Goal: Information Seeking & Learning: Check status

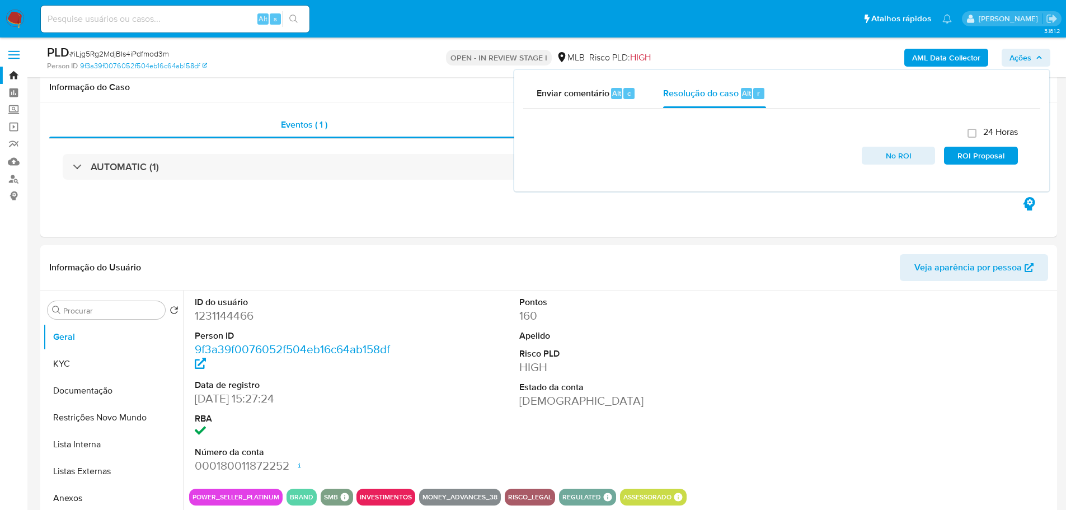
select select "10"
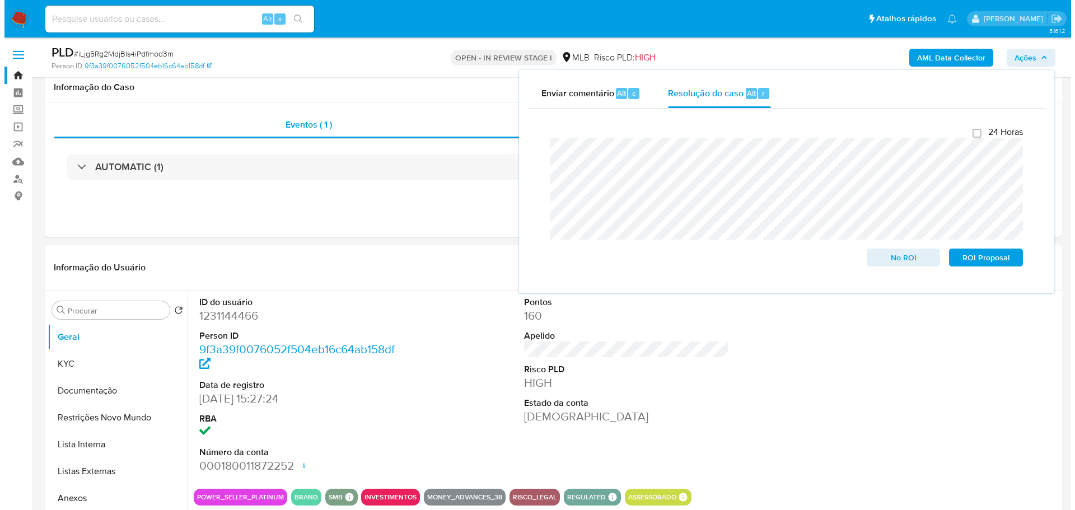
scroll to position [83, 0]
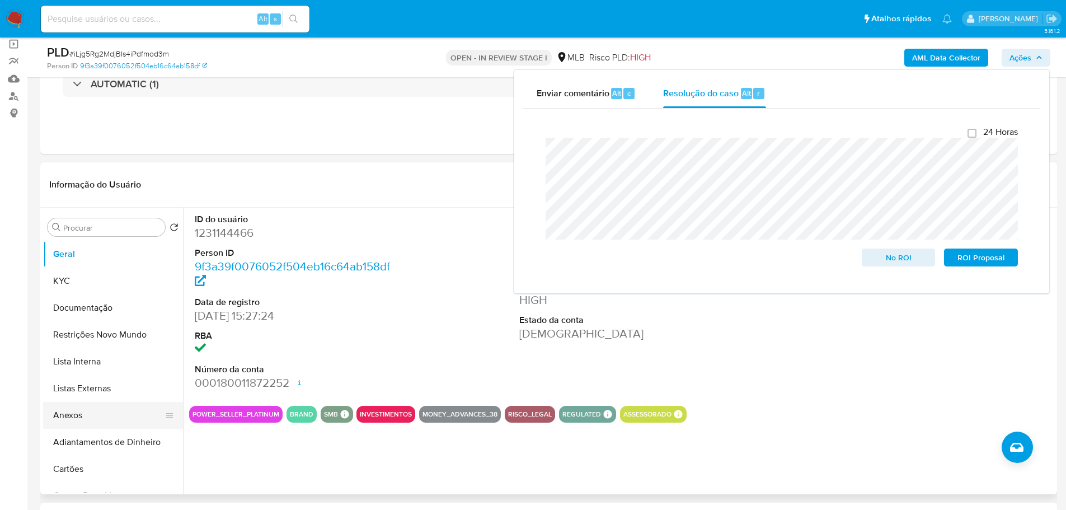
click at [81, 418] on button "Anexos" at bounding box center [108, 415] width 131 height 27
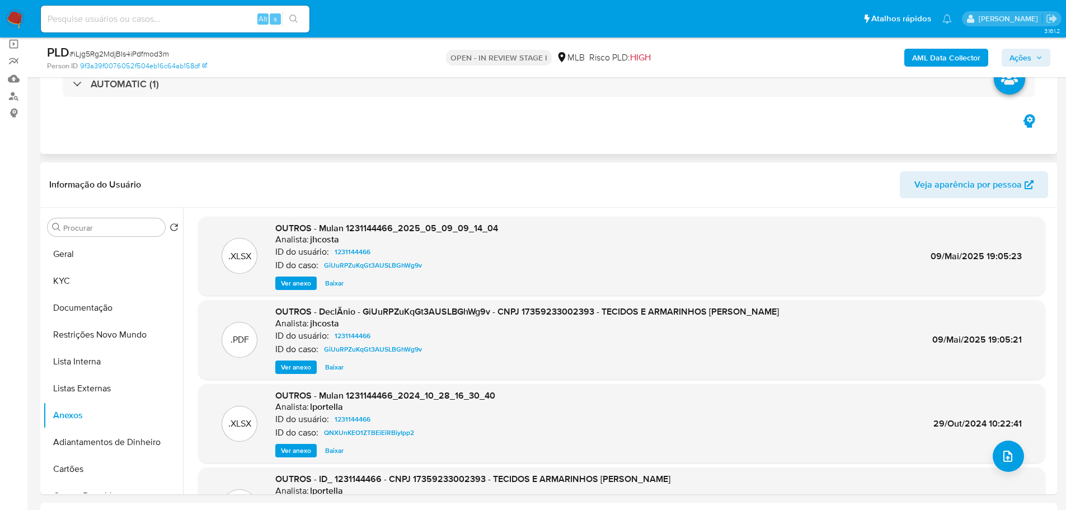
click at [701, 127] on div "Eventos ( 1 ) Ações AUTOMATIC (1)" at bounding box center [548, 87] width 1017 height 134
click at [943, 63] on b "AML Data Collector" at bounding box center [947, 58] width 68 height 18
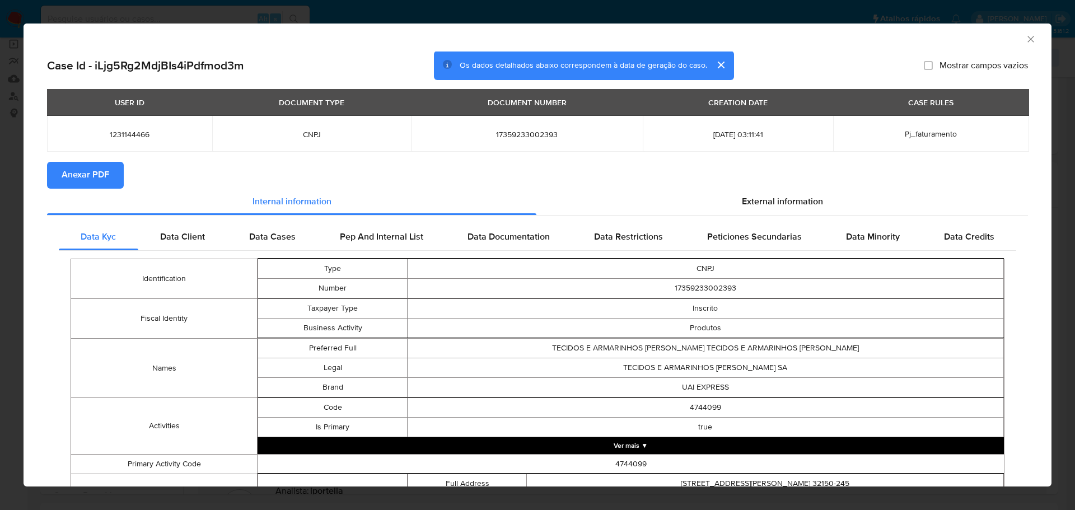
click at [78, 171] on span "Anexar PDF" at bounding box center [86, 175] width 48 height 25
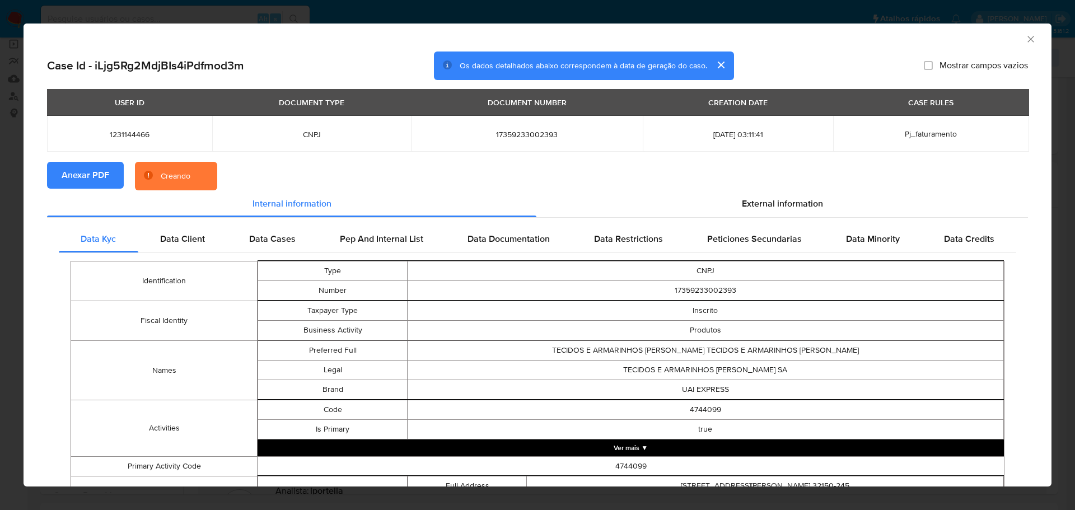
click at [1027, 38] on icon "Fechar a janela" at bounding box center [1030, 39] width 11 height 11
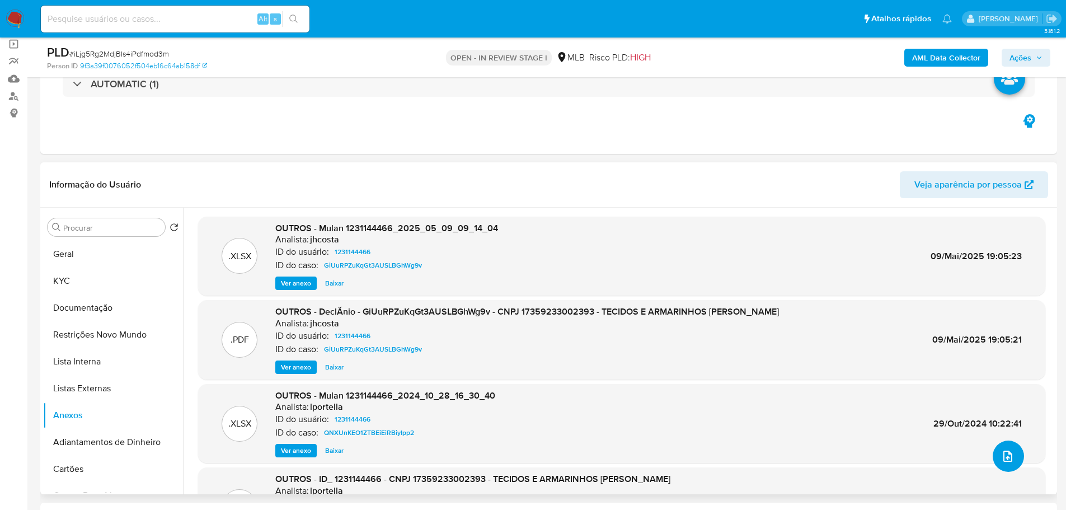
click at [1011, 455] on button "upload-file" at bounding box center [1008, 456] width 31 height 31
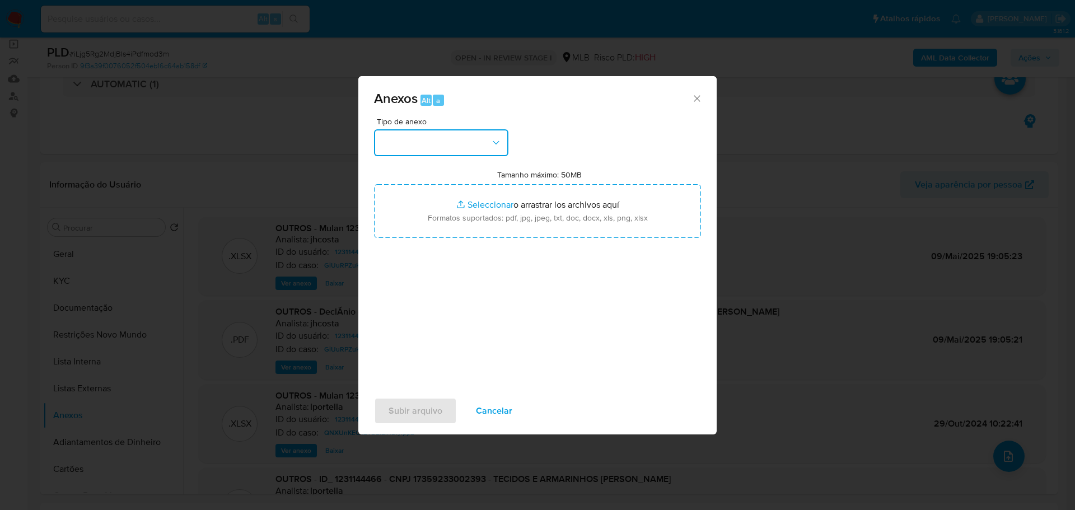
click at [439, 137] on button "button" at bounding box center [441, 142] width 134 height 27
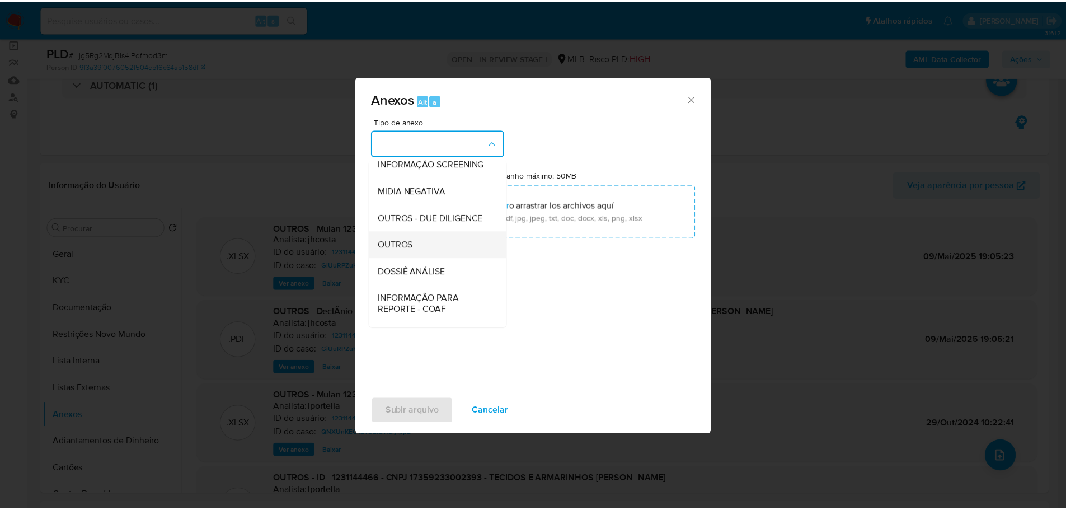
scroll to position [172, 0]
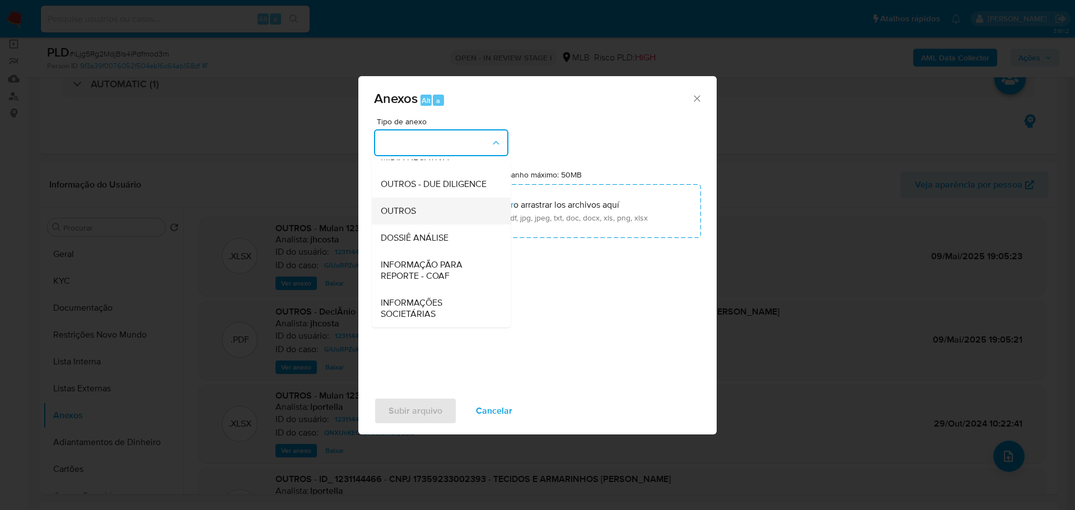
click at [412, 207] on span "OUTROS" at bounding box center [398, 210] width 35 height 11
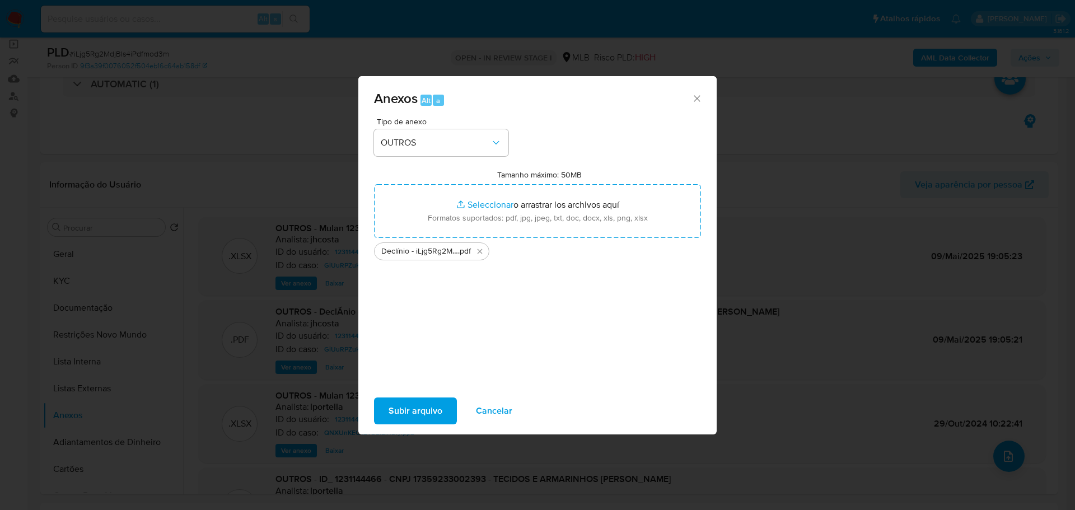
click at [393, 408] on span "Subir arquivo" at bounding box center [416, 411] width 54 height 25
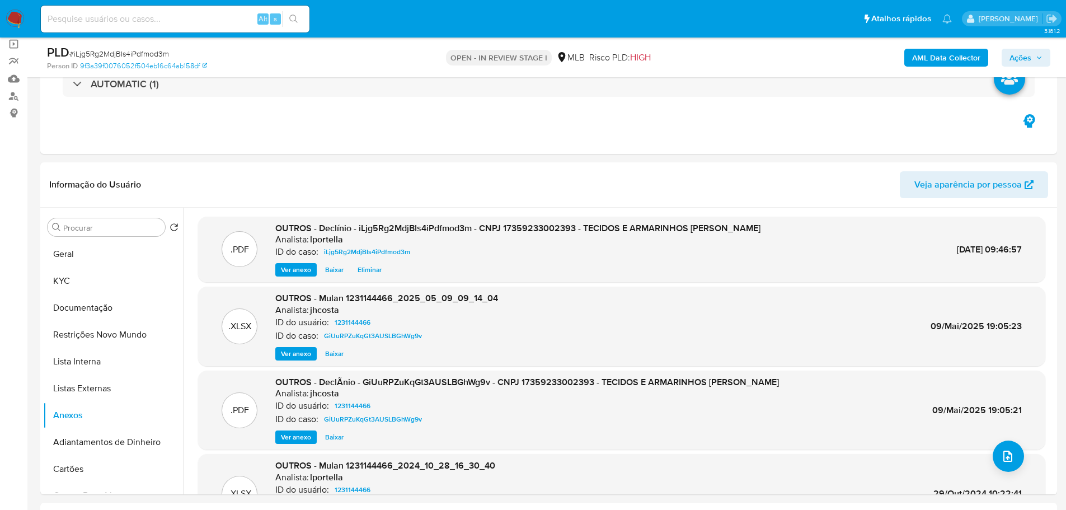
click at [1023, 55] on span "Ações" at bounding box center [1021, 58] width 22 height 18
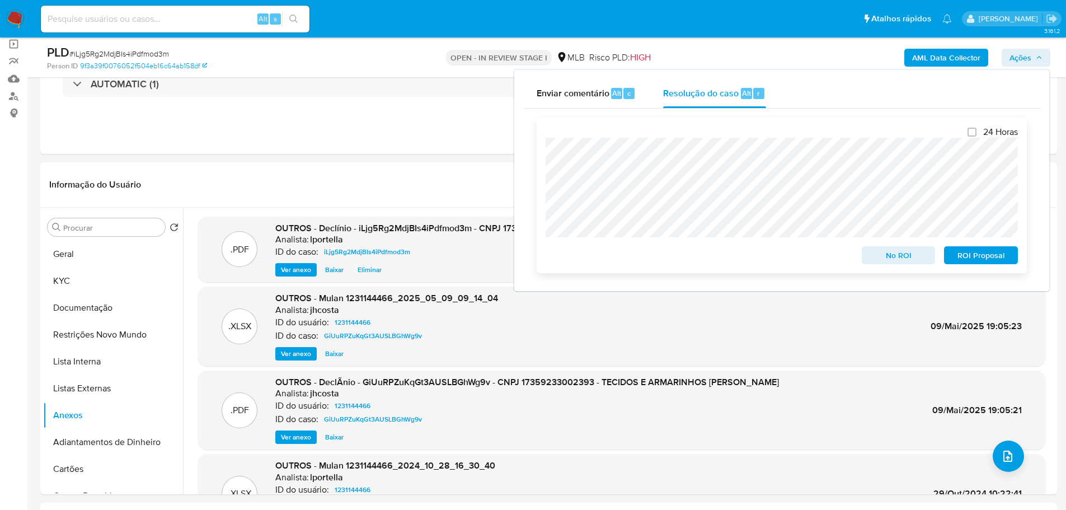
click at [915, 252] on span "No ROI" at bounding box center [899, 255] width 58 height 16
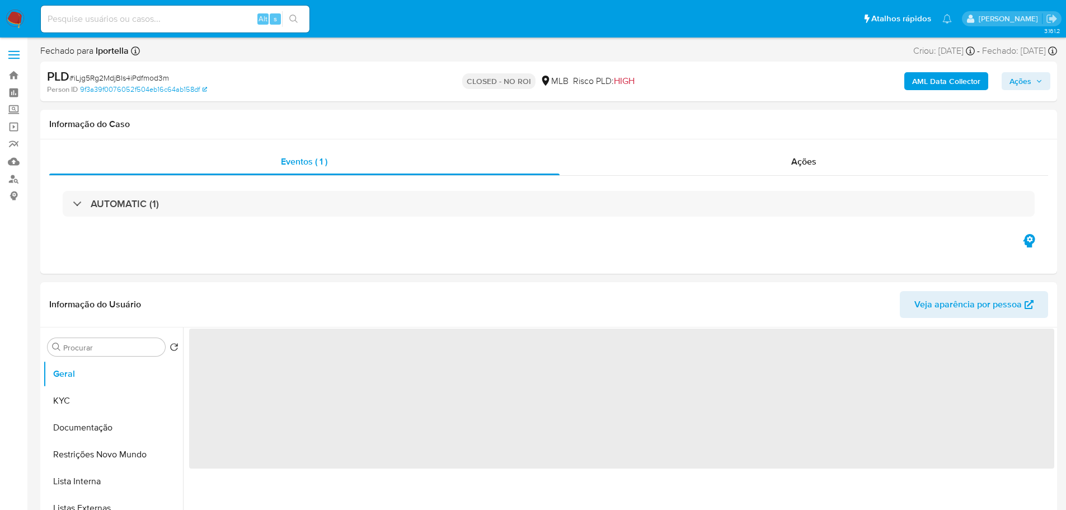
select select "10"
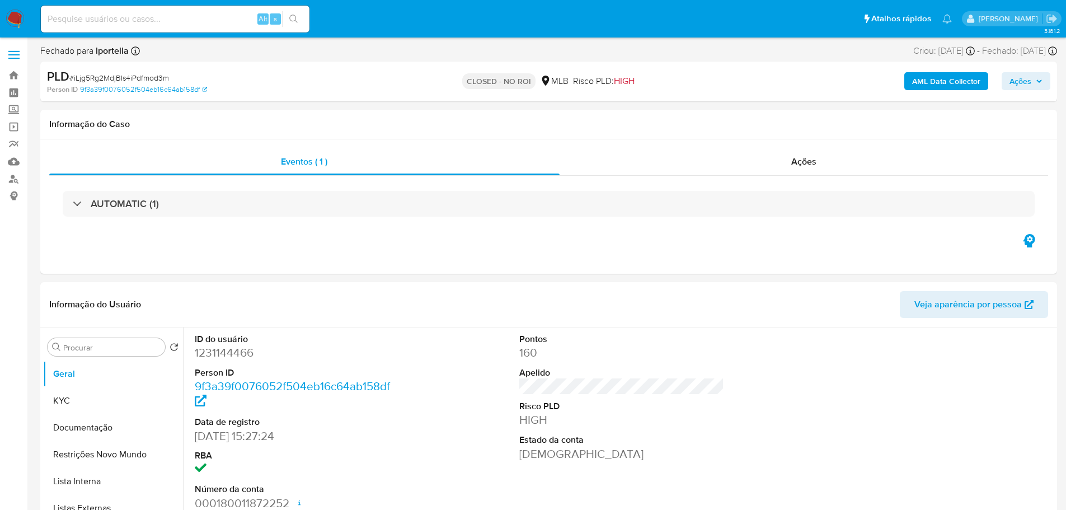
click at [17, 18] on img at bounding box center [15, 19] width 19 height 19
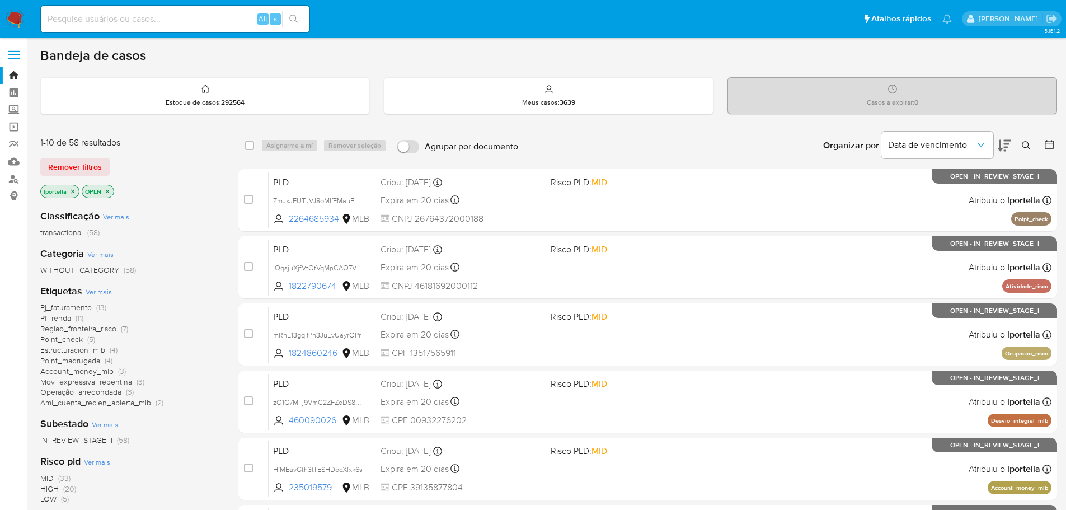
click at [207, 17] on input at bounding box center [175, 19] width 269 height 15
paste input "GUMkBL0UXJTjCLSc6BWP7JRo"
type input "GUMkBL0UXJTjCLSc6BWP7JRo"
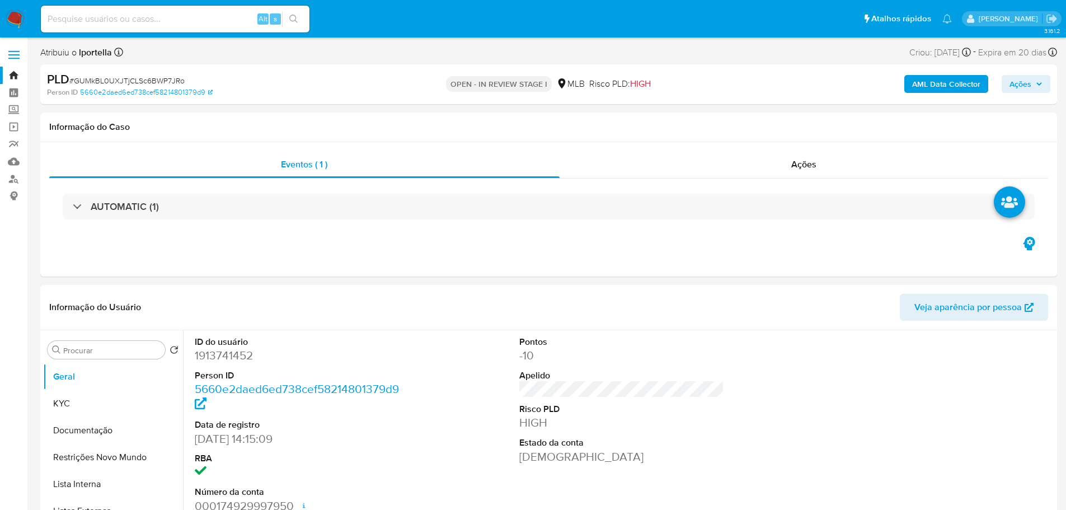
select select "10"
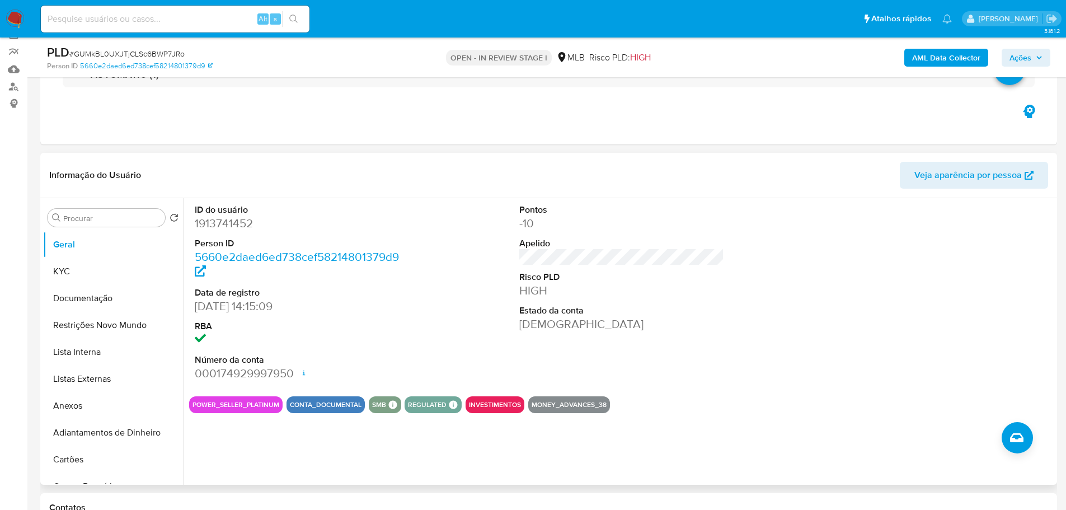
scroll to position [112, 0]
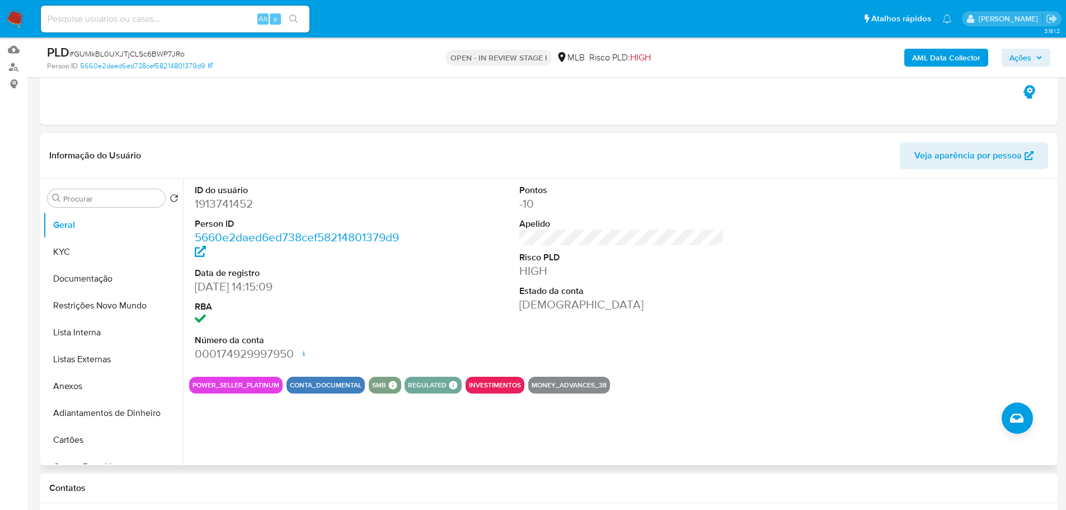
click at [336, 433] on div "ID do usuário 1913741452 Person ID 5660e2daed6ed738cef58214801379d9 Data de reg…" at bounding box center [619, 322] width 872 height 287
drag, startPoint x: 50, startPoint y: 250, endPoint x: 172, endPoint y: 259, distance: 121.8
click at [52, 250] on button "KYC" at bounding box center [108, 251] width 131 height 27
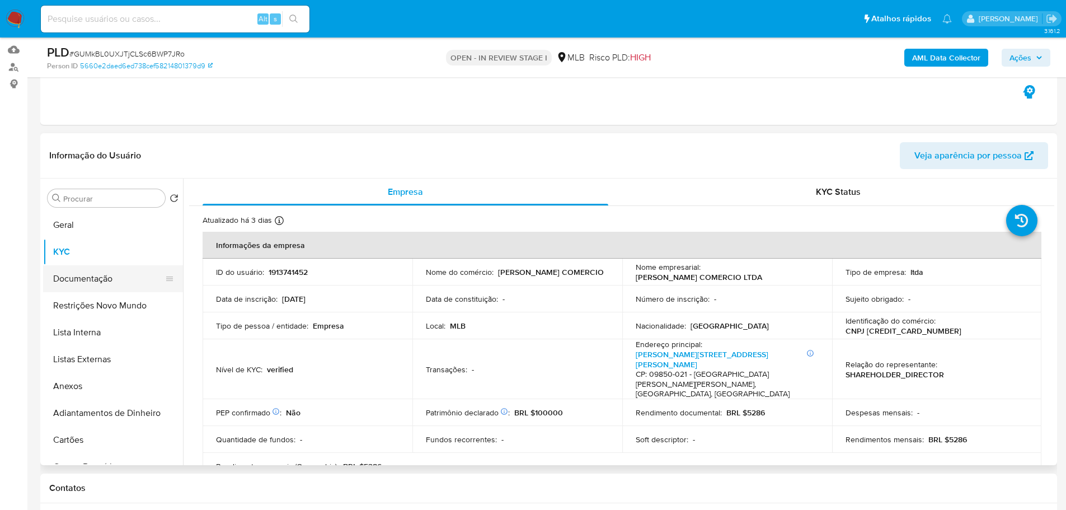
click at [91, 278] on button "Documentação" at bounding box center [108, 278] width 131 height 27
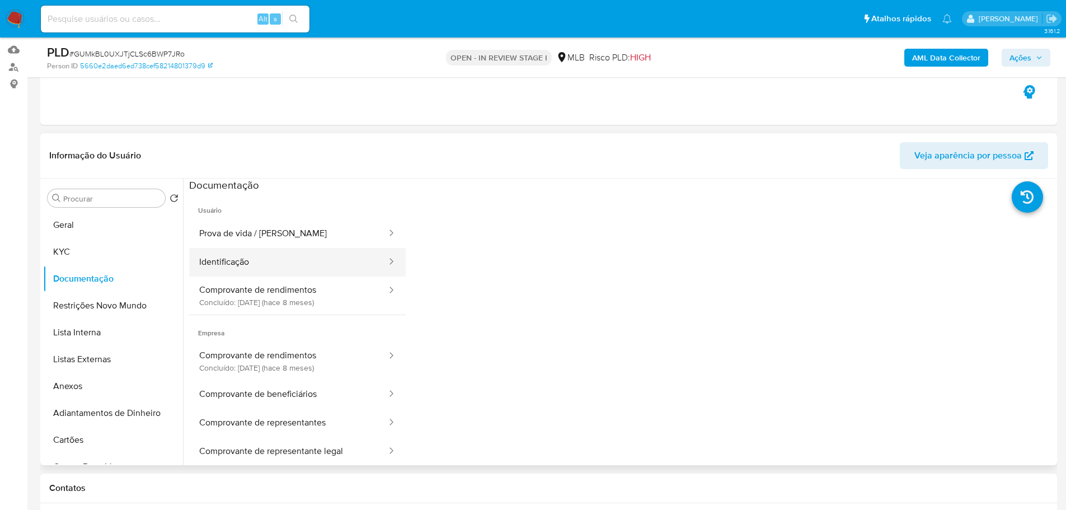
click at [269, 249] on button "Identificação" at bounding box center [288, 262] width 199 height 29
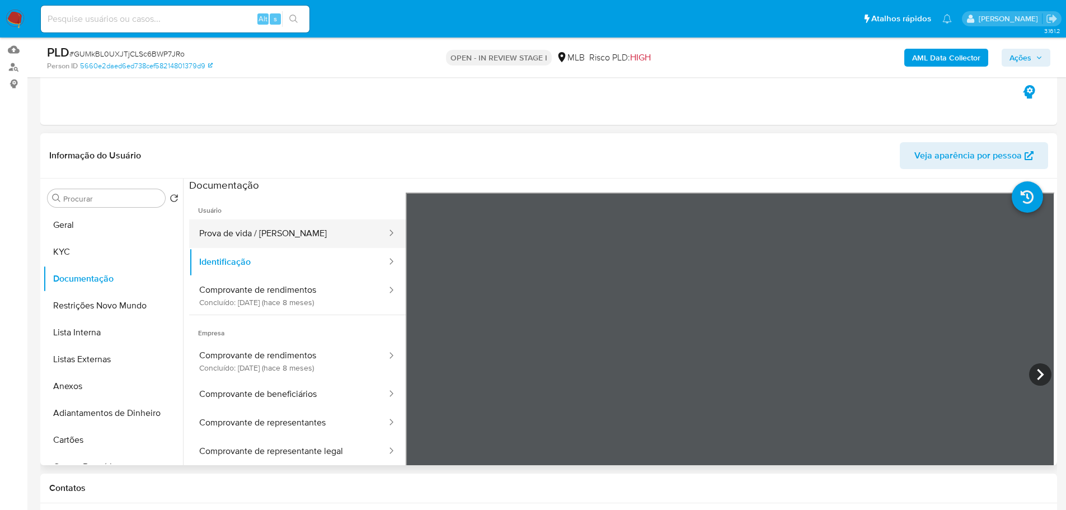
click at [317, 234] on button "Prova de vida / Selfie" at bounding box center [288, 233] width 199 height 29
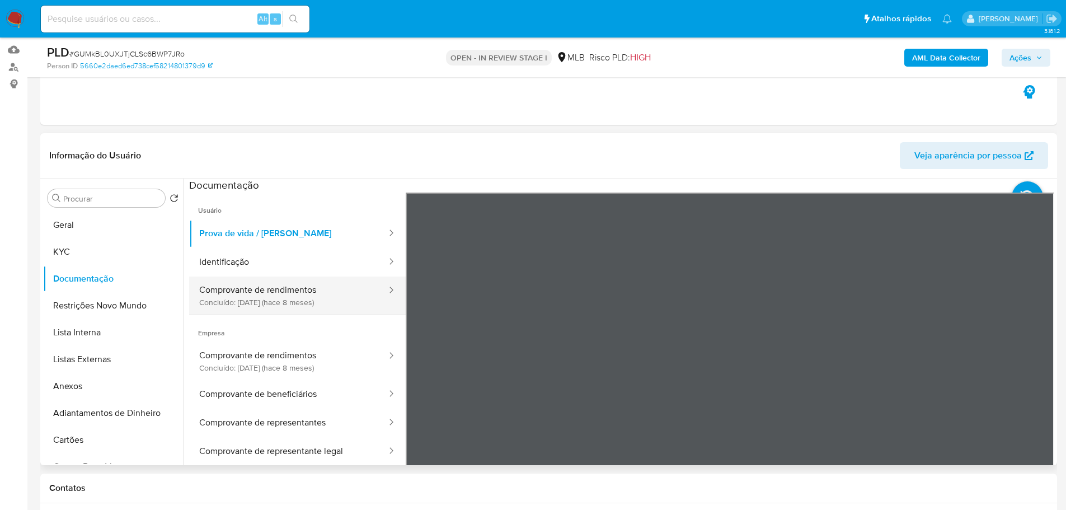
click at [312, 289] on button "Comprovante de rendimentos Concluído: 20/02/2025 (hace 8 meses)" at bounding box center [288, 296] width 199 height 38
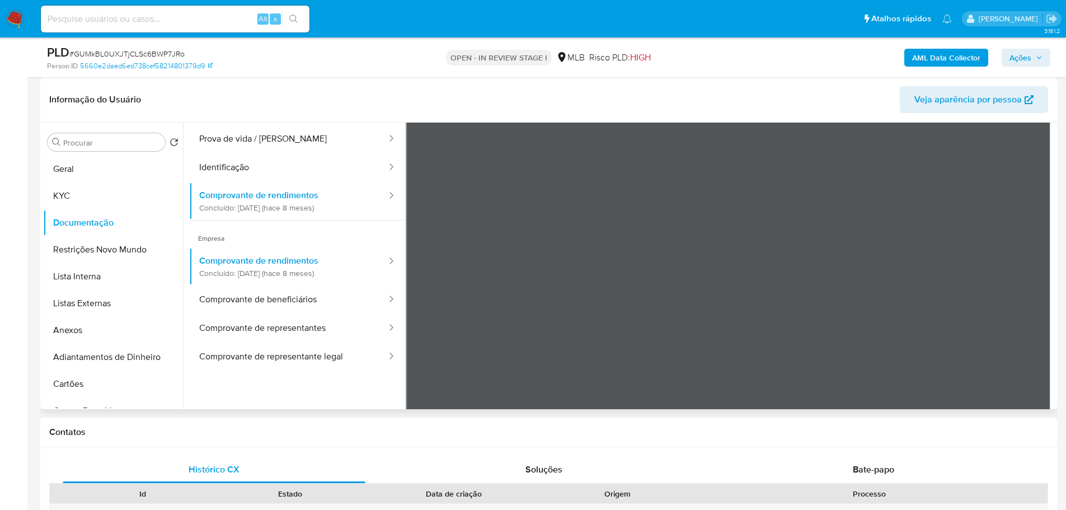
scroll to position [56, 0]
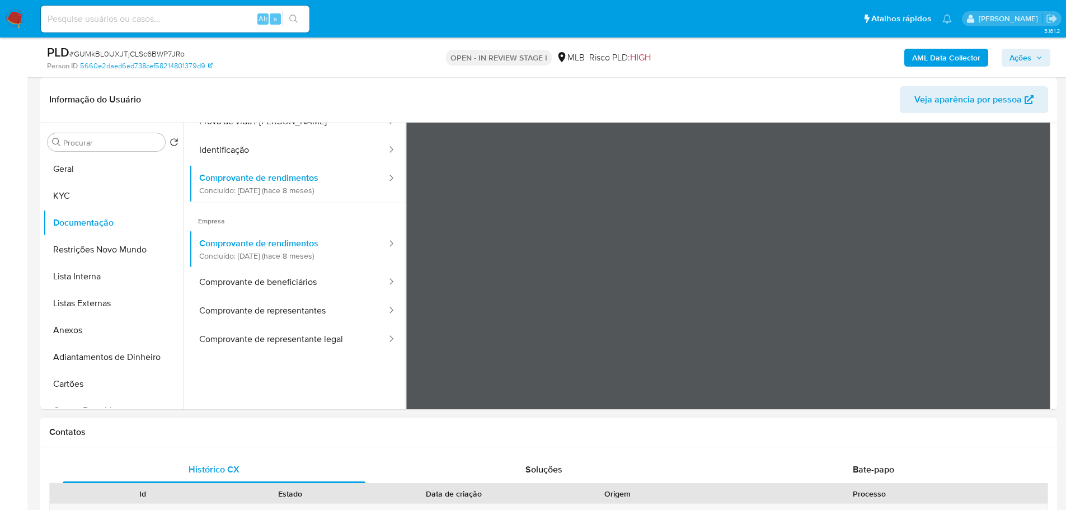
click at [921, 420] on div "Contatos" at bounding box center [548, 433] width 1017 height 30
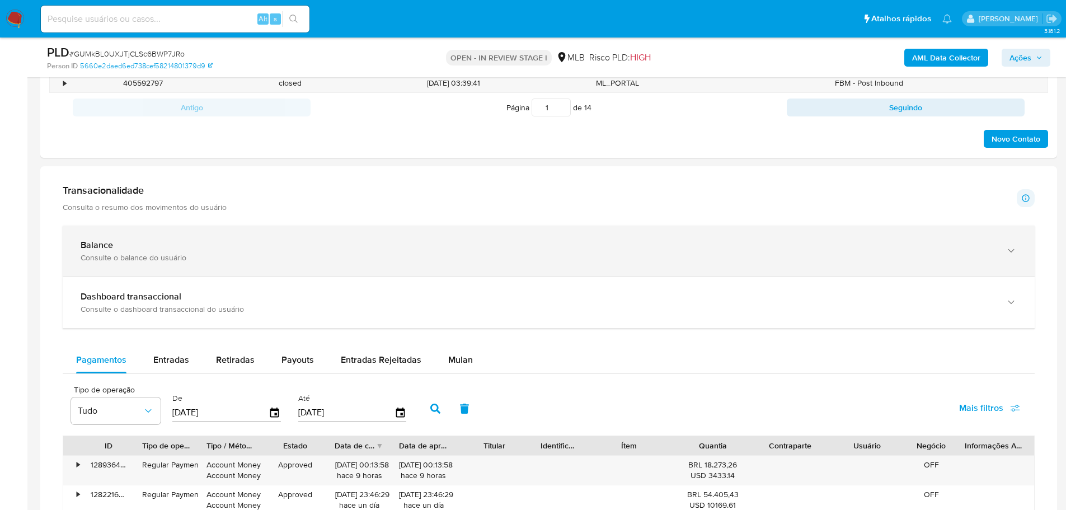
scroll to position [728, 0]
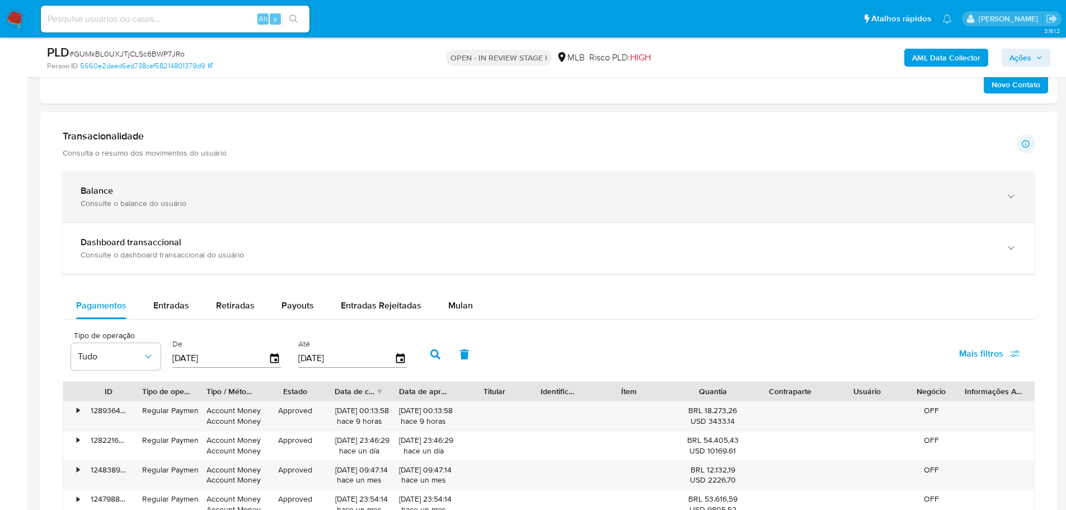
click at [280, 194] on div "Balance" at bounding box center [538, 190] width 914 height 11
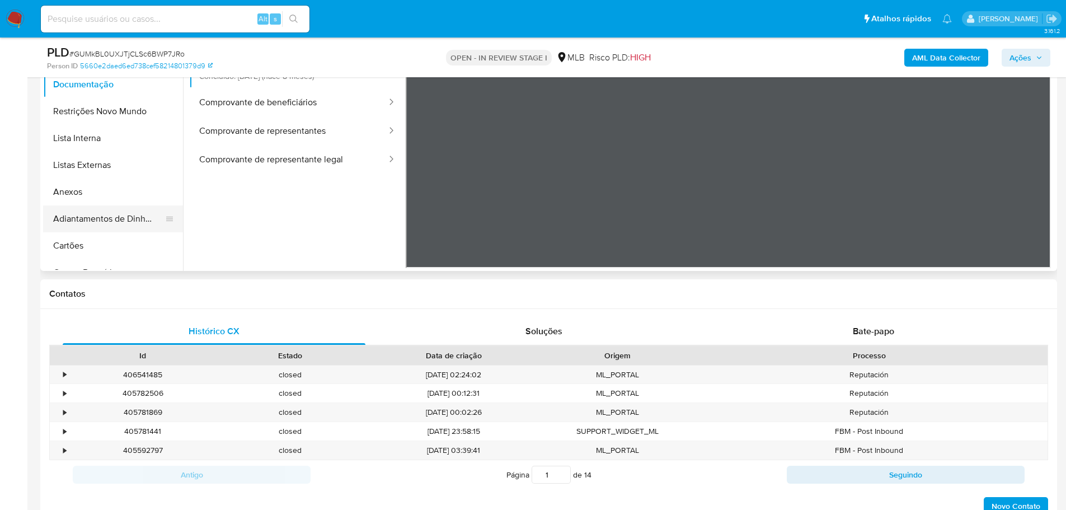
scroll to position [224, 0]
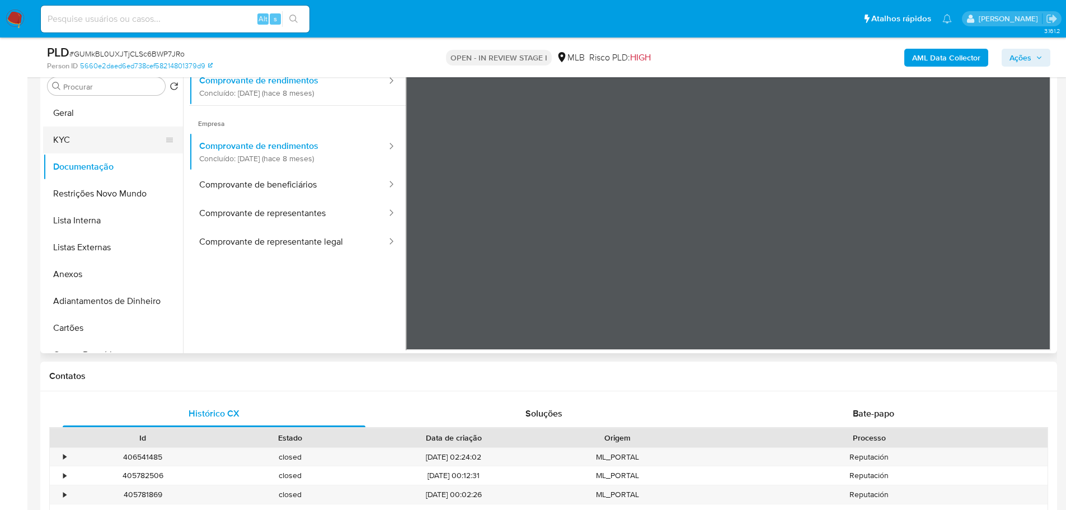
click at [127, 143] on button "KYC" at bounding box center [108, 140] width 131 height 27
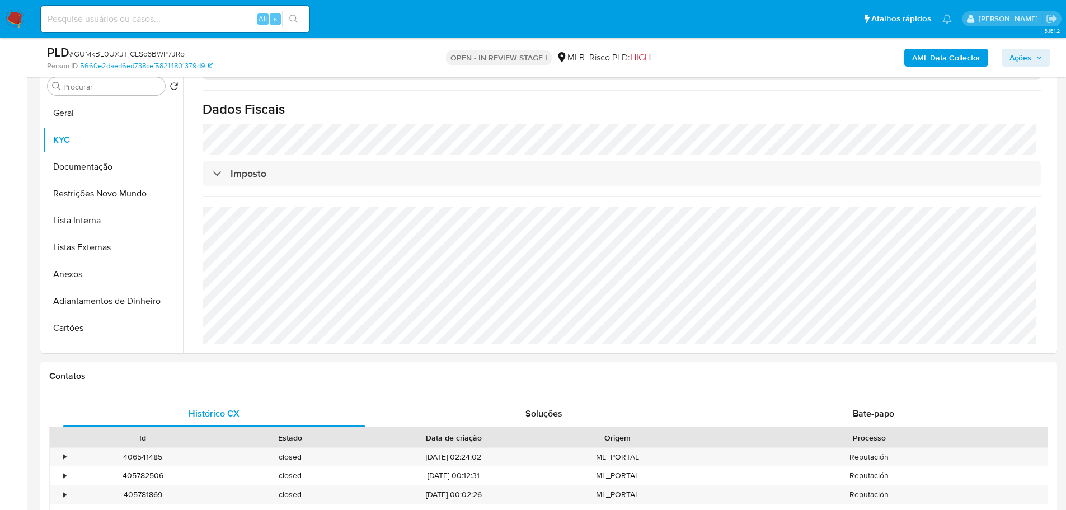
scroll to position [672, 0]
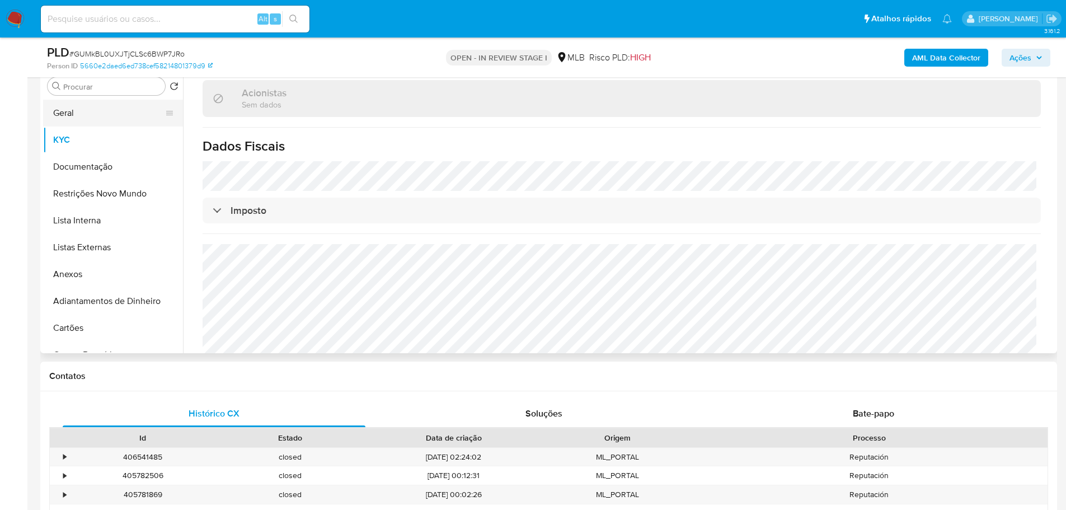
click at [84, 110] on button "Geral" at bounding box center [108, 113] width 131 height 27
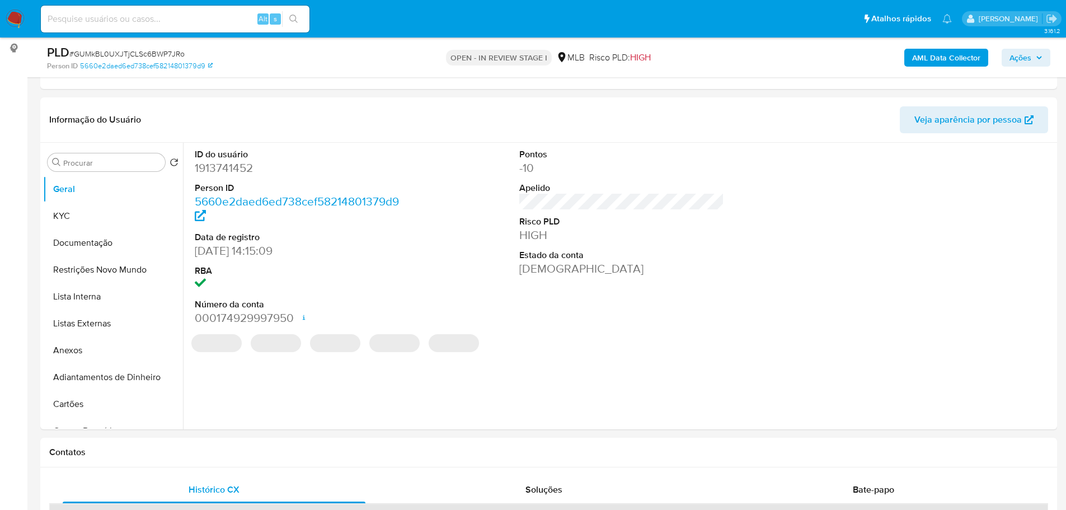
scroll to position [143, 0]
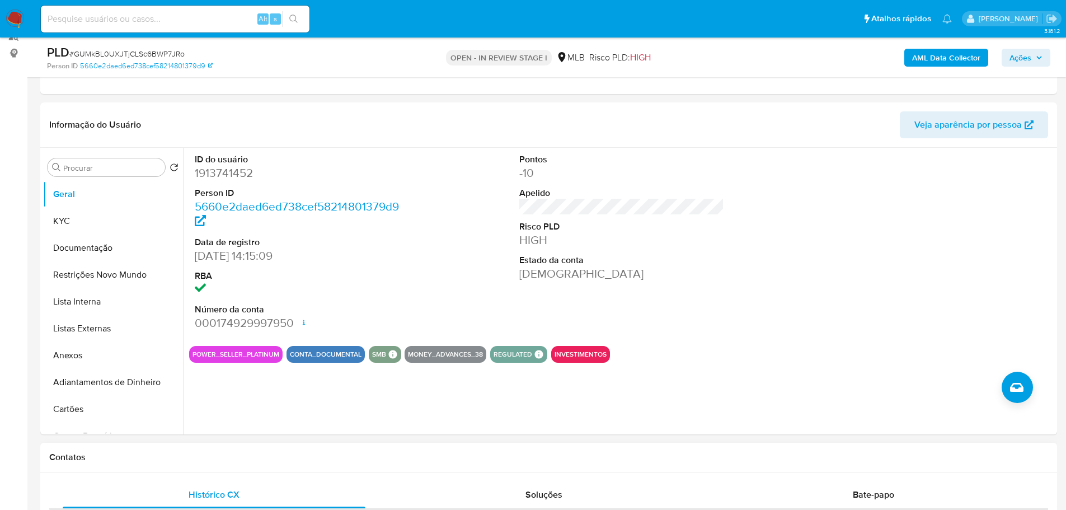
click at [294, 457] on h1 "Contatos" at bounding box center [548, 457] width 999 height 11
click at [48, 217] on button "KYC" at bounding box center [108, 221] width 131 height 27
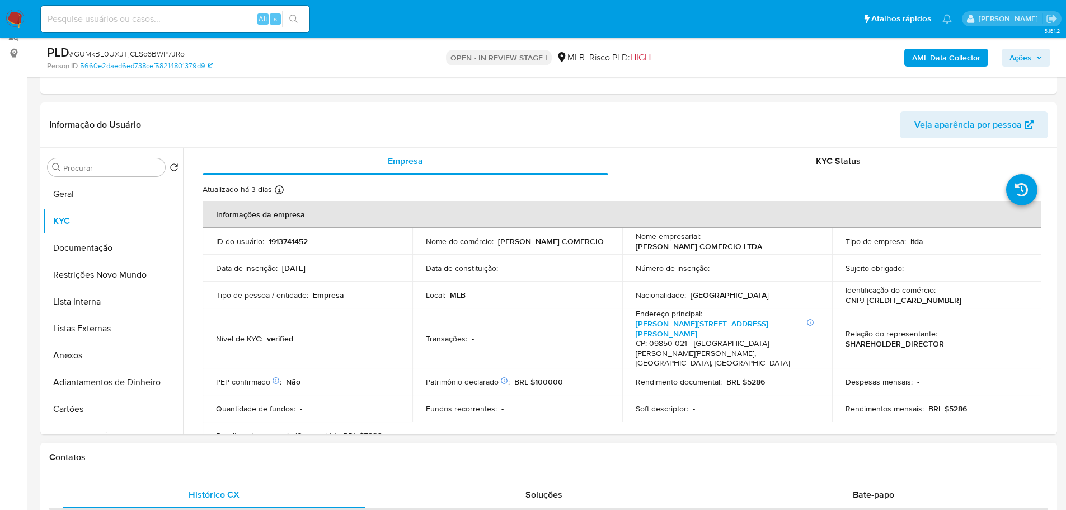
click at [209, 463] on div "Contatos" at bounding box center [548, 458] width 1017 height 30
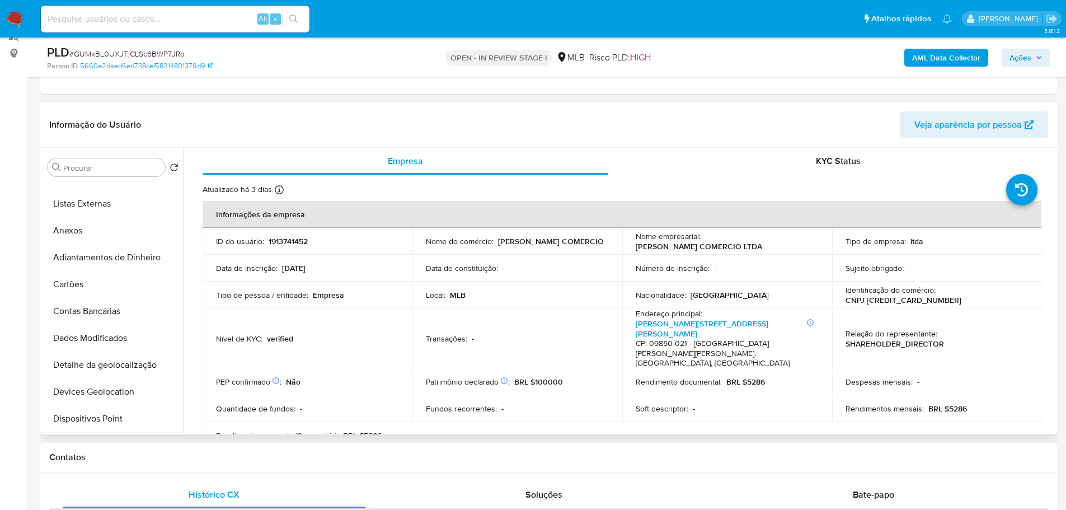
scroll to position [224, 0]
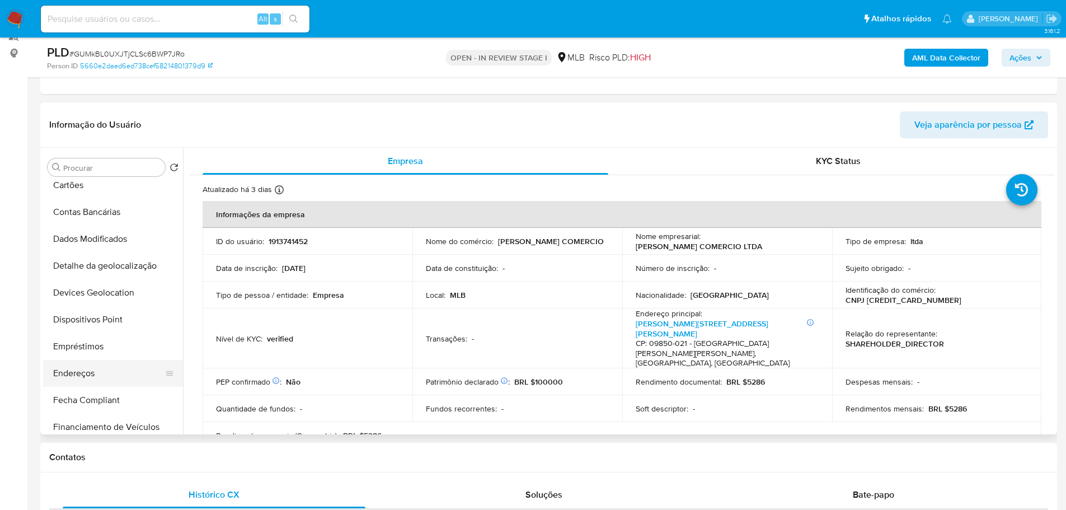
click at [103, 367] on button "Endereços" at bounding box center [108, 373] width 131 height 27
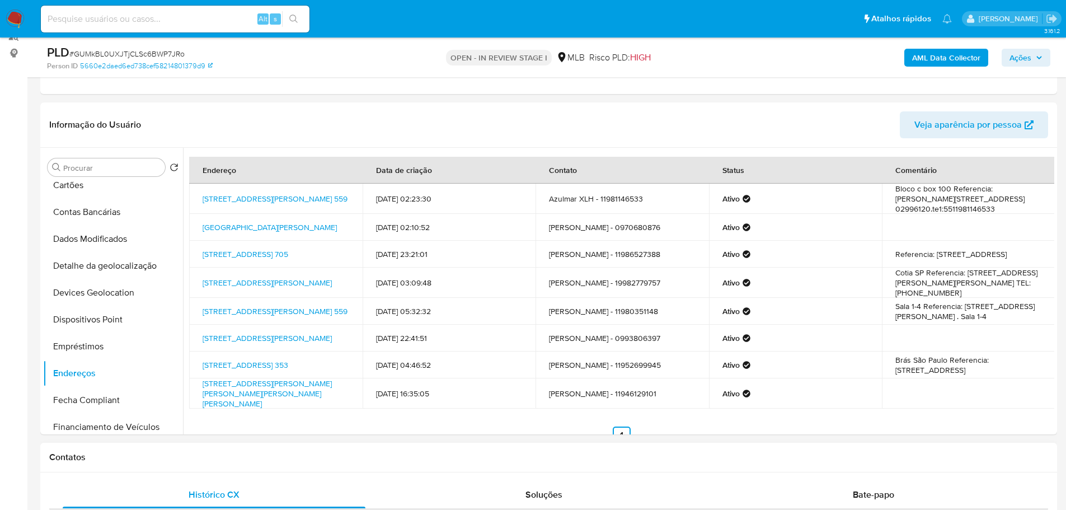
click at [186, 466] on div "Contatos" at bounding box center [548, 458] width 1017 height 30
click at [110, 274] on button "Detalhe da geolocalização" at bounding box center [108, 265] width 131 height 27
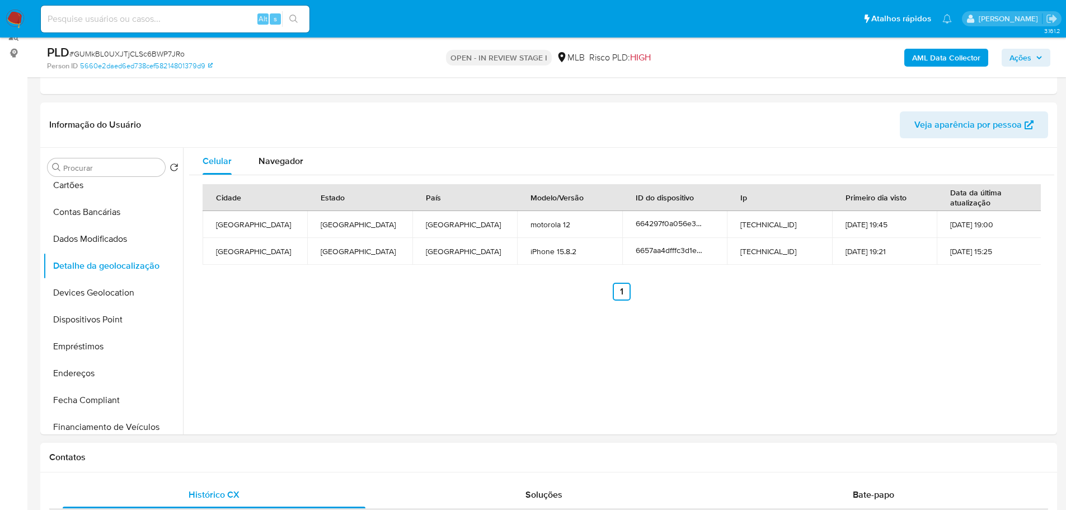
click at [207, 459] on h1 "Contatos" at bounding box center [548, 457] width 999 height 11
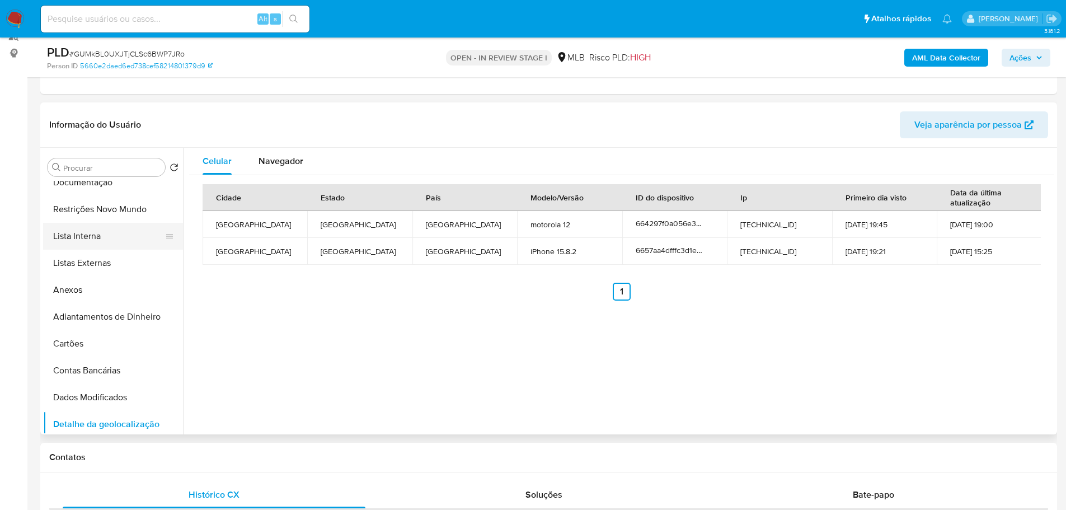
scroll to position [0, 0]
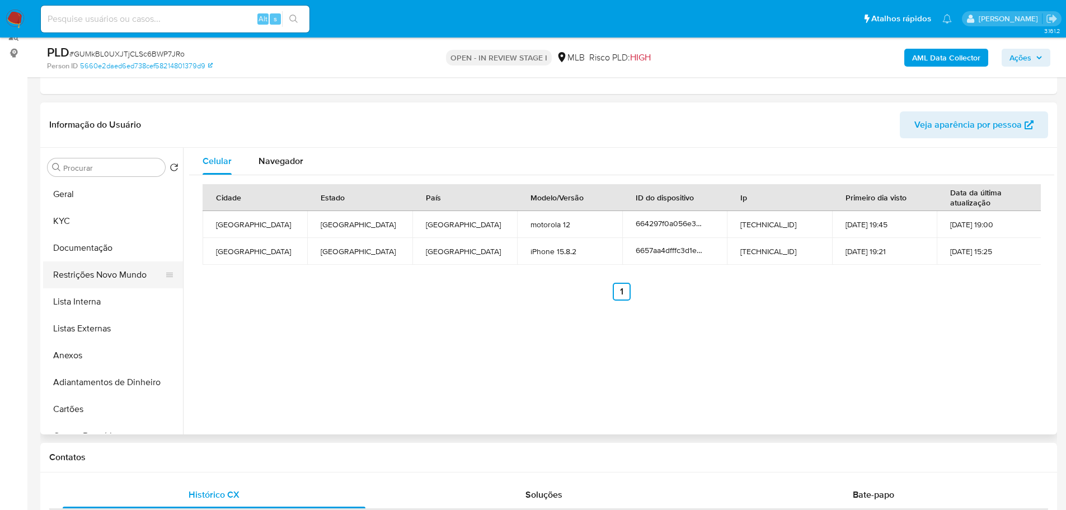
click at [107, 267] on button "Restrições Novo Mundo" at bounding box center [108, 274] width 131 height 27
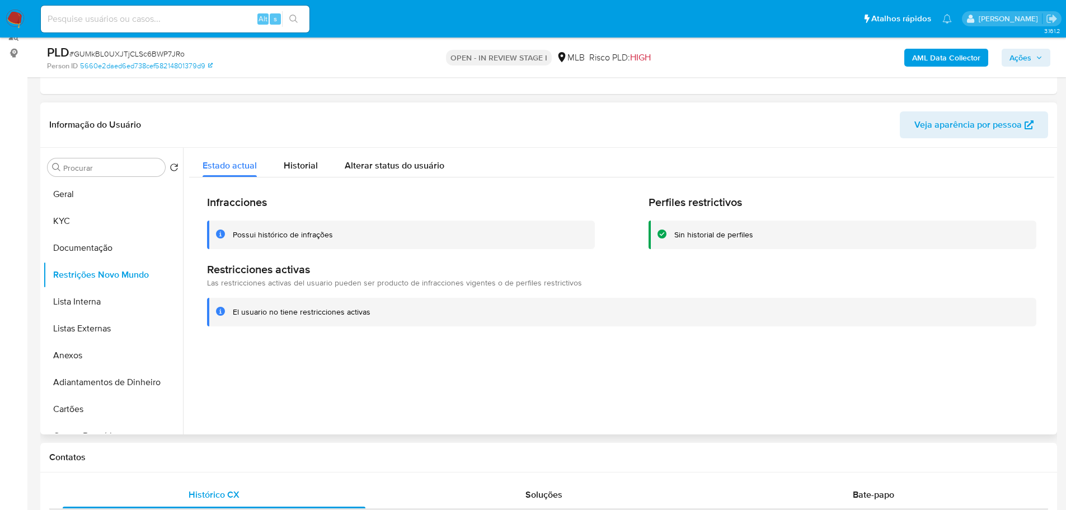
drag, startPoint x: 298, startPoint y: 467, endPoint x: 258, endPoint y: 433, distance: 52.8
click at [293, 464] on div "Contatos" at bounding box center [548, 458] width 1017 height 30
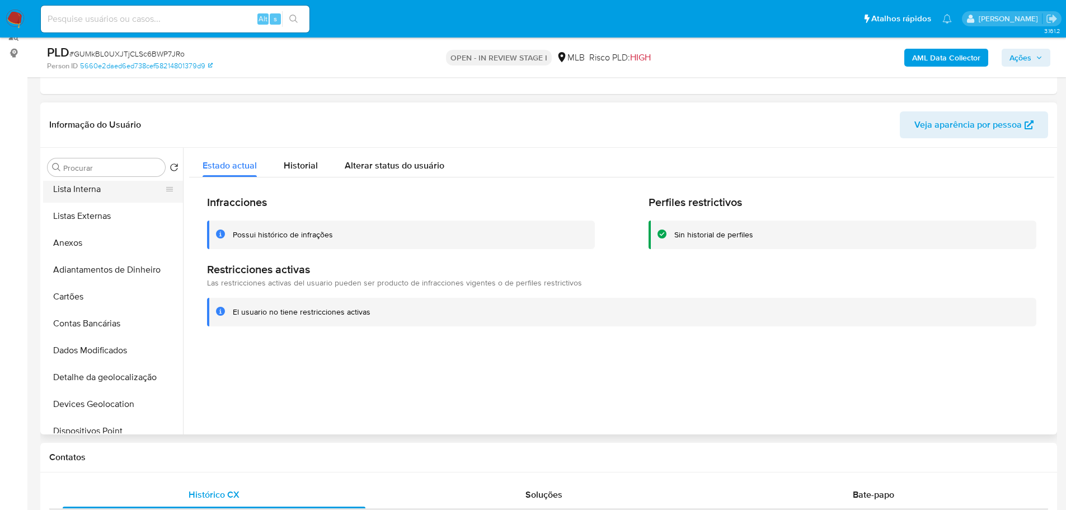
scroll to position [168, 0]
click at [116, 371] on button "Dispositivos Point" at bounding box center [108, 375] width 131 height 27
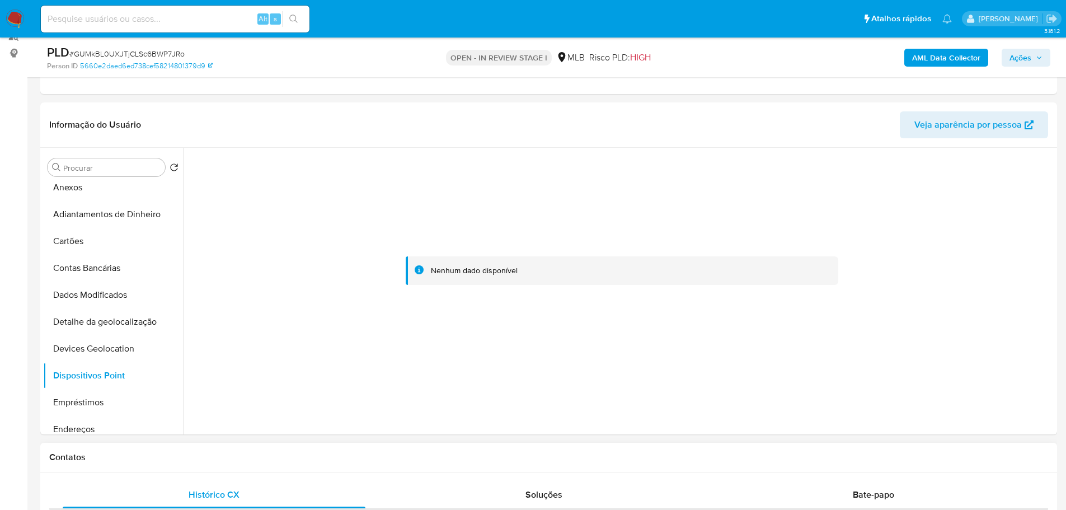
click at [385, 470] on div "Contatos" at bounding box center [548, 458] width 1017 height 30
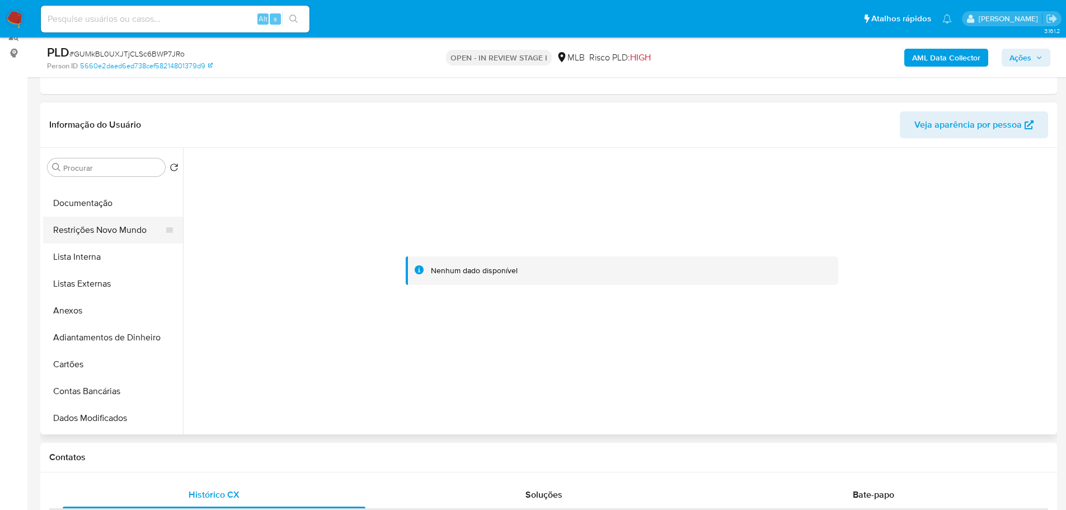
scroll to position [0, 0]
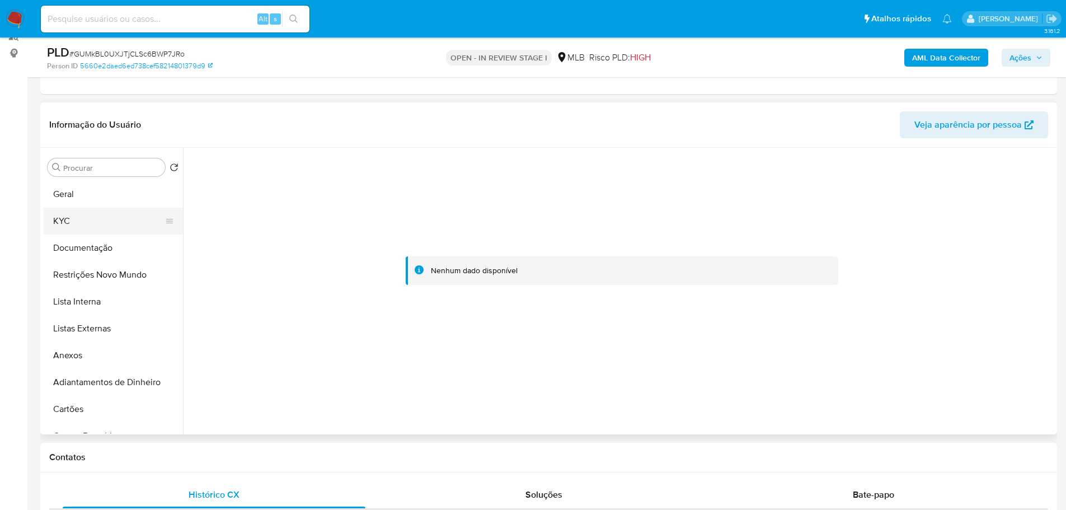
click at [73, 230] on button "KYC" at bounding box center [108, 221] width 131 height 27
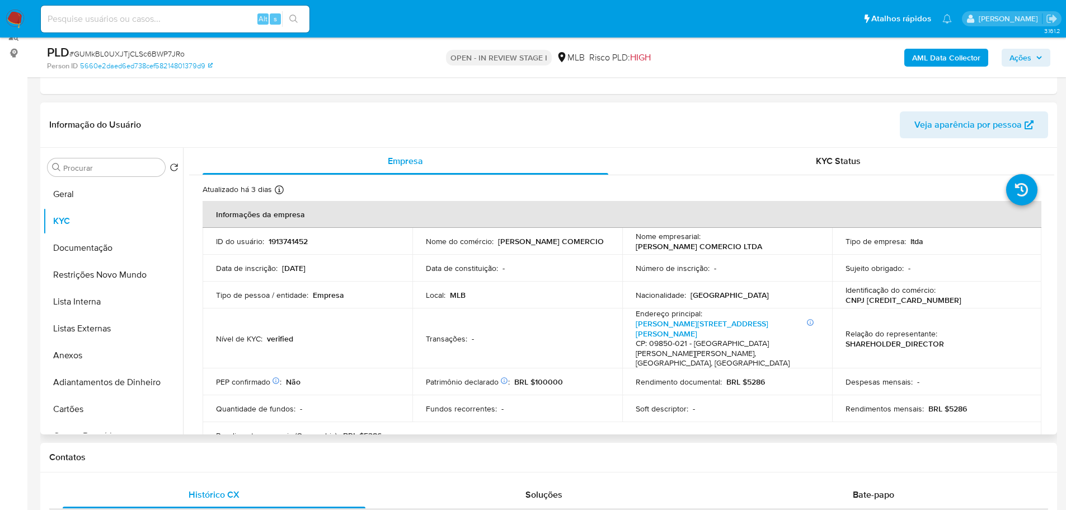
click at [962, 297] on p "CNPJ 56013250000110" at bounding box center [904, 300] width 116 height 10
copy p "56013250000110"
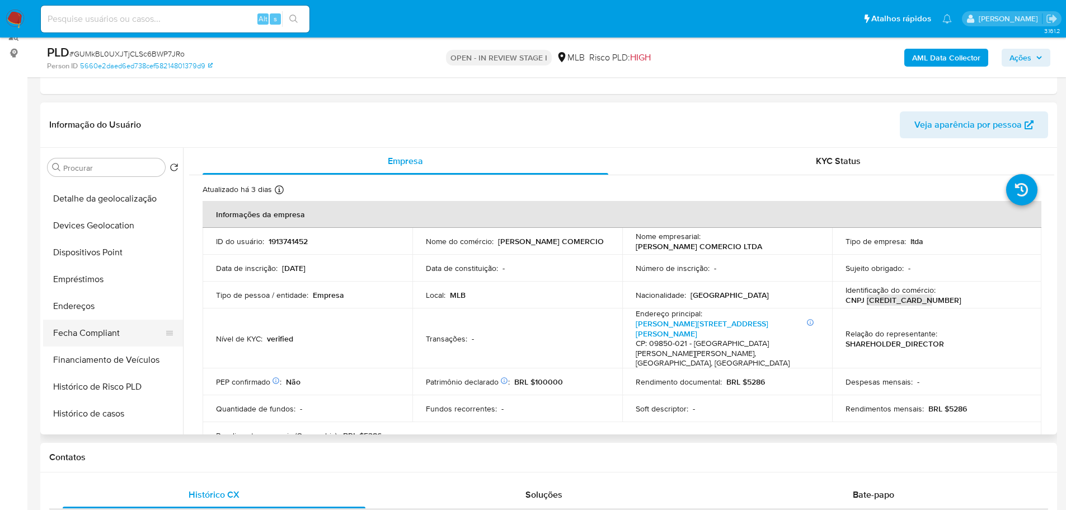
scroll to position [448, 0]
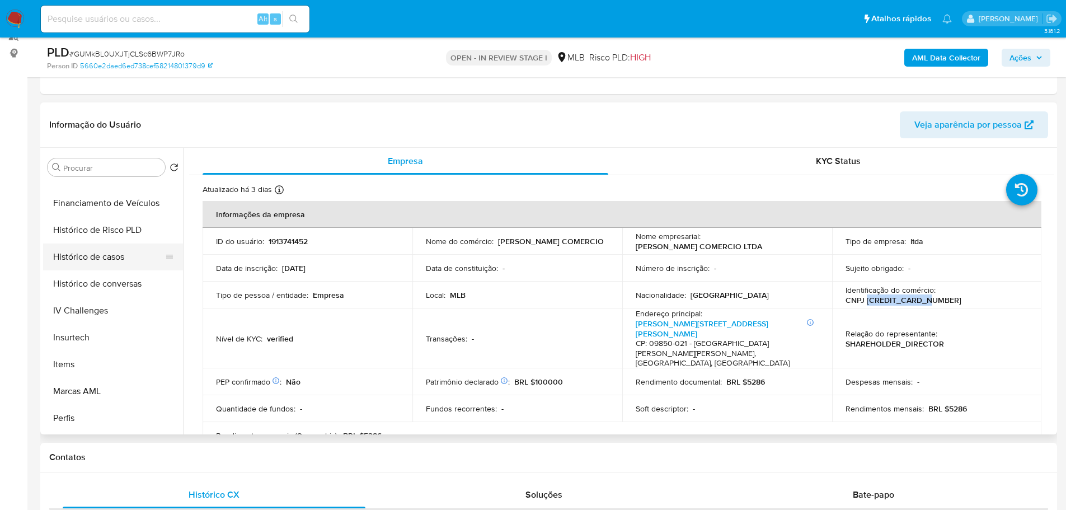
click at [113, 259] on button "Histórico de casos" at bounding box center [108, 257] width 131 height 27
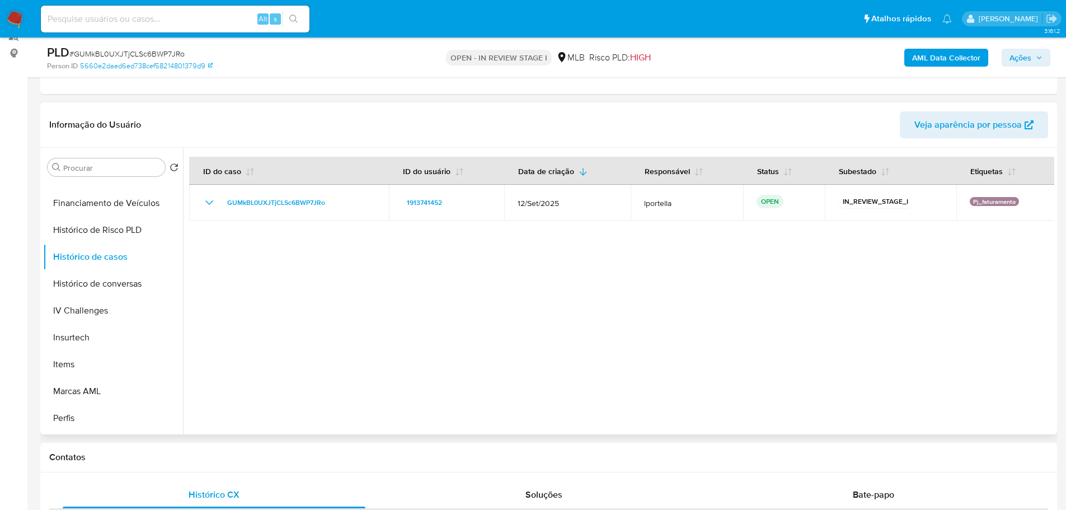
click at [452, 272] on div at bounding box center [619, 291] width 872 height 287
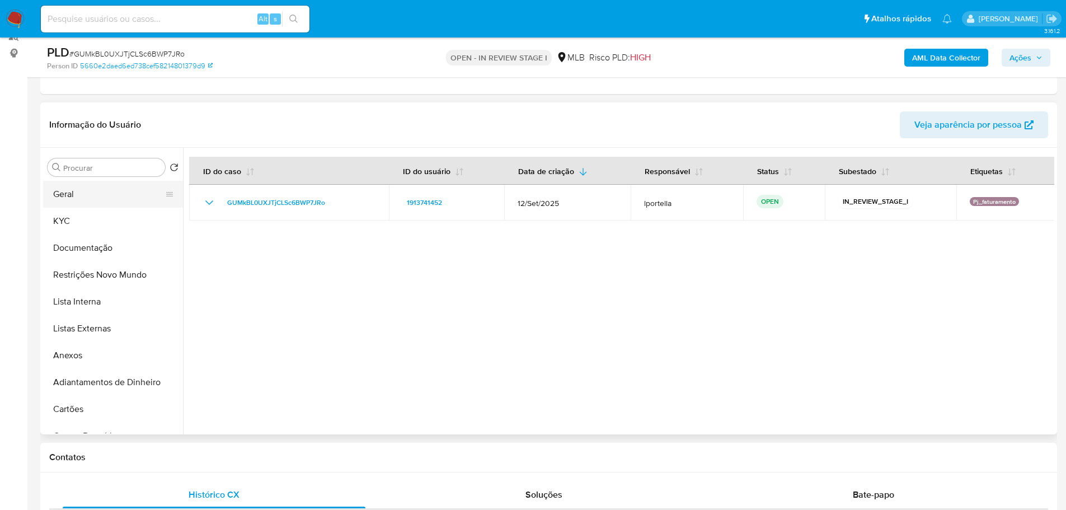
click at [82, 198] on button "Geral" at bounding box center [108, 194] width 131 height 27
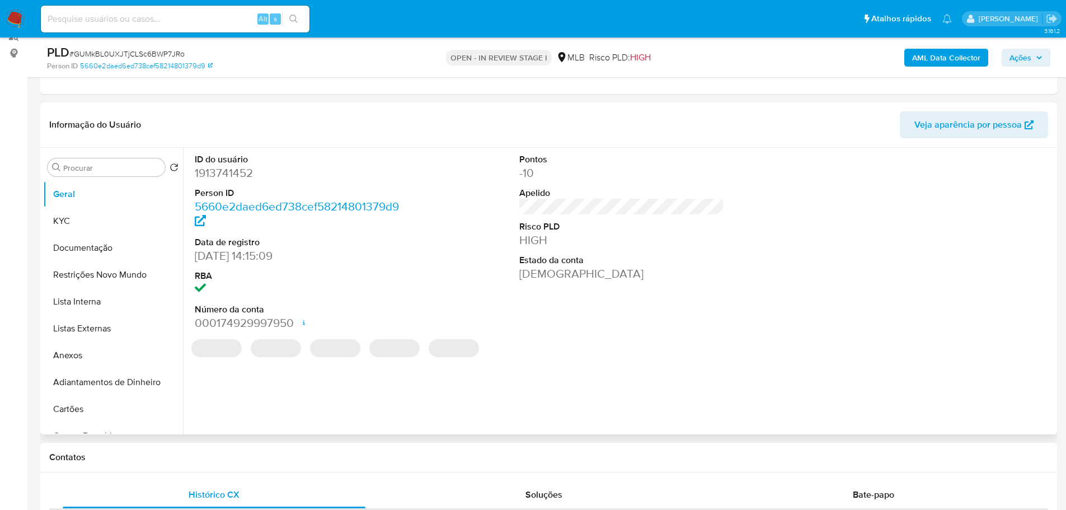
click at [238, 181] on dd "1913741452" at bounding box center [297, 173] width 205 height 16
click at [230, 175] on dd "1913741452" at bounding box center [297, 173] width 205 height 16
copy dd "1913741452"
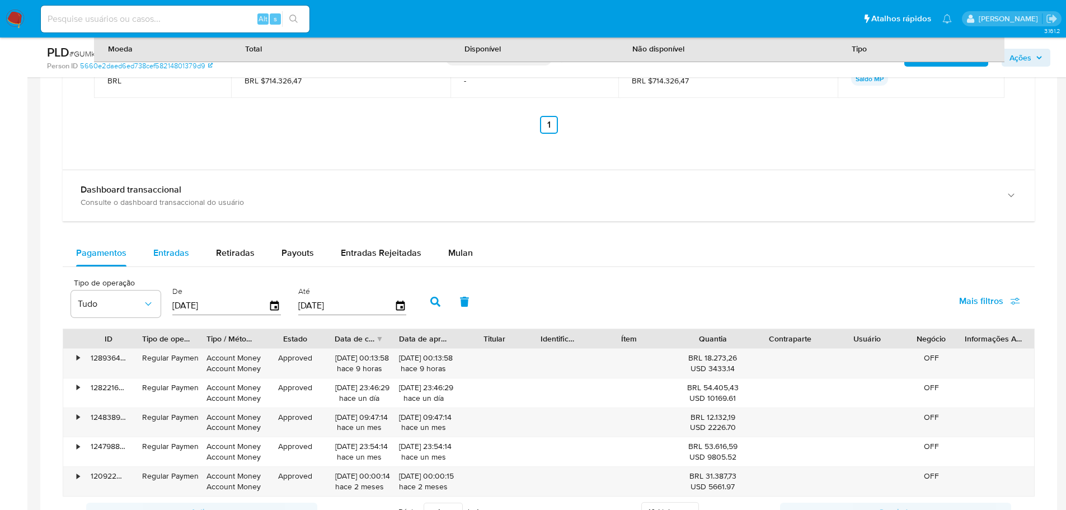
click at [167, 247] on span "Entradas" at bounding box center [171, 252] width 36 height 13
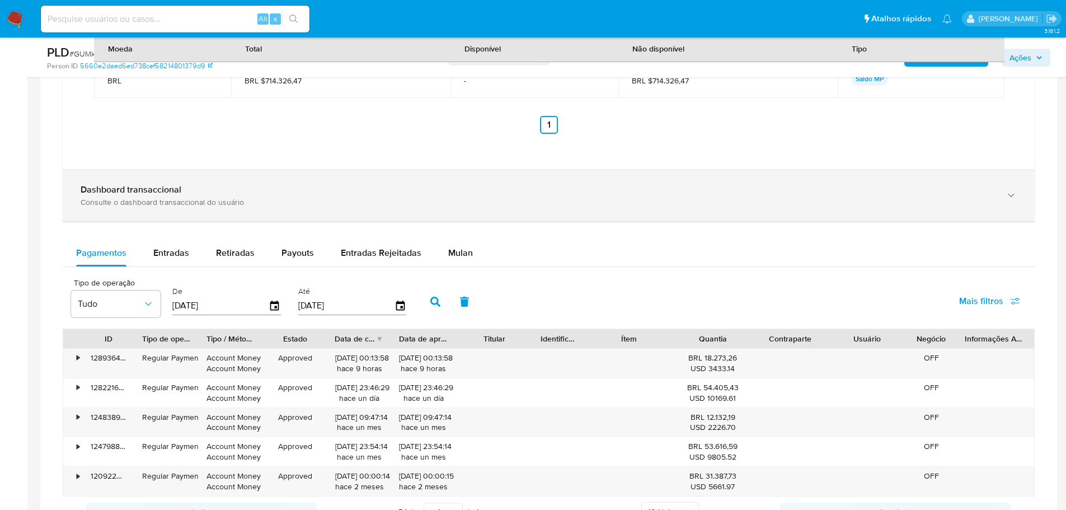
select select "10"
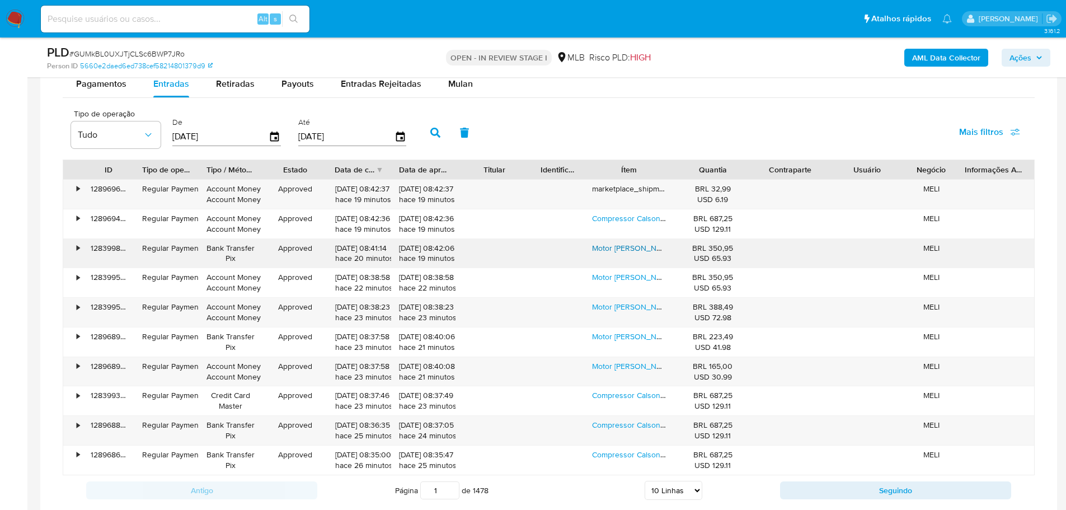
scroll to position [1374, 0]
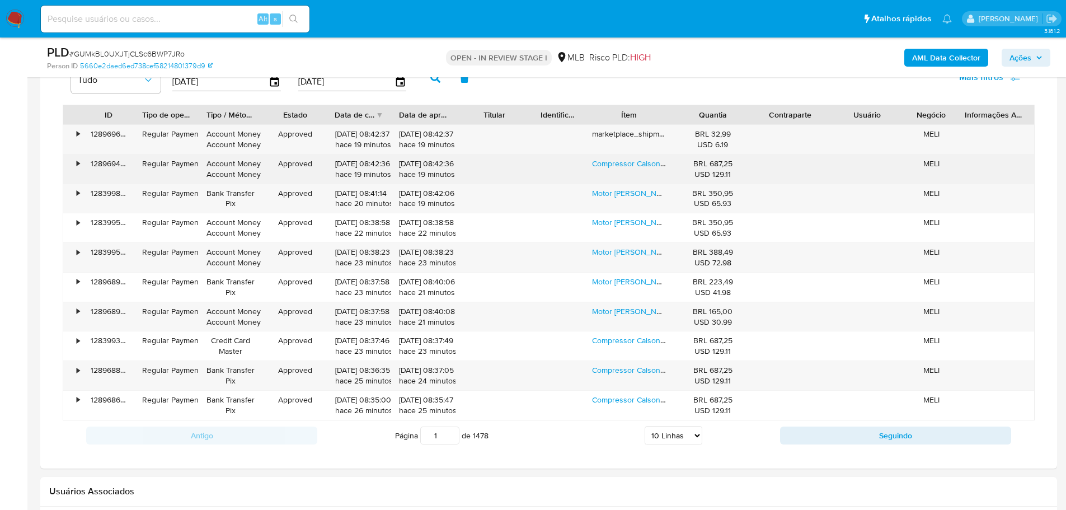
click at [613, 156] on div "Compressor Calsonic Fiat Palio Siena Strada Uno Fiorino Fire" at bounding box center [629, 169] width 90 height 29
click at [618, 165] on link "Compressor Calsonic Fiat Palio Siena Strada Uno Fiorino Fire" at bounding box center [715, 163] width 246 height 11
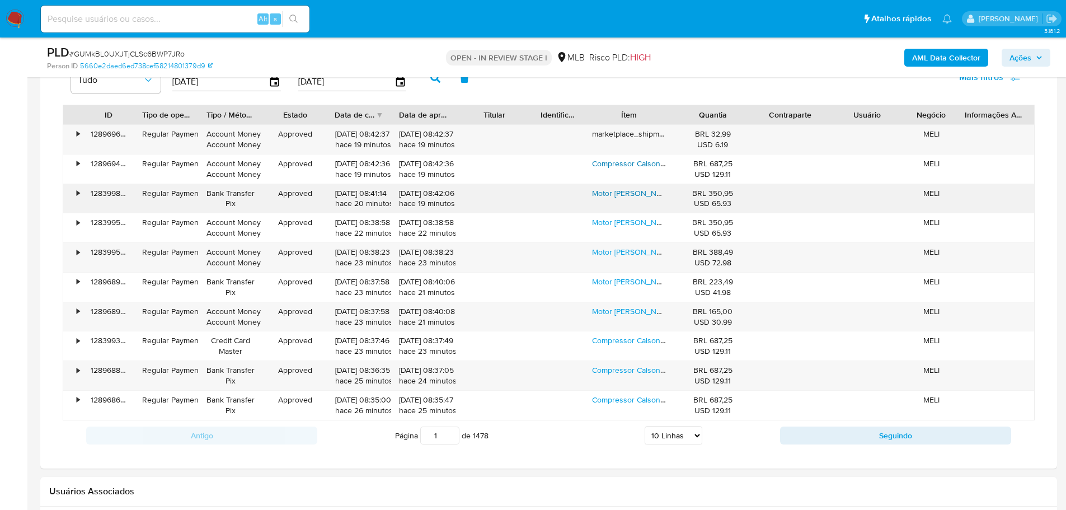
click at [635, 190] on link "Motor Partida 11 Dentes Gol Fox Voyage Golf Saveiro G5 G6" at bounding box center [713, 193] width 243 height 11
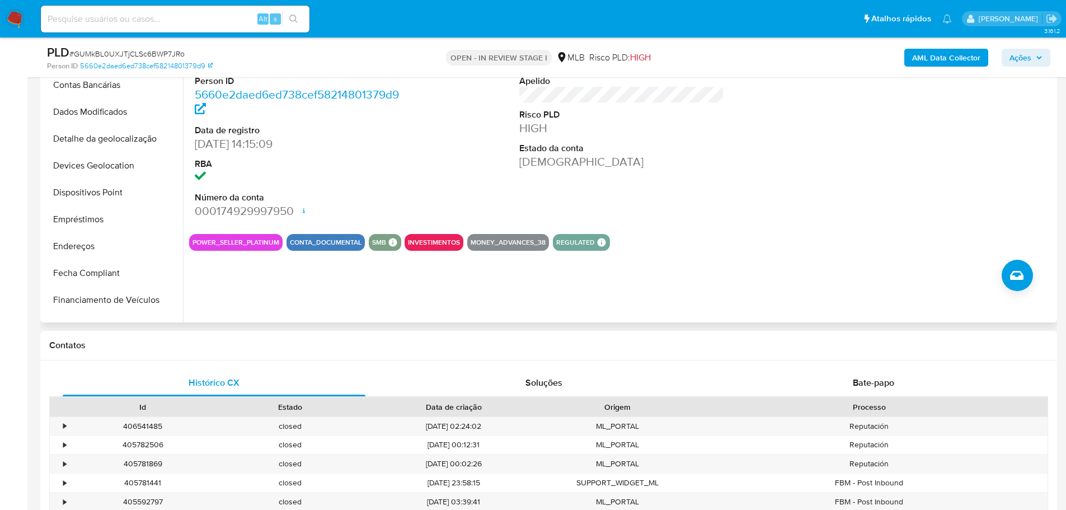
scroll to position [392, 0]
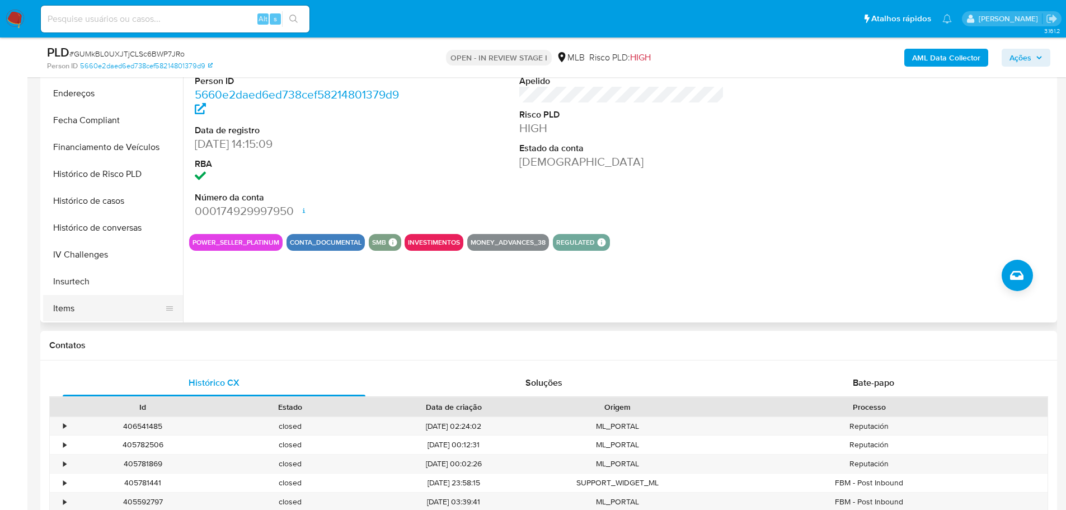
click at [82, 300] on button "Items" at bounding box center [108, 308] width 131 height 27
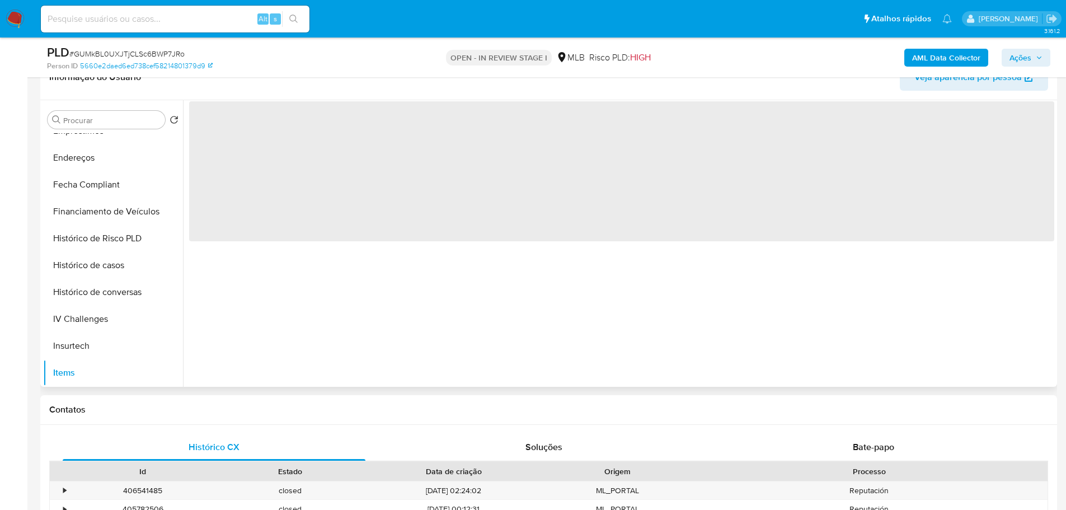
scroll to position [143, 0]
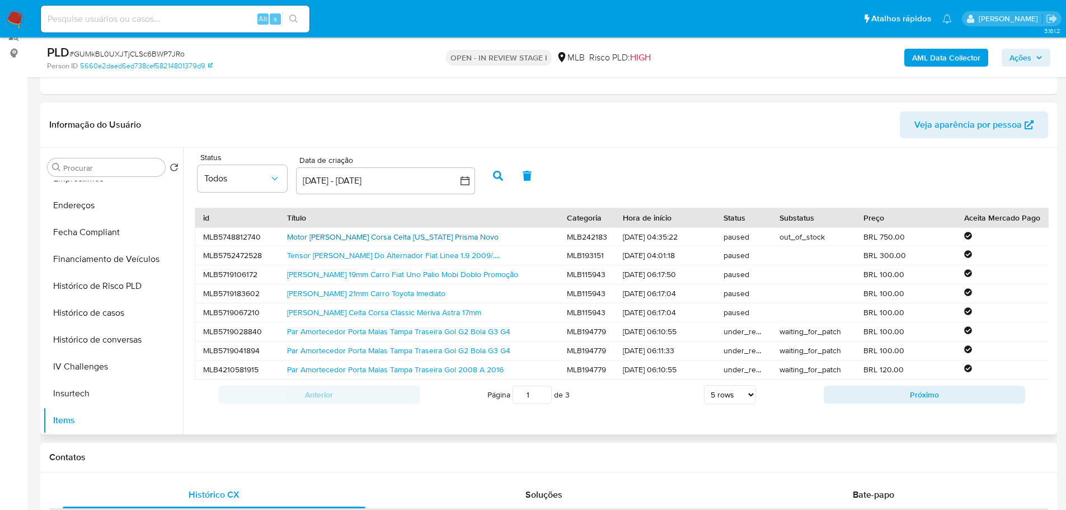
click at [326, 239] on link "Motor De Partida Corsa Celta Montana Prisma Novo" at bounding box center [393, 236] width 212 height 11
click at [329, 253] on link "Tensor Da Correia Do Alternador Fiat Linea 1.9 2009/...." at bounding box center [393, 255] width 213 height 11
click at [334, 272] on link "Chave De Roda 19mm Carro Fiat Uno Palio Mobi Doblo Promoção" at bounding box center [402, 274] width 231 height 11
click at [318, 329] on link "Par Amortecedor Porta Malas Tampa Traseira Gol G2 Bola G3 G4" at bounding box center [398, 331] width 223 height 11
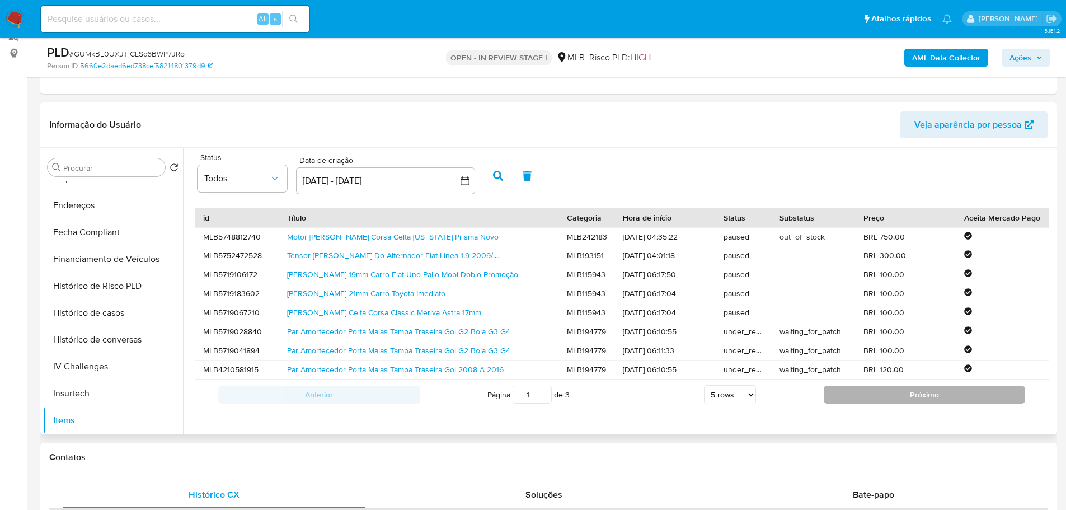
click at [826, 402] on button "Próximo" at bounding box center [925, 395] width 202 height 18
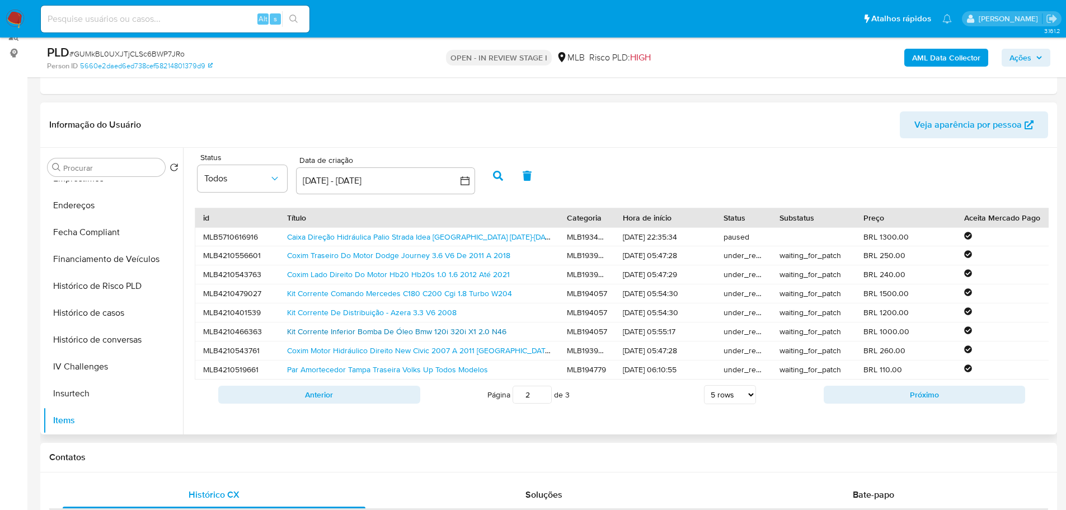
click at [367, 331] on link "Kit Corrente Inferior Bomba De Óleo Bmw 120i 320i X1 2.0 N46" at bounding box center [396, 331] width 219 height 11
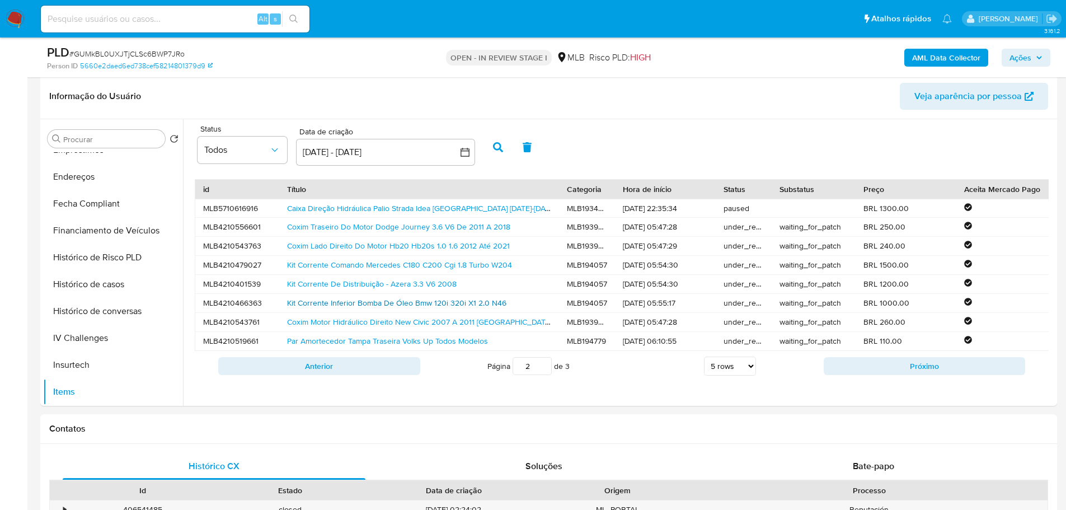
scroll to position [199, 0]
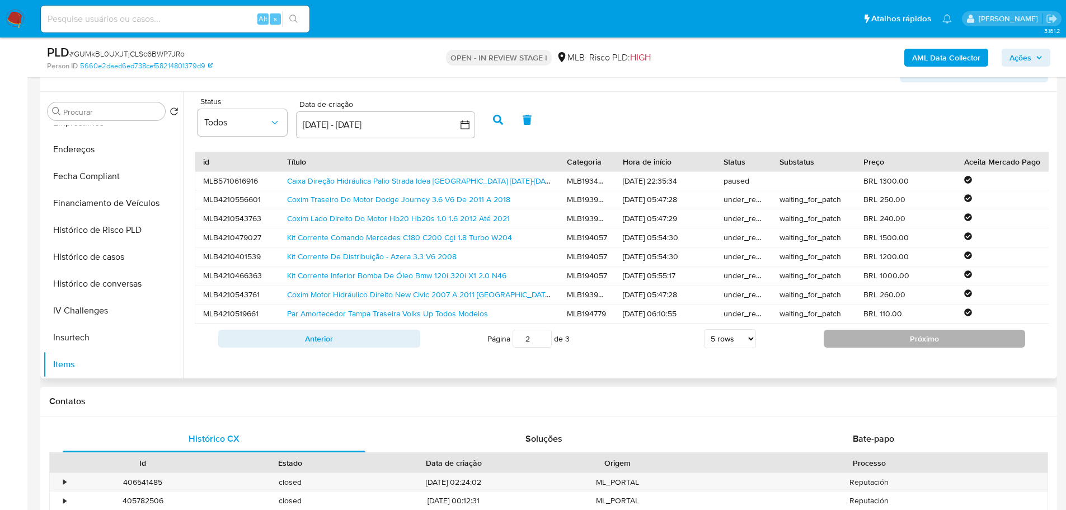
click at [849, 348] on button "Próximo" at bounding box center [925, 339] width 202 height 18
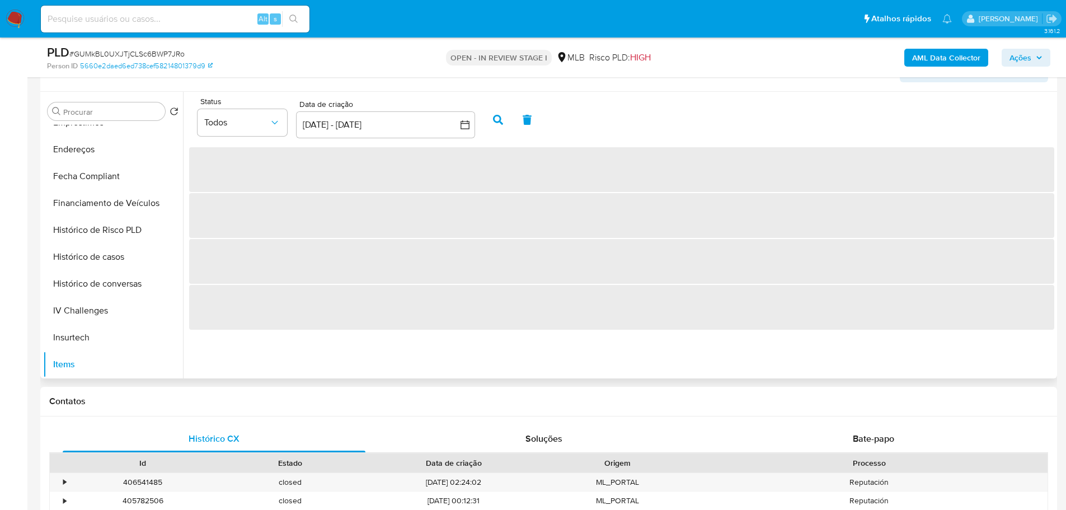
scroll to position [0, 0]
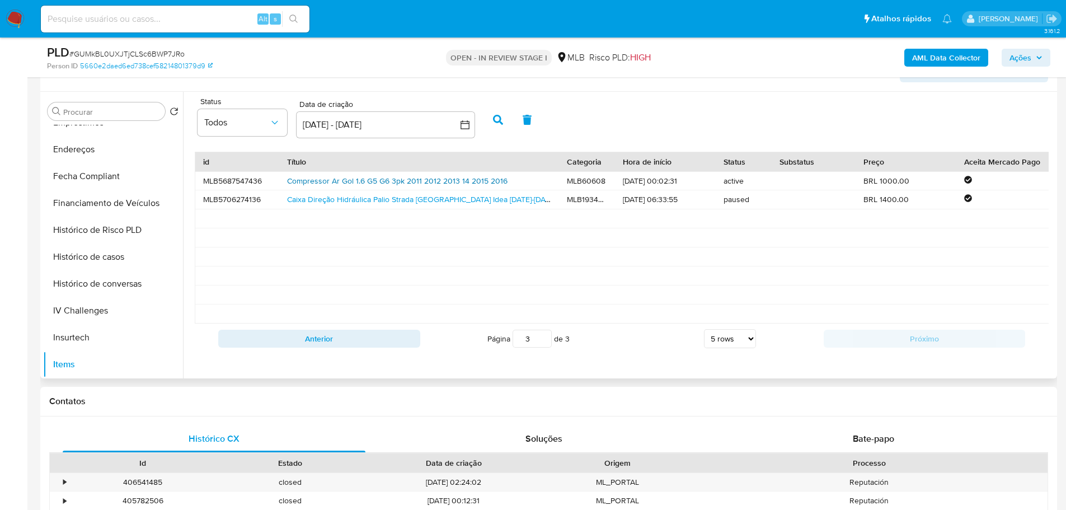
click at [358, 179] on link "Compressor Ar Gol 1.6 G5 G6 3pk 2011 2012 2013 14 2015 2016" at bounding box center [397, 180] width 221 height 11
click at [944, 54] on b "AML Data Collector" at bounding box center [947, 58] width 68 height 18
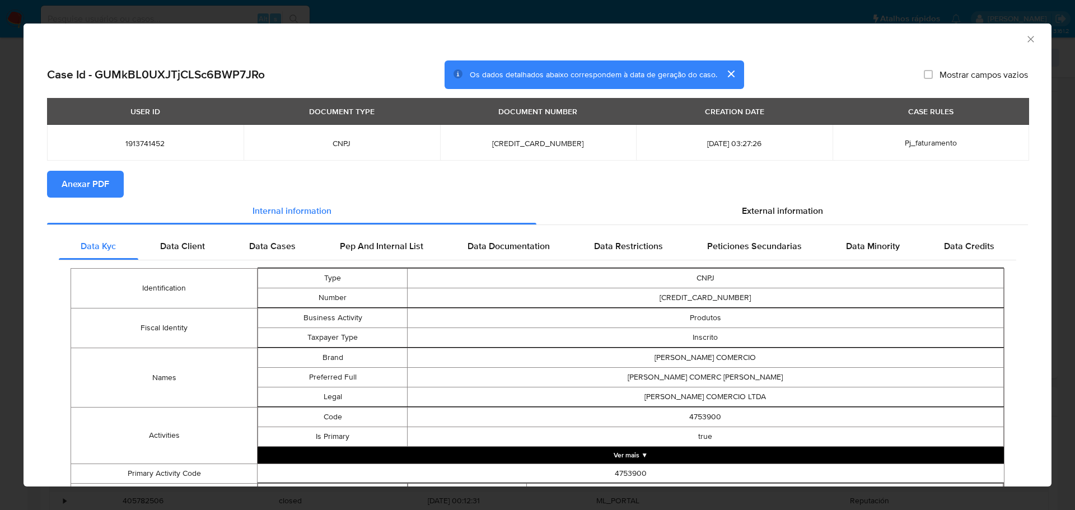
click at [100, 191] on span "Anexar PDF" at bounding box center [86, 184] width 48 height 25
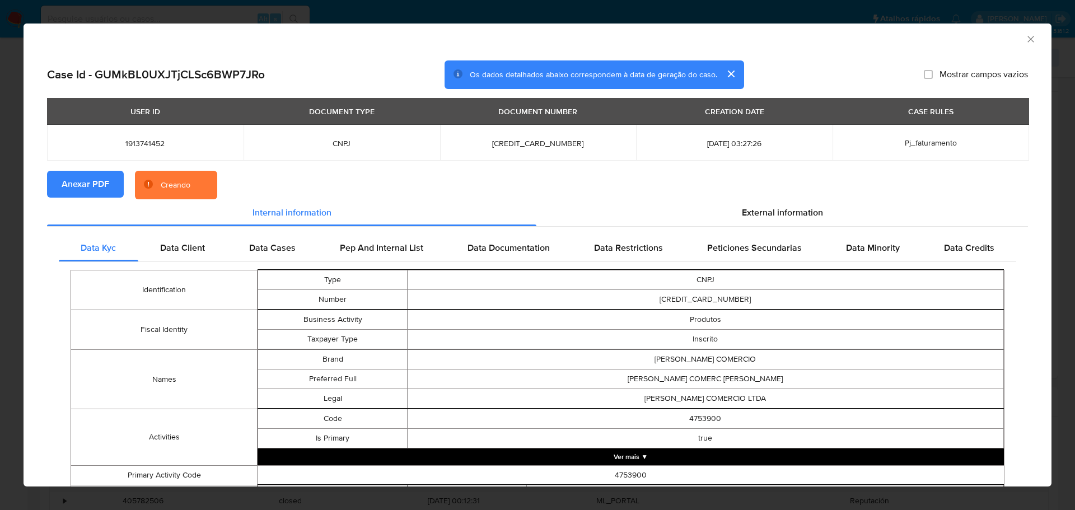
click at [1027, 40] on icon "Fechar a janela" at bounding box center [1030, 39] width 6 height 6
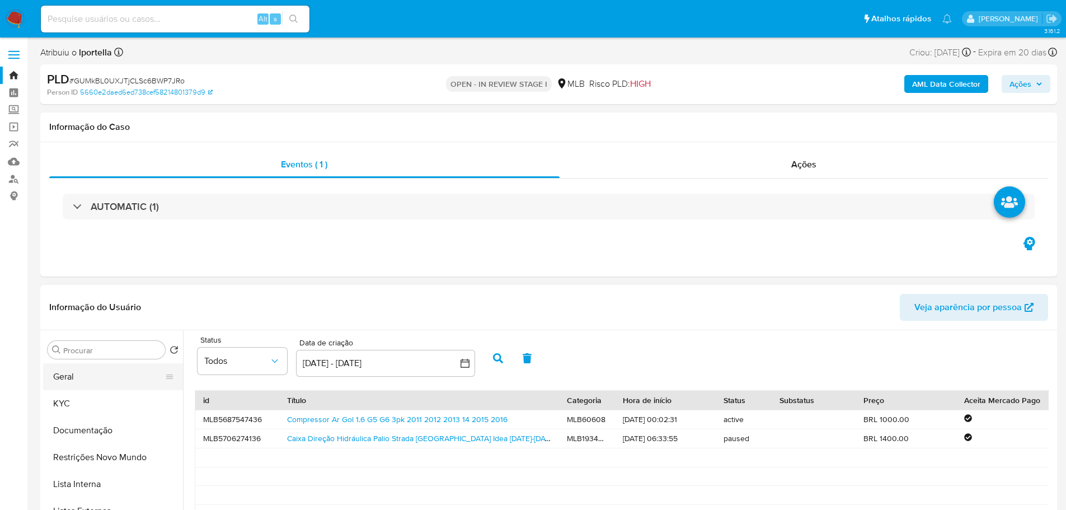
click at [106, 373] on button "Geral" at bounding box center [108, 376] width 131 height 27
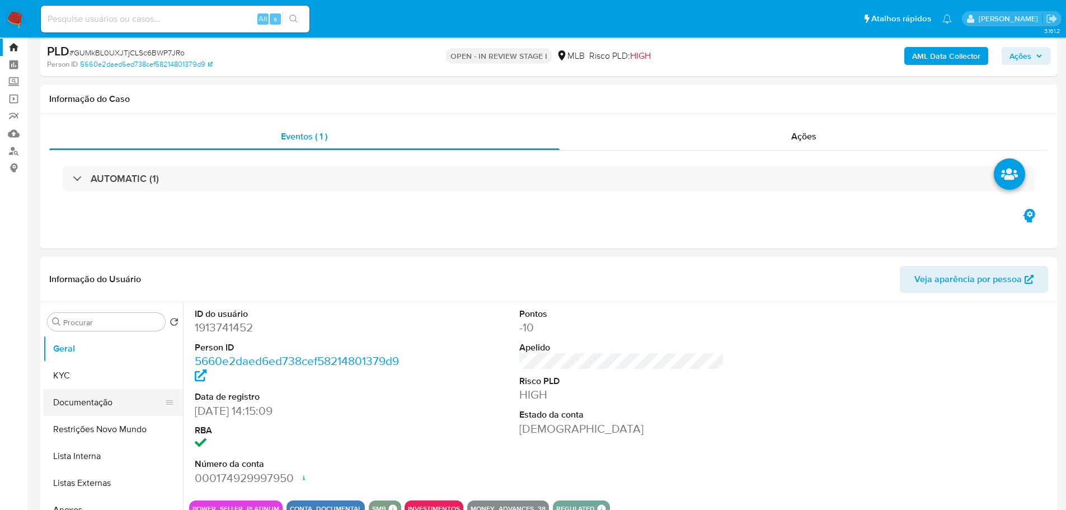
scroll to position [56, 0]
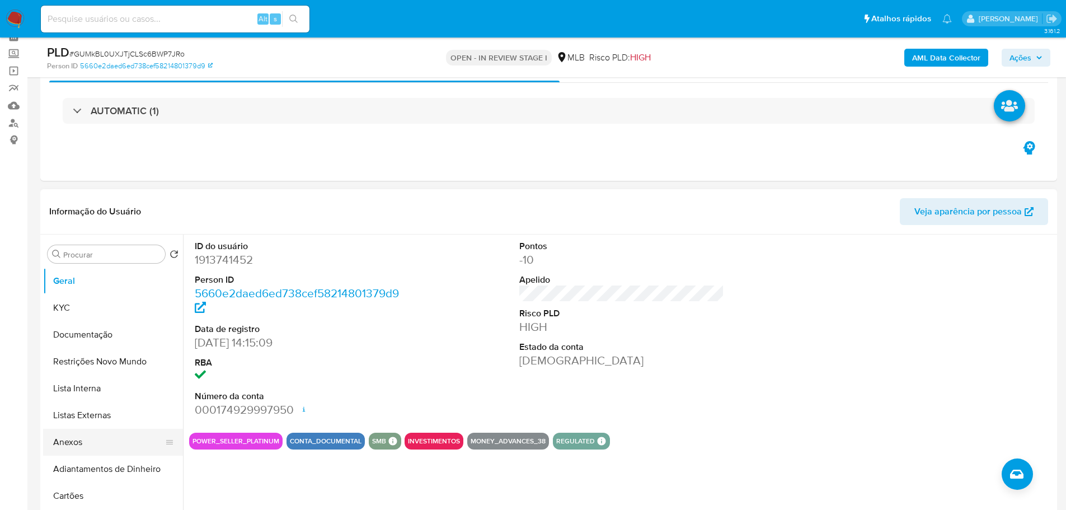
click at [81, 444] on button "Anexos" at bounding box center [108, 442] width 131 height 27
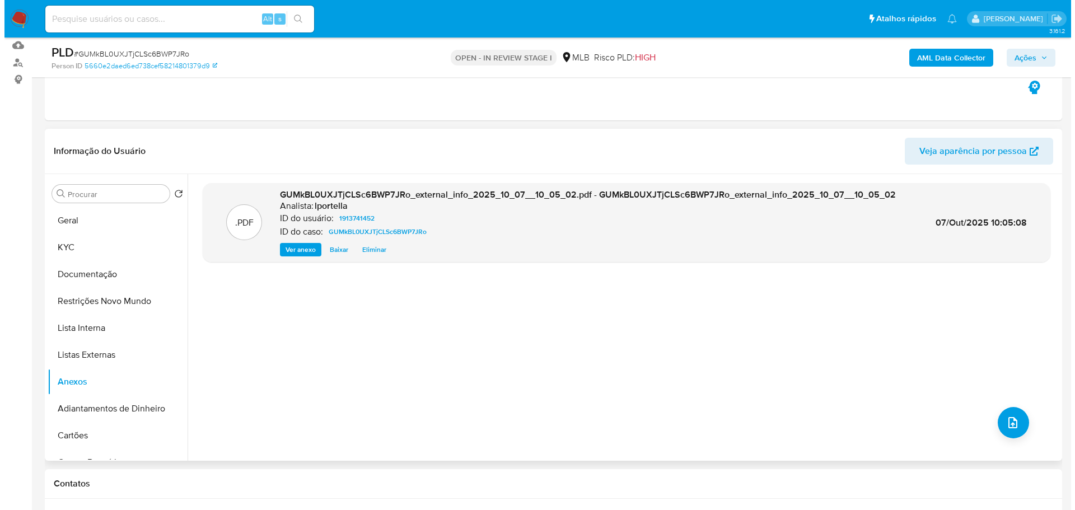
scroll to position [112, 0]
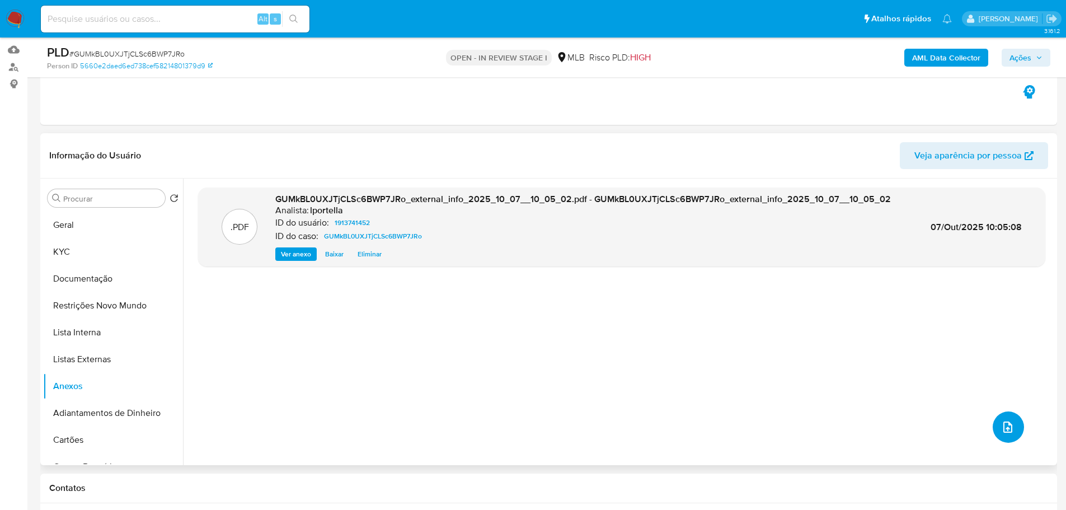
click at [1007, 423] on icon "upload-file" at bounding box center [1008, 426] width 13 height 13
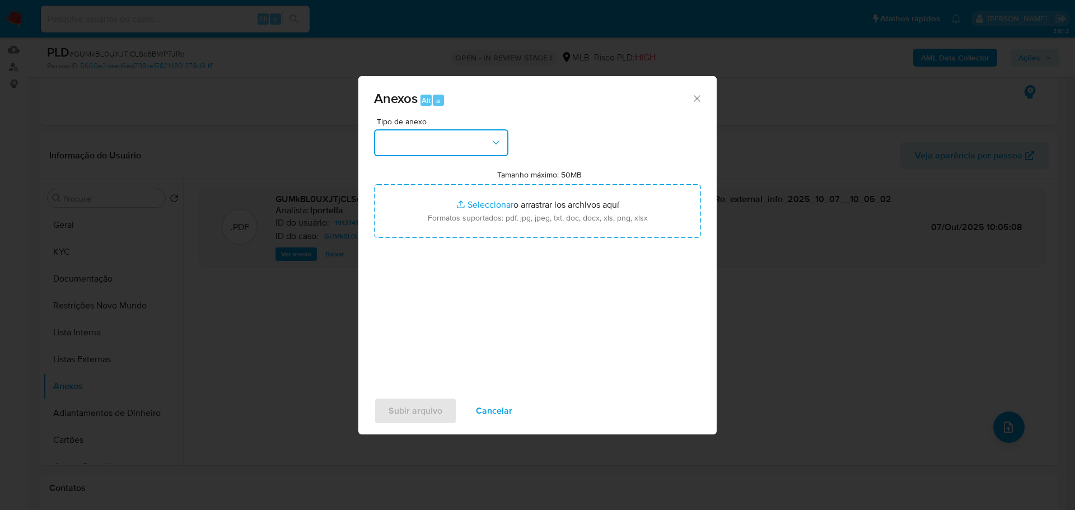
click at [447, 134] on button "button" at bounding box center [441, 142] width 134 height 27
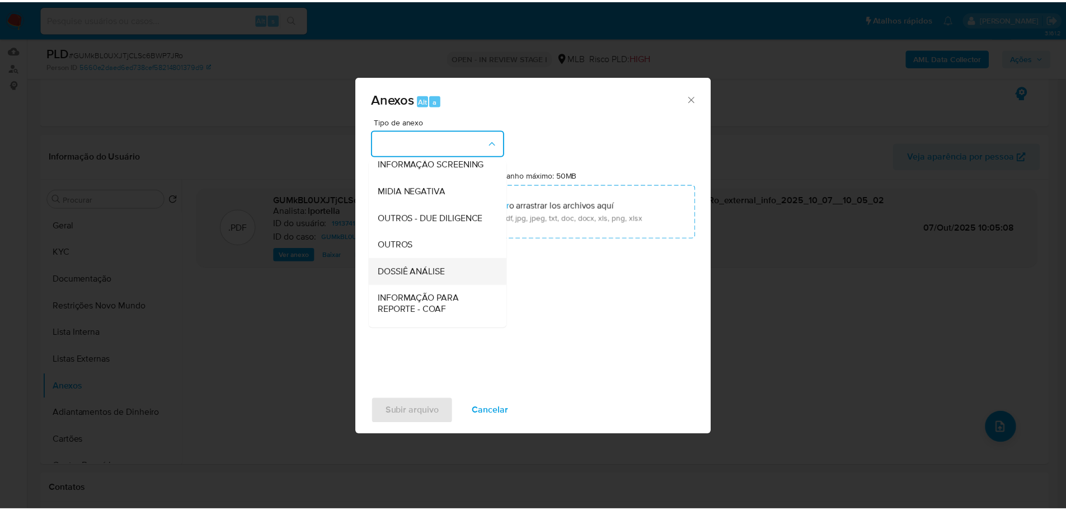
scroll to position [172, 0]
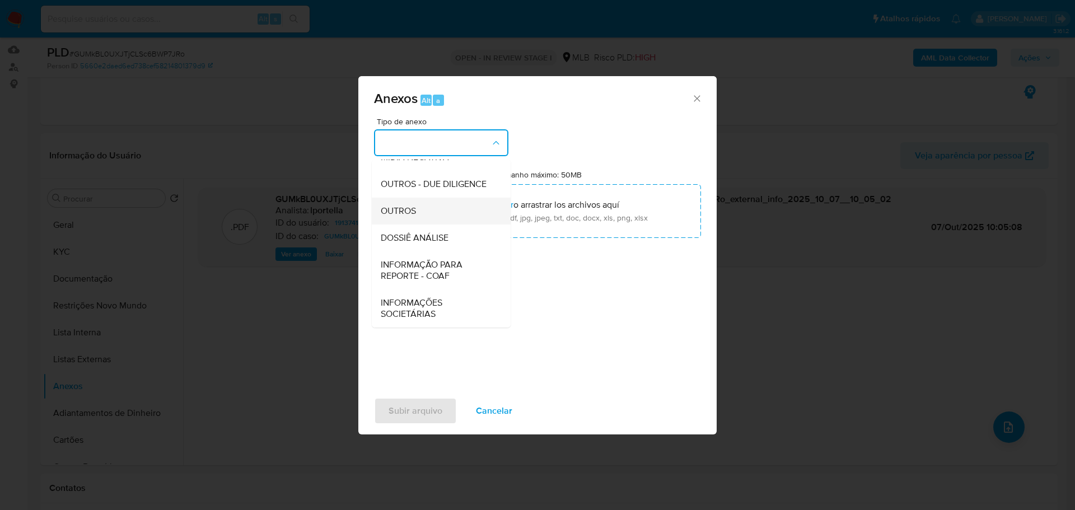
click at [414, 212] on span "OUTROS" at bounding box center [398, 210] width 35 height 11
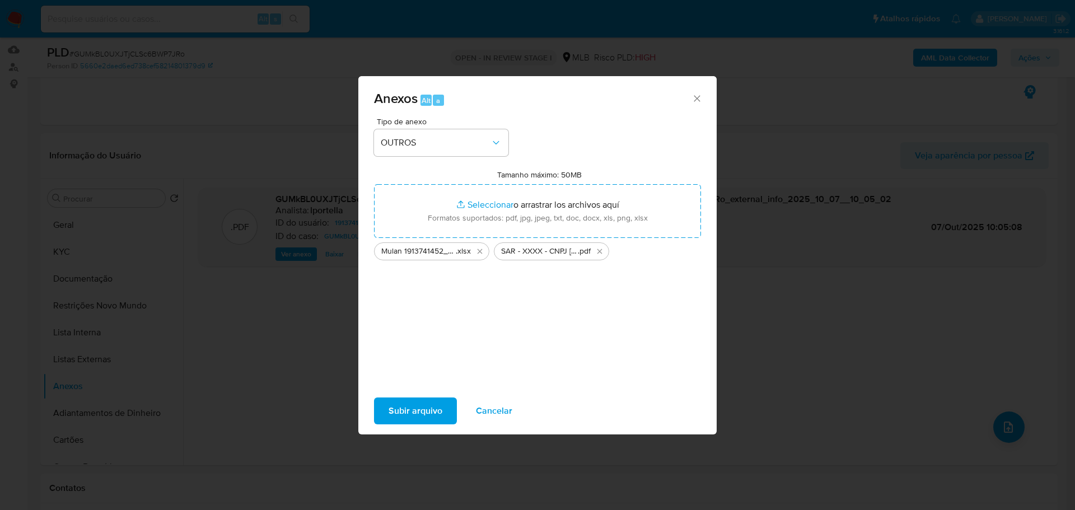
click at [434, 410] on span "Subir arquivo" at bounding box center [416, 411] width 54 height 25
click at [699, 99] on icon "Cerrar" at bounding box center [696, 98] width 11 height 11
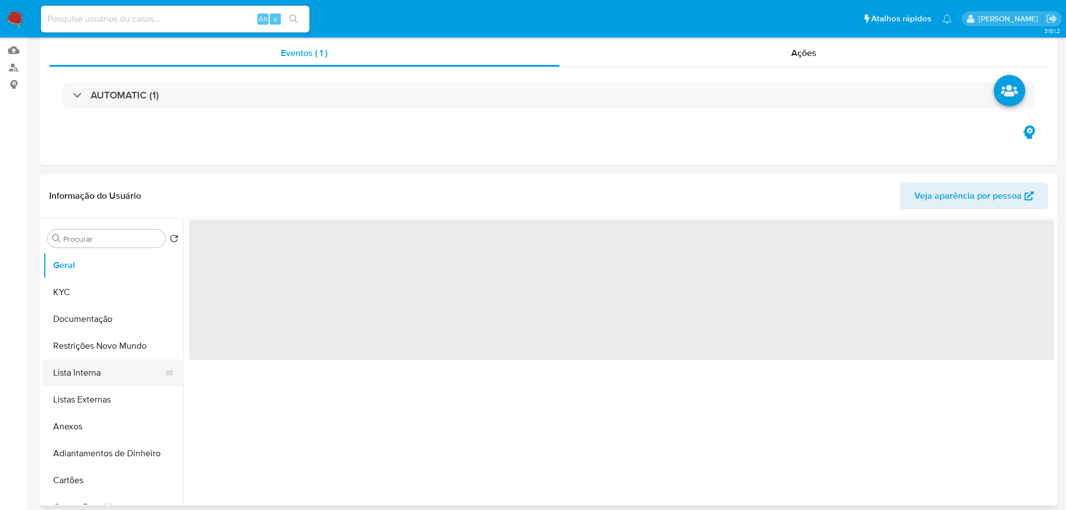
select select "10"
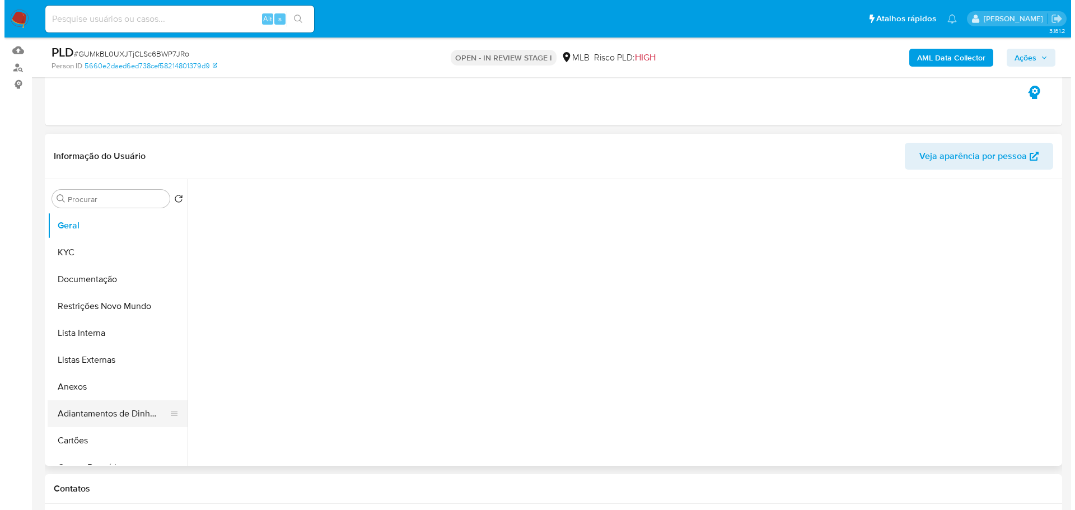
scroll to position [112, 0]
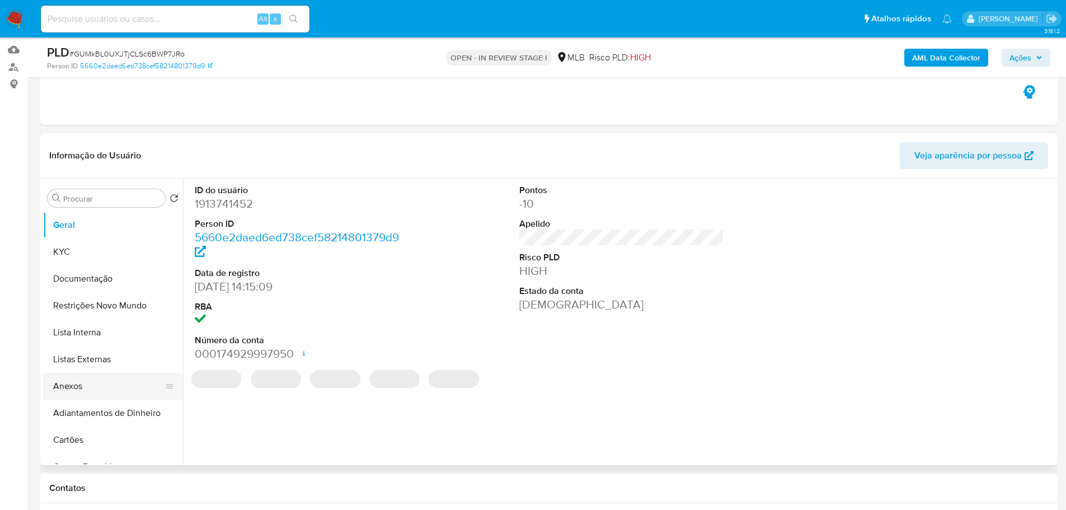
click at [92, 380] on button "Anexos" at bounding box center [108, 386] width 131 height 27
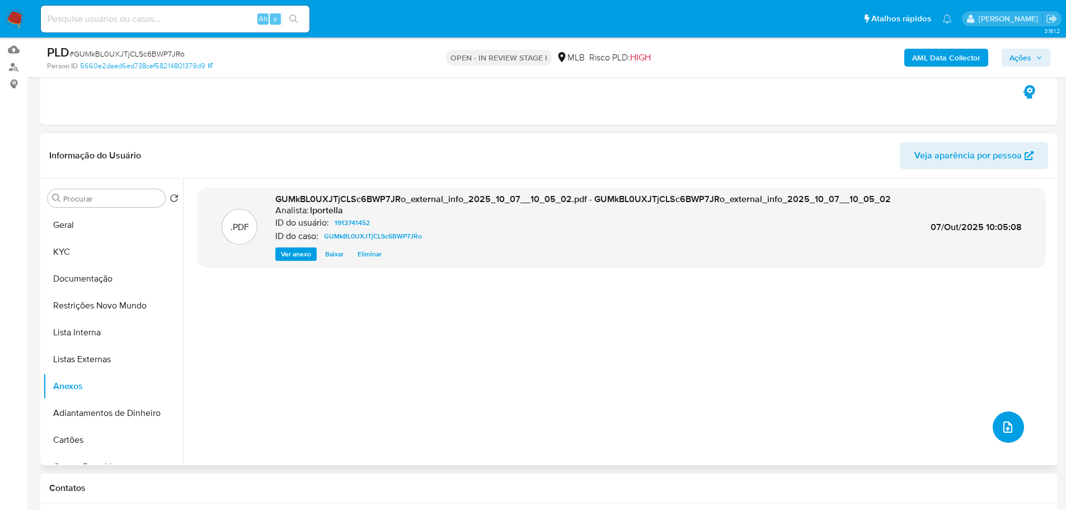
click at [1014, 432] on button "upload-file" at bounding box center [1008, 426] width 31 height 31
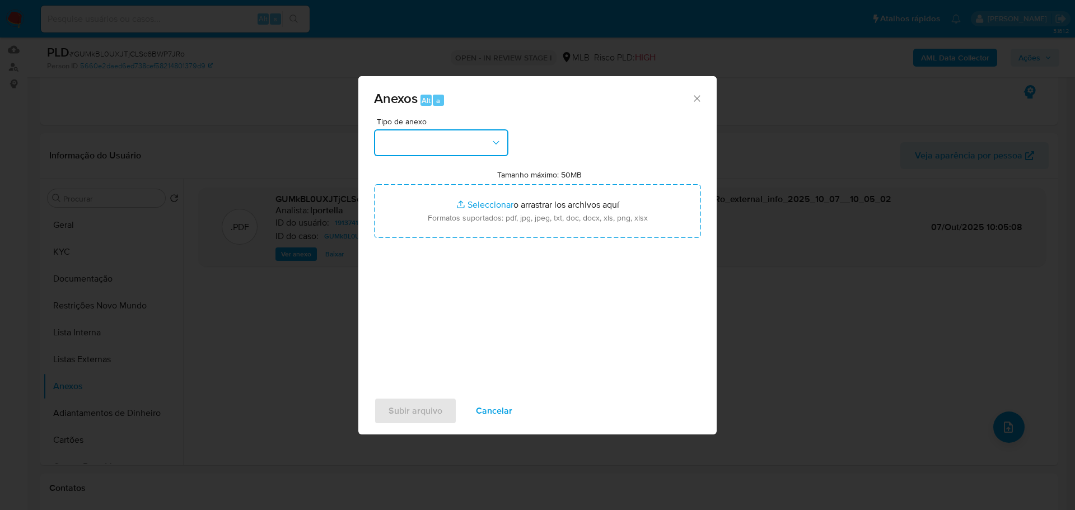
click at [480, 155] on button "button" at bounding box center [441, 142] width 134 height 27
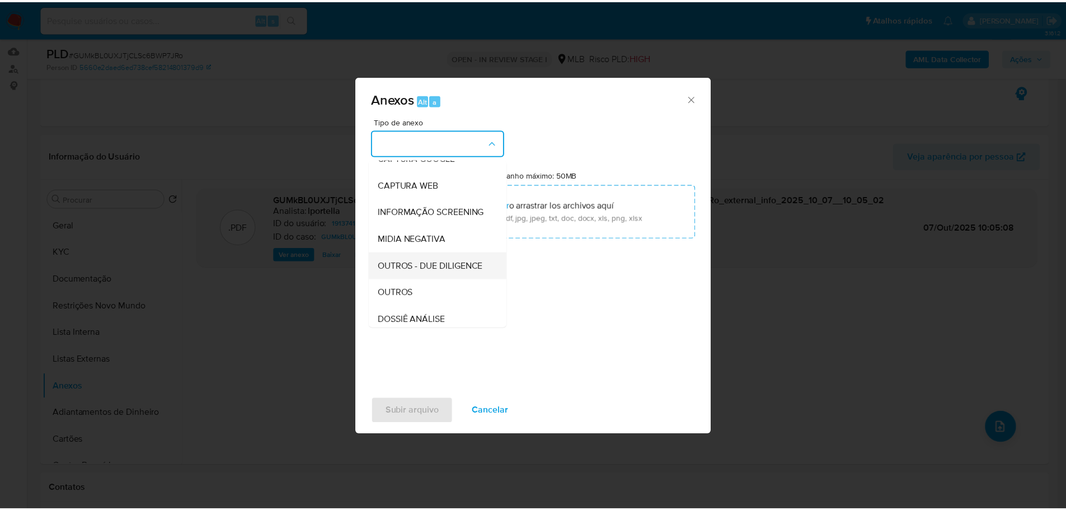
scroll to position [172, 0]
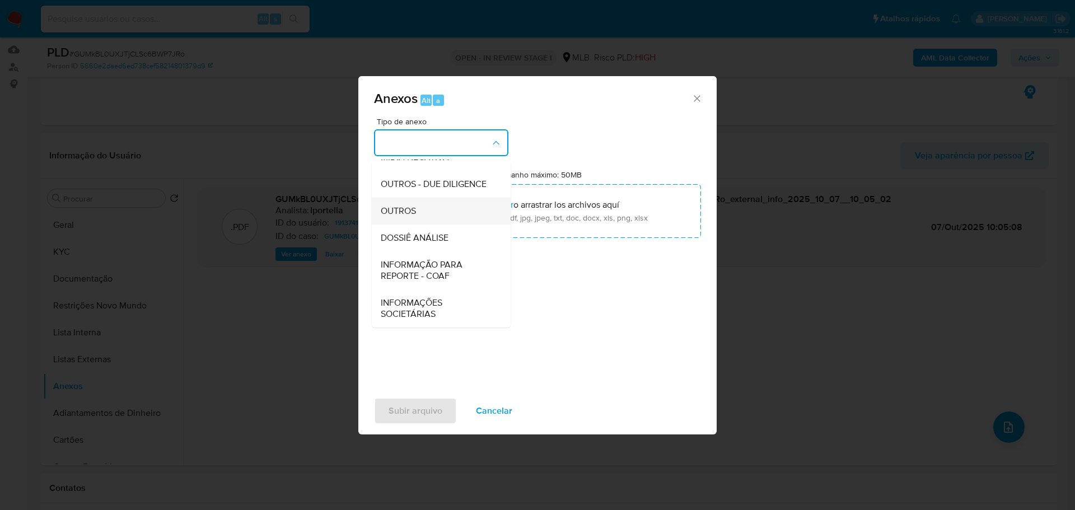
click at [414, 208] on span "OUTROS" at bounding box center [398, 210] width 35 height 11
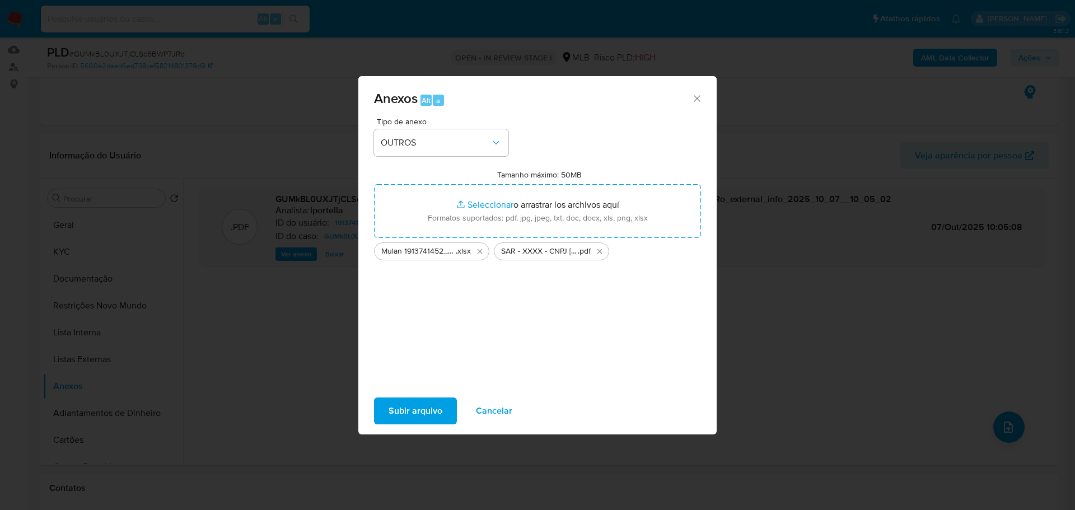
click at [441, 413] on span "Subir arquivo" at bounding box center [416, 411] width 54 height 25
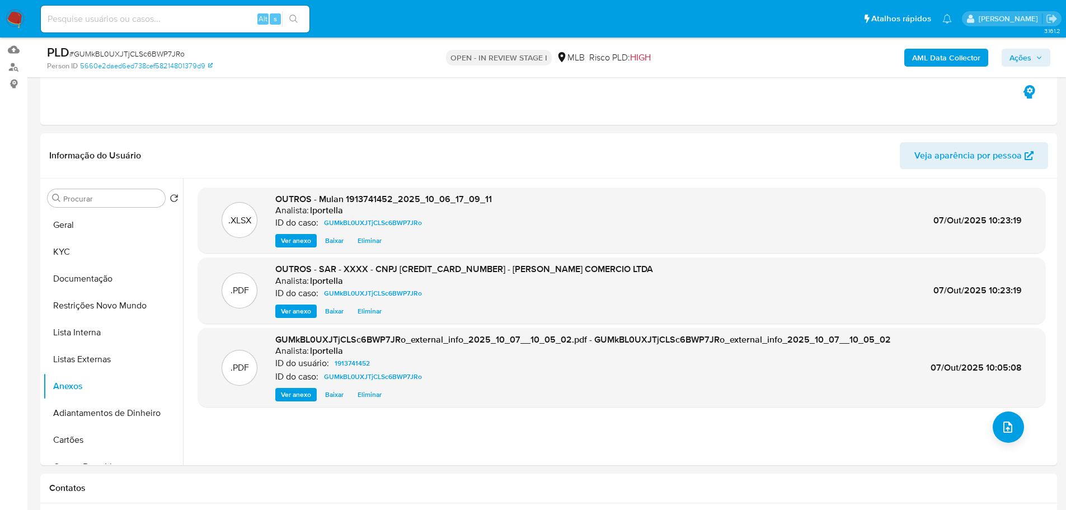
click at [1012, 58] on span "Ações" at bounding box center [1021, 58] width 22 height 18
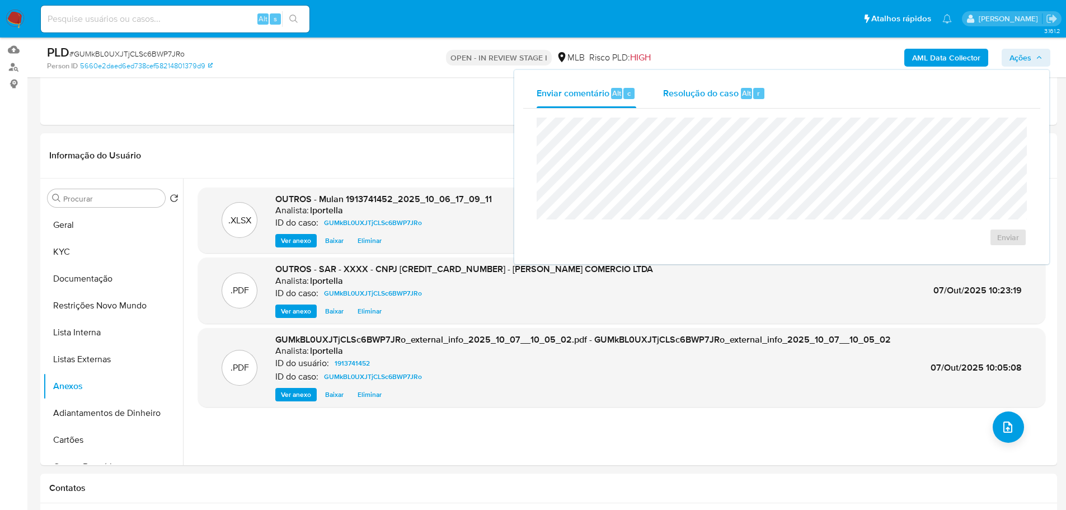
click at [699, 104] on div "Resolução do caso Alt r" at bounding box center [714, 93] width 102 height 29
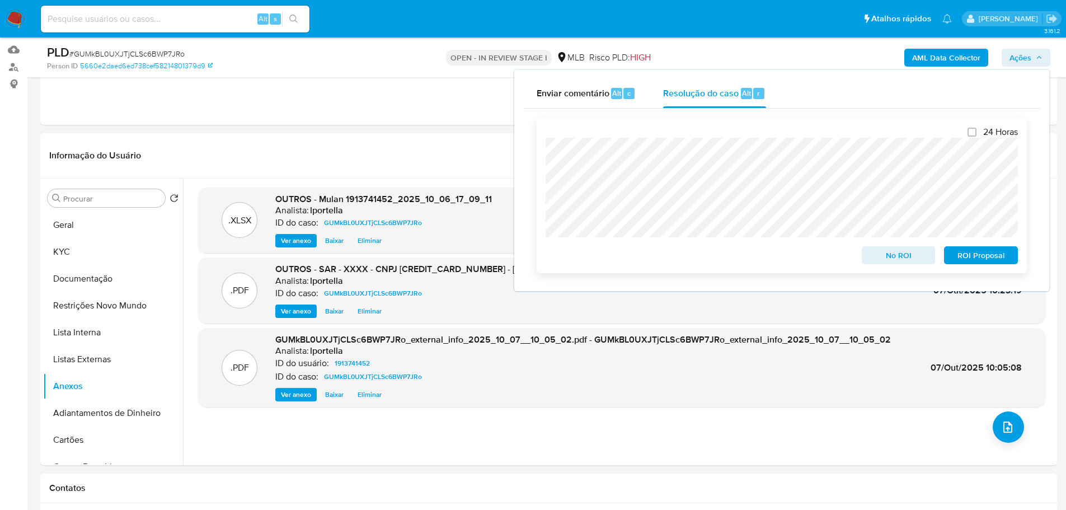
click at [982, 255] on span "ROI Proposal" at bounding box center [981, 255] width 58 height 16
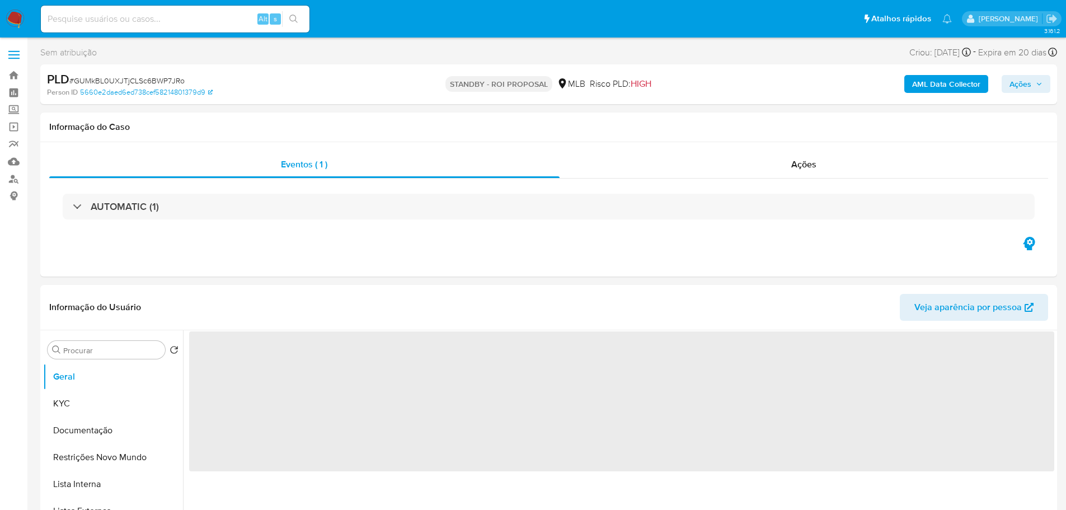
select select "10"
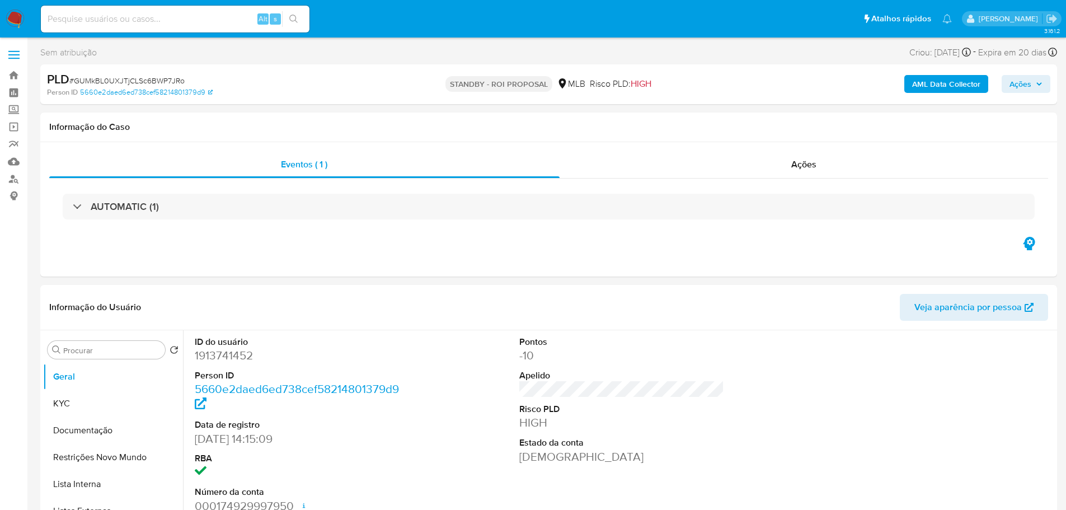
click at [157, 83] on span "# GUMkBL0UXJTjCLSc6BWP7JRo" at bounding box center [126, 80] width 115 height 11
copy span "GUMkBL0UXJTjCLSc6BWP7JRo"
click at [13, 21] on img at bounding box center [15, 19] width 19 height 19
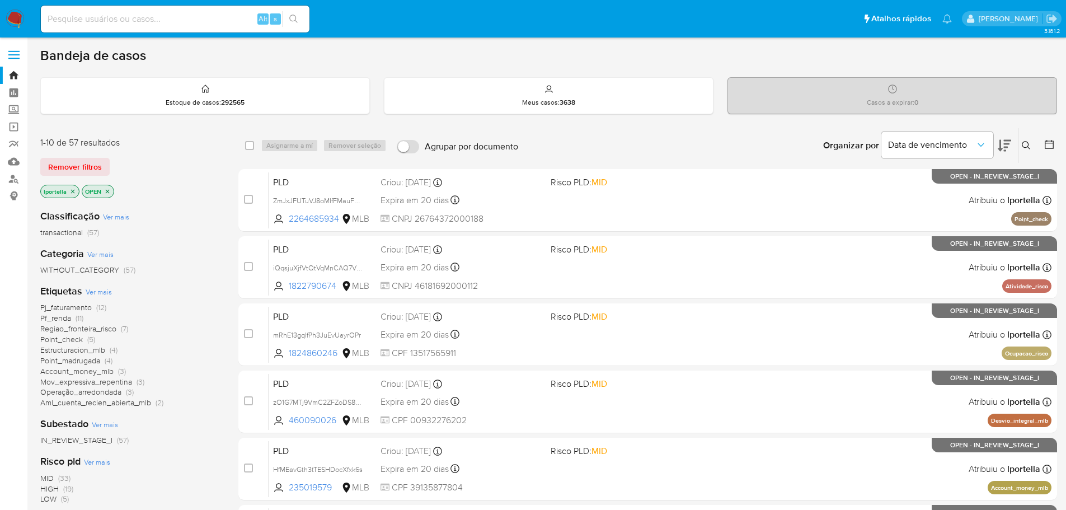
click at [166, 21] on input at bounding box center [175, 19] width 269 height 15
paste input "GUMkBL0UXJTjCLSc6BWP7JRo"
type input "GUMkBL0UXJTjCLSc6BWP7JRo"
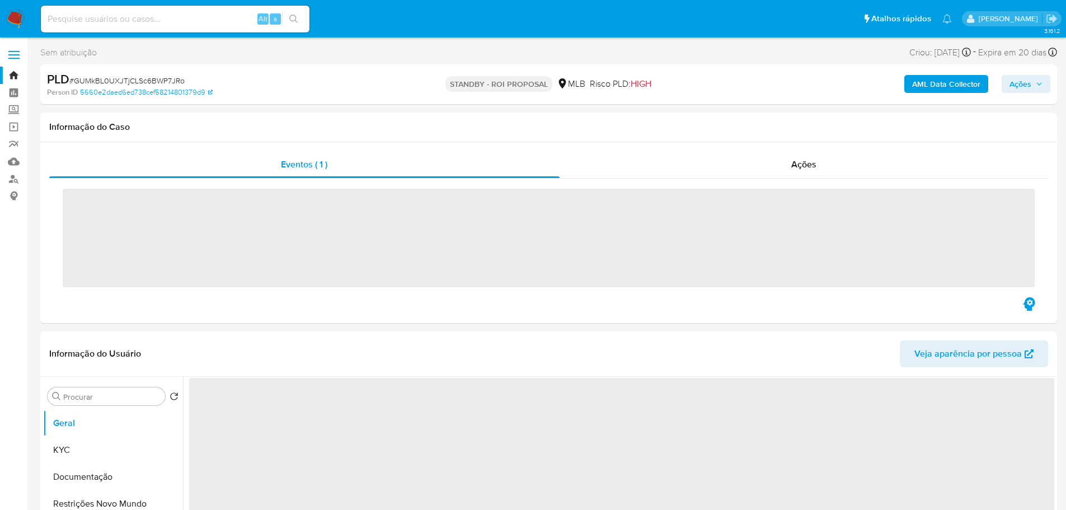
click at [17, 15] on img at bounding box center [15, 19] width 19 height 19
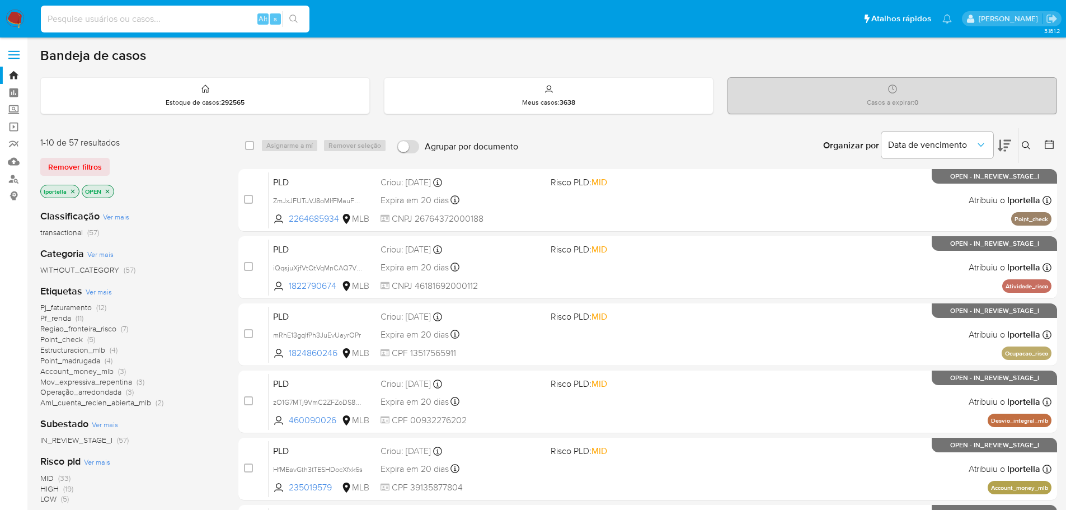
click at [118, 16] on input at bounding box center [175, 19] width 269 height 15
paste input "IusvtLooPvGa85FfrOR9yqUk"
type input "IusvtLooPvGa85FfrOR9yqUk"
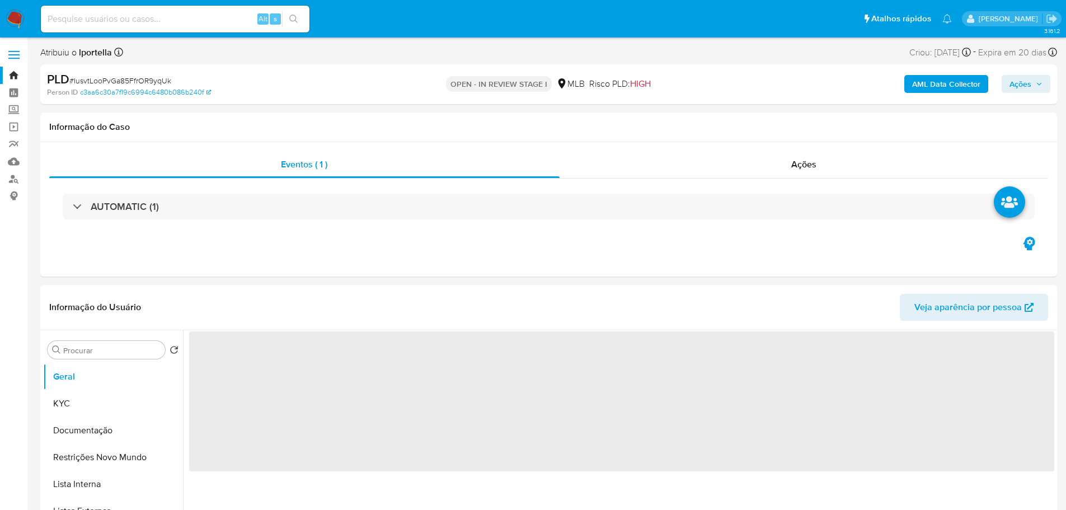
select select "10"
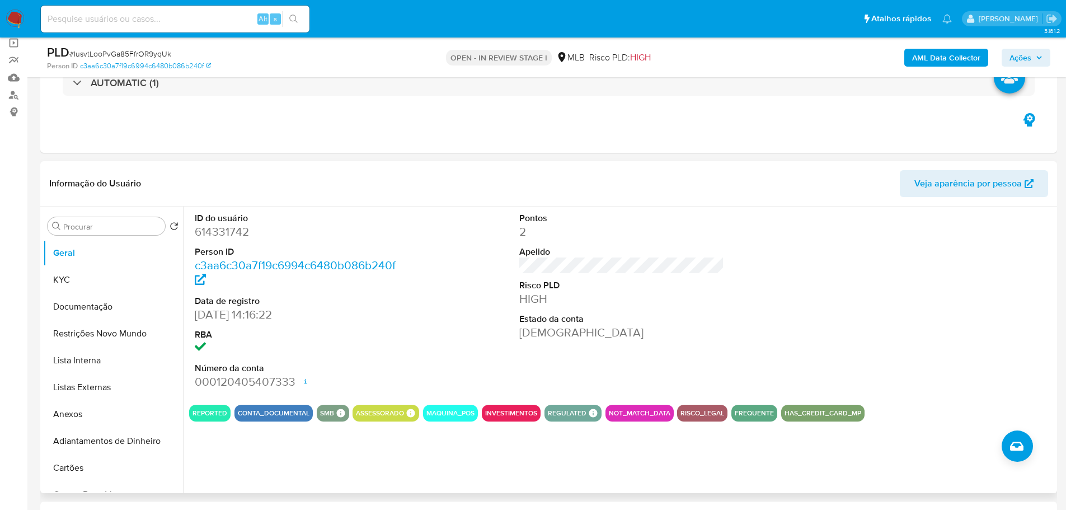
scroll to position [168, 0]
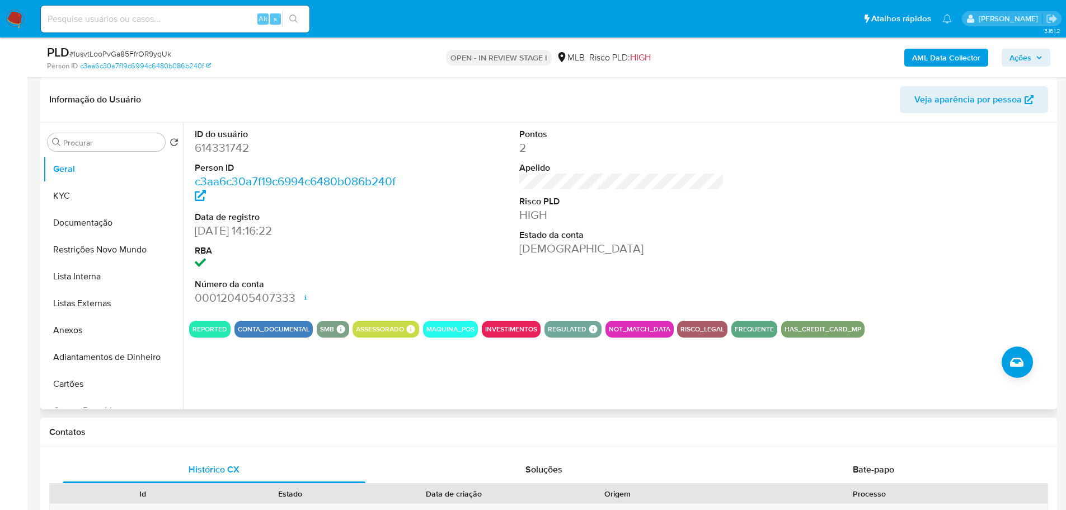
click at [277, 389] on div "ID do usuário 614331742 Person ID c3aa6c30a7f19c6994c6480b086b240f Data de regi…" at bounding box center [619, 266] width 872 height 287
click at [73, 195] on button "KYC" at bounding box center [108, 196] width 131 height 27
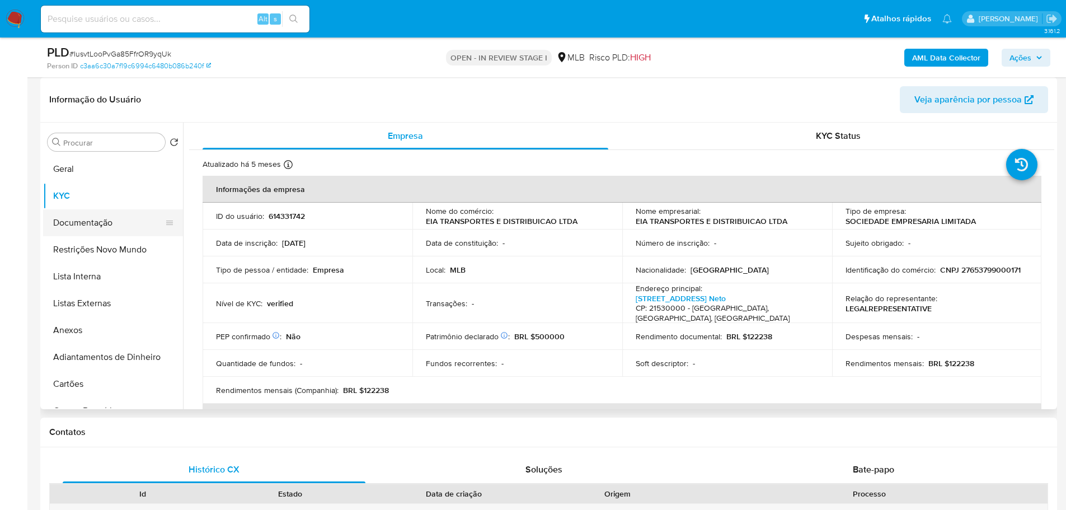
click at [91, 231] on button "Documentação" at bounding box center [108, 222] width 131 height 27
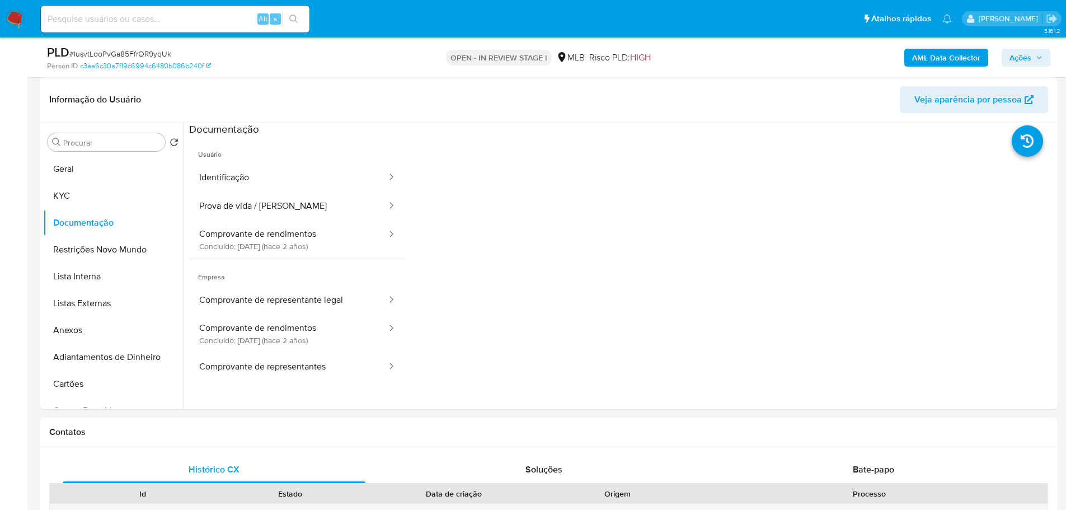
click at [269, 165] on button "Identificação" at bounding box center [288, 177] width 199 height 29
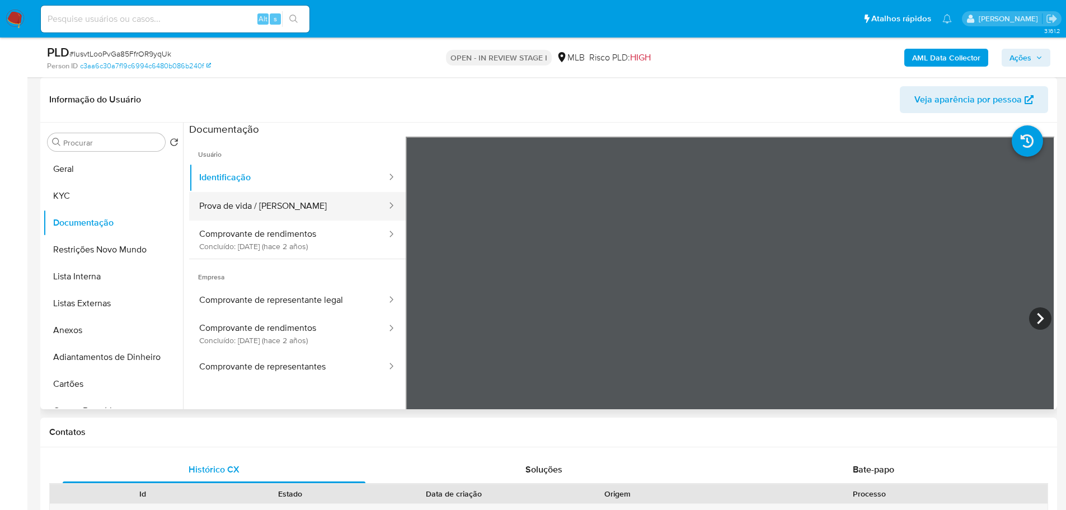
click at [354, 204] on button "Prova de vida / Selfie" at bounding box center [288, 206] width 199 height 29
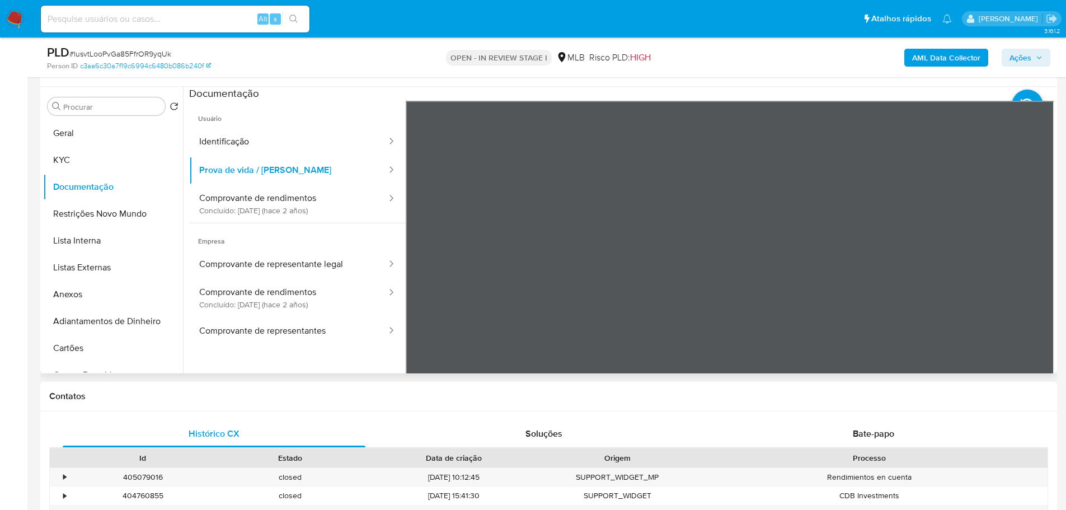
scroll to position [224, 0]
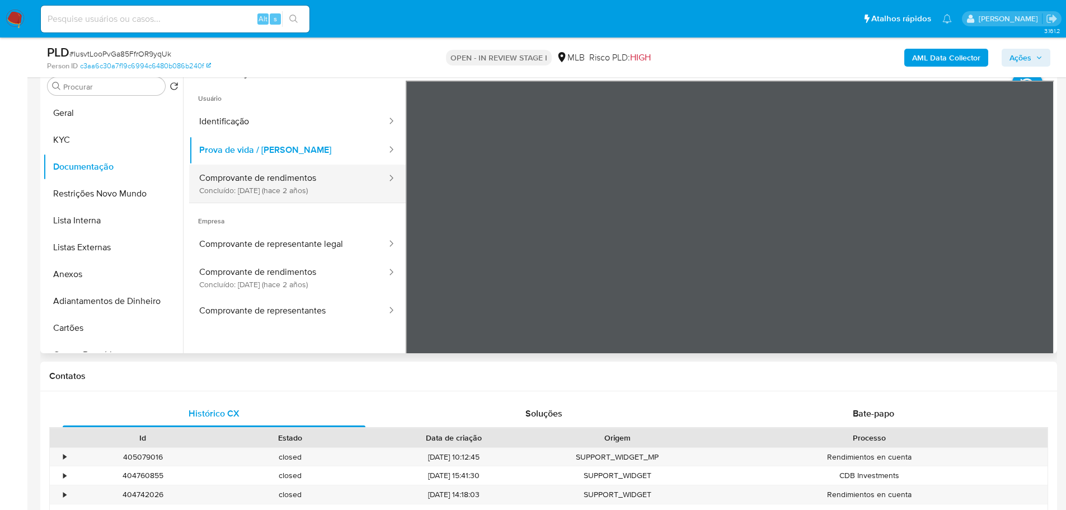
click at [279, 180] on button "Comprovante de rendimentos Concluído: 15/06/2023 (hace 2 años)" at bounding box center [288, 184] width 199 height 38
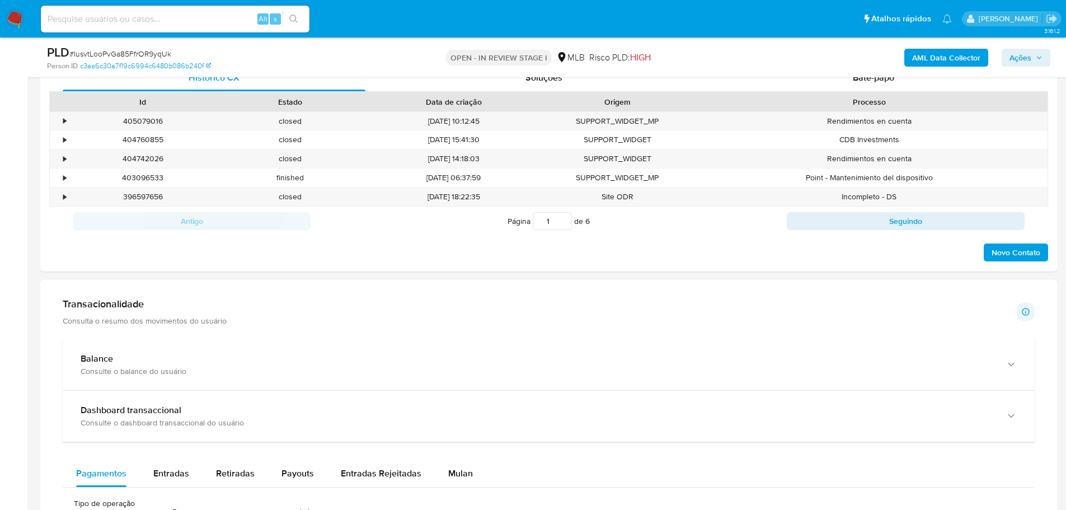
drag, startPoint x: 162, startPoint y: 371, endPoint x: 265, endPoint y: 290, distance: 130.8
click at [162, 371] on div "Consulte o balance do usuário" at bounding box center [538, 371] width 914 height 10
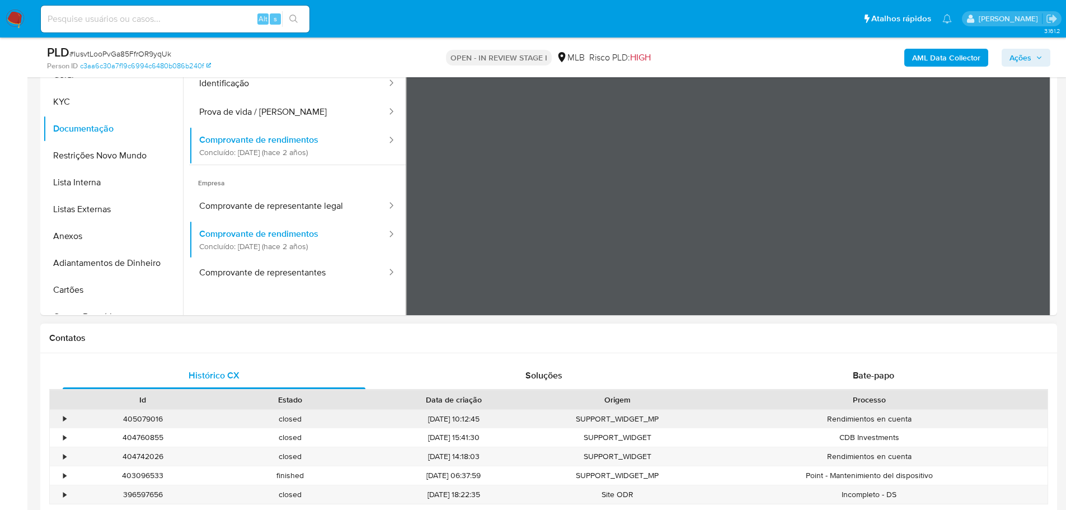
scroll to position [168, 0]
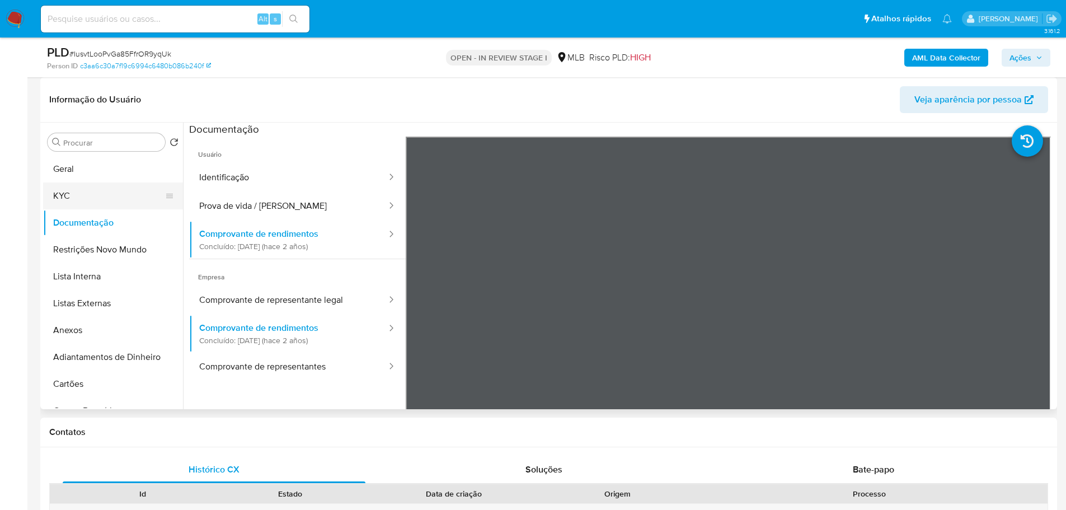
click at [85, 194] on button "KYC" at bounding box center [108, 196] width 131 height 27
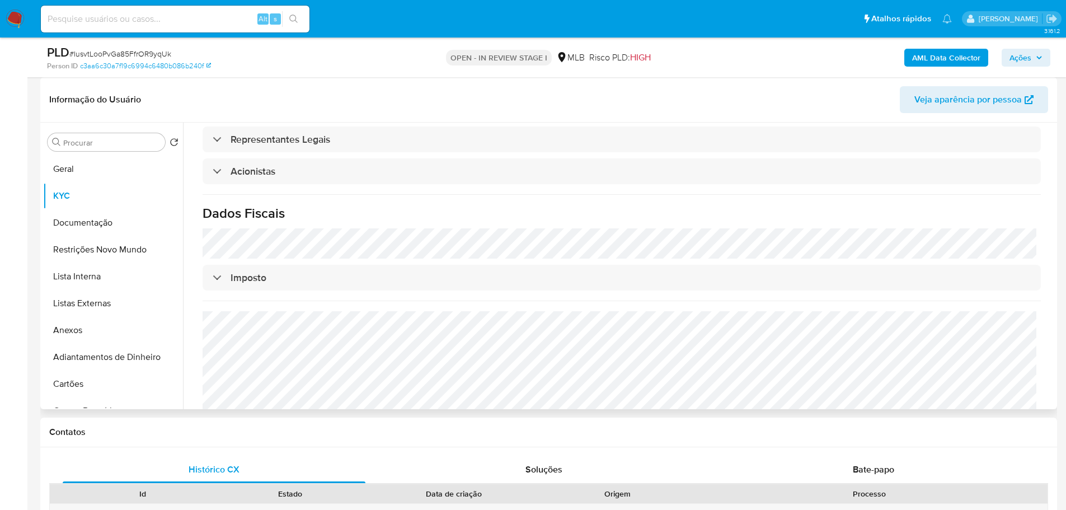
scroll to position [392, 0]
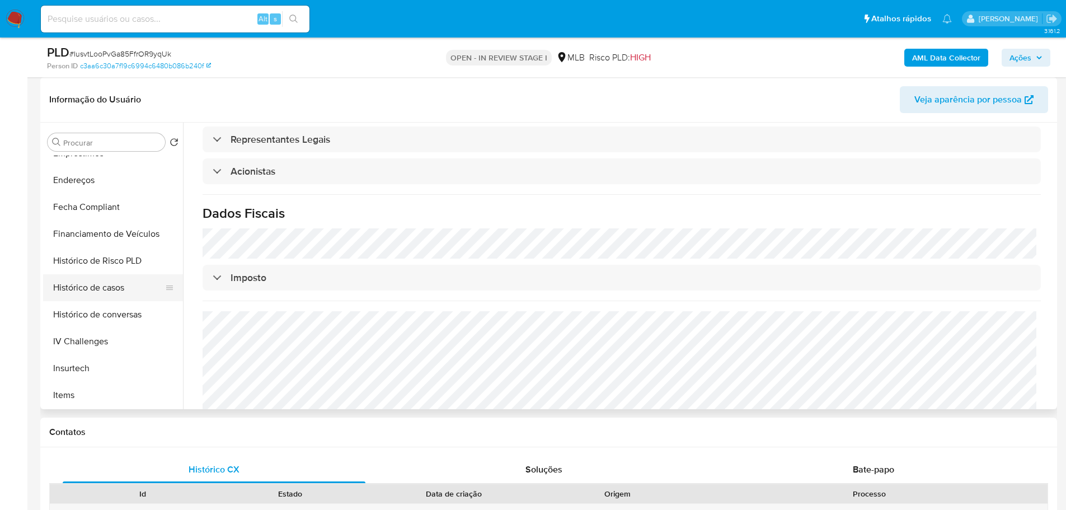
click at [118, 293] on button "Histórico de casos" at bounding box center [108, 287] width 131 height 27
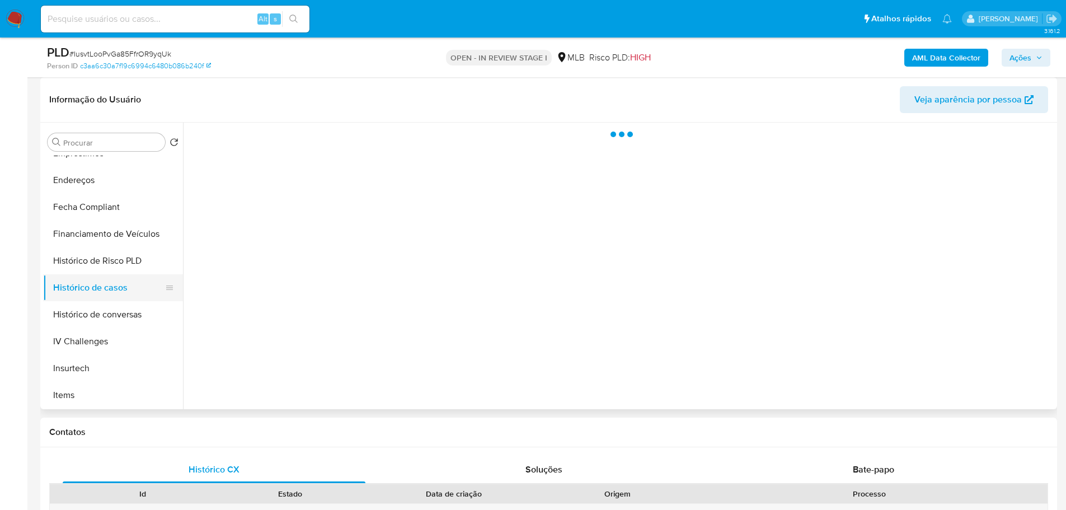
scroll to position [0, 0]
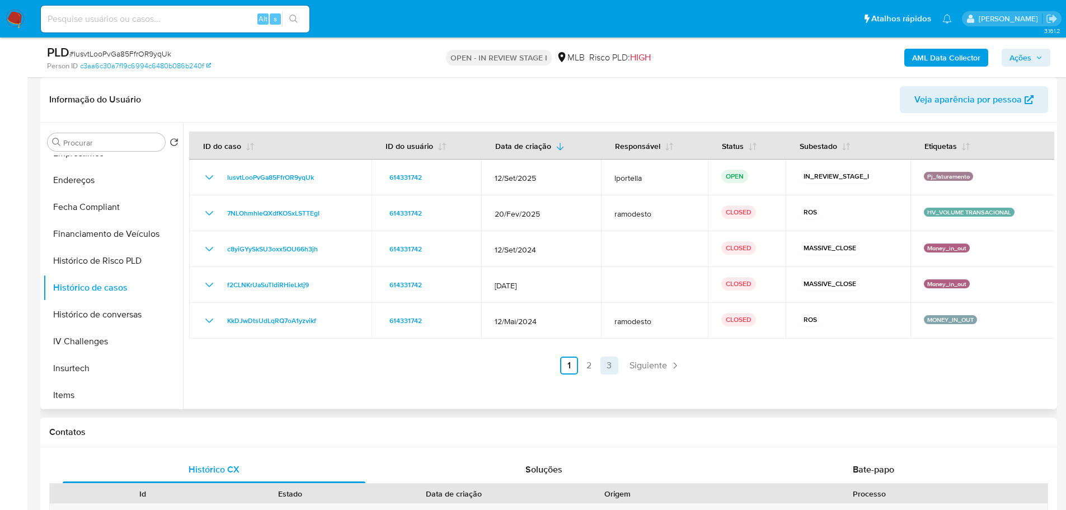
click at [611, 361] on link "3" at bounding box center [610, 366] width 18 height 18
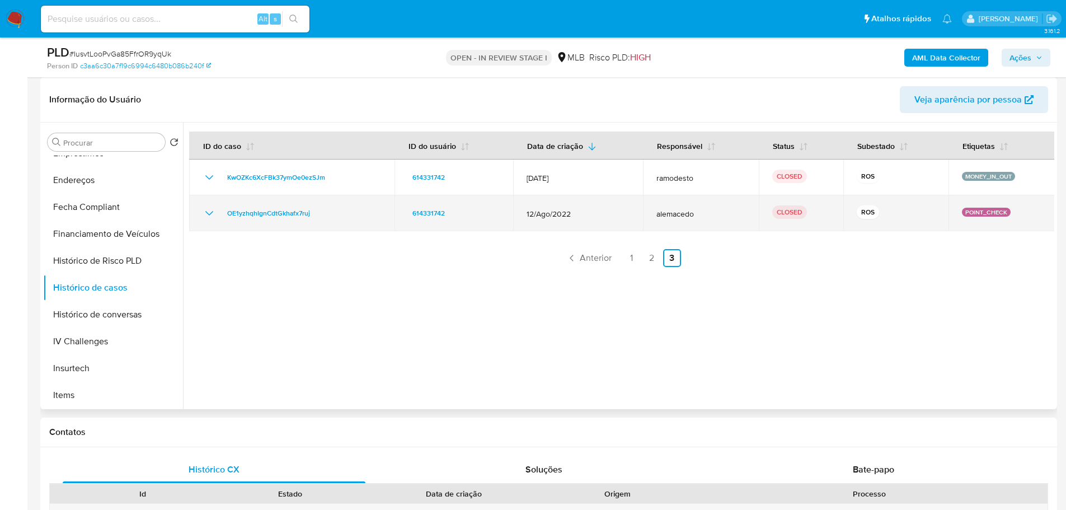
click at [287, 201] on td "OE1yzhqhIgnCdtGkhafx7ruj" at bounding box center [291, 213] width 205 height 36
click at [289, 211] on span "OE1yzhqhIgnCdtGkhafx7ruj" at bounding box center [268, 213] width 83 height 13
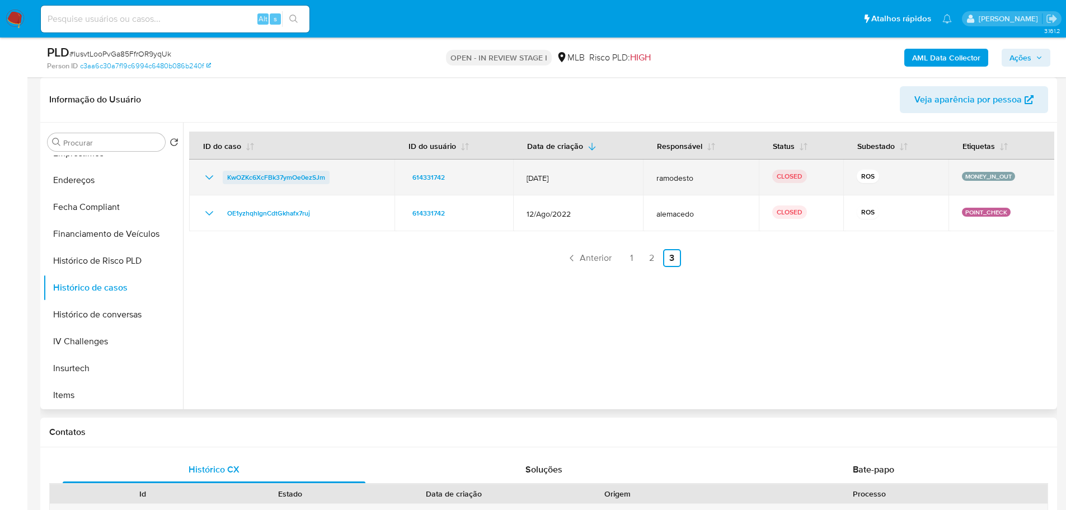
click at [299, 180] on span "KwOZKc6XcFBk37ymOe0ezSJm" at bounding box center [276, 177] width 98 height 13
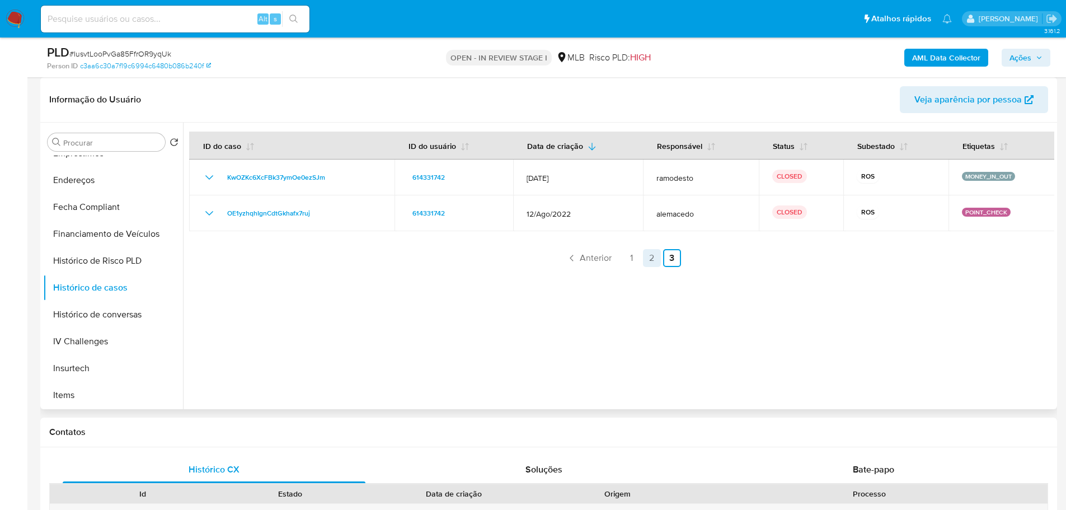
click at [653, 255] on link "2" at bounding box center [652, 258] width 18 height 18
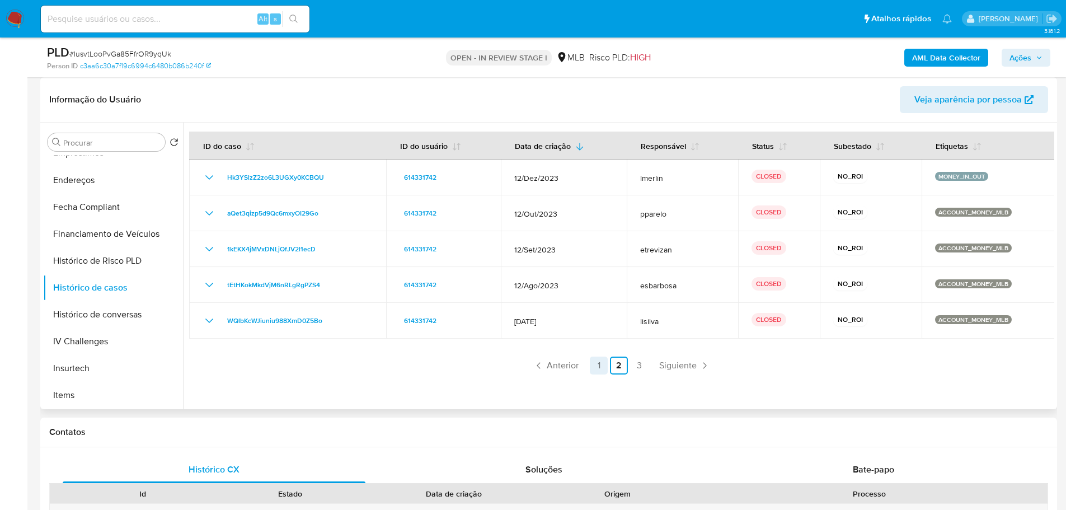
click at [599, 366] on link "1" at bounding box center [599, 366] width 18 height 18
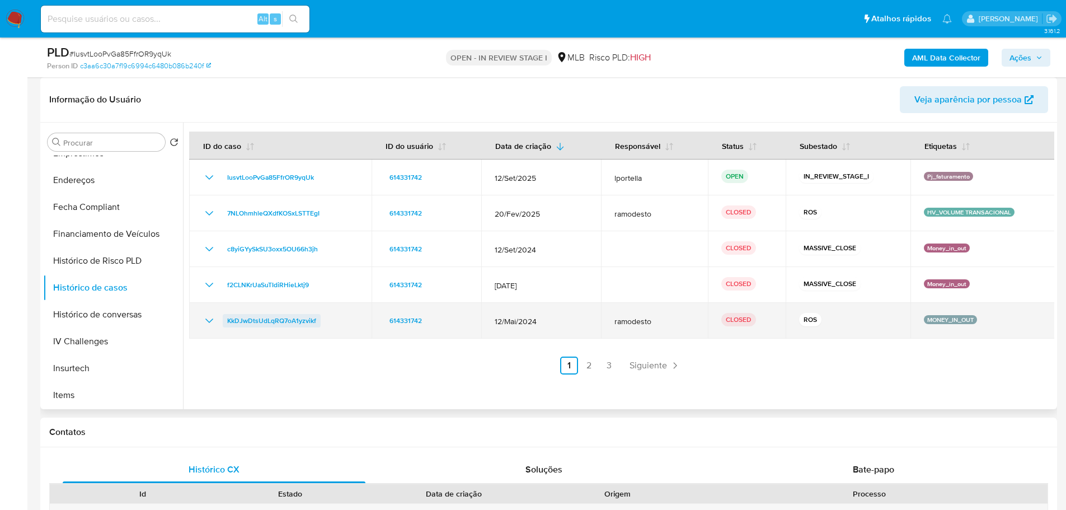
click at [295, 321] on span "KkDJwDtsUdLqRQ7oA1yzvikf" at bounding box center [271, 320] width 89 height 13
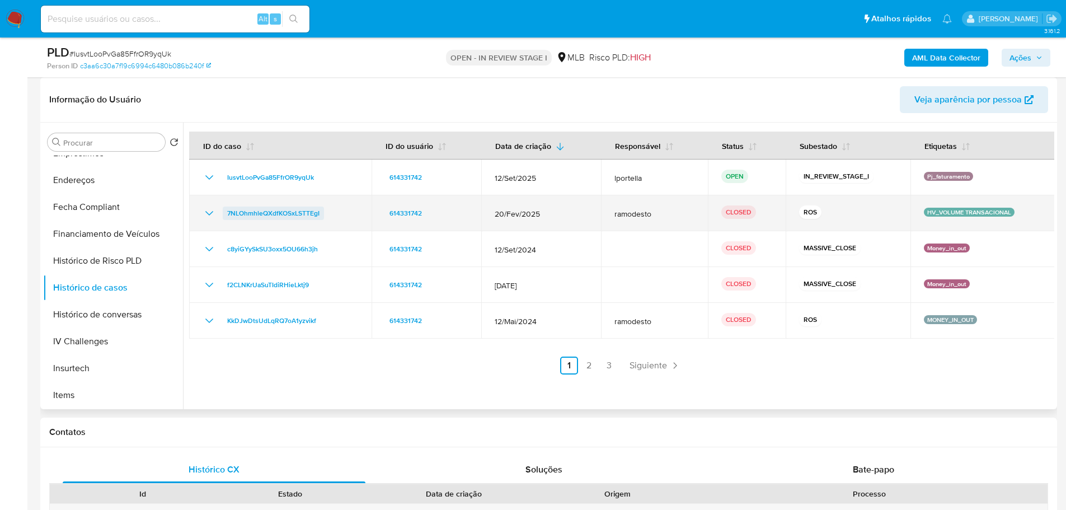
click at [292, 212] on span "7NLOhmhleQXdfKOSxLSTTEgI" at bounding box center [273, 213] width 92 height 13
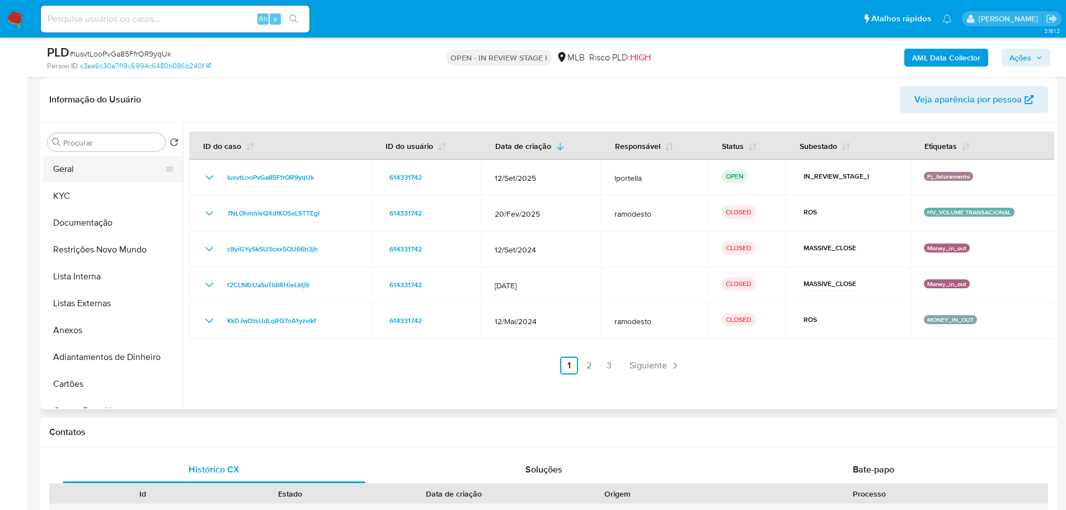
click at [77, 166] on button "Geral" at bounding box center [108, 169] width 131 height 27
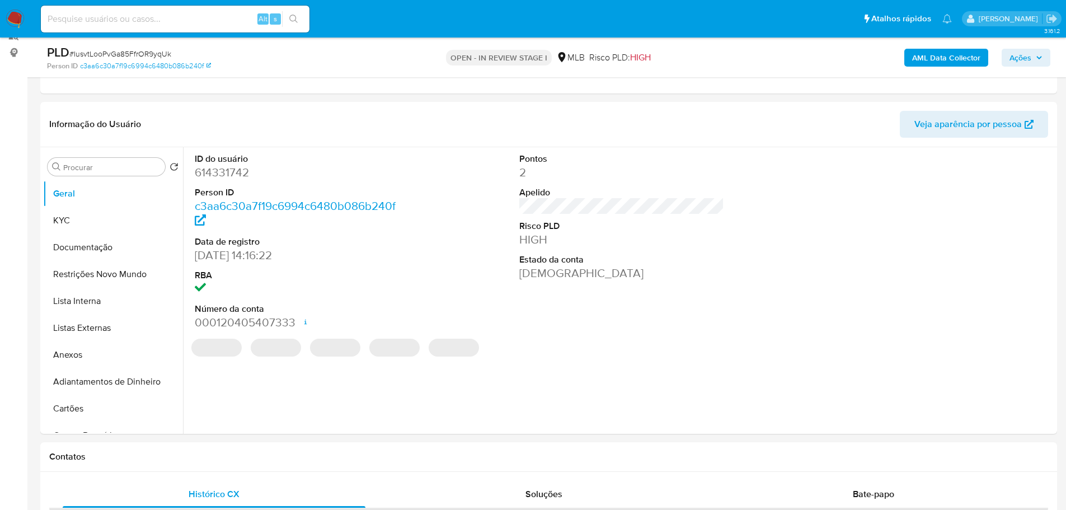
scroll to position [141, 0]
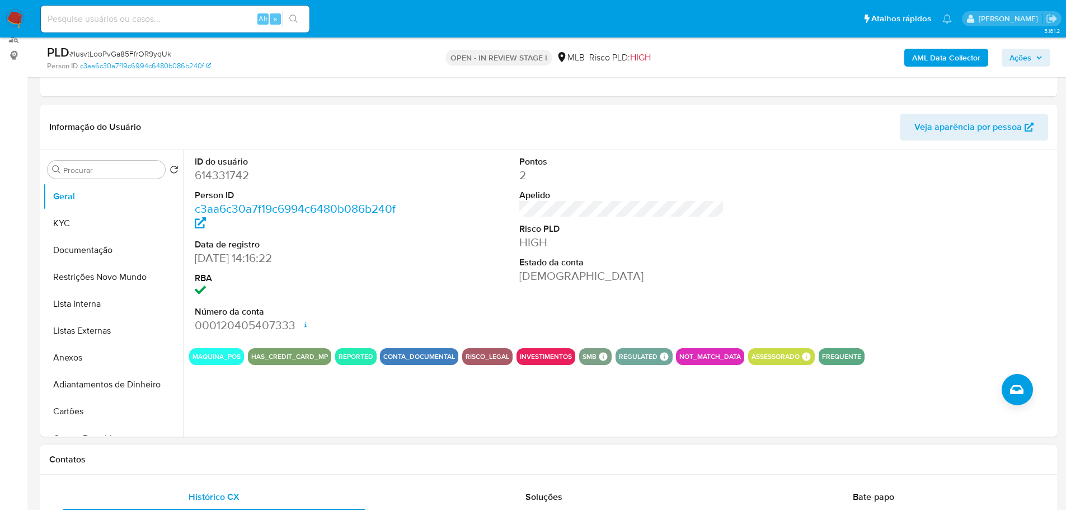
click at [252, 459] on h1 "Contatos" at bounding box center [548, 459] width 999 height 11
click at [102, 219] on button "KYC" at bounding box center [108, 223] width 131 height 27
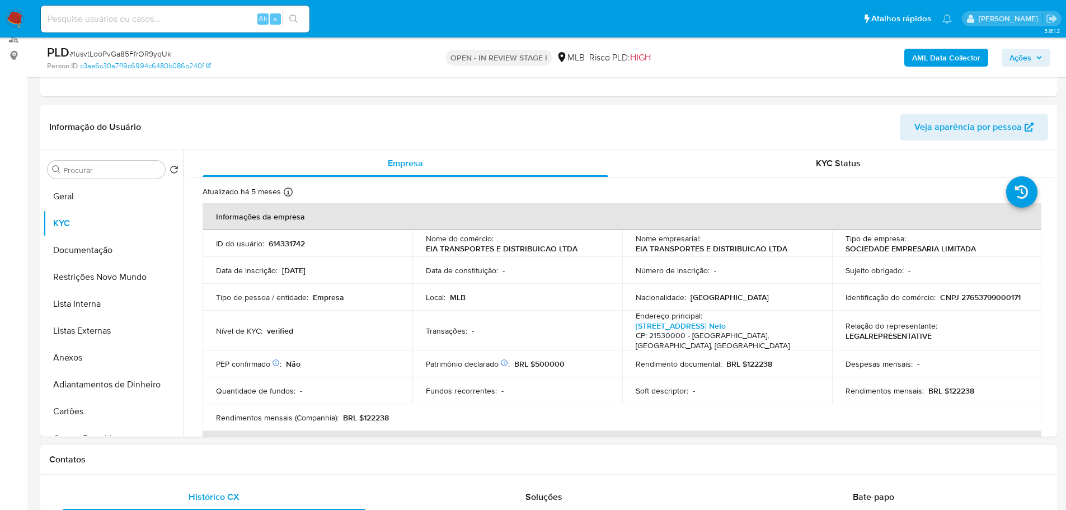
click at [228, 466] on div "Contatos" at bounding box center [548, 460] width 1017 height 30
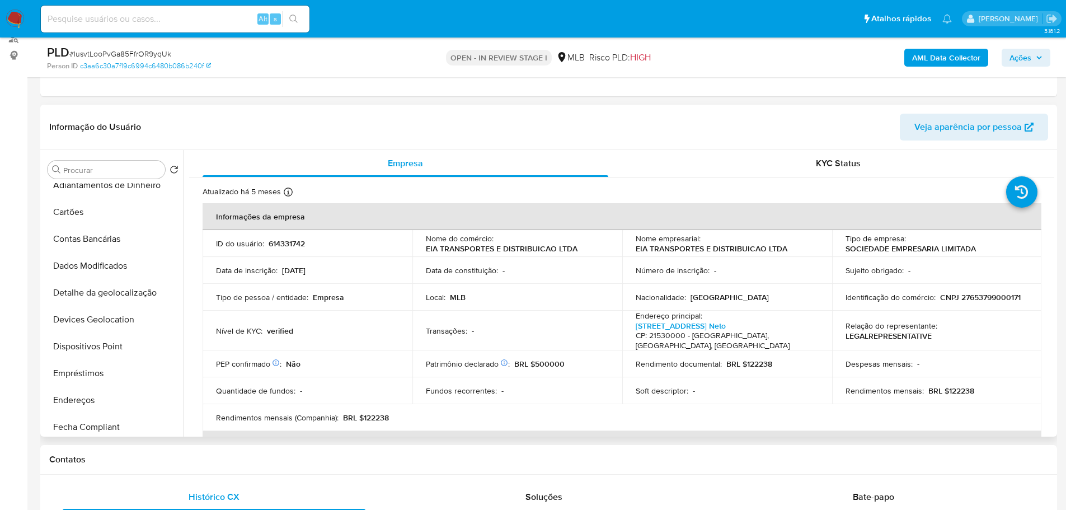
scroll to position [280, 0]
click at [70, 321] on button "Endereços" at bounding box center [108, 319] width 131 height 27
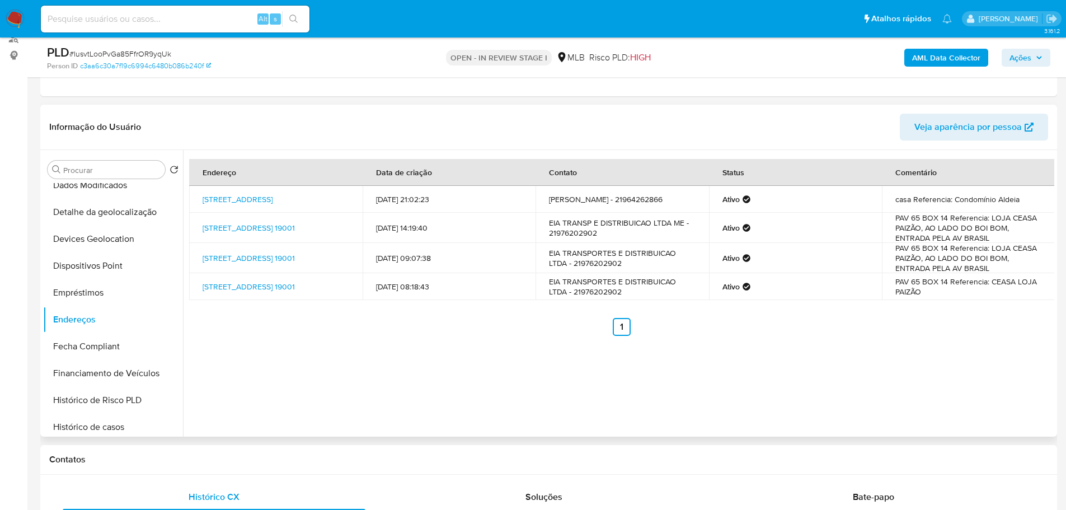
drag, startPoint x: 253, startPoint y: 474, endPoint x: 179, endPoint y: 411, distance: 96.6
click at [252, 473] on div "Contatos" at bounding box center [548, 460] width 1017 height 30
click at [110, 212] on button "Detalhe da geolocalização" at bounding box center [108, 212] width 131 height 27
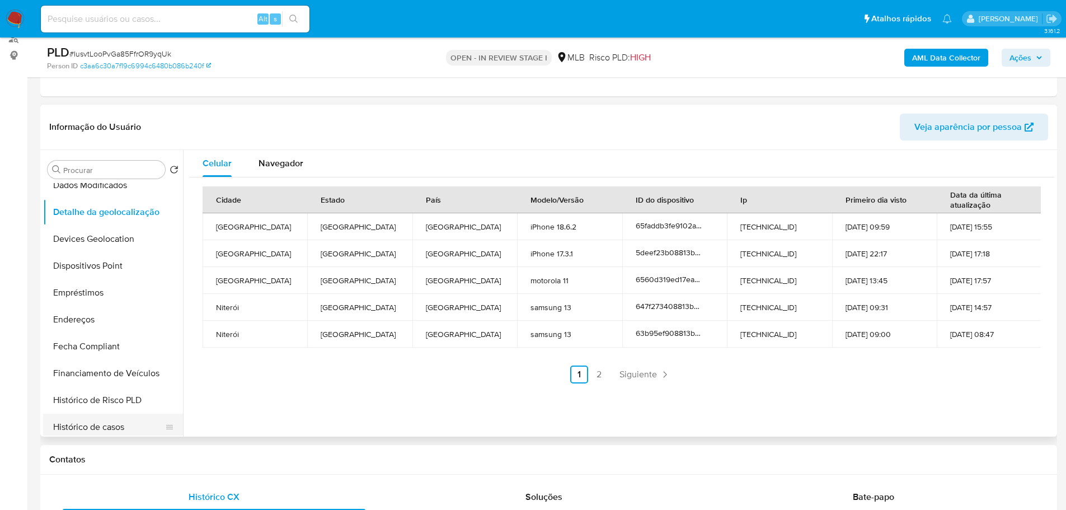
drag, startPoint x: 146, startPoint y: 463, endPoint x: 128, endPoint y: 414, distance: 51.9
click at [146, 463] on h1 "Contatos" at bounding box center [548, 459] width 999 height 11
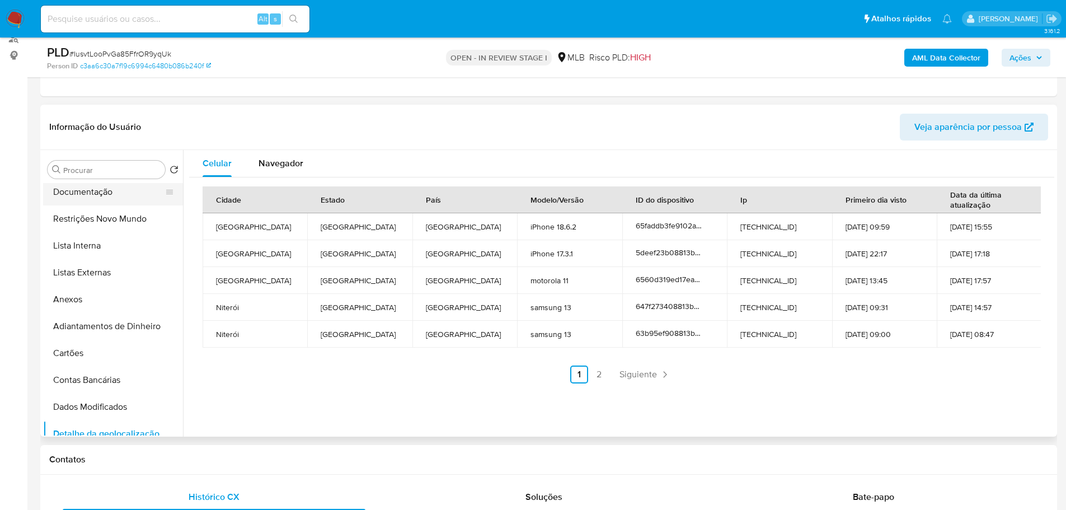
scroll to position [0, 0]
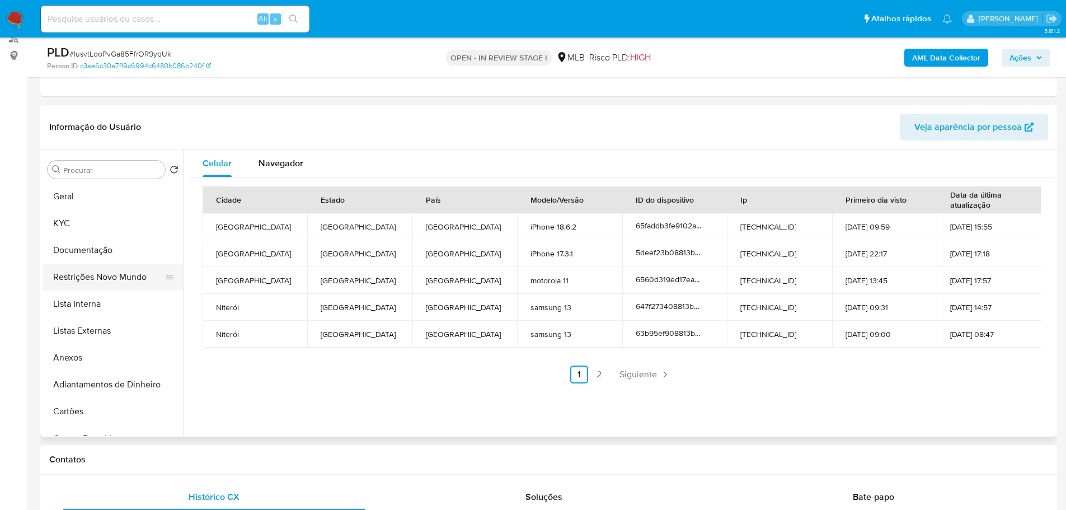
click at [103, 272] on button "Restrições Novo Mundo" at bounding box center [108, 277] width 131 height 27
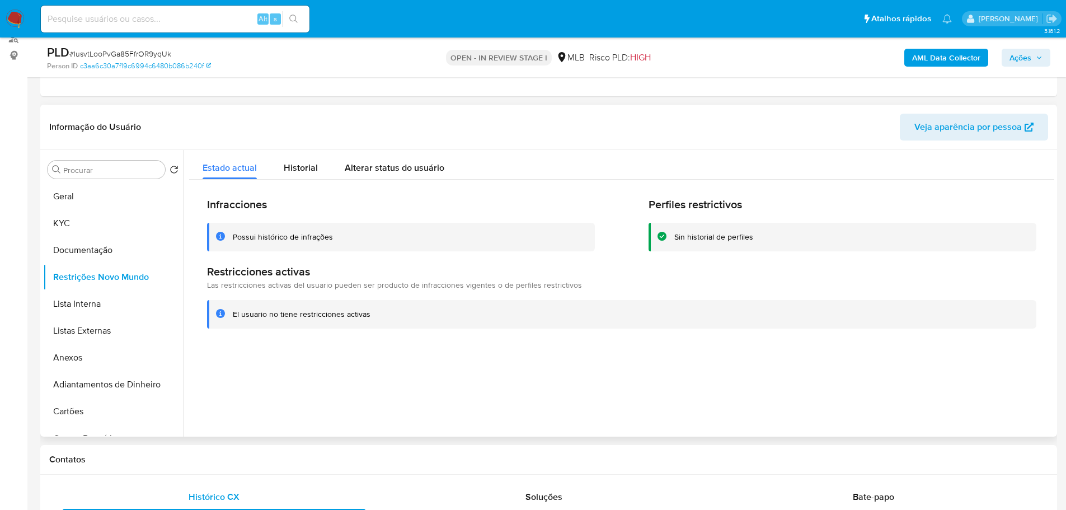
drag, startPoint x: 311, startPoint y: 460, endPoint x: 251, endPoint y: 434, distance: 65.4
click at [311, 460] on h1 "Contatos" at bounding box center [548, 459] width 999 height 11
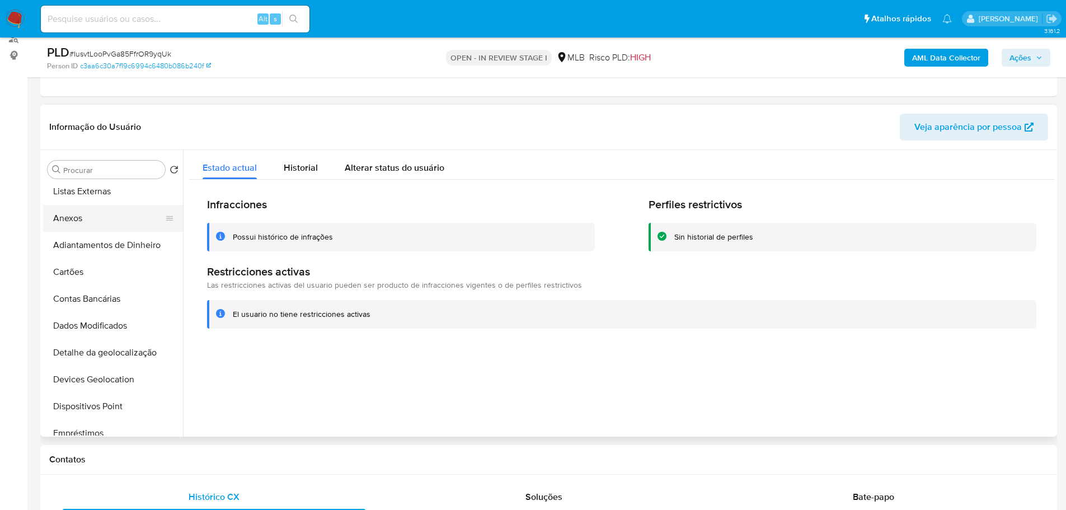
scroll to position [224, 0]
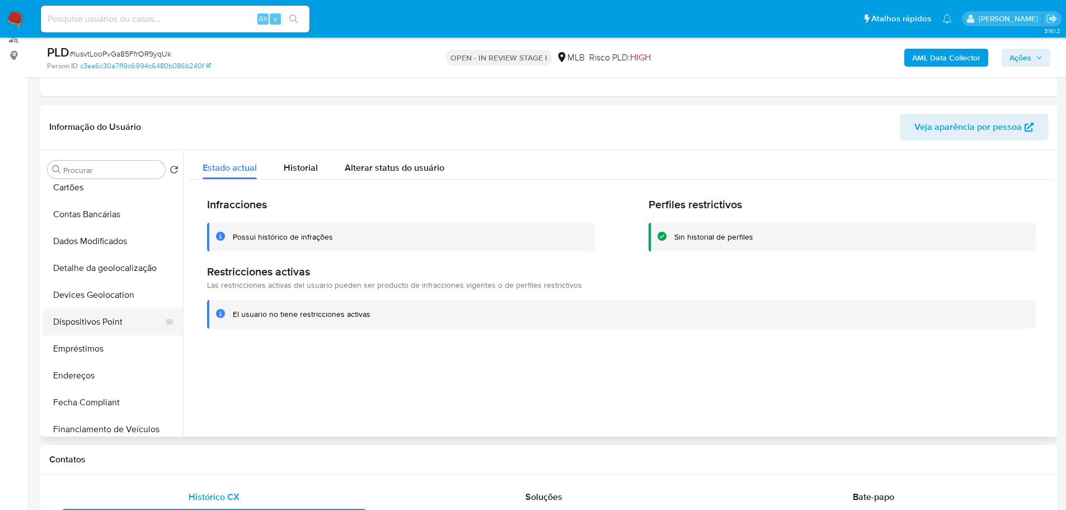
click at [125, 322] on button "Dispositivos Point" at bounding box center [108, 321] width 131 height 27
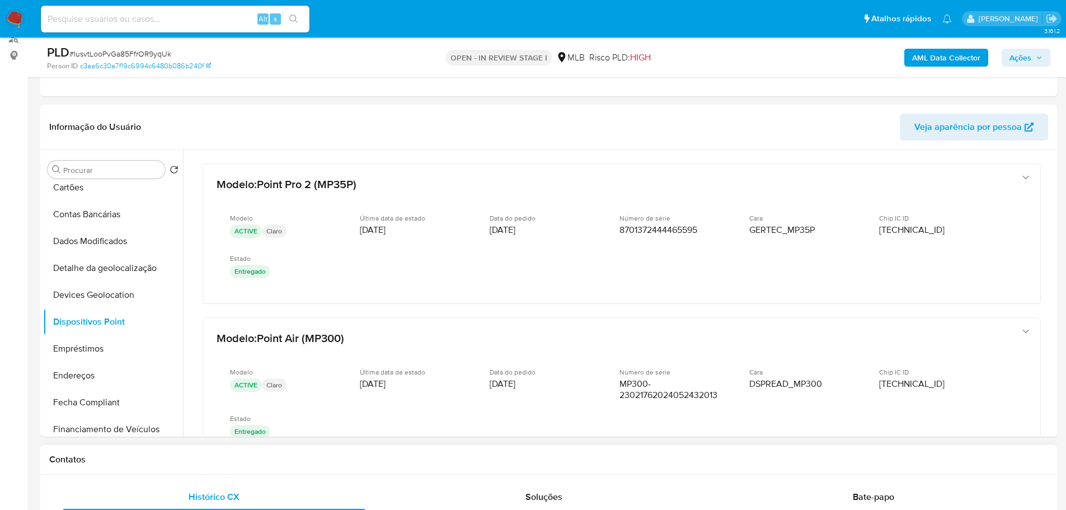
click at [459, 465] on div "Contatos" at bounding box center [548, 460] width 1017 height 30
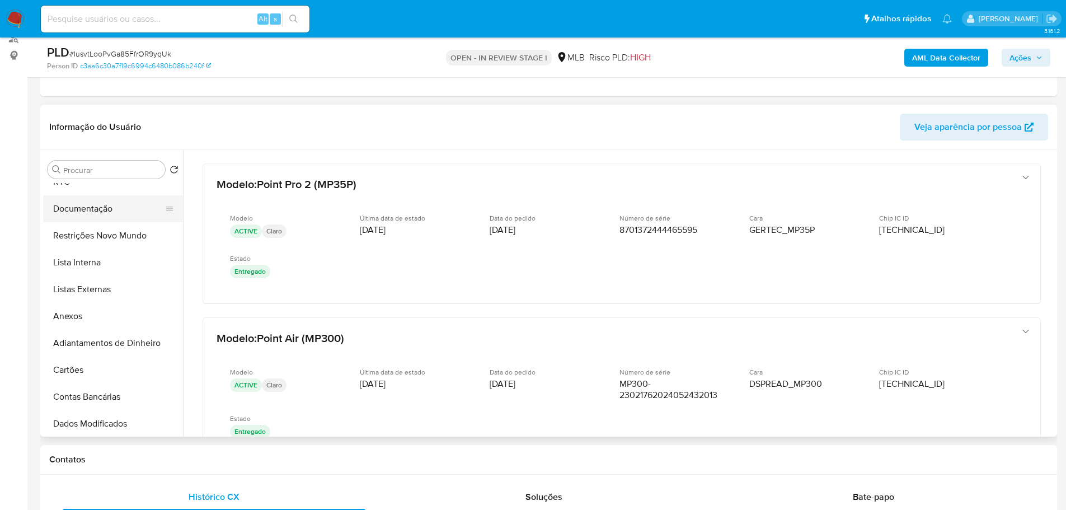
scroll to position [0, 0]
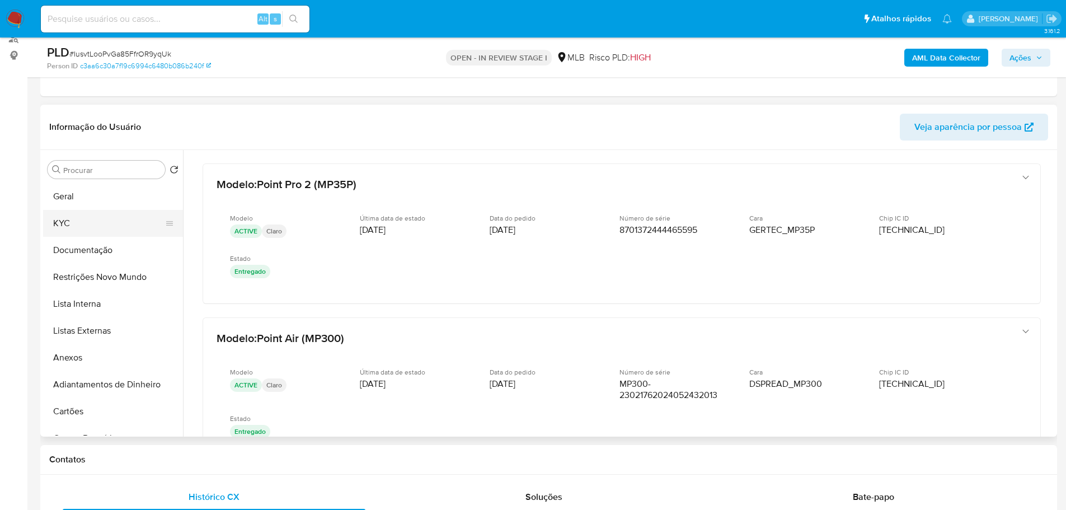
click at [91, 225] on button "KYC" at bounding box center [108, 223] width 131 height 27
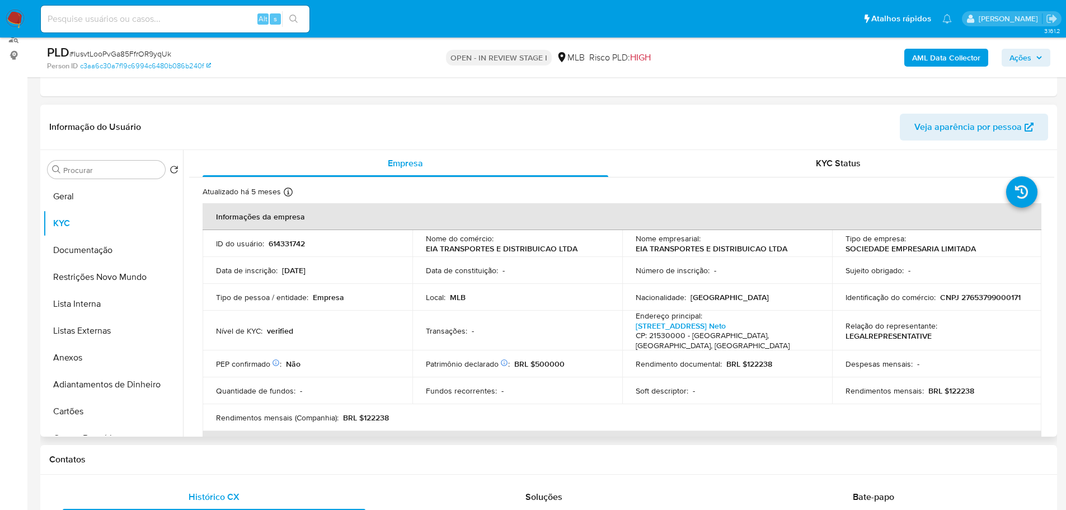
click at [966, 296] on p "CNPJ 27653799000171" at bounding box center [981, 297] width 81 height 10
copy p "27653799000171"
click at [78, 237] on button "Documentação" at bounding box center [108, 250] width 131 height 27
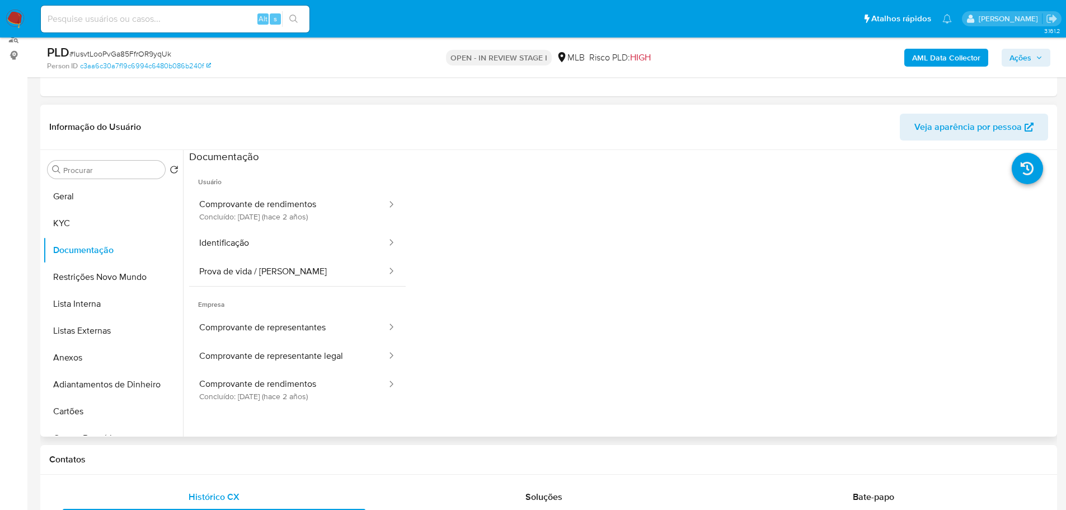
click at [264, 181] on span "Usuário" at bounding box center [297, 177] width 217 height 27
click at [269, 203] on button "Comprovante de rendimentos Concluído: 15/06/2023 (hace 2 años)" at bounding box center [288, 210] width 199 height 38
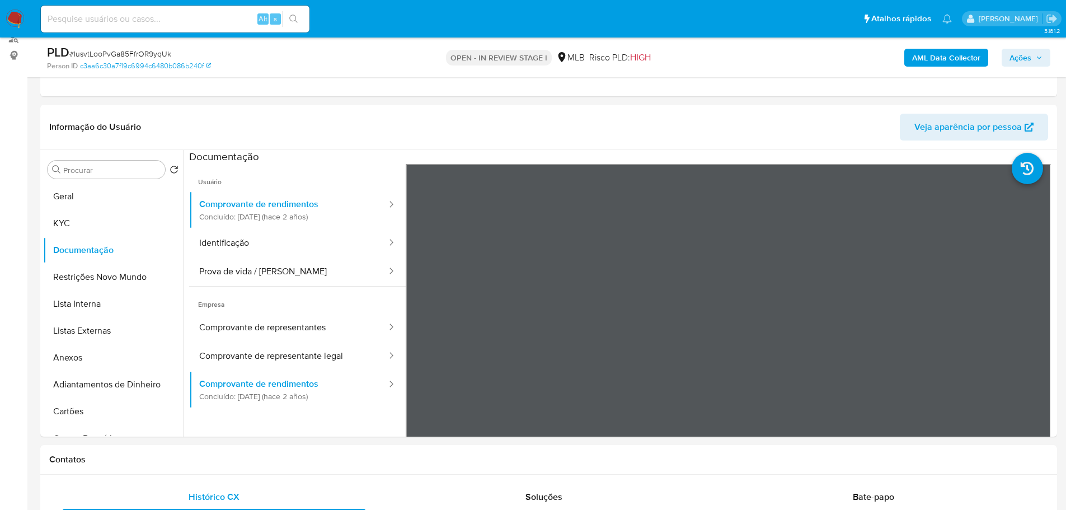
click at [1032, 54] on span "Ações" at bounding box center [1026, 58] width 33 height 16
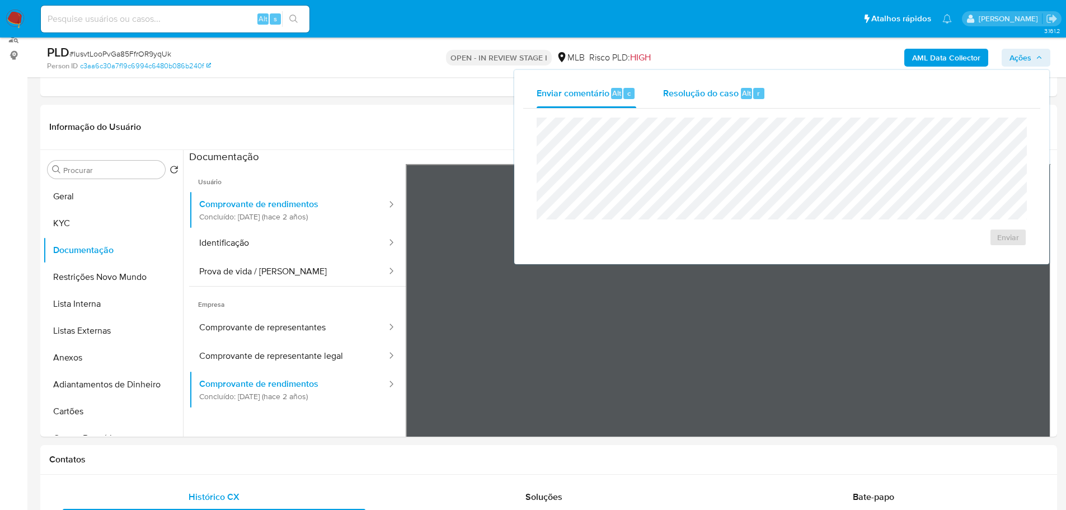
click at [741, 90] on div "Alt" at bounding box center [746, 93] width 11 height 11
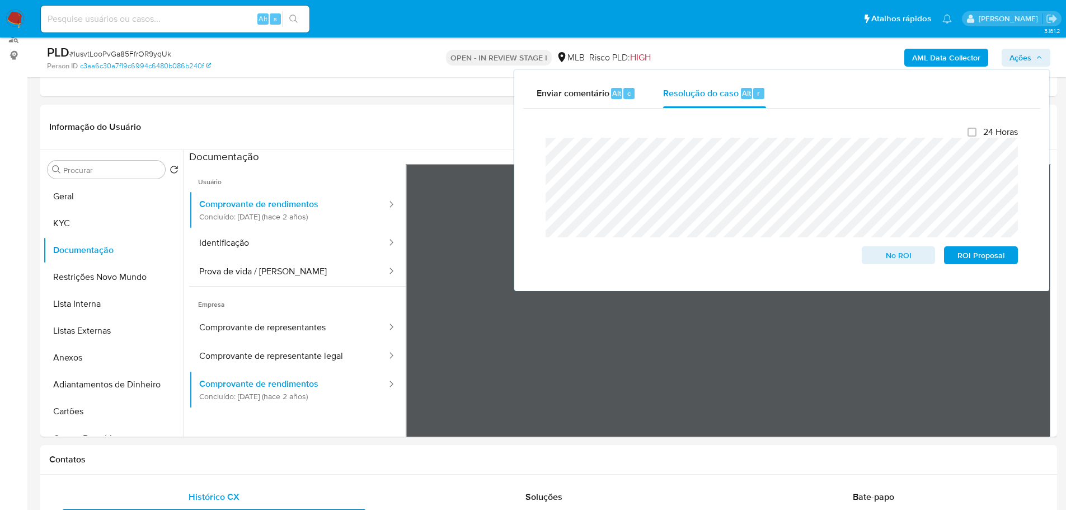
click at [927, 53] on b "AML Data Collector" at bounding box center [947, 58] width 68 height 18
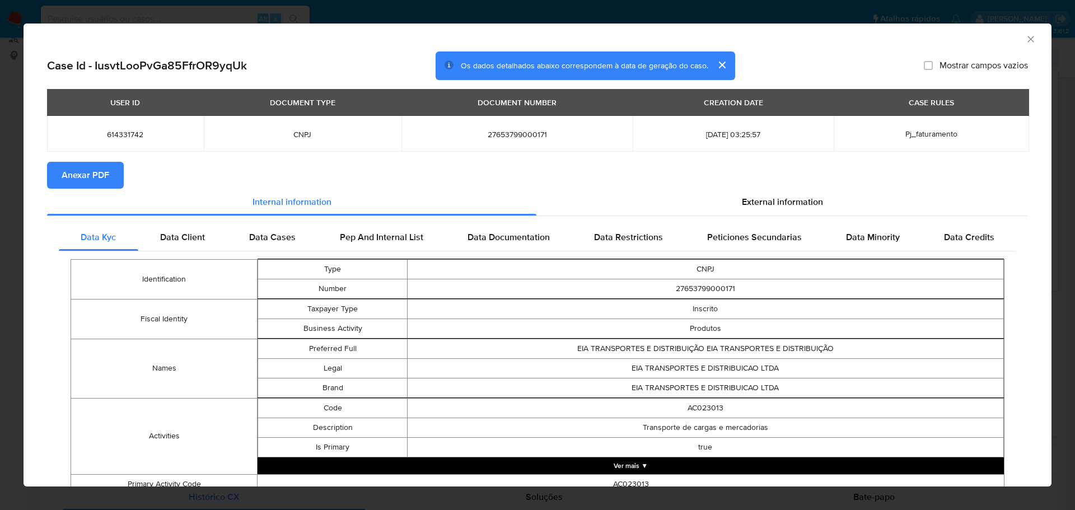
click at [85, 176] on span "Anexar PDF" at bounding box center [86, 175] width 48 height 25
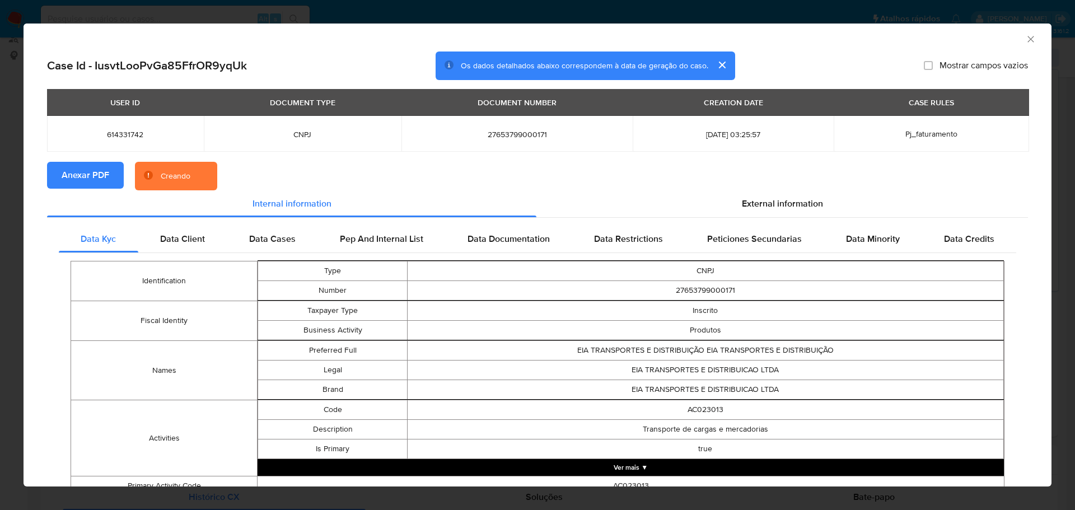
click at [1025, 36] on icon "Fechar a janela" at bounding box center [1030, 39] width 11 height 11
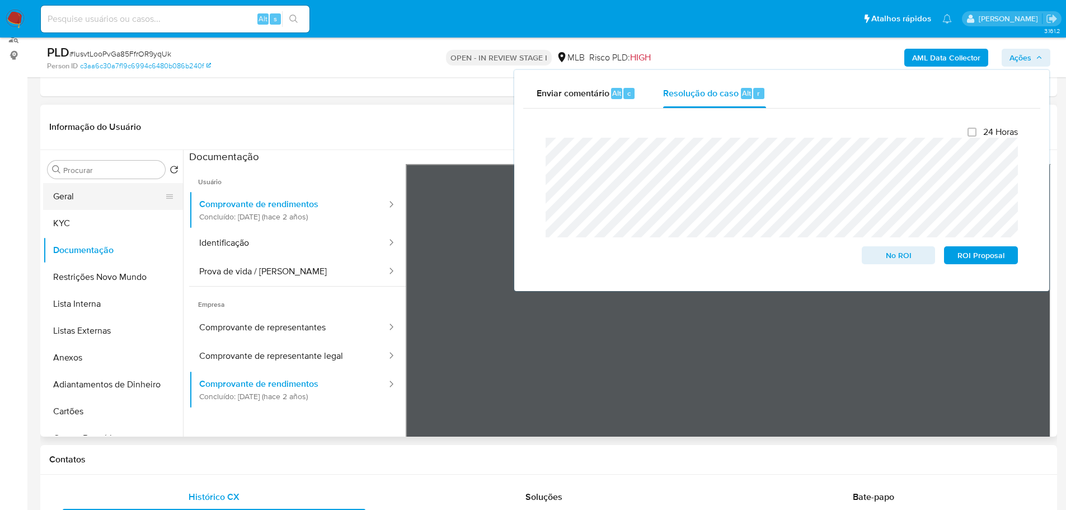
click at [71, 188] on button "Geral" at bounding box center [108, 196] width 131 height 27
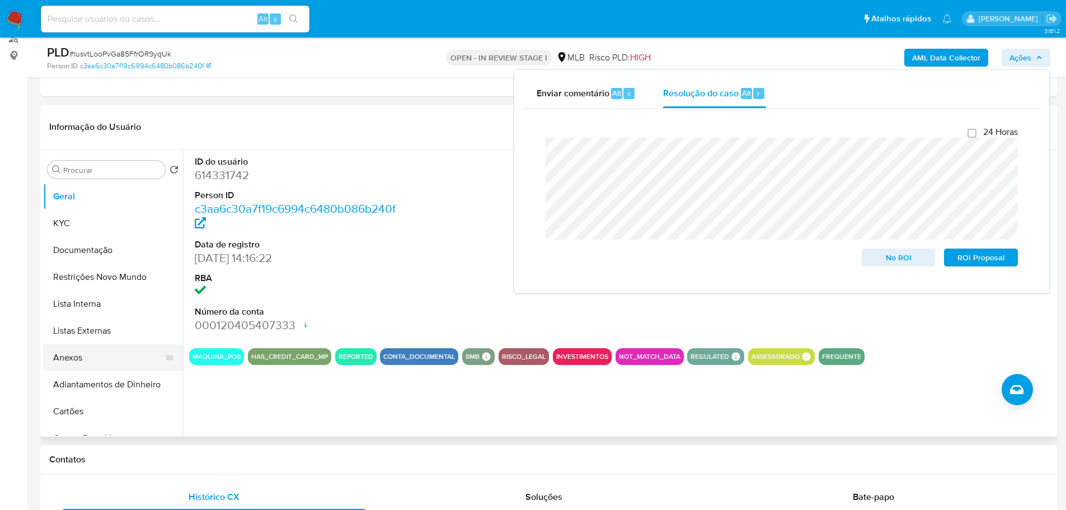
click at [113, 351] on button "Anexos" at bounding box center [108, 357] width 131 height 27
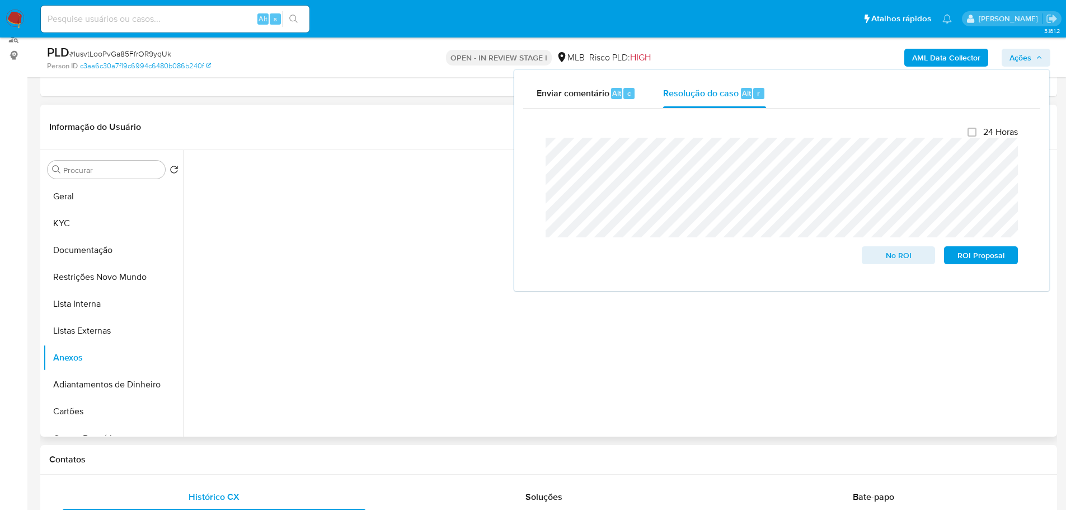
scroll to position [85, 0]
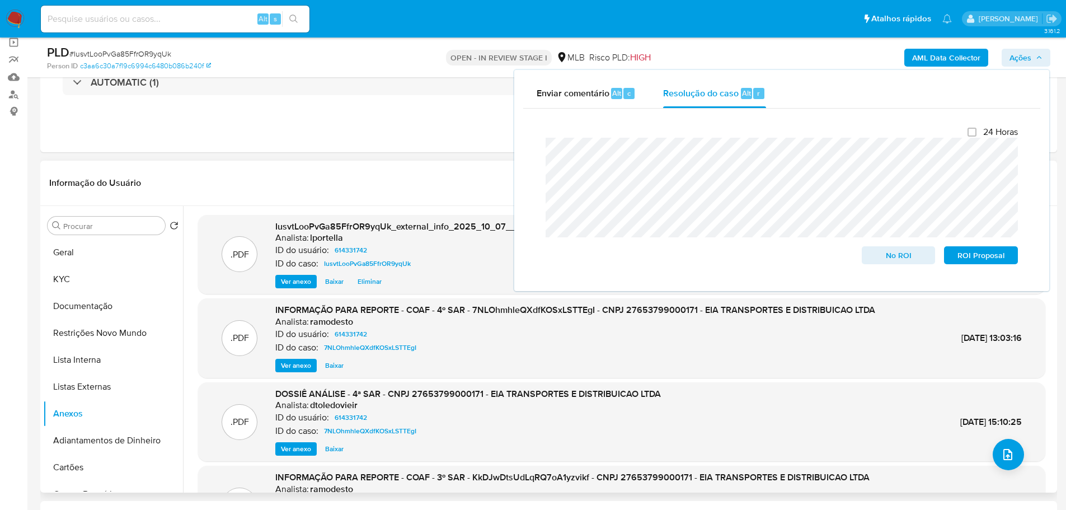
click at [353, 171] on header "Informação do Usuário Veja aparência por pessoa" at bounding box center [548, 183] width 999 height 27
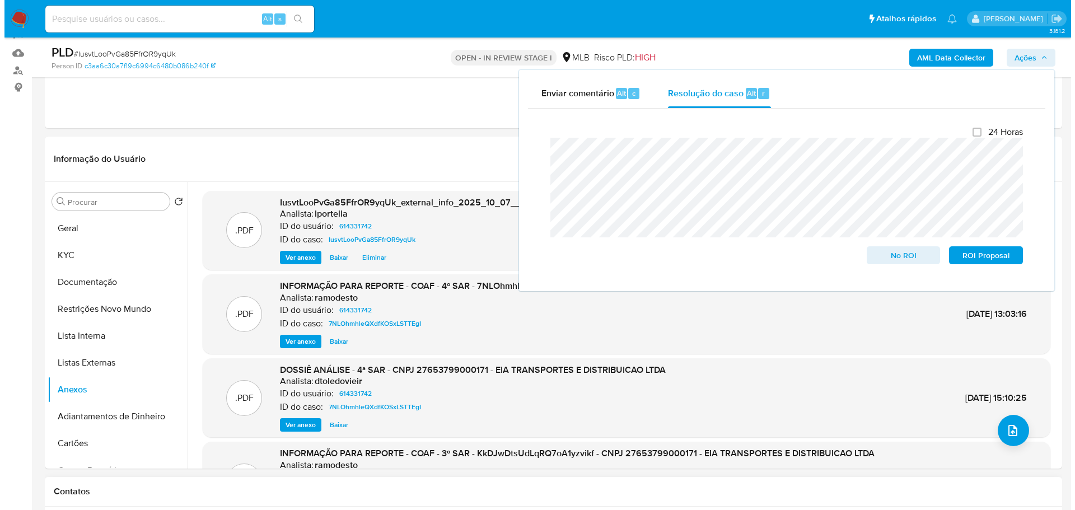
scroll to position [112, 0]
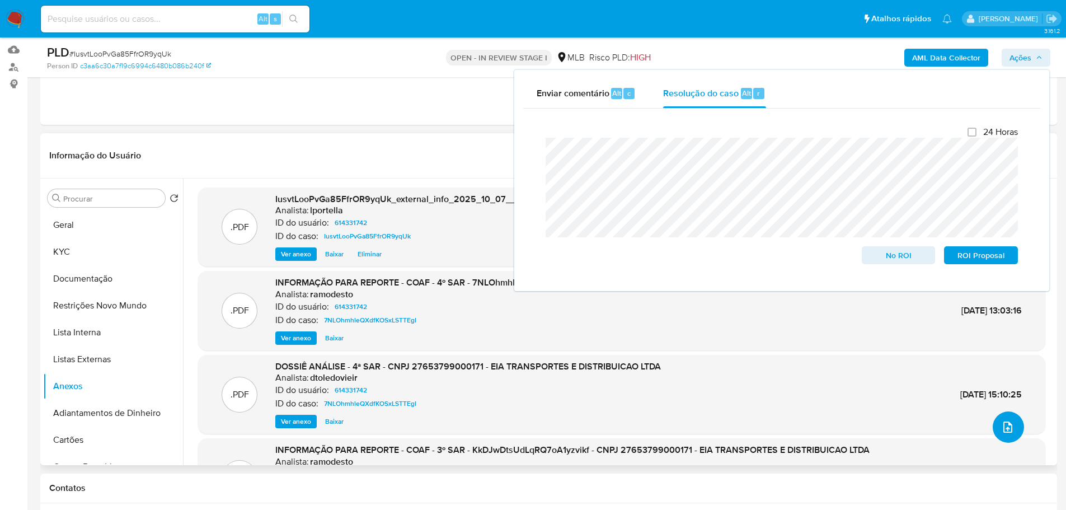
click at [994, 433] on button "upload-file" at bounding box center [1008, 426] width 31 height 31
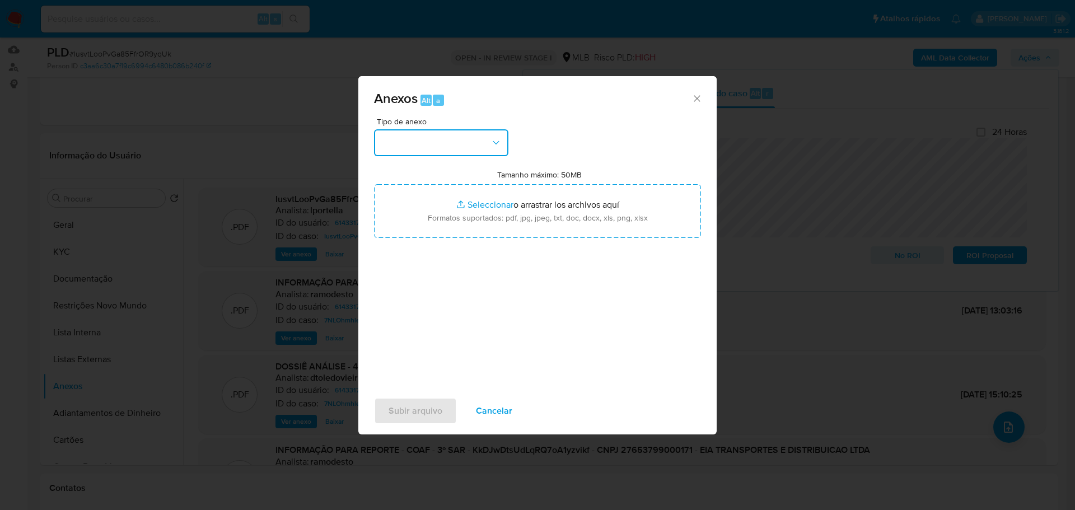
click at [405, 152] on button "button" at bounding box center [441, 142] width 134 height 27
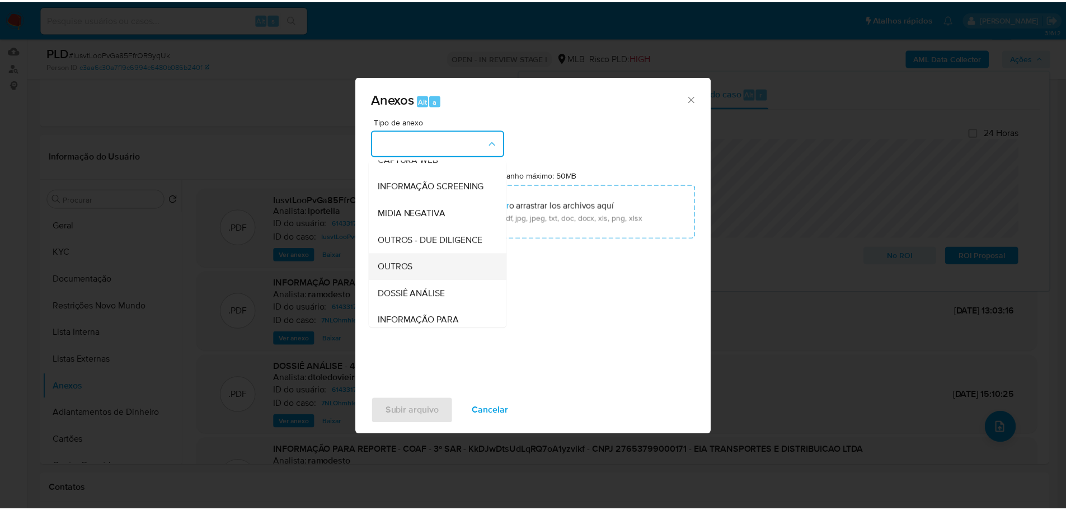
scroll to position [172, 0]
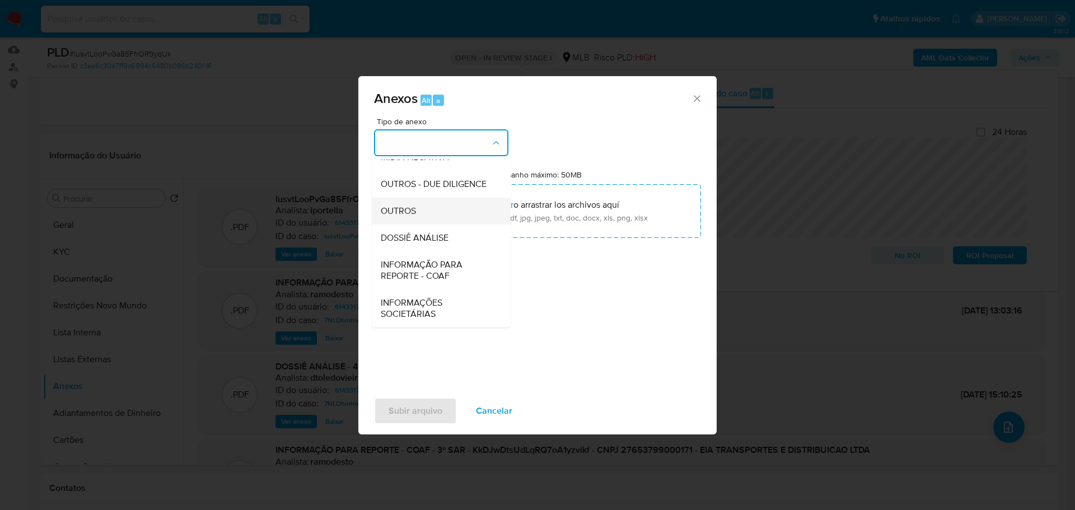
drag, startPoint x: 401, startPoint y: 208, endPoint x: 390, endPoint y: 210, distance: 11.9
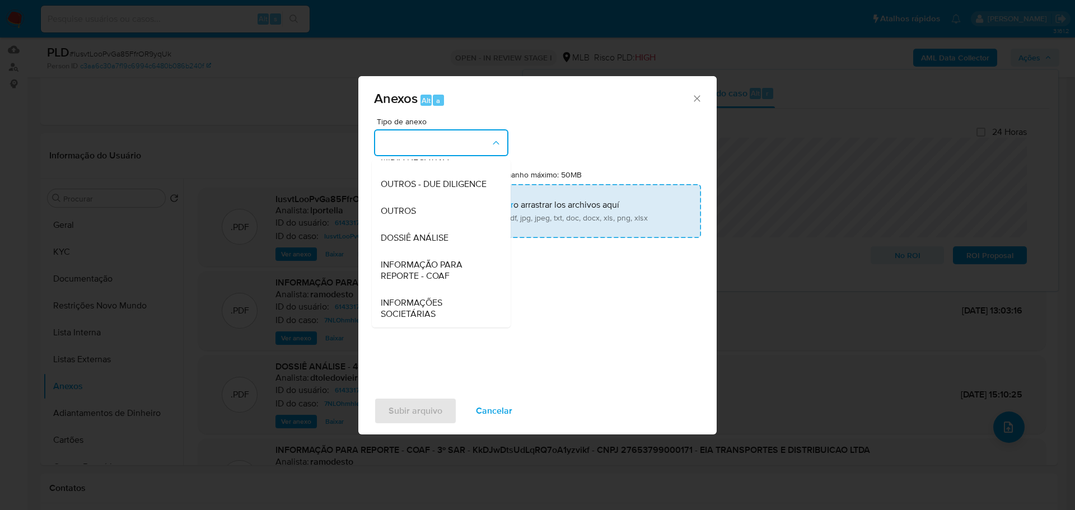
click at [401, 209] on span "OUTROS" at bounding box center [398, 210] width 35 height 11
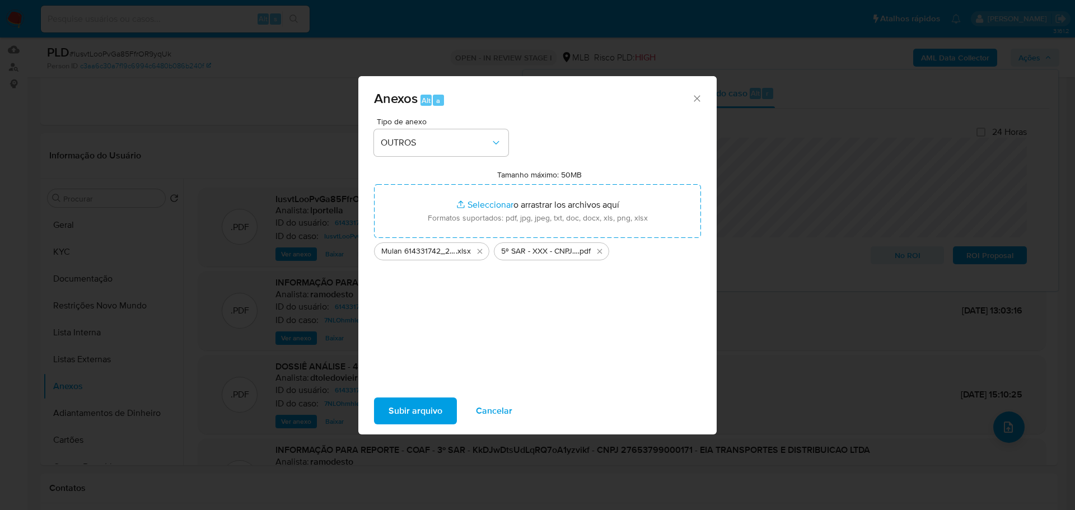
click at [409, 410] on span "Subir arquivo" at bounding box center [416, 411] width 54 height 25
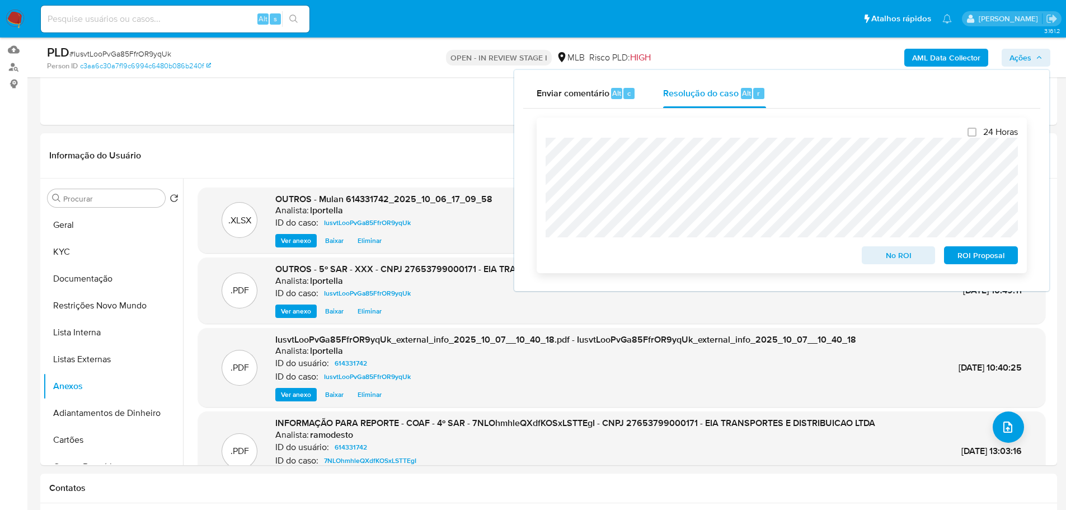
click at [970, 255] on span "ROI Proposal" at bounding box center [981, 255] width 58 height 16
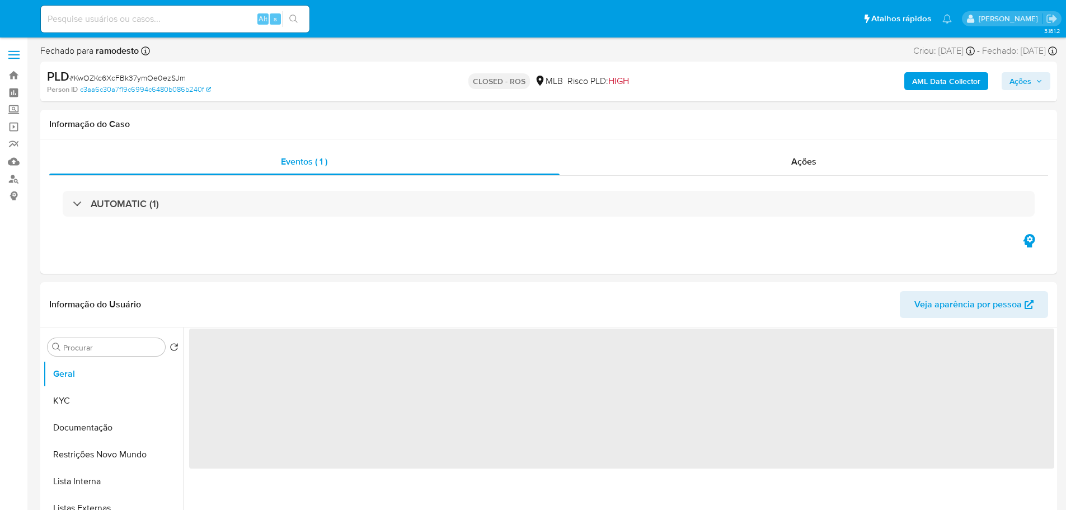
select select "10"
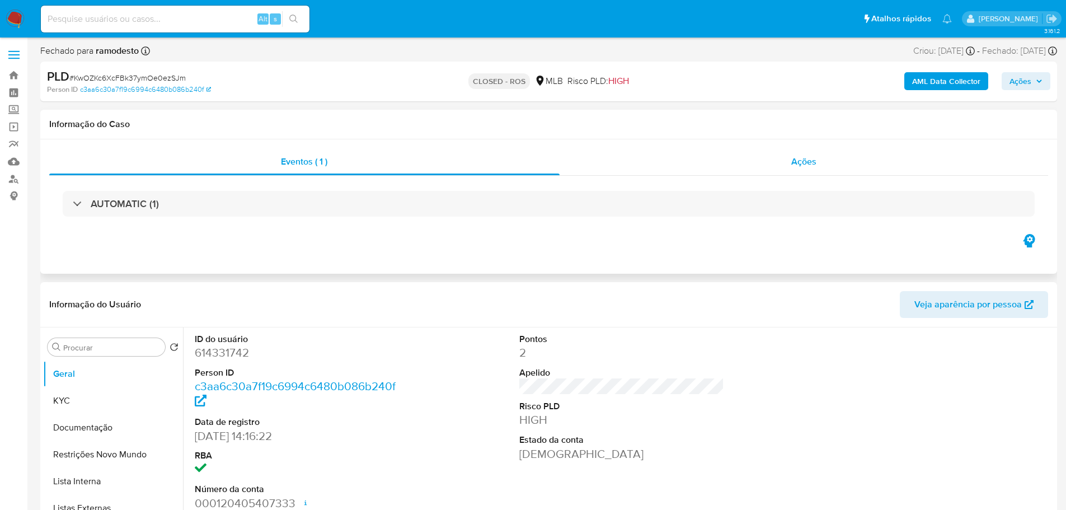
click at [789, 167] on div "Ações" at bounding box center [804, 161] width 489 height 27
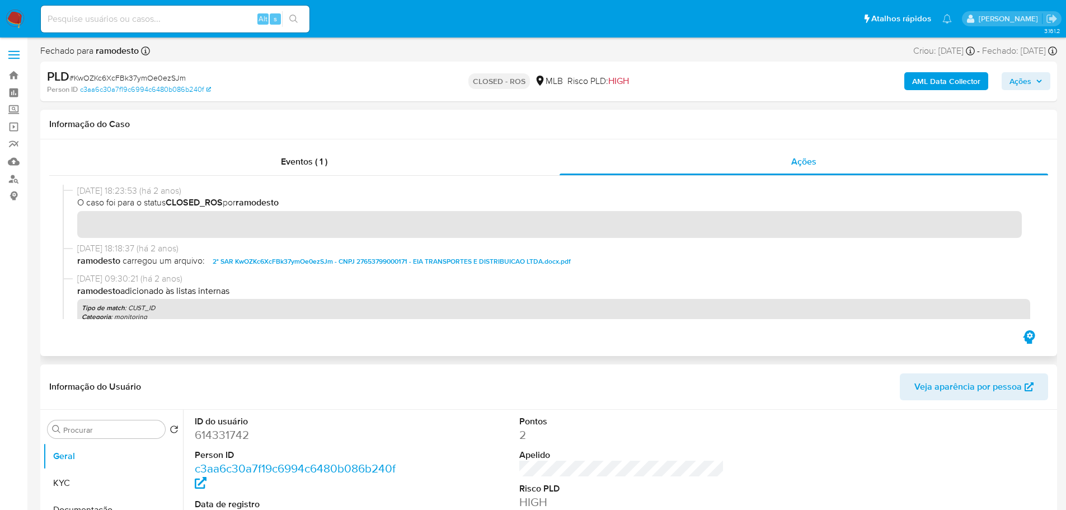
drag, startPoint x: 123, startPoint y: 192, endPoint x: 78, endPoint y: 193, distance: 44.8
click at [78, 193] on span "[DATE] 18:23:53 (há 2 anos)" at bounding box center [553, 191] width 953 height 12
click at [229, 167] on div "Eventos ( 1 )" at bounding box center [304, 161] width 511 height 27
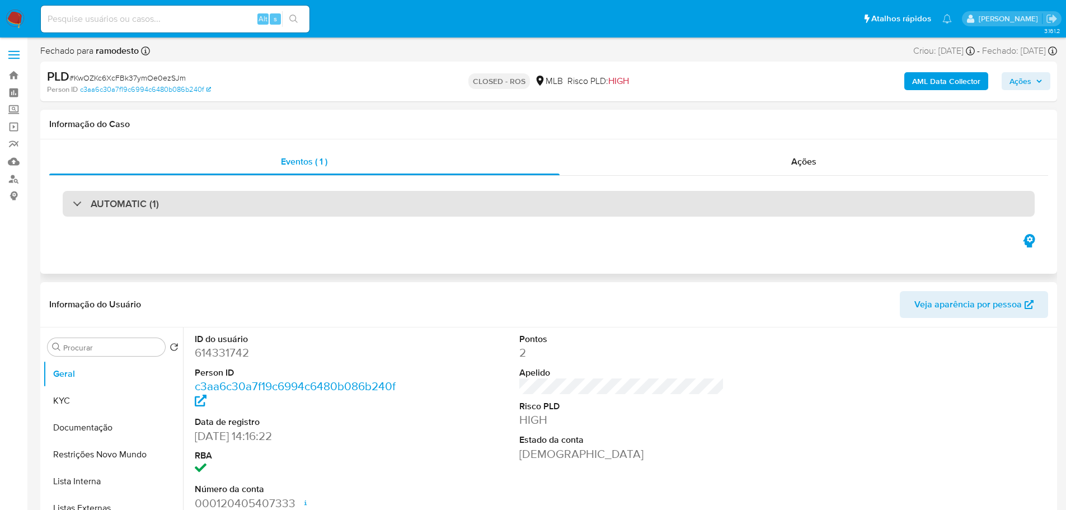
click at [132, 208] on h3 "AUTOMATIC (1)" at bounding box center [125, 204] width 68 height 12
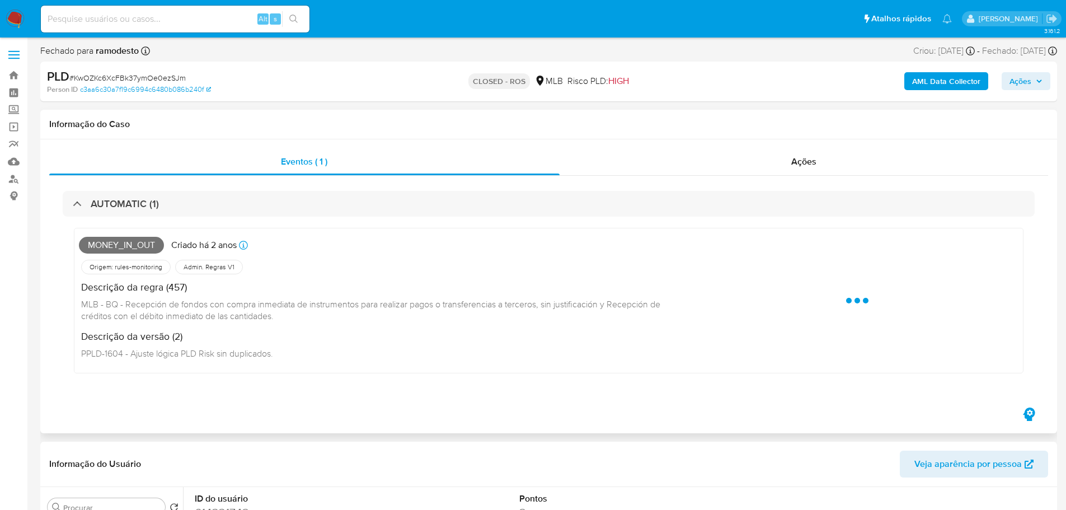
click at [128, 247] on span "MONEY_IN_OUT" at bounding box center [121, 245] width 85 height 17
copy span "MONEY_IN_OUT"
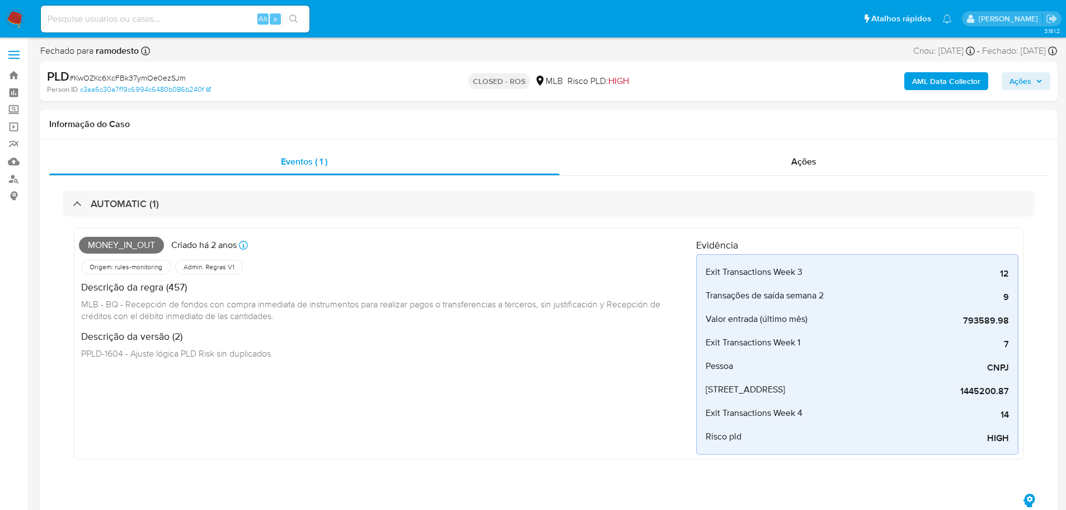
click at [143, 77] on span "# KwOZKc6XcFBk37ymOe0ezSJm" at bounding box center [127, 77] width 116 height 11
copy span "KwOZKc6XcFBk37ymOe0ezSJm"
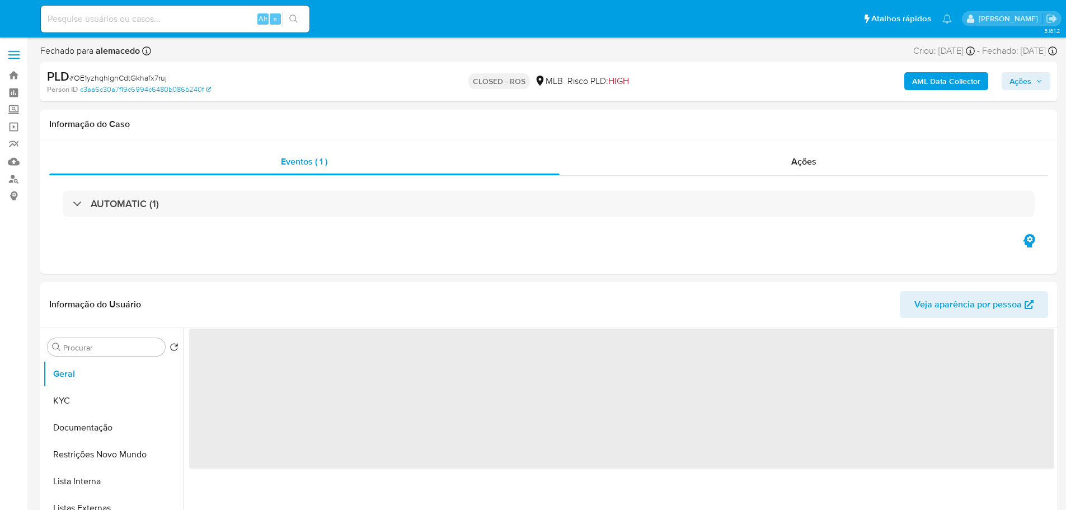
select select "10"
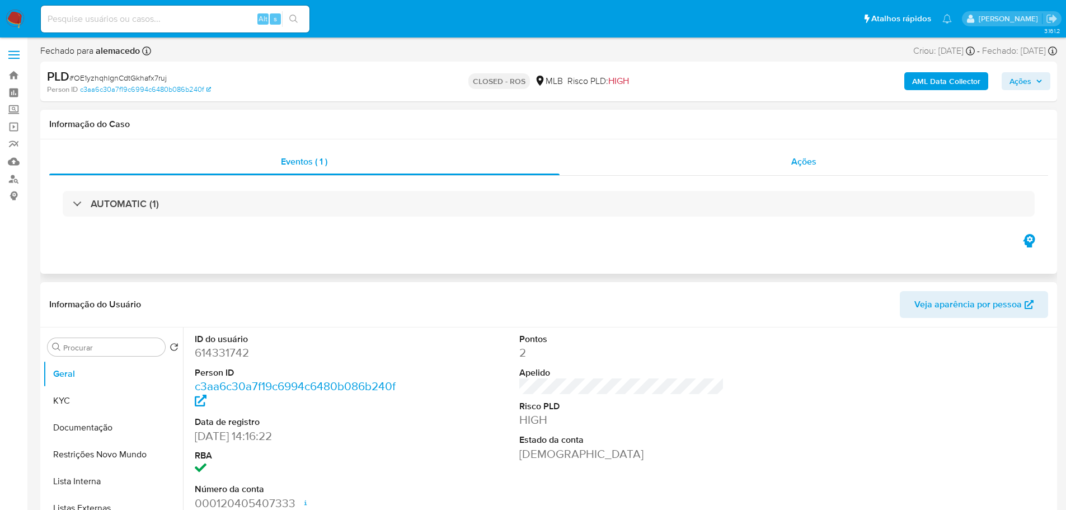
click at [779, 160] on div "Ações" at bounding box center [804, 161] width 489 height 27
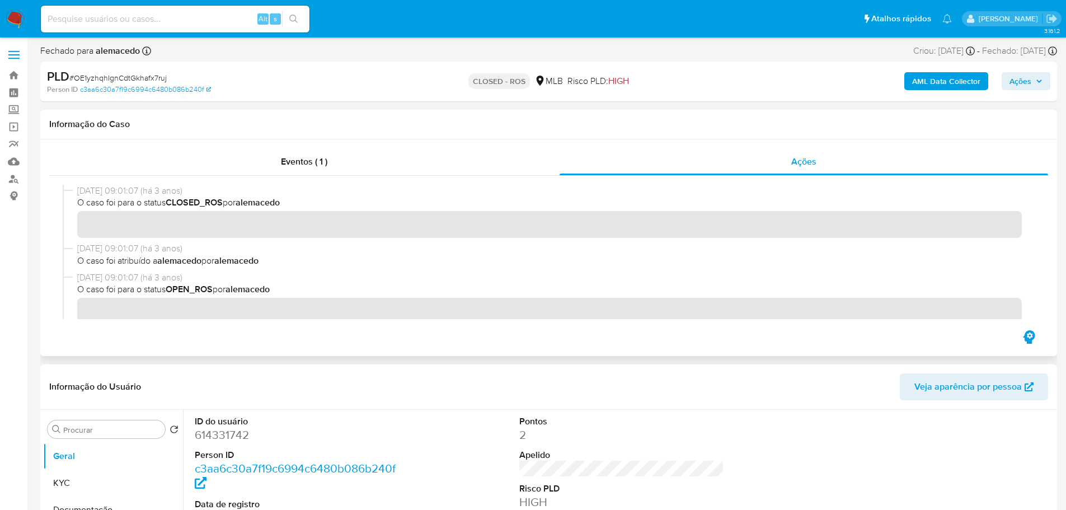
drag, startPoint x: 120, startPoint y: 192, endPoint x: 73, endPoint y: 194, distance: 47.1
click at [77, 194] on span "[DATE] 09:01:07 (há 3 anos)" at bounding box center [553, 191] width 953 height 12
click at [251, 152] on div "Eventos ( 1 )" at bounding box center [304, 161] width 511 height 27
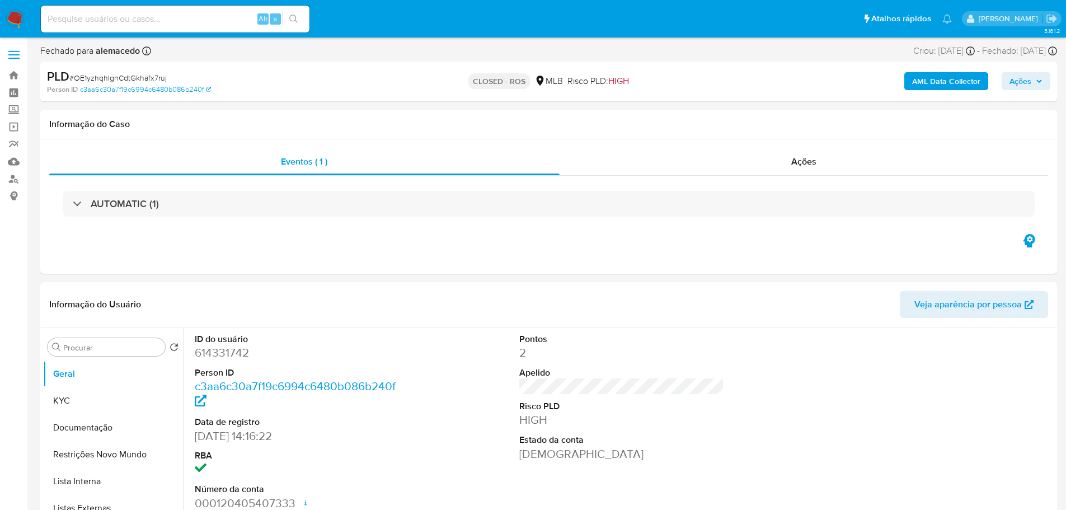
click at [241, 203] on div "AUTOMATIC (1)" at bounding box center [549, 204] width 972 height 26
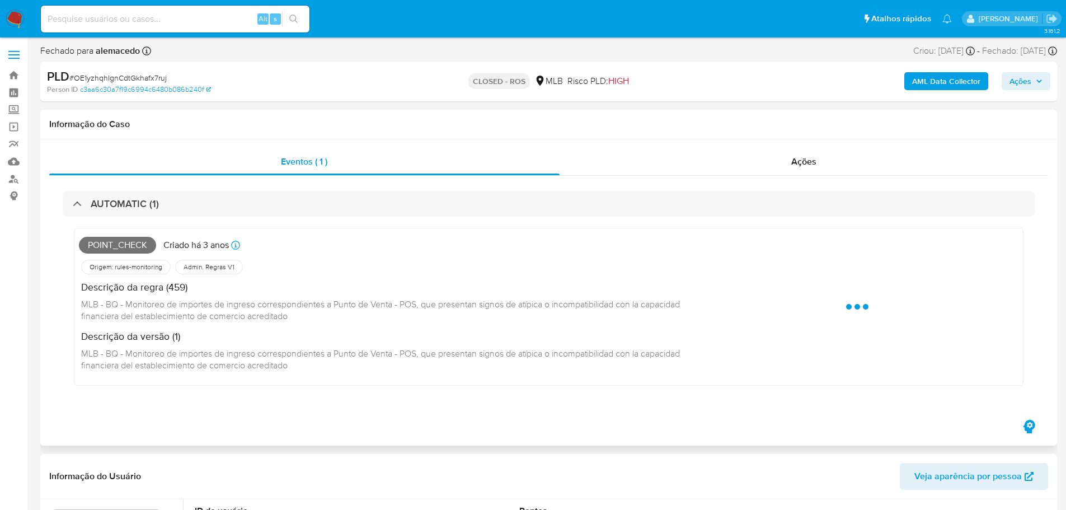
click at [124, 247] on span "POINT_CHECK" at bounding box center [117, 245] width 77 height 17
copy span "POINT_CHECK"
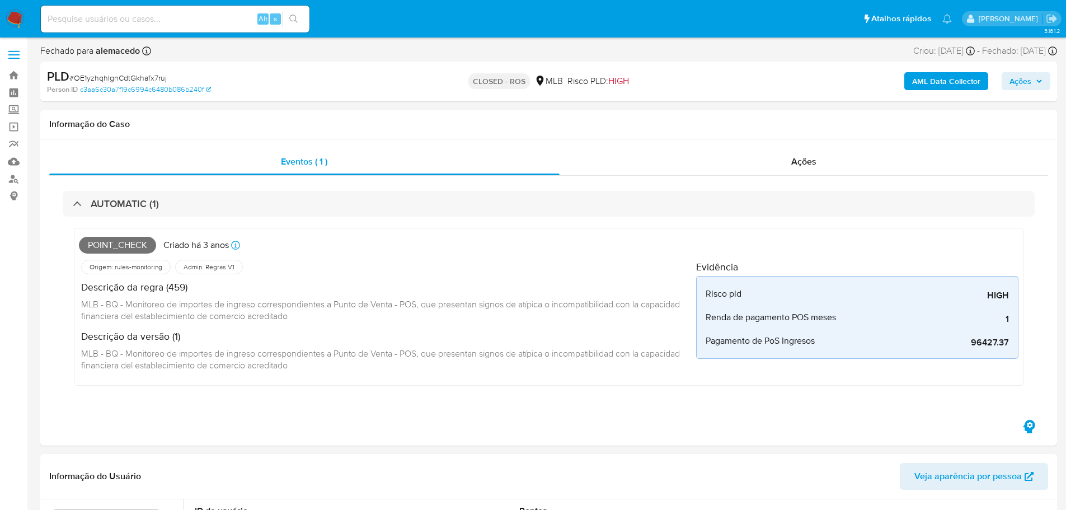
click at [129, 82] on span "# OE1yzhqhIgnCdtGkhafx7ruj" at bounding box center [117, 77] width 97 height 11
copy span "OE1yzhqhIgnCdtGkhafx7ruj"
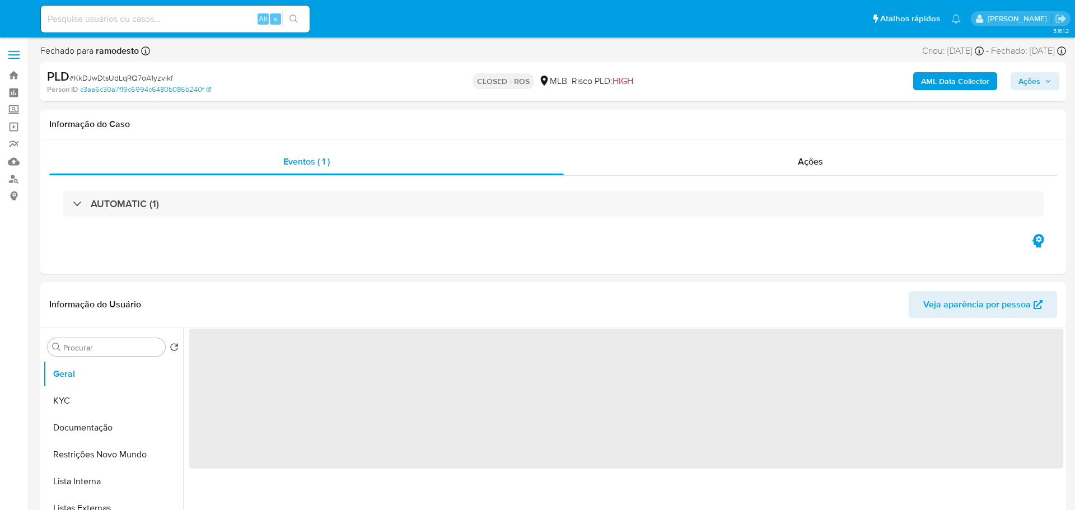
select select "10"
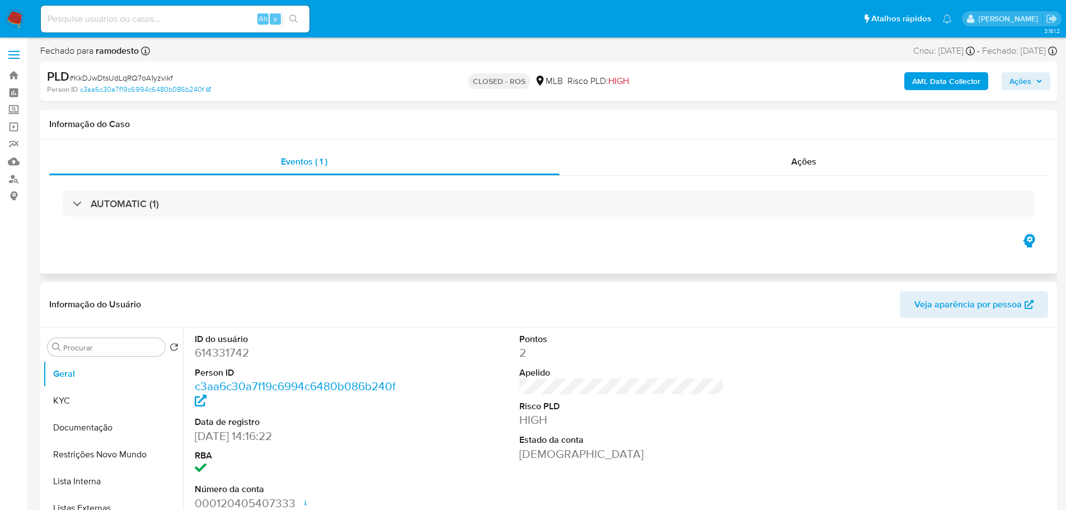
drag, startPoint x: 771, startPoint y: 162, endPoint x: 695, endPoint y: 180, distance: 78.6
click at [773, 162] on div "Ações" at bounding box center [804, 161] width 489 height 27
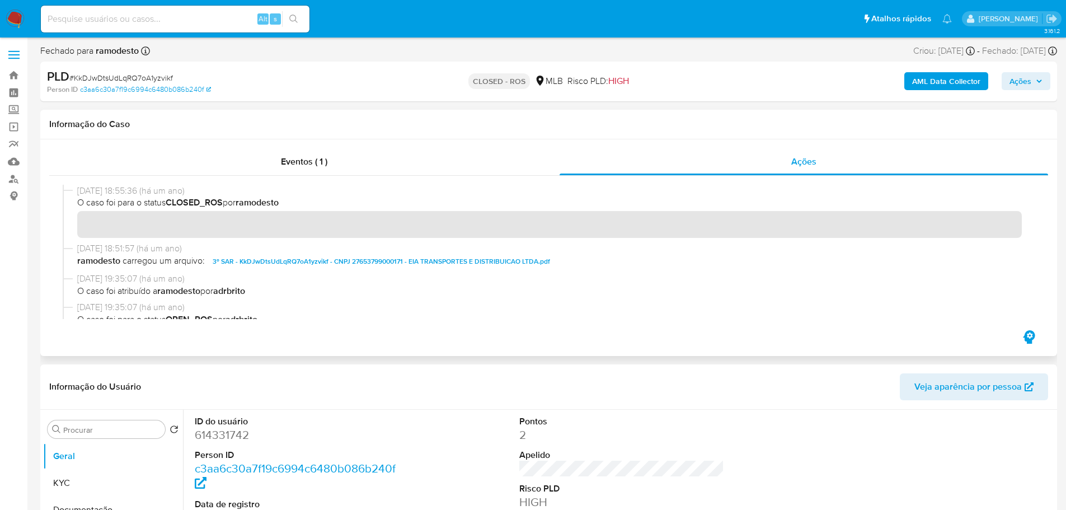
drag, startPoint x: 124, startPoint y: 191, endPoint x: 77, endPoint y: 193, distance: 47.0
click at [77, 193] on span "04/06/2024 18:55:36 (há um ano)" at bounding box center [553, 191] width 953 height 12
click at [267, 165] on div "Eventos ( 1 )" at bounding box center [304, 161] width 511 height 27
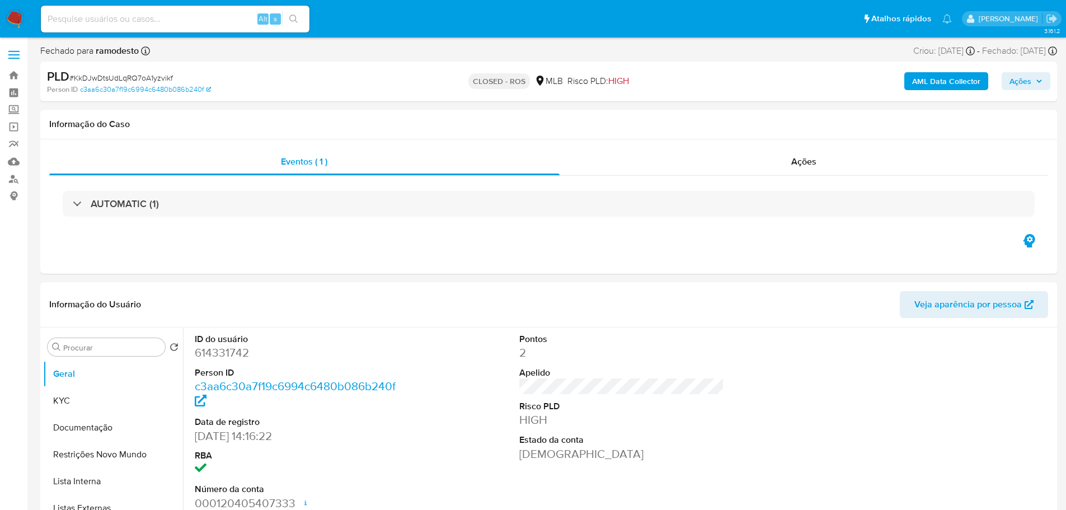
click at [129, 203] on h3 "AUTOMATIC (1)" at bounding box center [125, 204] width 68 height 12
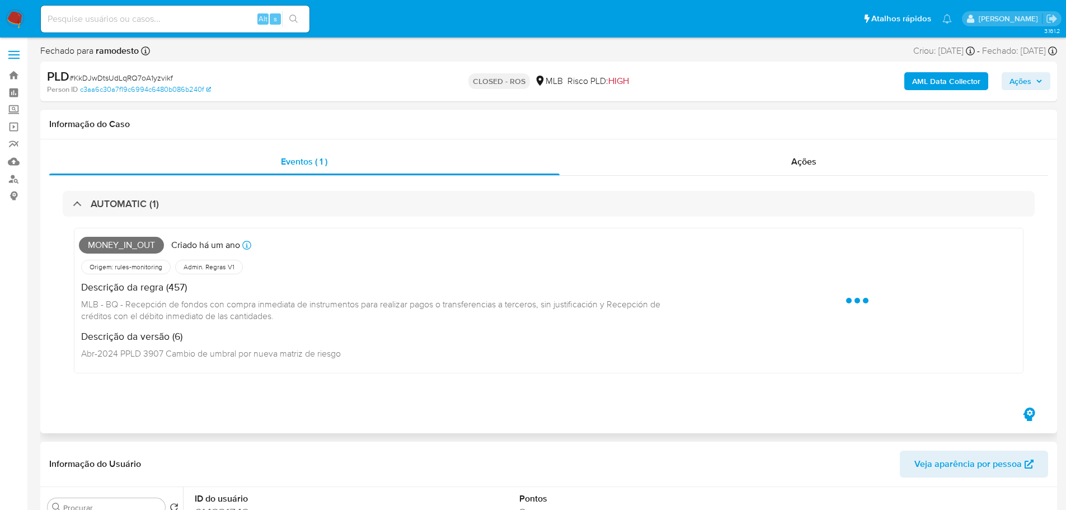
click at [136, 244] on span "MONEY_IN_OUT" at bounding box center [121, 245] width 85 height 17
click at [135, 244] on span "MONEY_IN_OUT" at bounding box center [121, 245] width 85 height 17
copy span "MONEY_IN_OUT"
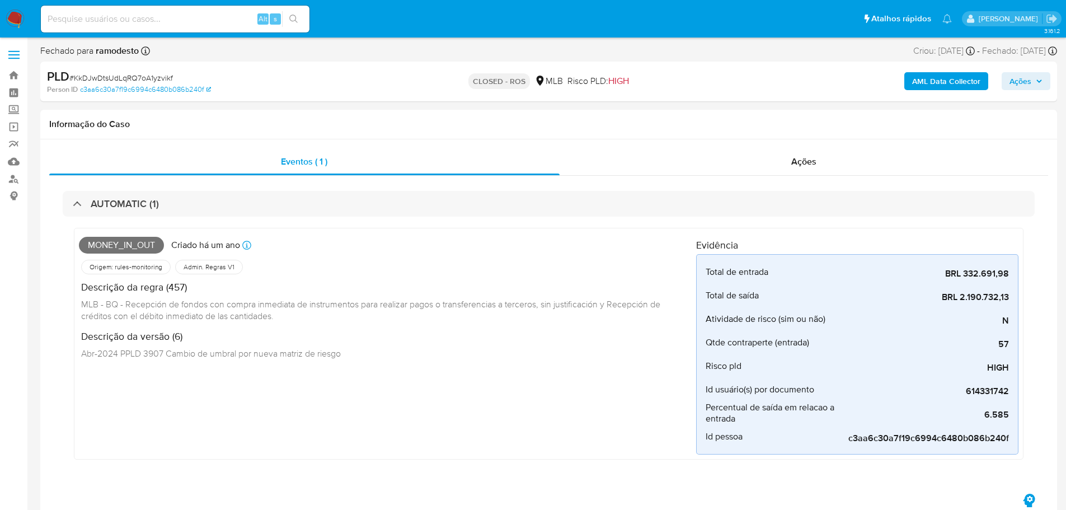
click at [111, 81] on span "# KkDJwDtsUdLqRQ7oA1yzvikf" at bounding box center [121, 77] width 104 height 11
copy span "KkDJwDtsUdLqRQ7oA1yzvikf"
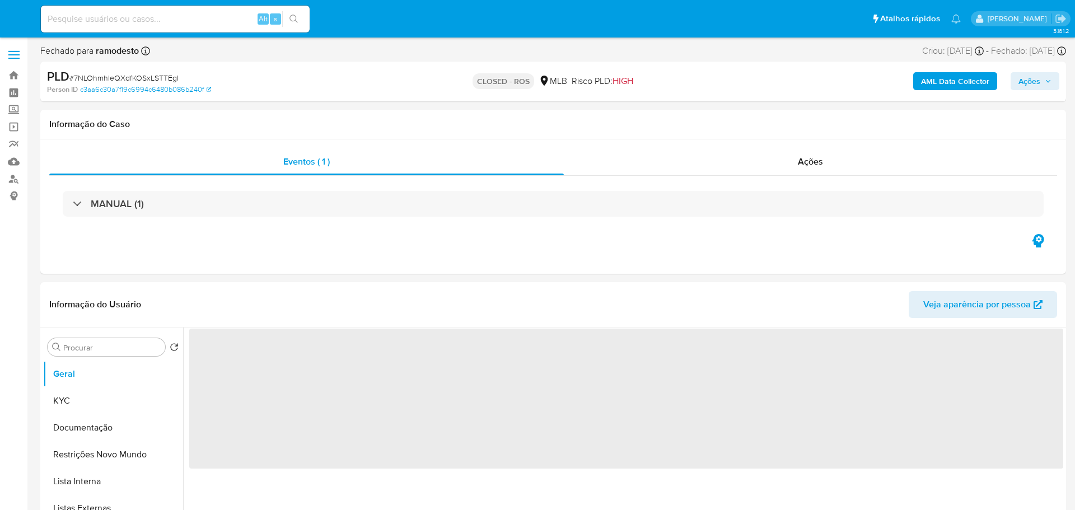
select select "10"
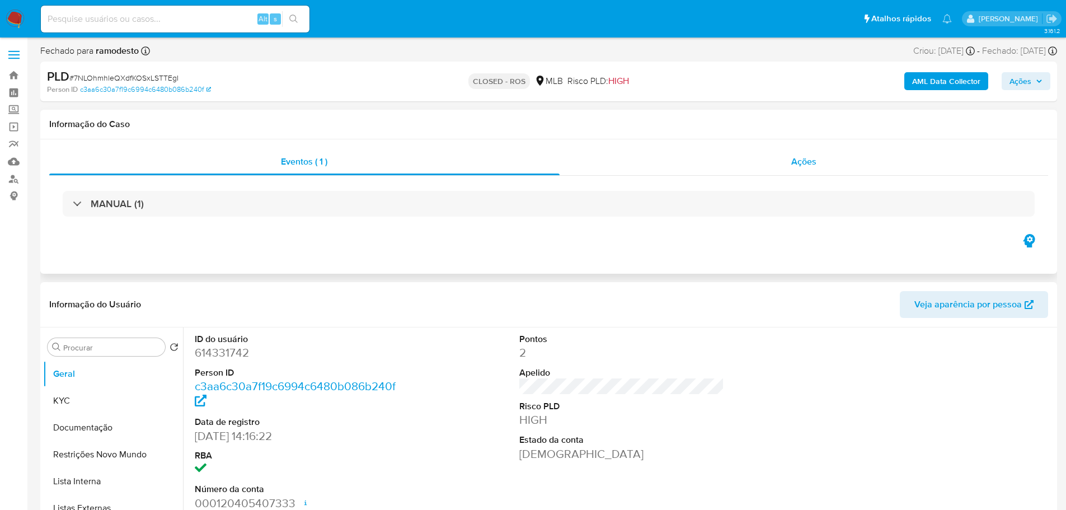
click at [831, 172] on div "Ações" at bounding box center [804, 161] width 489 height 27
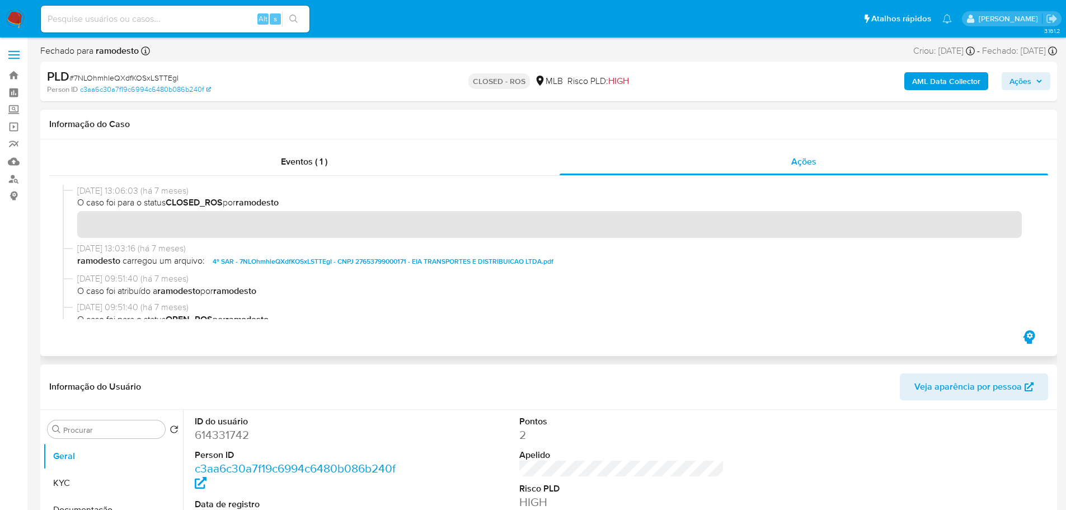
drag, startPoint x: 121, startPoint y: 188, endPoint x: 68, endPoint y: 194, distance: 53.5
click at [68, 194] on div "[DATE] 13:06:03 (há 7 meses) O caso foi para o status CLOSED_ROS por ramodesto" at bounding box center [549, 214] width 972 height 58
click at [250, 173] on div "Eventos ( 1 )" at bounding box center [304, 161] width 511 height 27
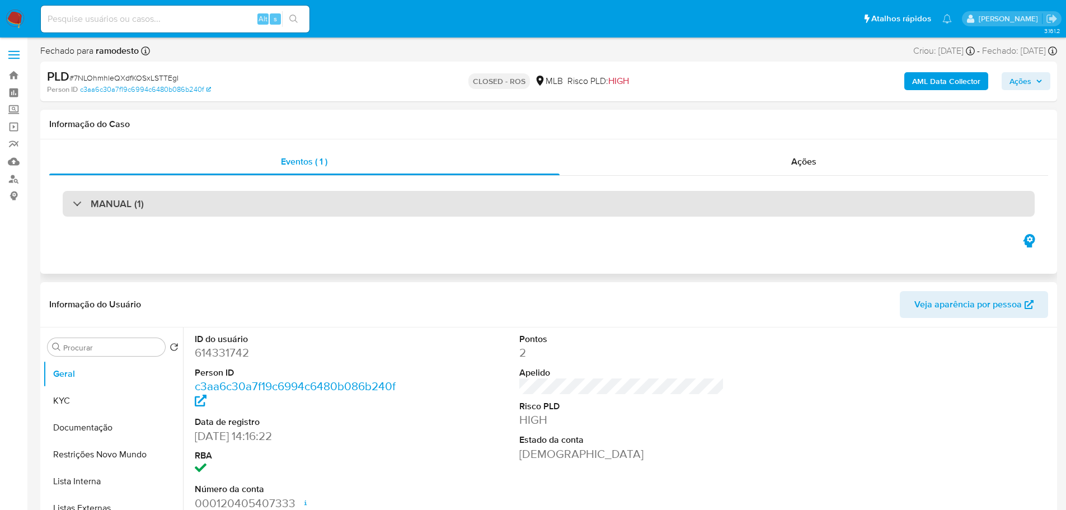
click at [205, 206] on div "MANUAL (1)" at bounding box center [549, 204] width 972 height 26
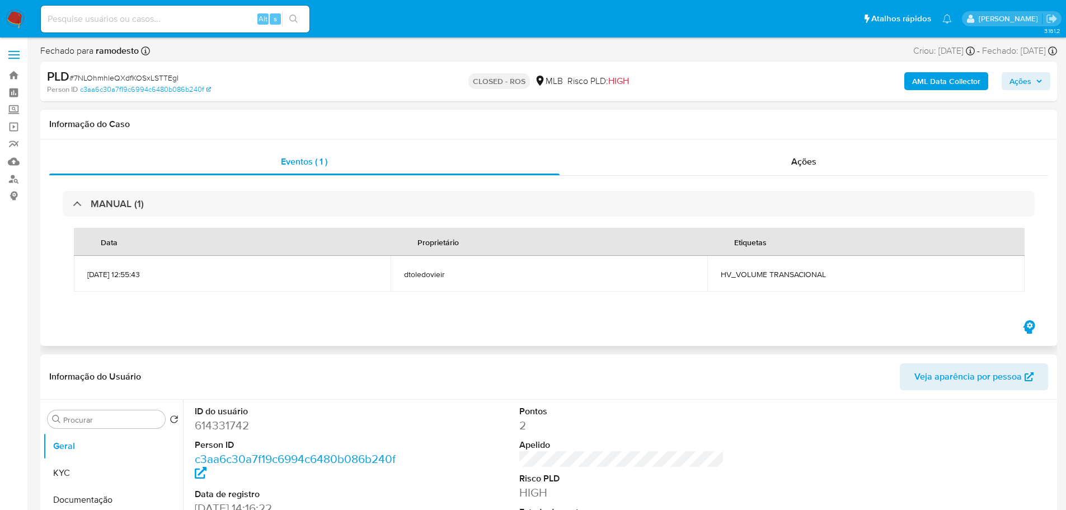
click at [755, 277] on span "HV_VOLUME TRANSACIONAL" at bounding box center [866, 274] width 290 height 10
copy div "HV_VOLUME TRANSACIONAL"
click at [137, 78] on span "# 7NLOhmhleQXdfKOSxLSTTEgI" at bounding box center [123, 77] width 109 height 11
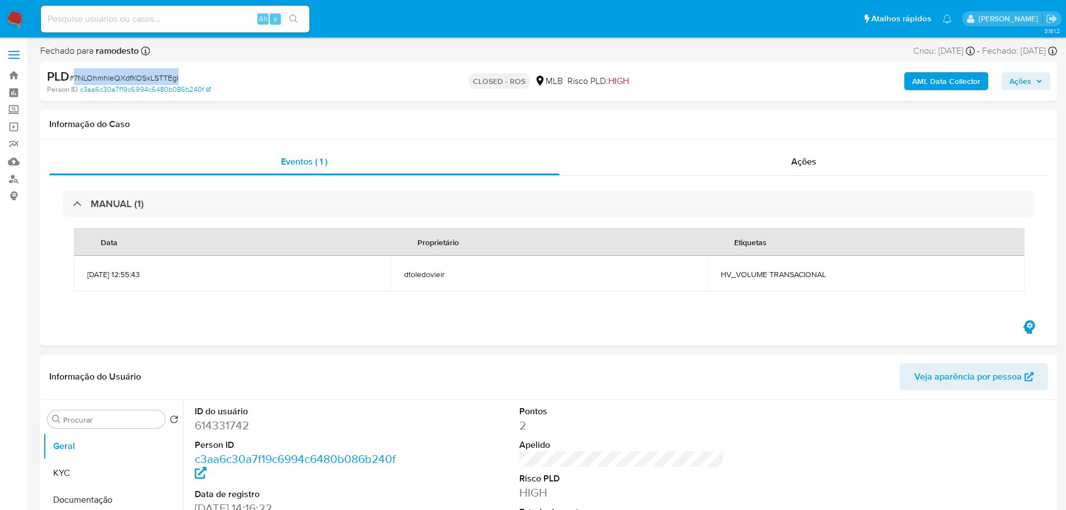
click at [137, 78] on span "# 7NLOhmhleQXdfKOSxLSTTEgI" at bounding box center [123, 77] width 109 height 11
copy span "7NLOhmhleQXdfKOSxLSTTEgI"
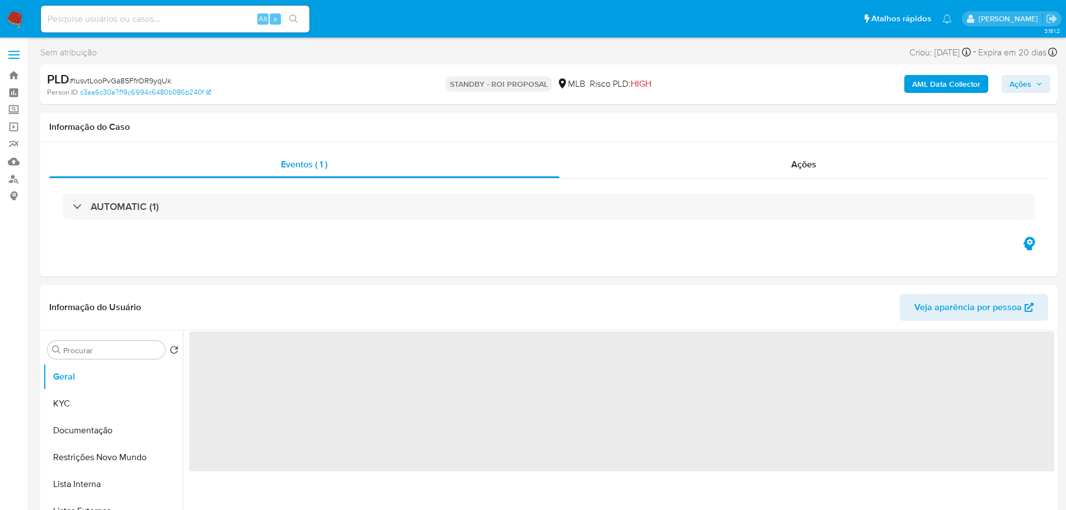
select select "10"
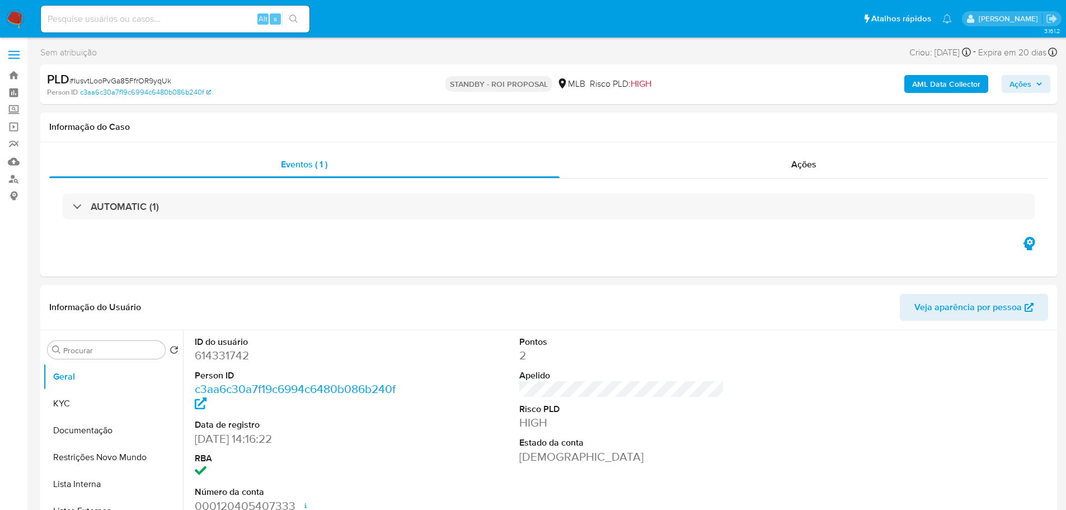
click at [140, 81] on span "# IusvtLooPvGa85FfrOR9yqUk" at bounding box center [120, 80] width 102 height 11
copy span "IusvtLooPvGa85FfrOR9yqUk"
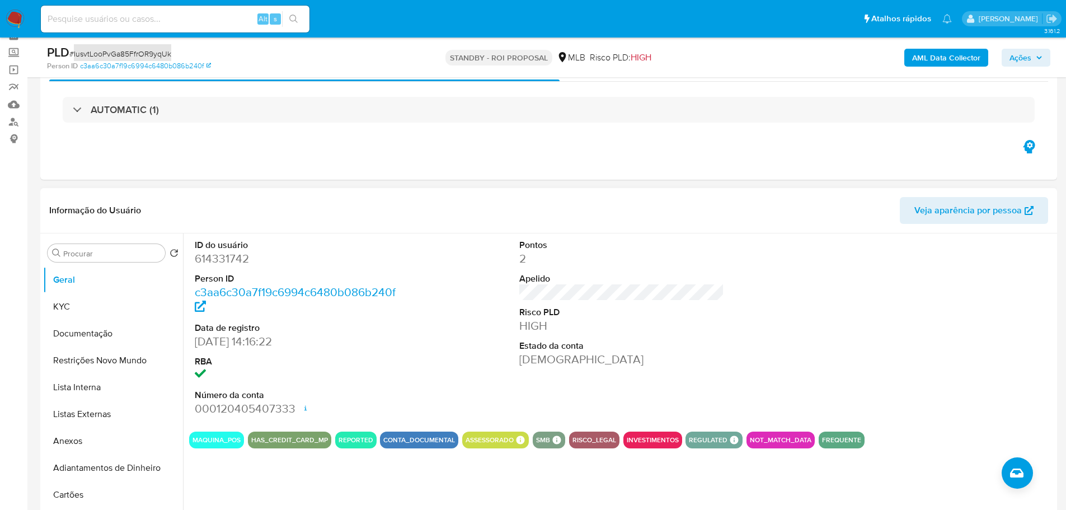
scroll to position [112, 0]
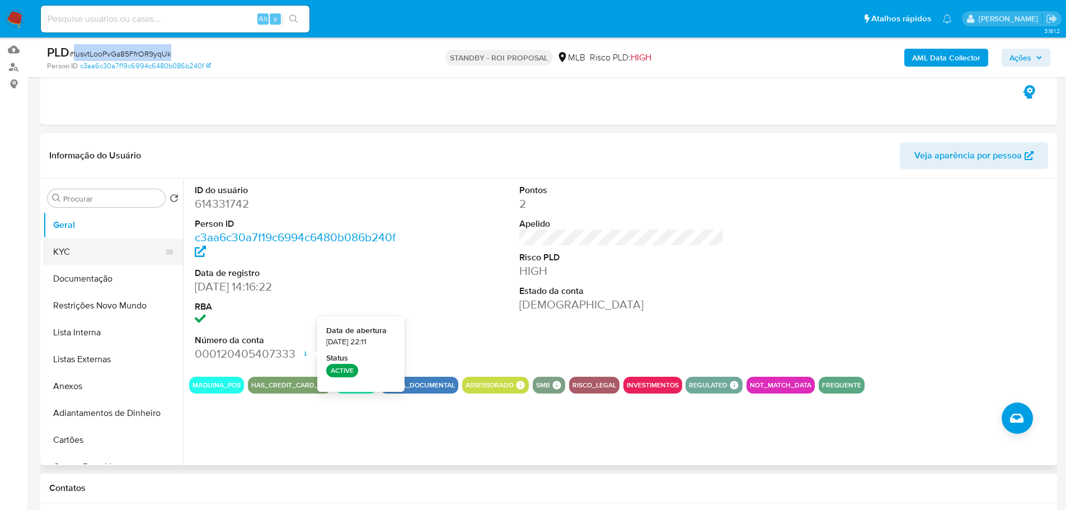
click at [114, 256] on button "KYC" at bounding box center [108, 251] width 131 height 27
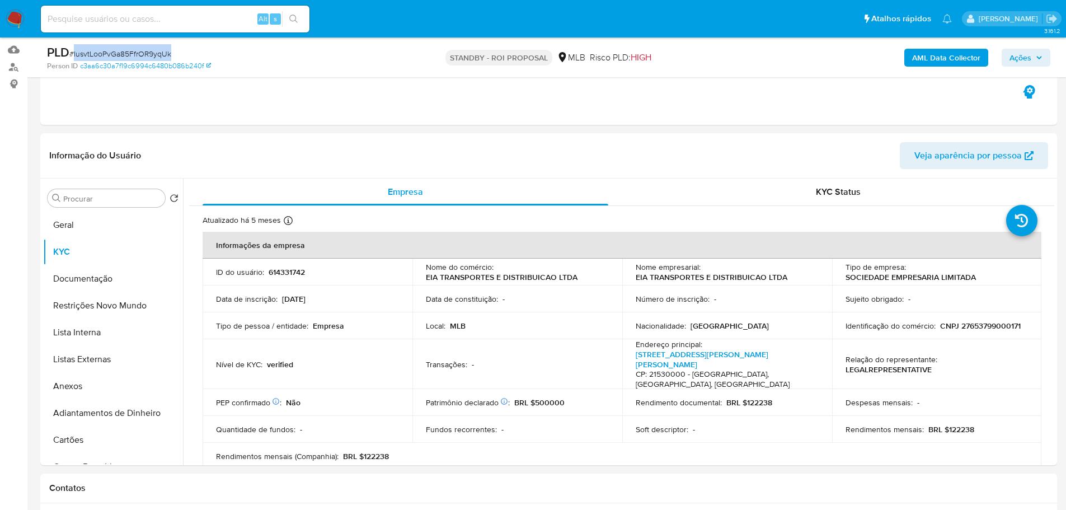
click at [17, 17] on img at bounding box center [15, 19] width 19 height 19
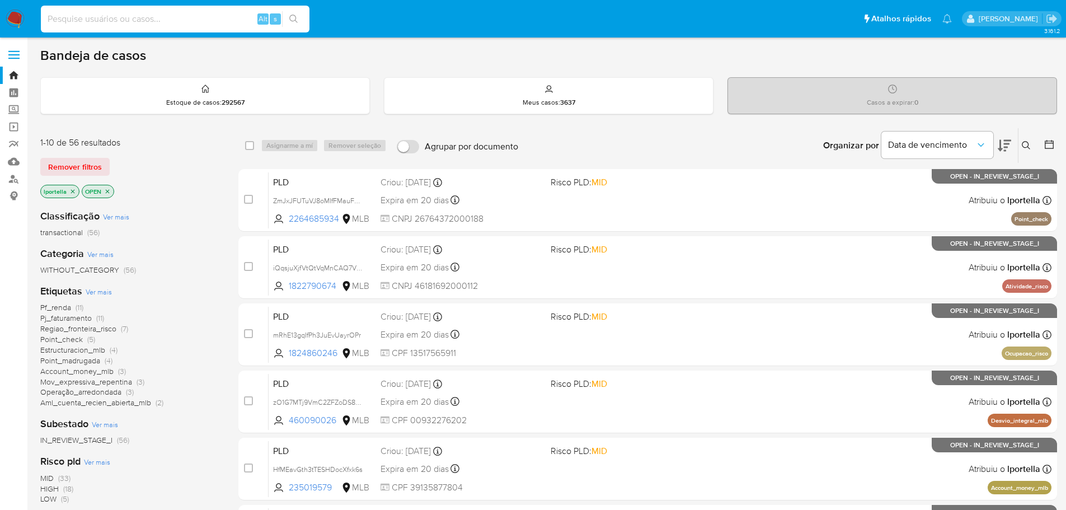
click at [132, 24] on input at bounding box center [175, 19] width 269 height 15
paste input "MBumMP1Nk9h1id3pdmNbQVWK"
type input "MBumMP1Nk9h1id3pdmNbQVWK"
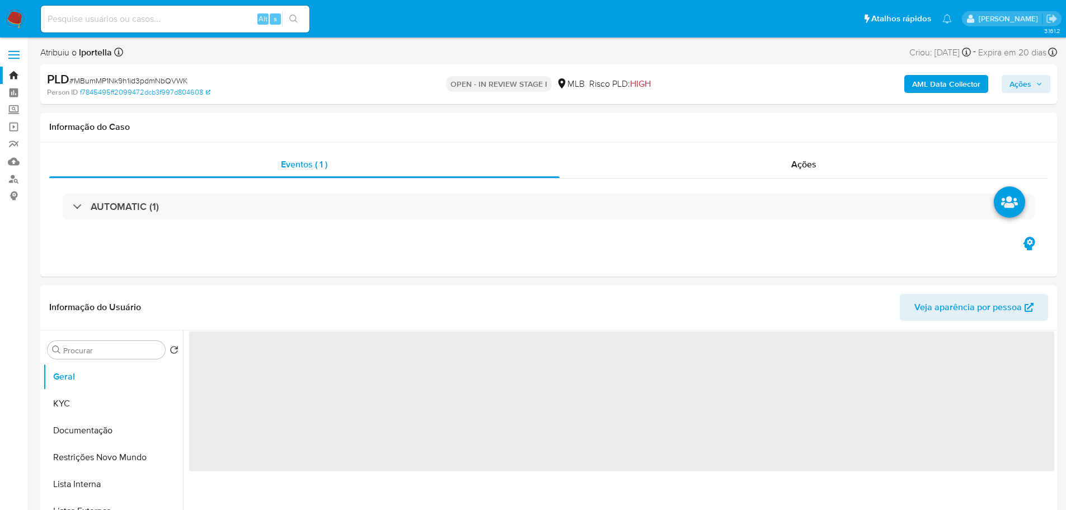
select select "10"
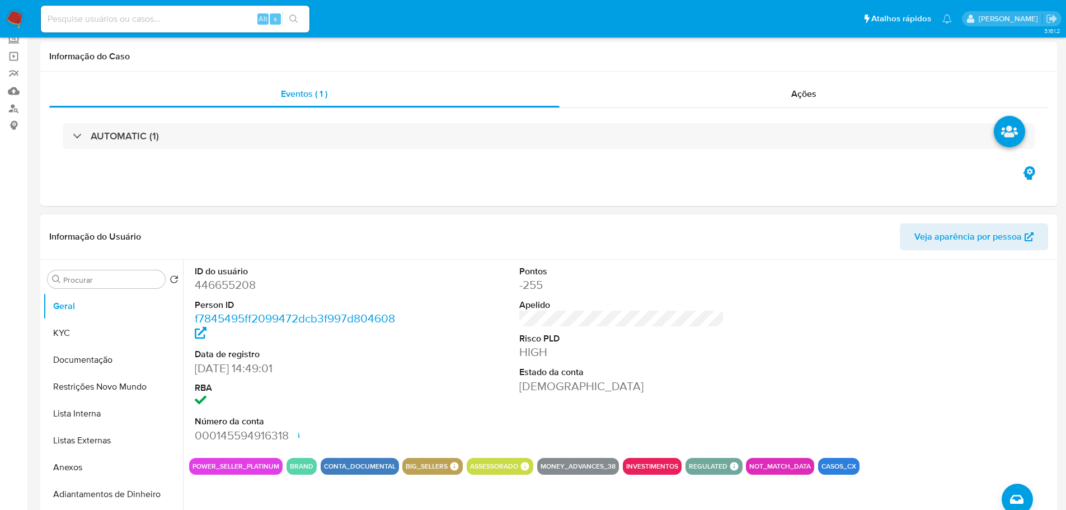
scroll to position [112, 0]
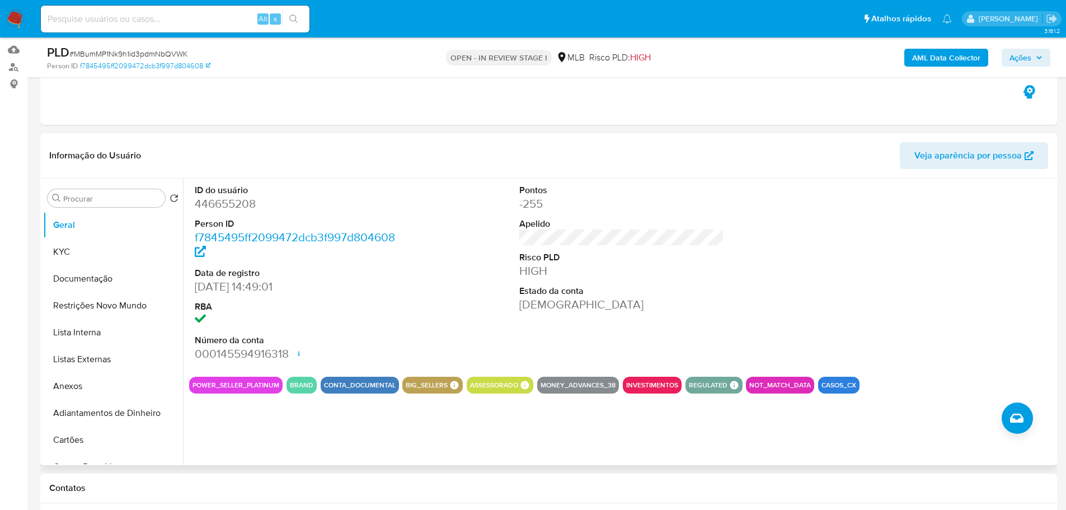
drag, startPoint x: 352, startPoint y: 465, endPoint x: 301, endPoint y: 419, distance: 69.4
drag, startPoint x: 110, startPoint y: 252, endPoint x: 167, endPoint y: 251, distance: 57.7
click at [111, 252] on button "KYC" at bounding box center [108, 251] width 131 height 27
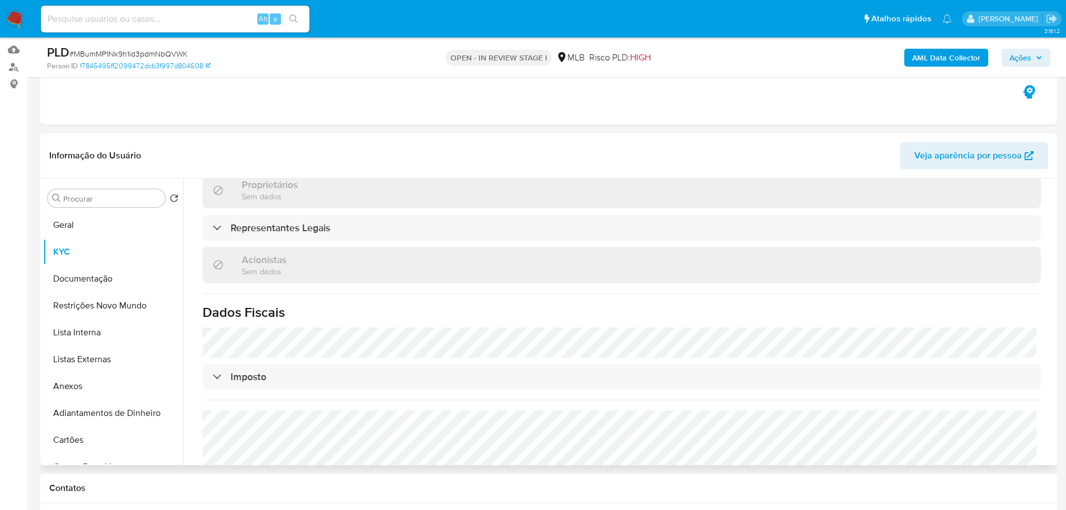
scroll to position [639, 0]
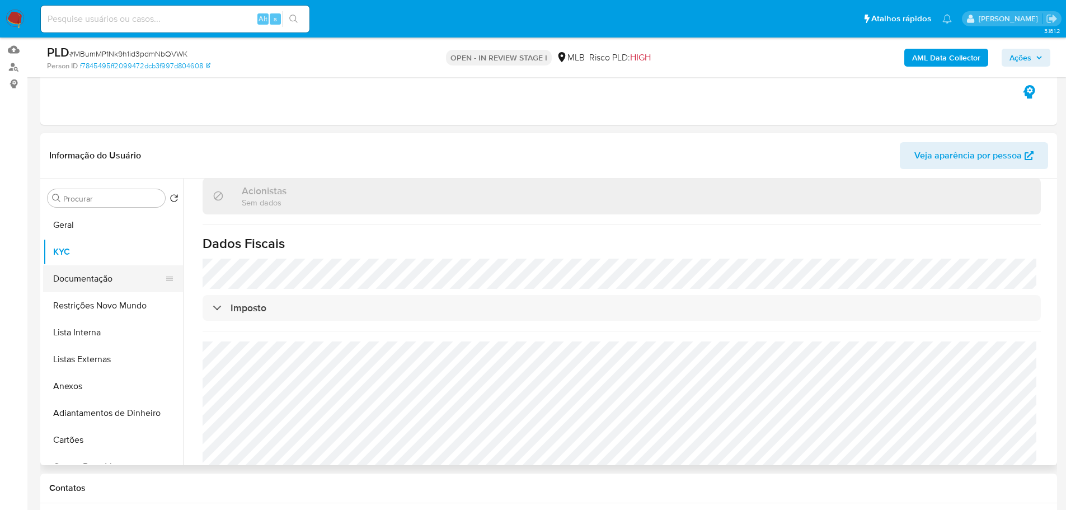
drag, startPoint x: 101, startPoint y: 284, endPoint x: 151, endPoint y: 272, distance: 51.5
click at [101, 284] on button "Documentação" at bounding box center [108, 278] width 131 height 27
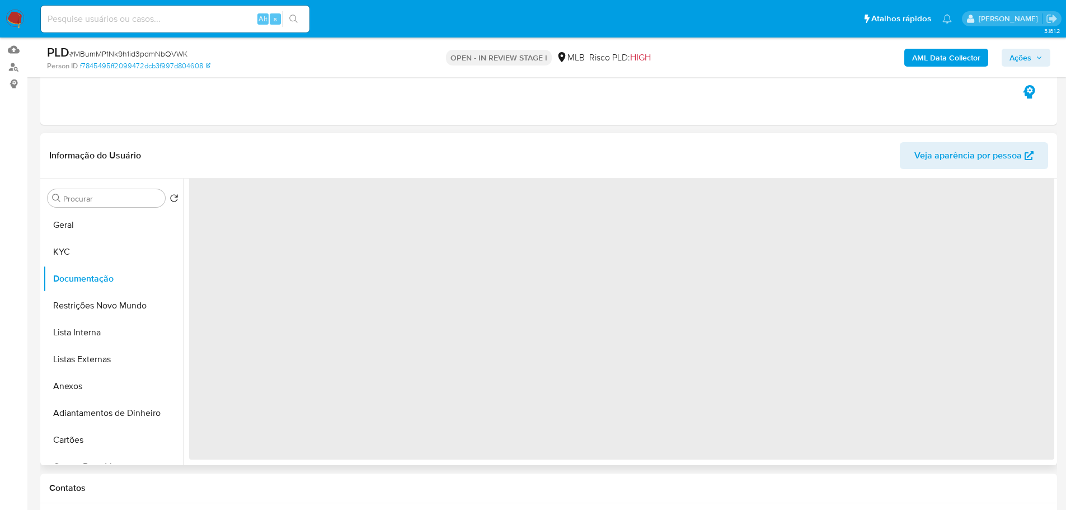
scroll to position [0, 0]
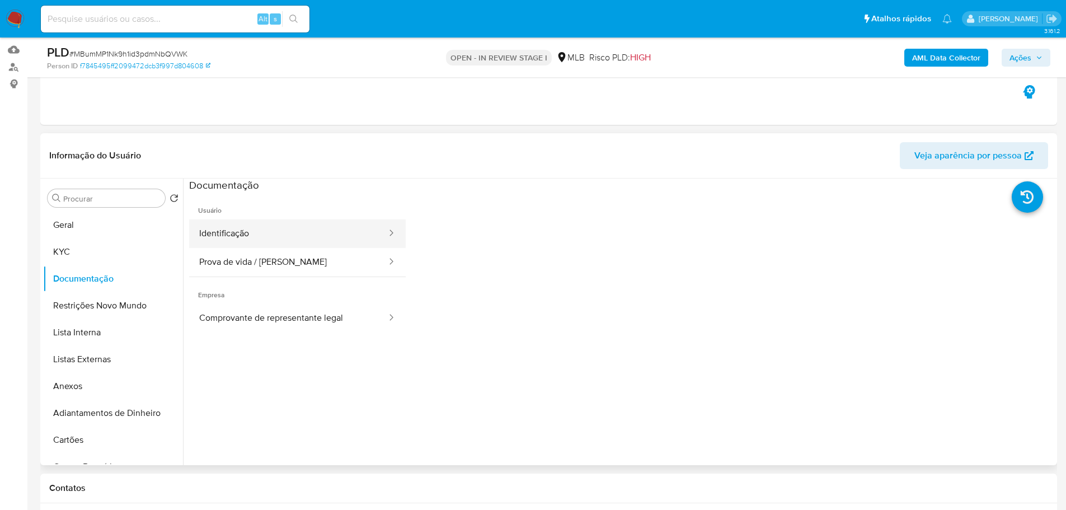
click at [221, 236] on button "Identificação" at bounding box center [288, 233] width 199 height 29
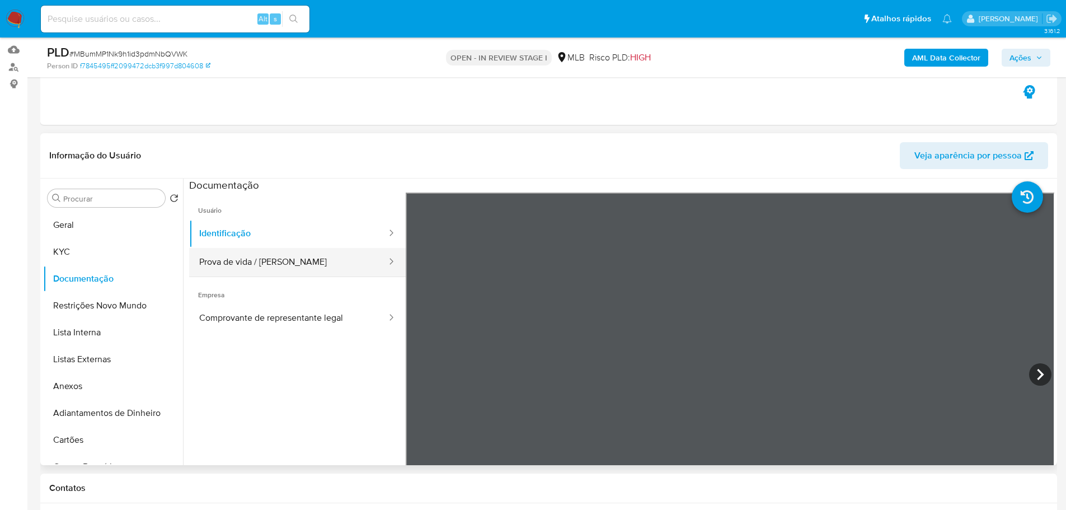
click at [289, 262] on button "Prova de vida / [PERSON_NAME]" at bounding box center [288, 262] width 199 height 29
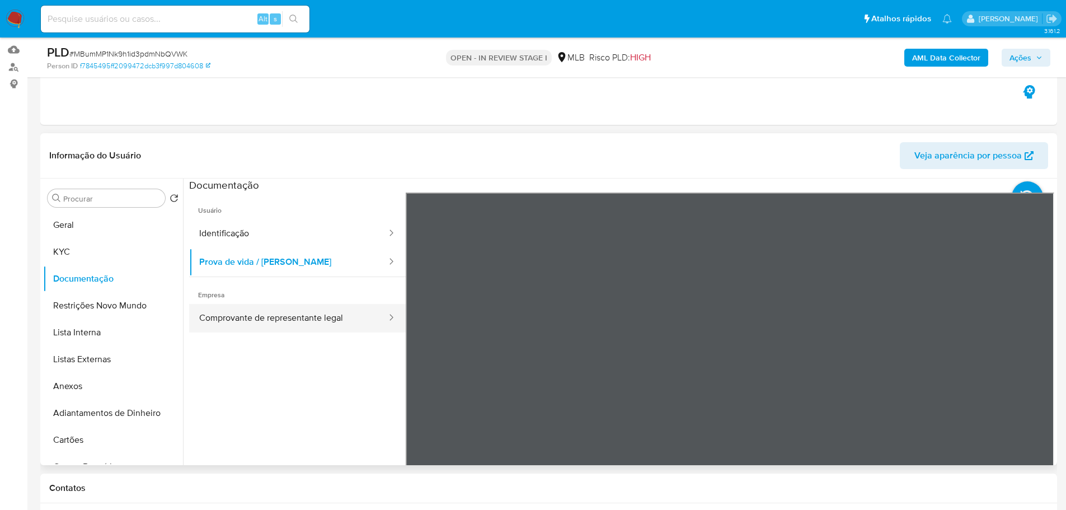
click at [298, 320] on button "Comprovante de representante legal" at bounding box center [288, 318] width 199 height 29
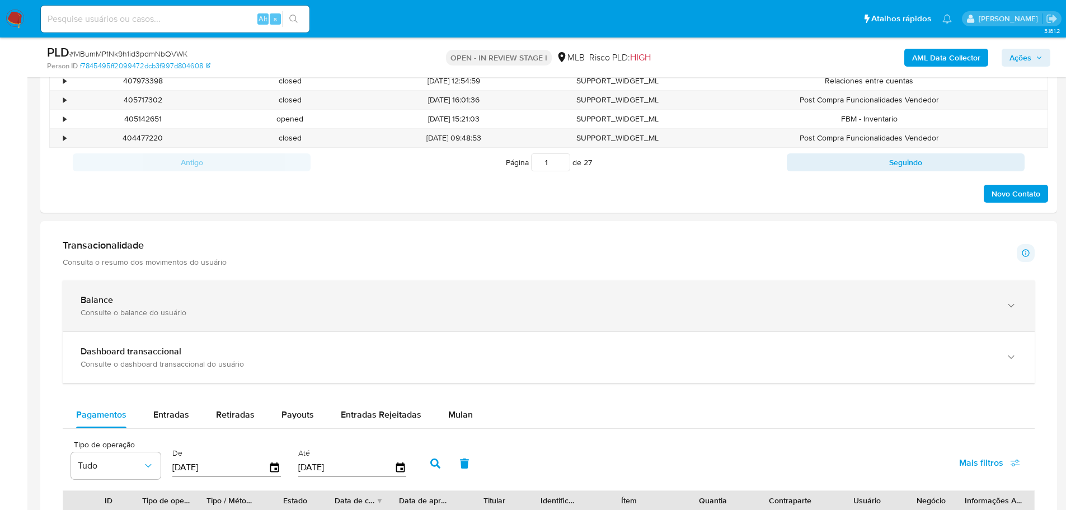
scroll to position [616, 0]
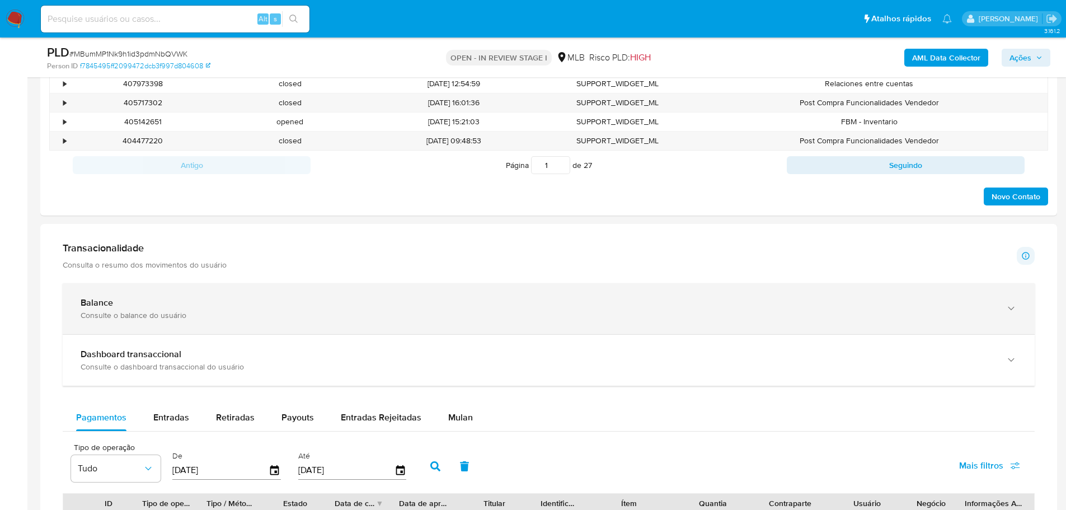
click at [244, 299] on div "Balance" at bounding box center [538, 302] width 914 height 11
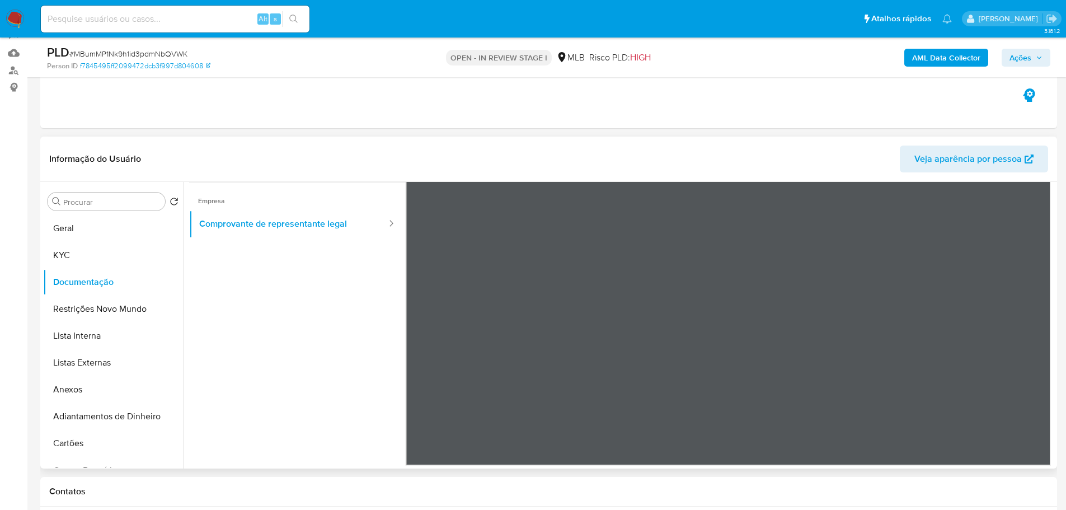
scroll to position [56, 0]
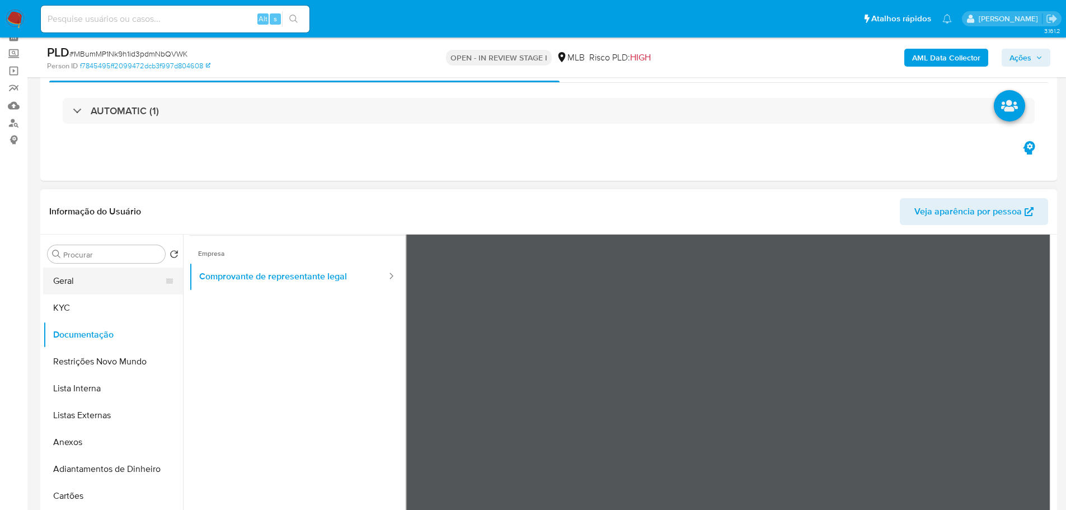
click at [104, 272] on button "Geral" at bounding box center [108, 281] width 131 height 27
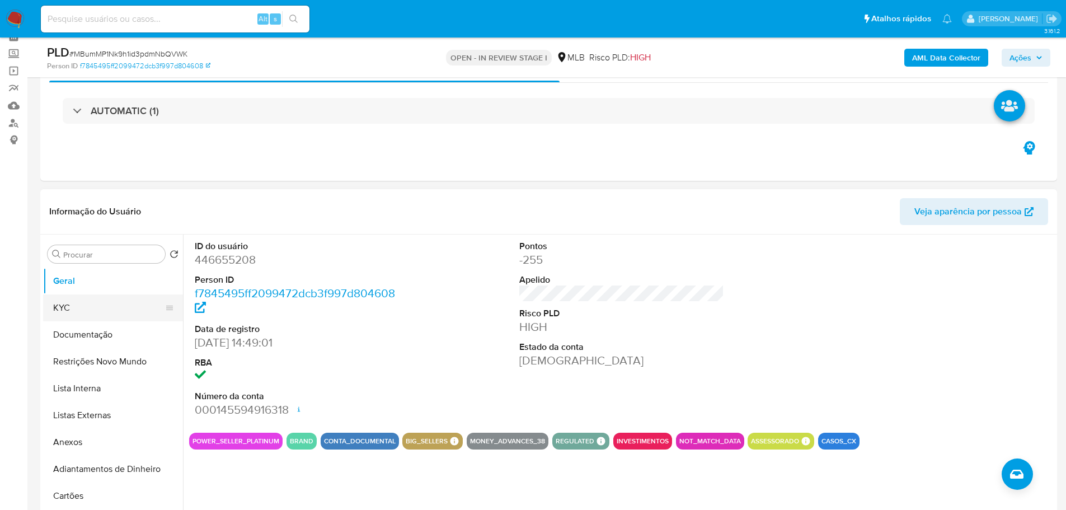
drag, startPoint x: 86, startPoint y: 304, endPoint x: 97, endPoint y: 314, distance: 14.3
click at [86, 303] on button "KYC" at bounding box center [108, 307] width 131 height 27
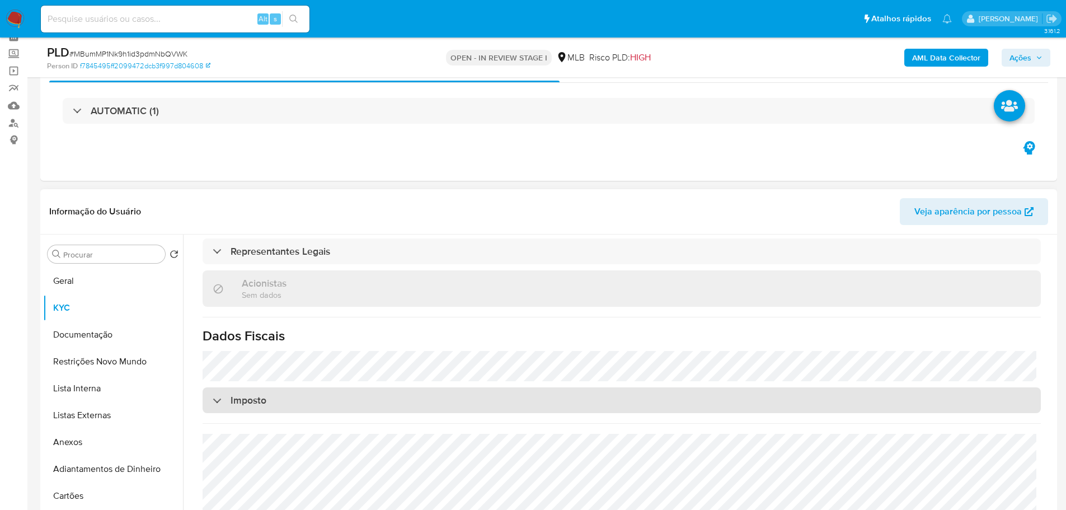
scroll to position [580, 0]
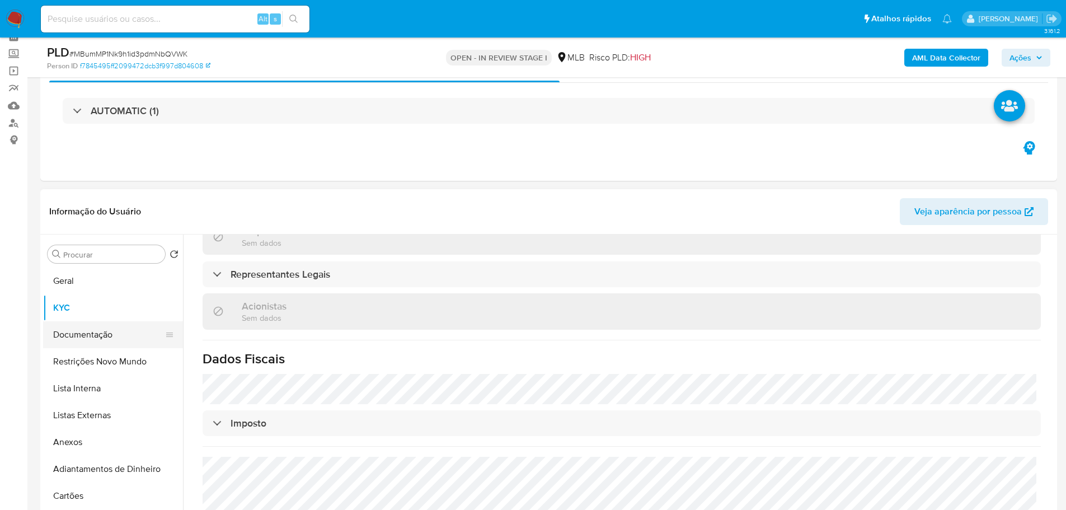
click at [84, 336] on button "Documentação" at bounding box center [108, 334] width 131 height 27
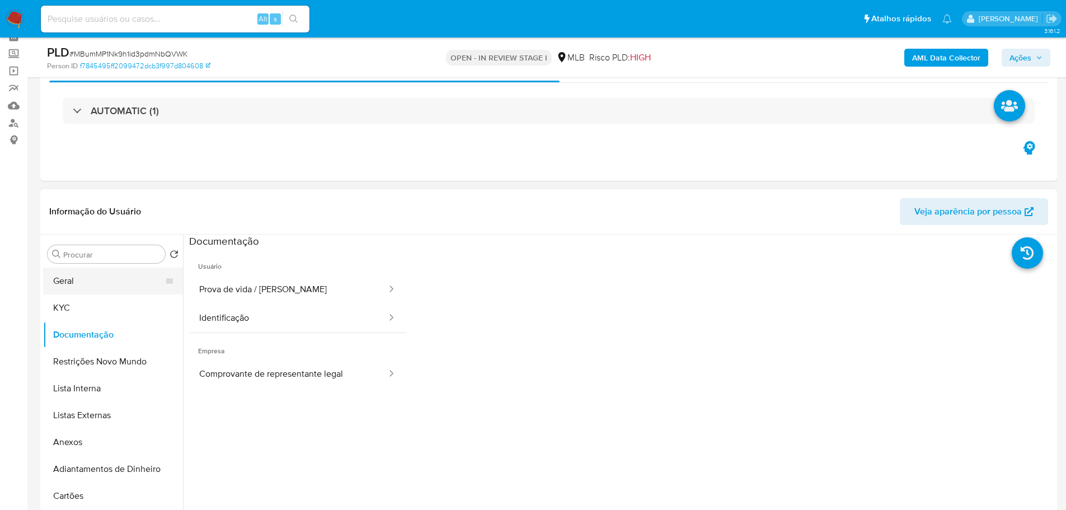
click at [87, 287] on button "Geral" at bounding box center [108, 281] width 131 height 27
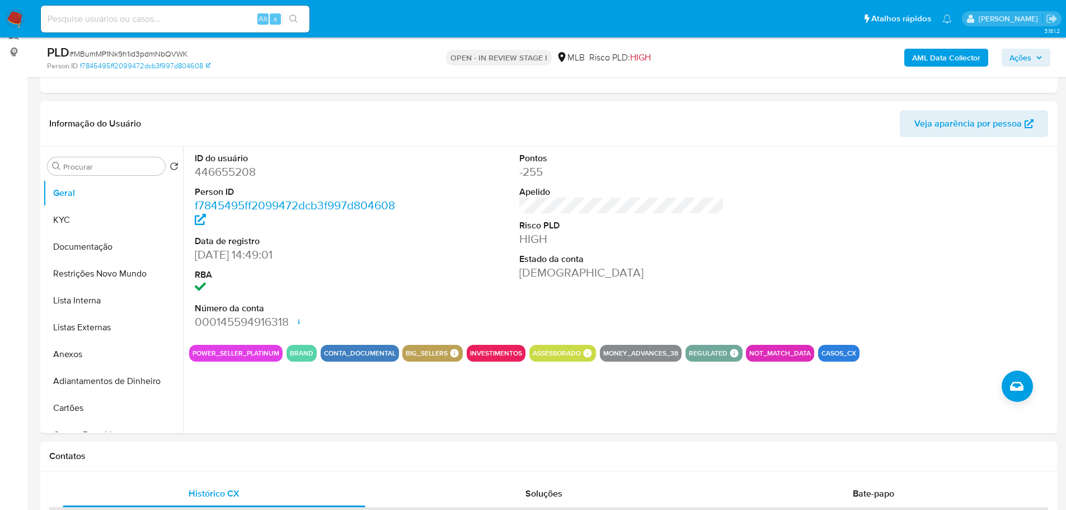
scroll to position [141, 0]
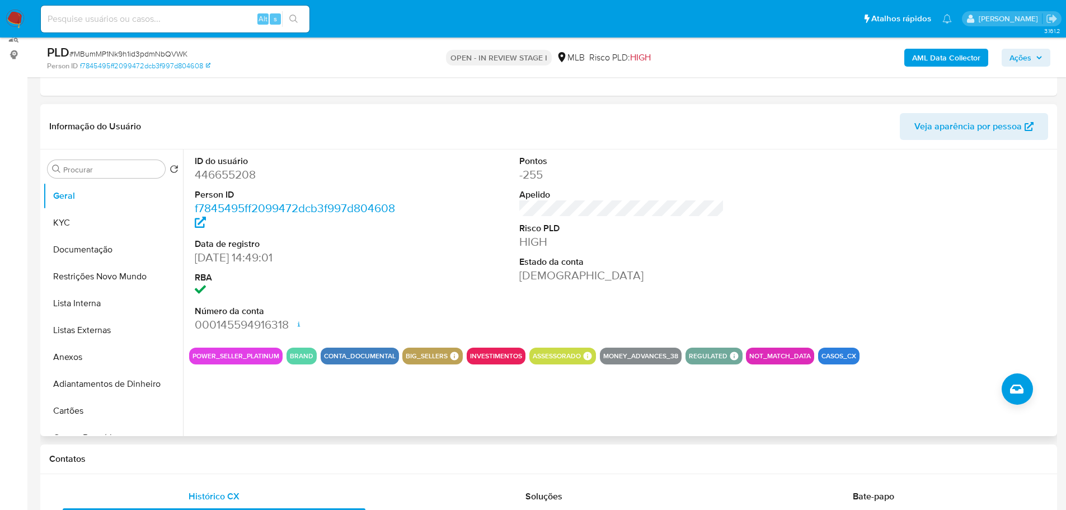
click at [270, 457] on h1 "Contatos" at bounding box center [548, 458] width 999 height 11
click at [93, 231] on button "KYC" at bounding box center [108, 222] width 131 height 27
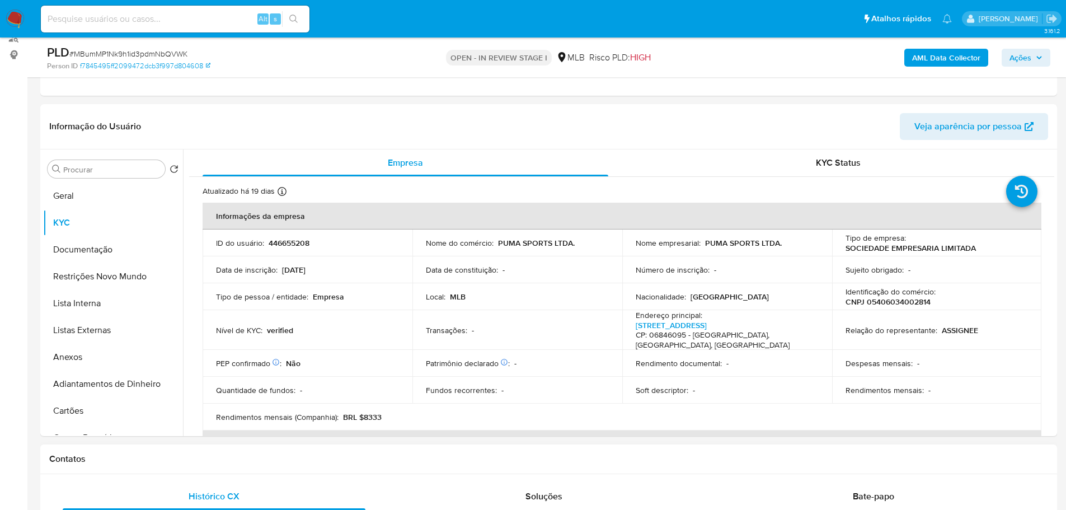
click at [163, 466] on div "Contatos" at bounding box center [548, 460] width 1017 height 30
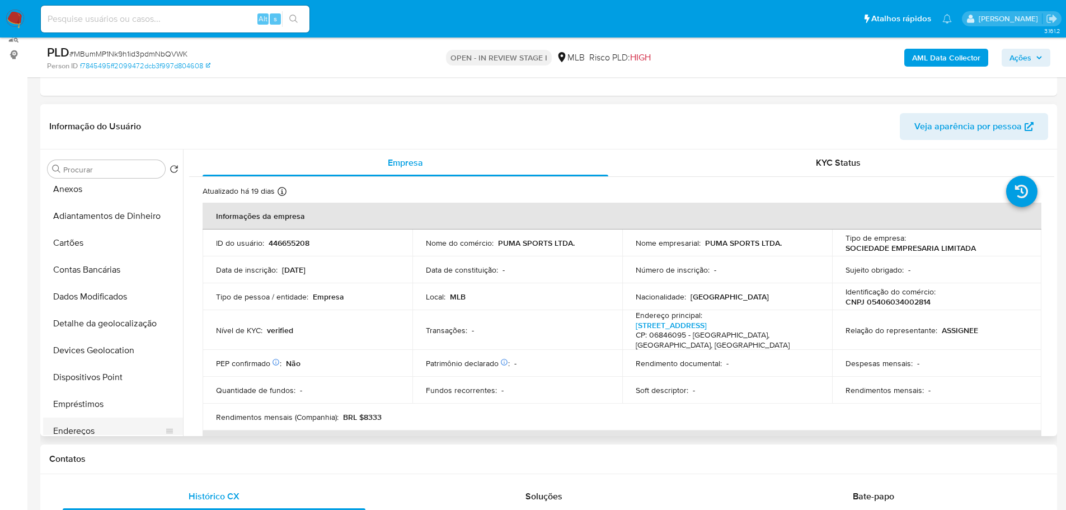
scroll to position [224, 0]
click at [86, 379] on button "Endereços" at bounding box center [108, 375] width 131 height 27
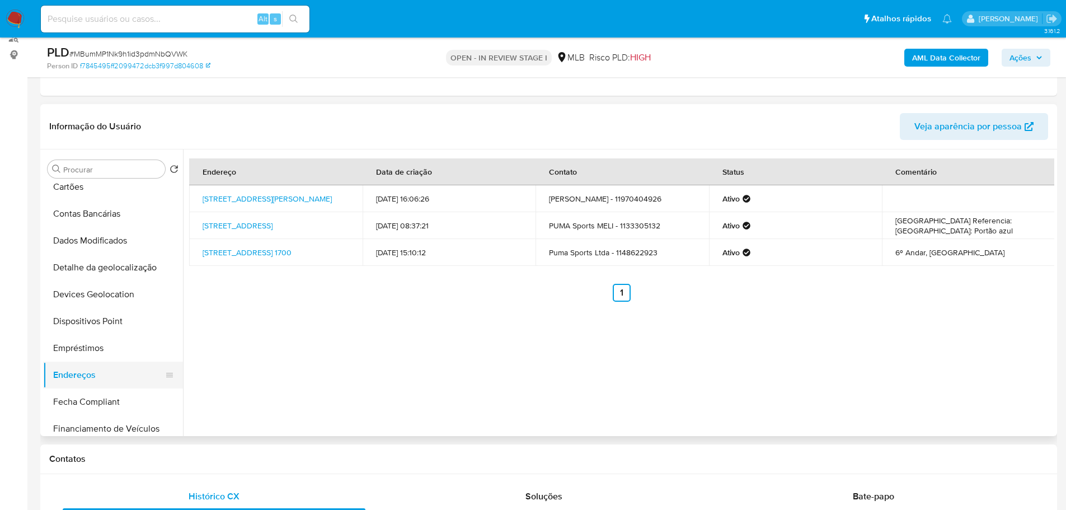
drag, startPoint x: 233, startPoint y: 458, endPoint x: 143, endPoint y: 367, distance: 128.3
click at [232, 458] on h1 "Contatos" at bounding box center [548, 458] width 999 height 11
click at [102, 265] on button "Detalhe da geolocalização" at bounding box center [108, 267] width 131 height 27
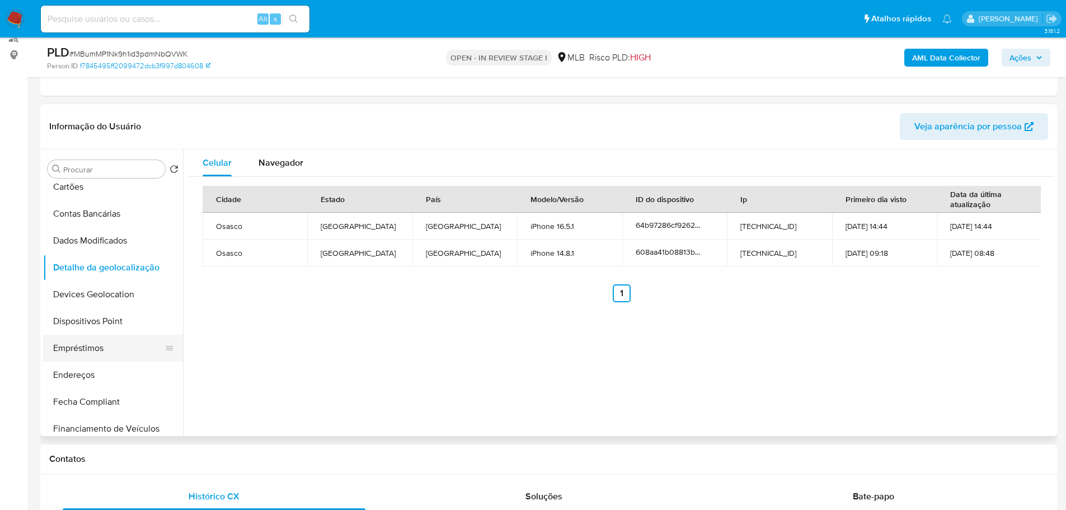
drag, startPoint x: 256, startPoint y: 470, endPoint x: 133, endPoint y: 358, distance: 166.0
click at [252, 470] on div "Contatos" at bounding box center [548, 460] width 1017 height 30
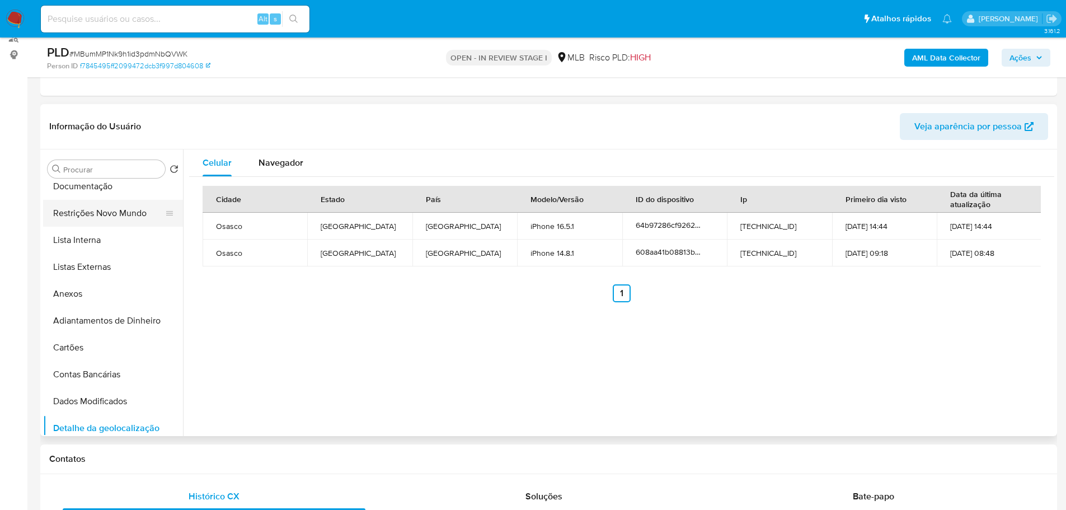
scroll to position [0, 0]
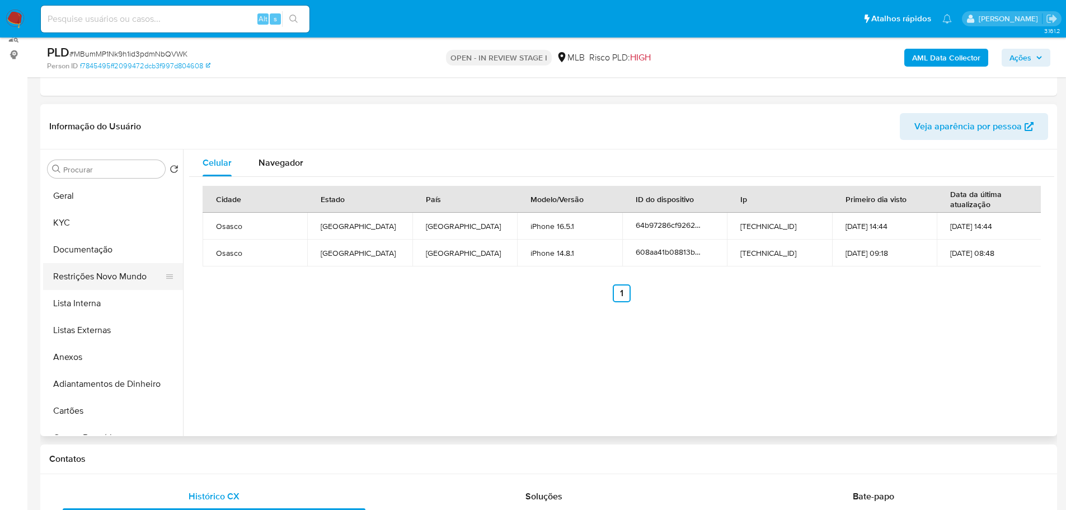
click at [91, 275] on button "Restrições Novo Mundo" at bounding box center [108, 276] width 131 height 27
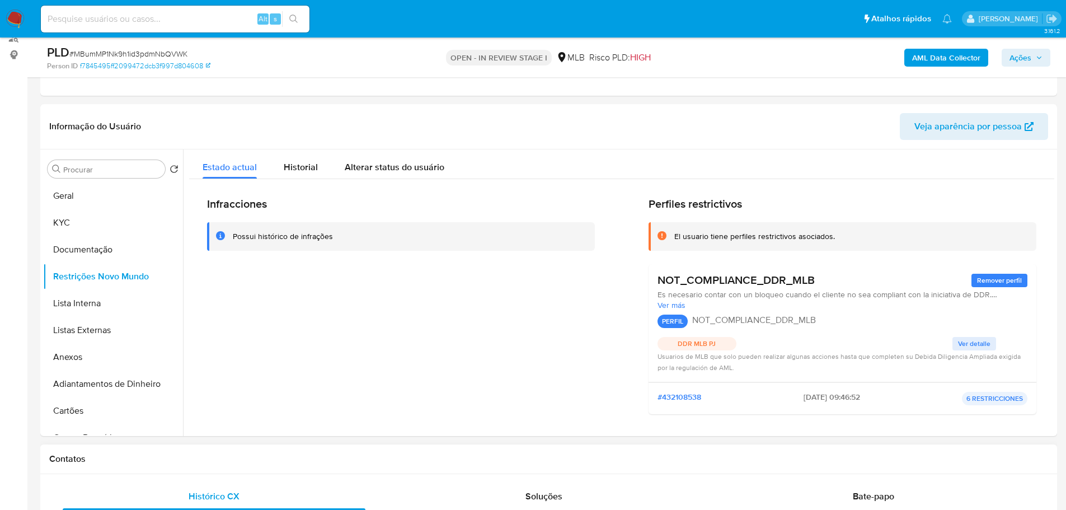
drag, startPoint x: 287, startPoint y: 453, endPoint x: 109, endPoint y: 319, distance: 223.5
click at [286, 454] on h1 "Contatos" at bounding box center [548, 458] width 999 height 11
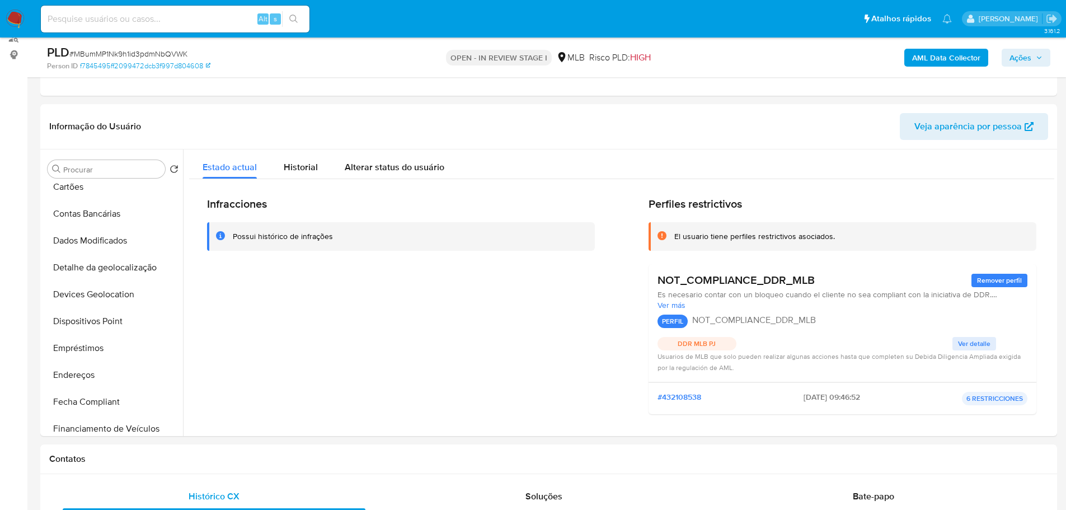
drag, startPoint x: 115, startPoint y: 323, endPoint x: 10, endPoint y: 329, distance: 105.4
click at [111, 324] on button "Dispositivos Point" at bounding box center [113, 321] width 140 height 27
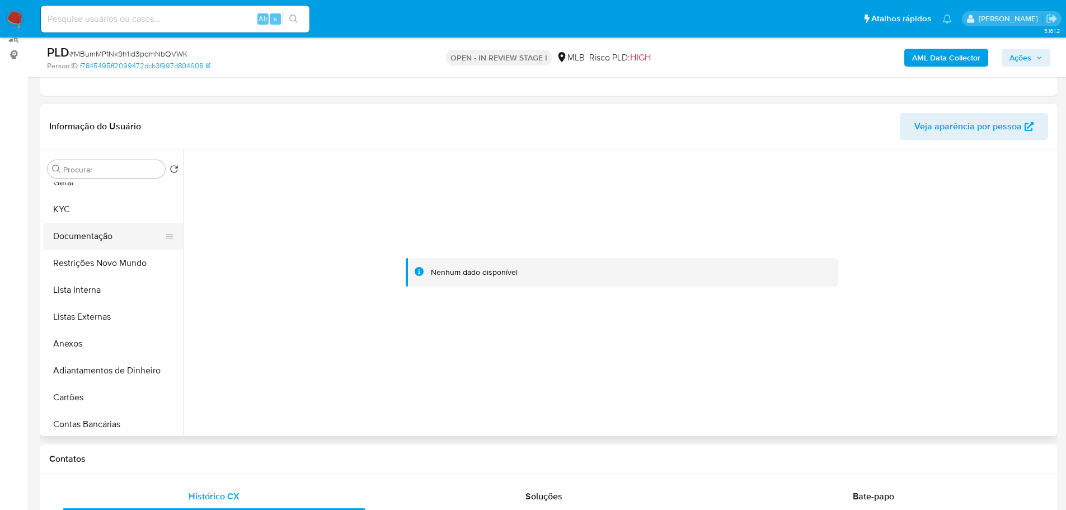
scroll to position [0, 0]
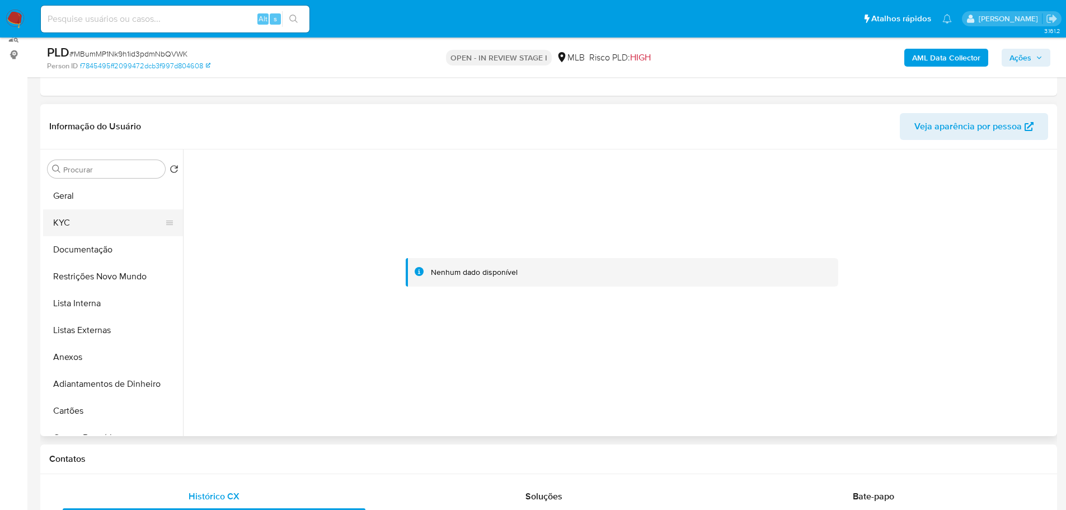
click at [74, 221] on button "KYC" at bounding box center [108, 222] width 131 height 27
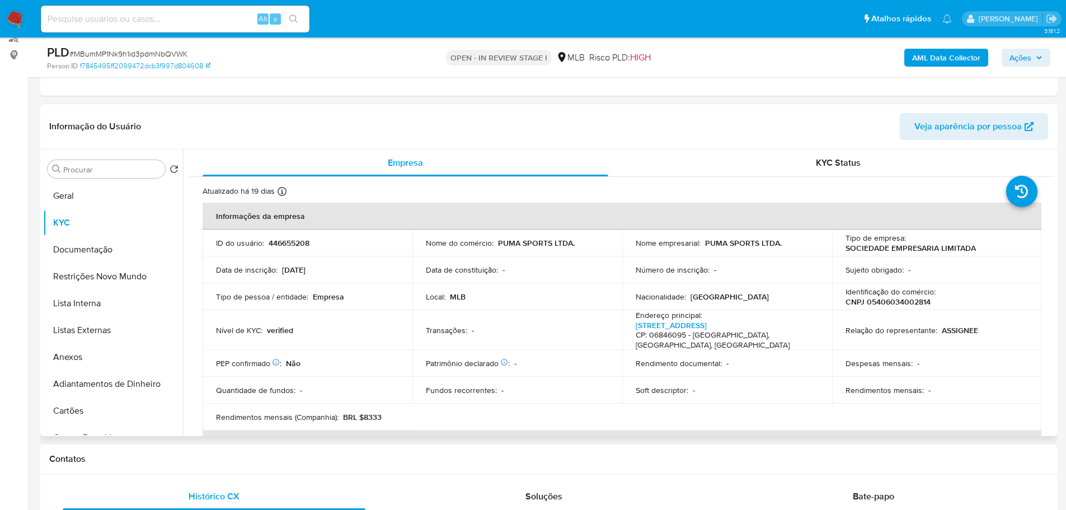
click at [892, 302] on p "CNPJ 05406034002814" at bounding box center [888, 302] width 85 height 10
copy p "05406034002814"
click at [98, 203] on button "Geral" at bounding box center [108, 196] width 131 height 27
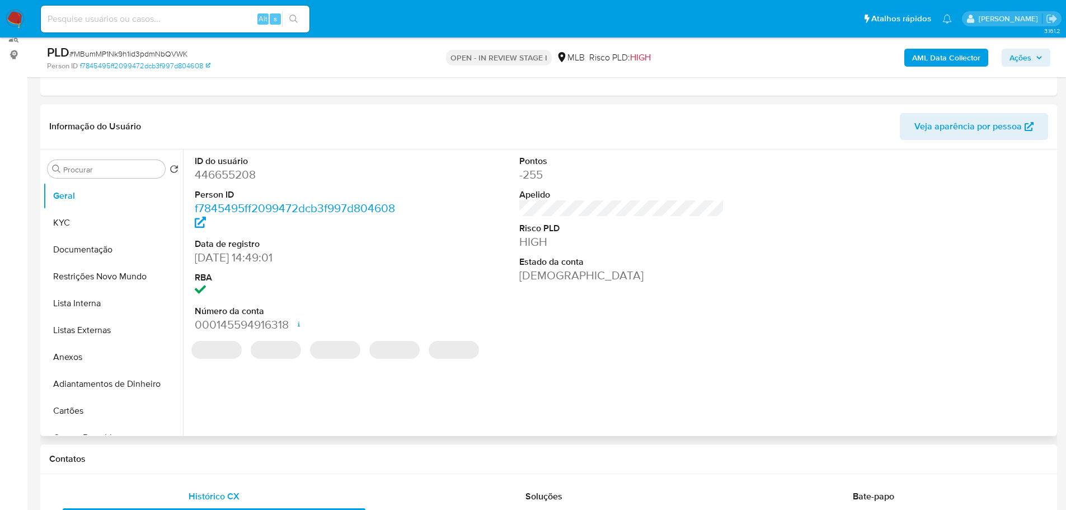
click at [222, 177] on dd "446655208" at bounding box center [297, 175] width 205 height 16
copy dd "446655208"
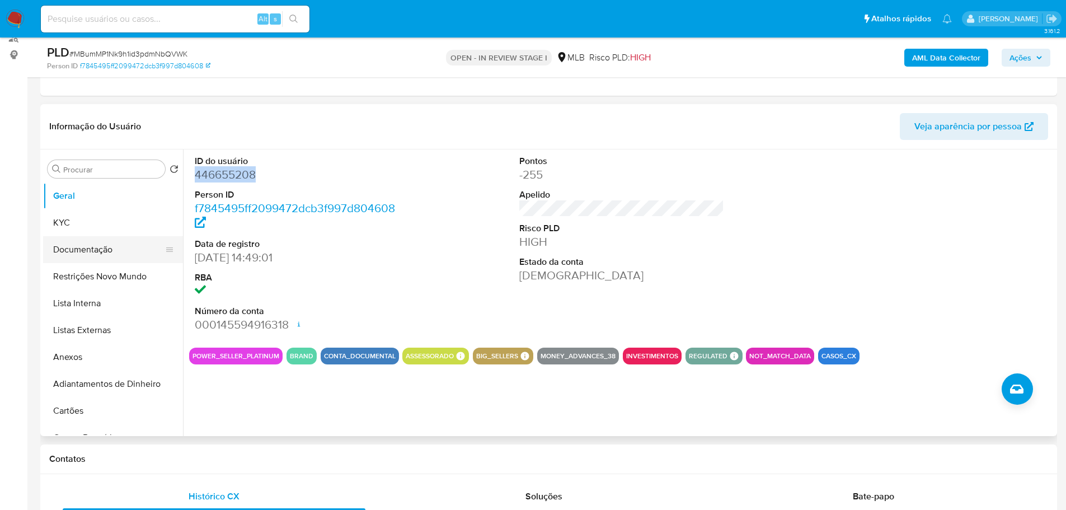
click at [99, 259] on button "Documentação" at bounding box center [108, 249] width 131 height 27
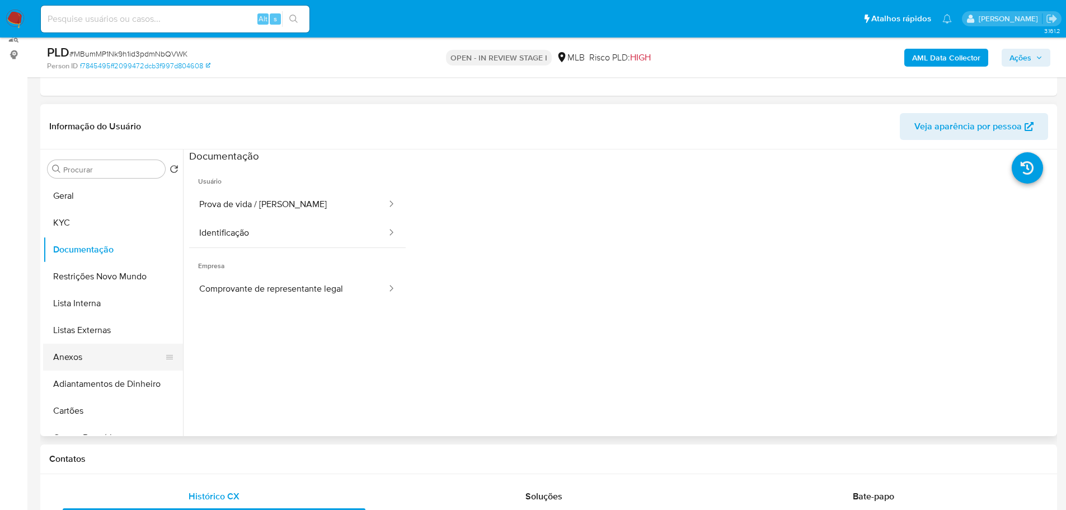
click at [79, 360] on button "Anexos" at bounding box center [108, 357] width 131 height 27
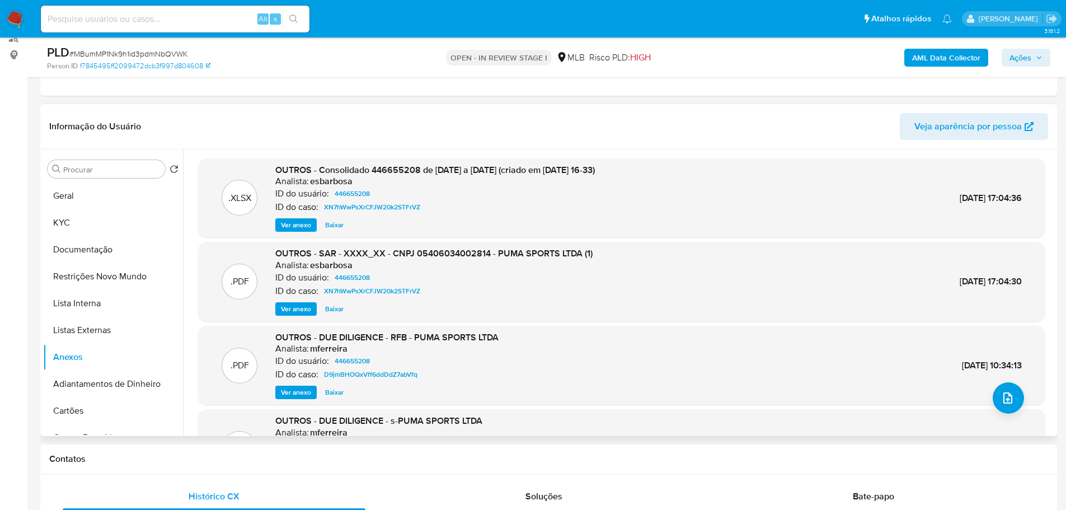
click at [297, 311] on span "Ver anexo" at bounding box center [296, 308] width 30 height 11
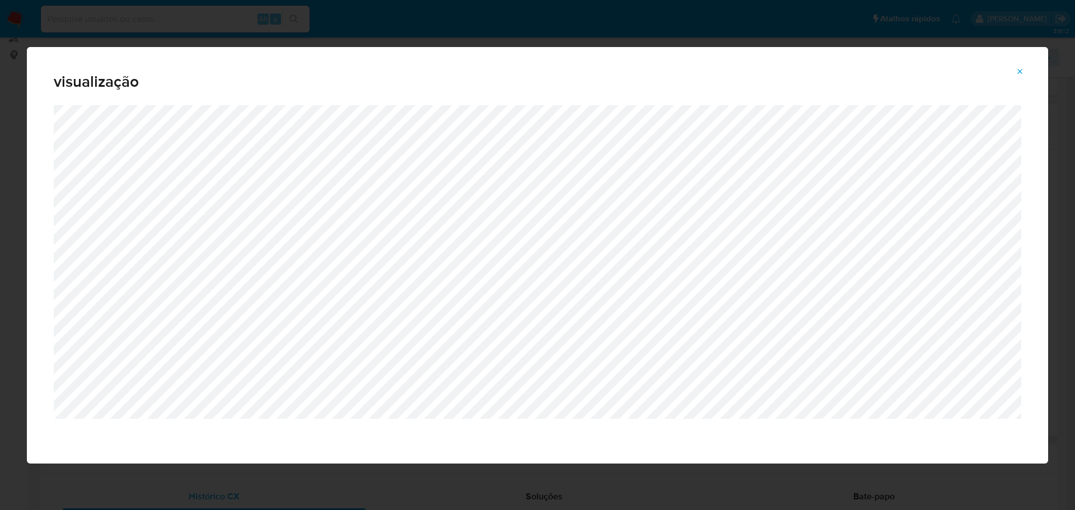
click at [1017, 77] on span "Attachment preview" at bounding box center [1020, 72] width 9 height 16
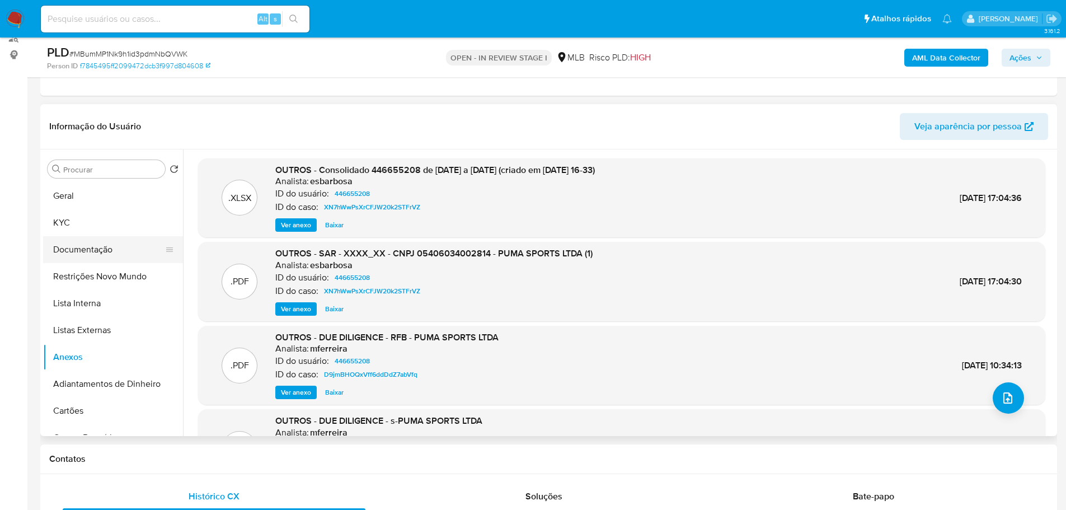
click at [132, 248] on button "Documentação" at bounding box center [108, 249] width 131 height 27
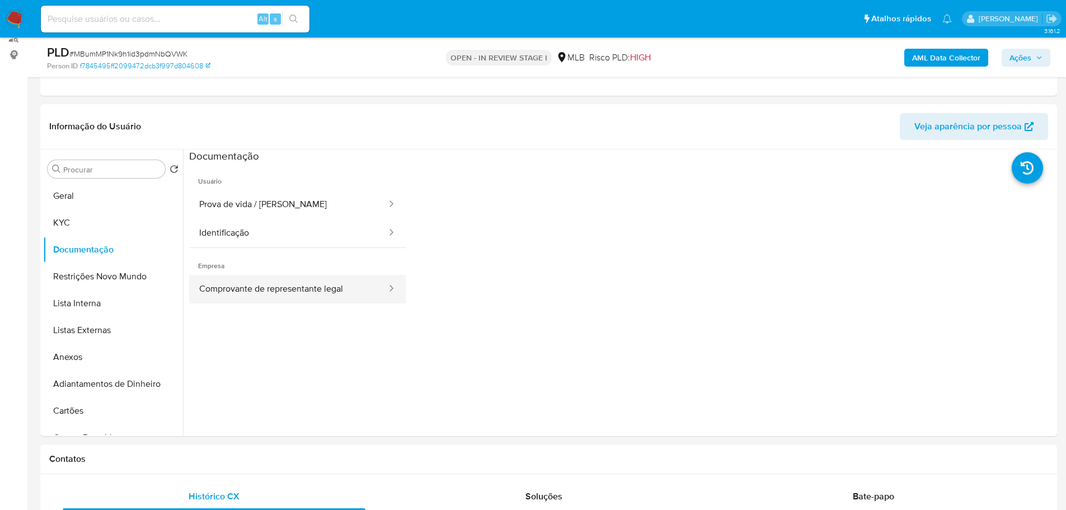
click at [288, 285] on button "Comprovante de representante legal" at bounding box center [288, 289] width 199 height 29
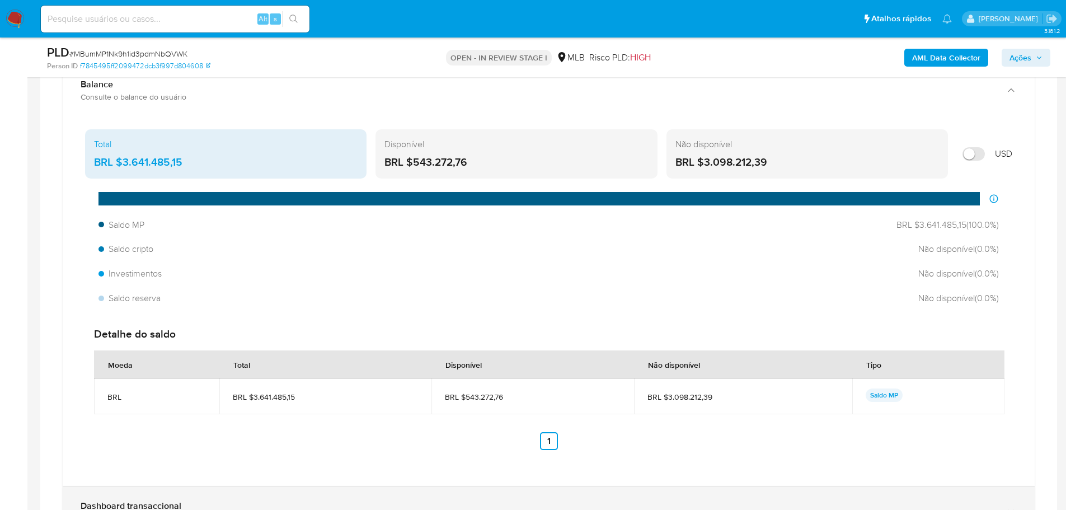
scroll to position [981, 0]
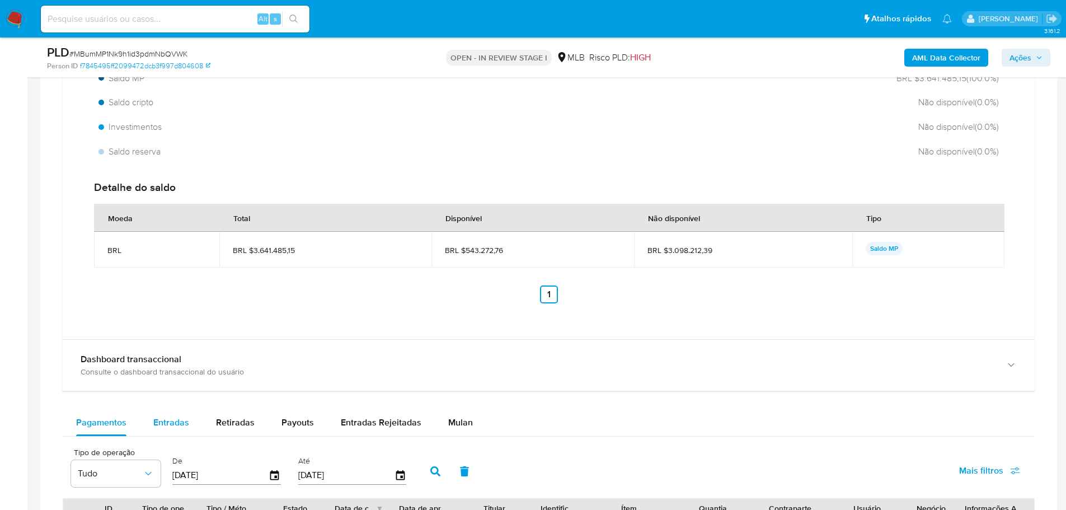
click at [163, 412] on div "Entradas" at bounding box center [171, 422] width 36 height 27
select select "10"
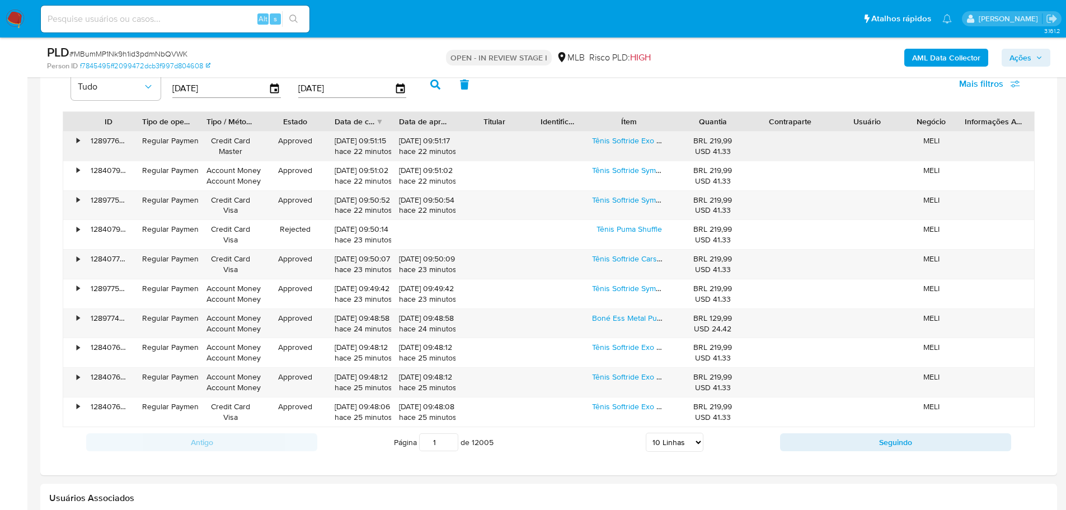
scroll to position [1373, 0]
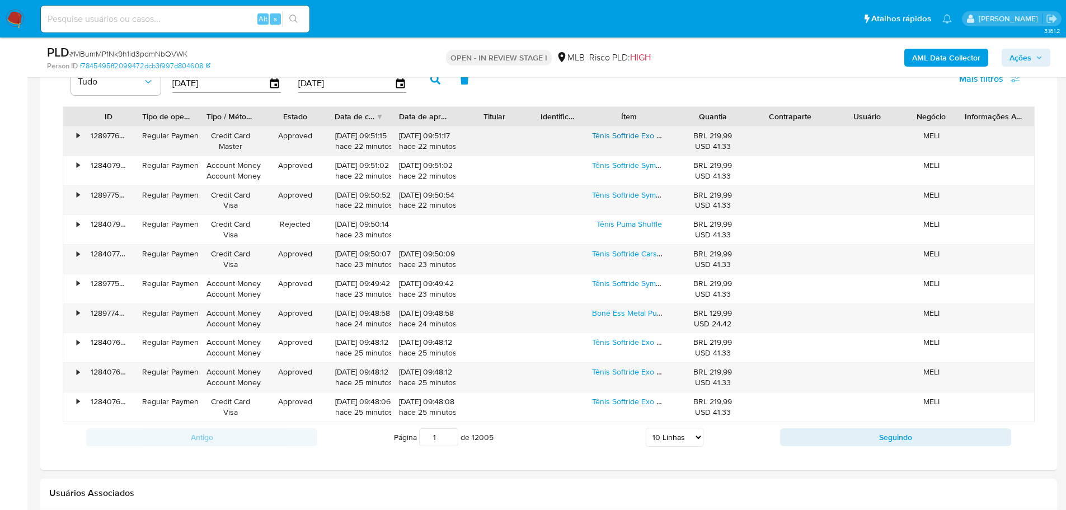
click at [622, 141] on link "Tênis Softride Exo Feminino Puma" at bounding box center [651, 135] width 118 height 11
click at [625, 195] on link "Tênis Softride Symmetry Fuzion Puma" at bounding box center [657, 194] width 130 height 11
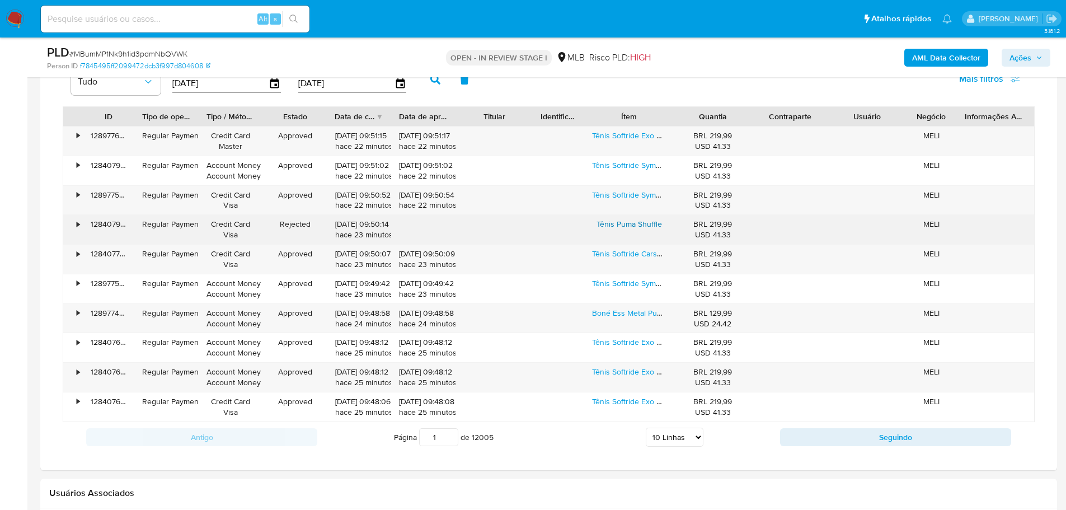
click at [630, 221] on link "Tênis Puma Shuffle" at bounding box center [630, 223] width 66 height 11
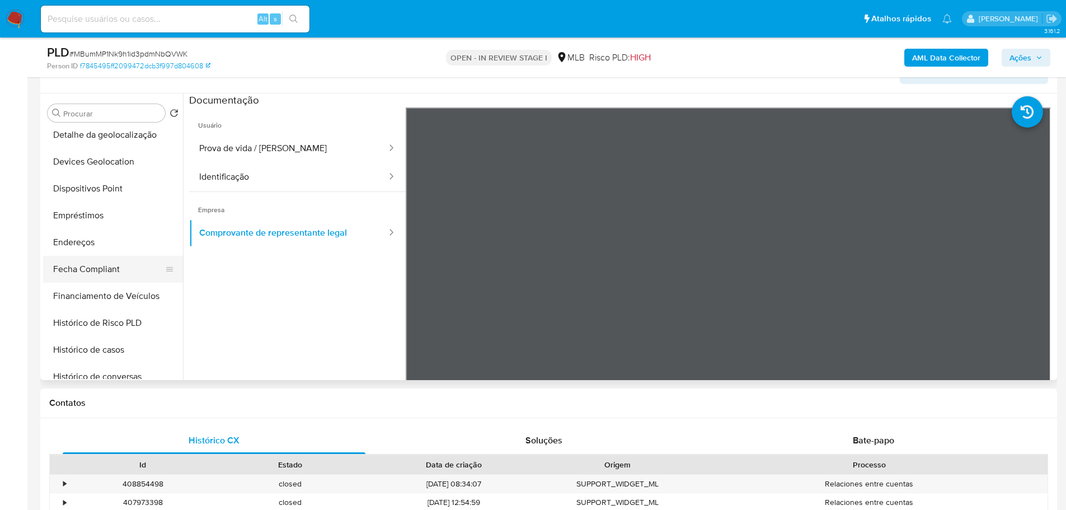
scroll to position [357, 0]
click at [110, 292] on button "Histórico de casos" at bounding box center [108, 293] width 131 height 27
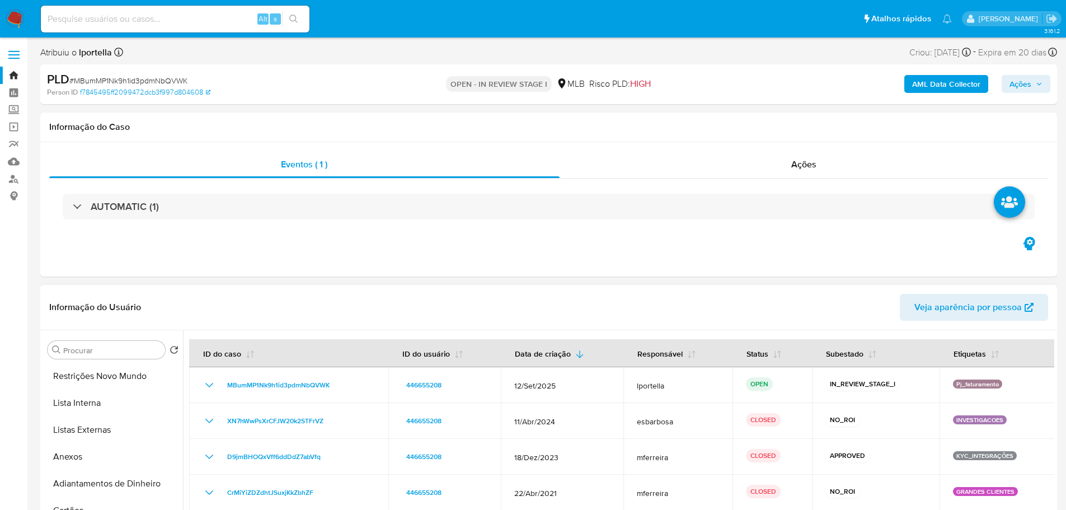
scroll to position [21, 0]
drag, startPoint x: 84, startPoint y: 382, endPoint x: 144, endPoint y: 287, distance: 112.9
click at [88, 382] on button "KYC" at bounding box center [113, 382] width 140 height 27
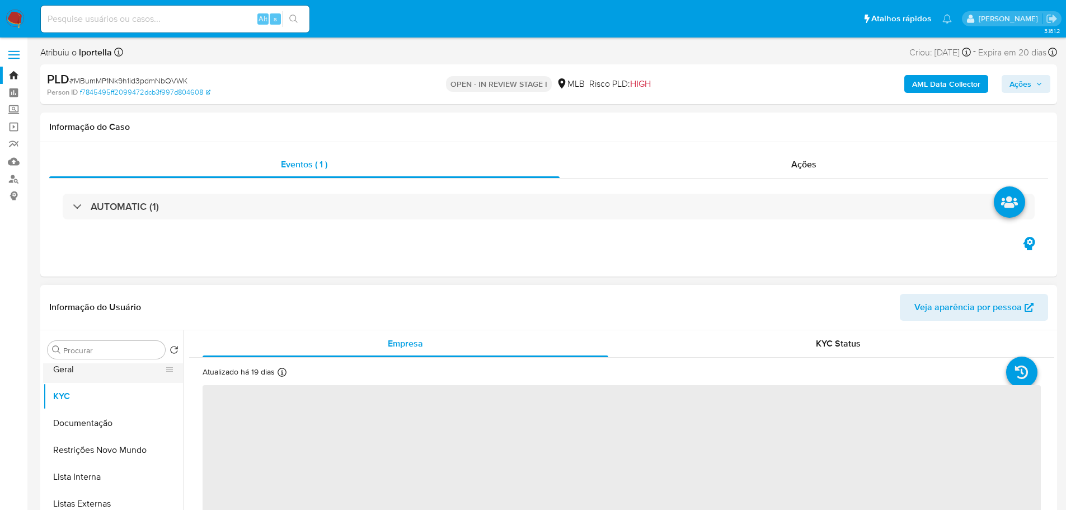
scroll to position [0, 0]
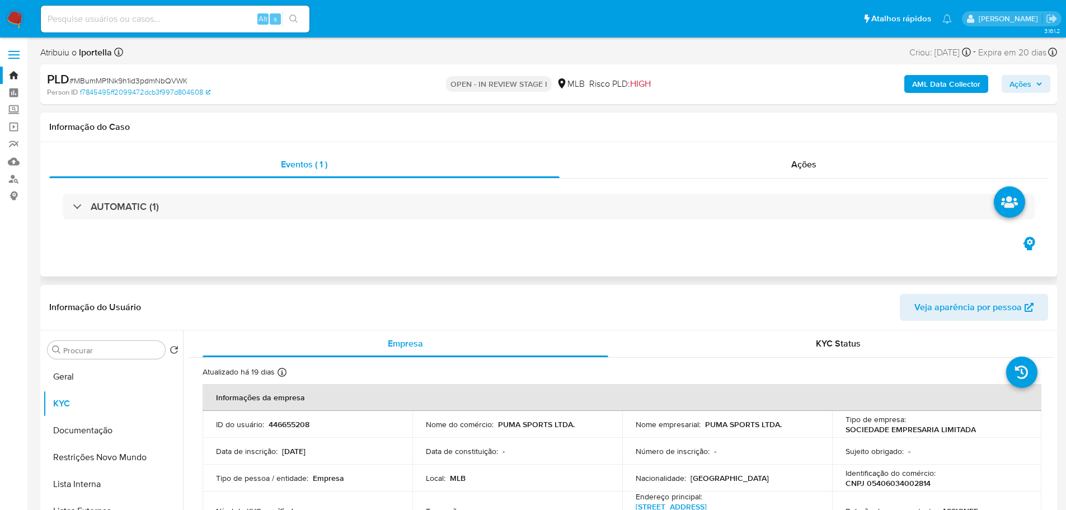
drag, startPoint x: 82, startPoint y: 381, endPoint x: 163, endPoint y: 254, distance: 150.6
click at [82, 380] on button "Geral" at bounding box center [113, 376] width 140 height 27
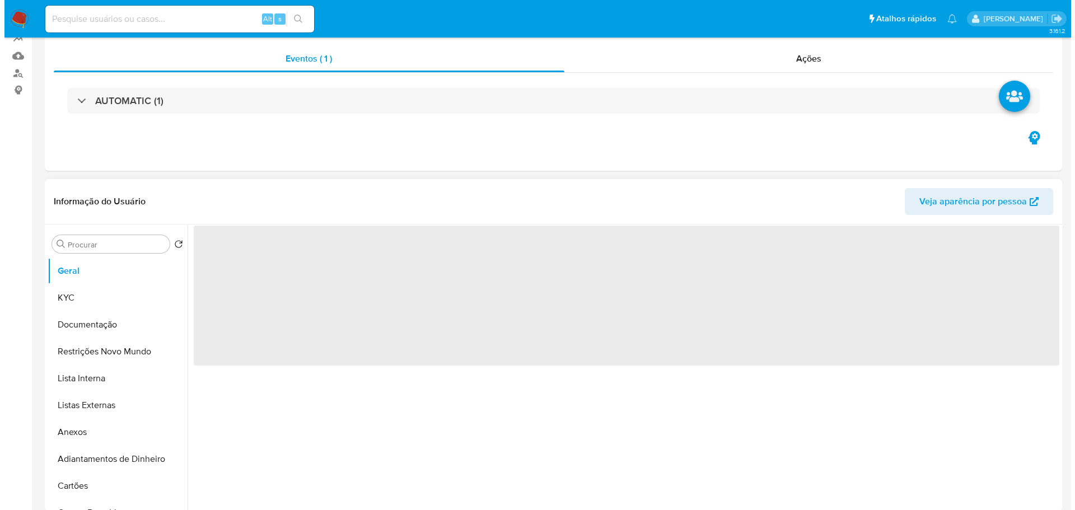
scroll to position [168, 0]
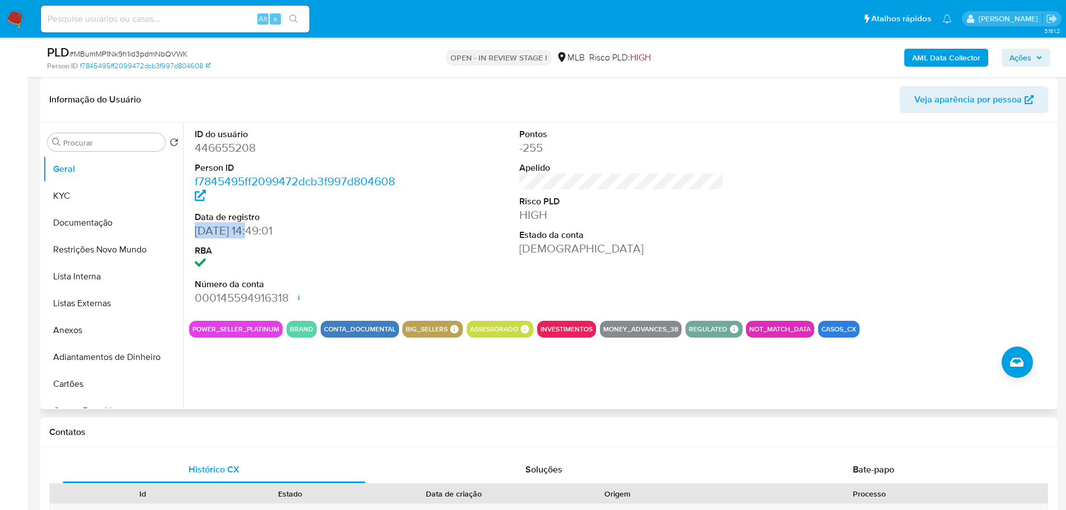
drag, startPoint x: 253, startPoint y: 233, endPoint x: 192, endPoint y: 235, distance: 61.0
click at [192, 235] on div "ID do usuário 446655208 Person ID f7845495ff2099472dcb3f997d804608 Data de regi…" at bounding box center [297, 217] width 217 height 189
copy dd "24/06/2019"
click at [970, 59] on b "AML Data Collector" at bounding box center [947, 58] width 68 height 18
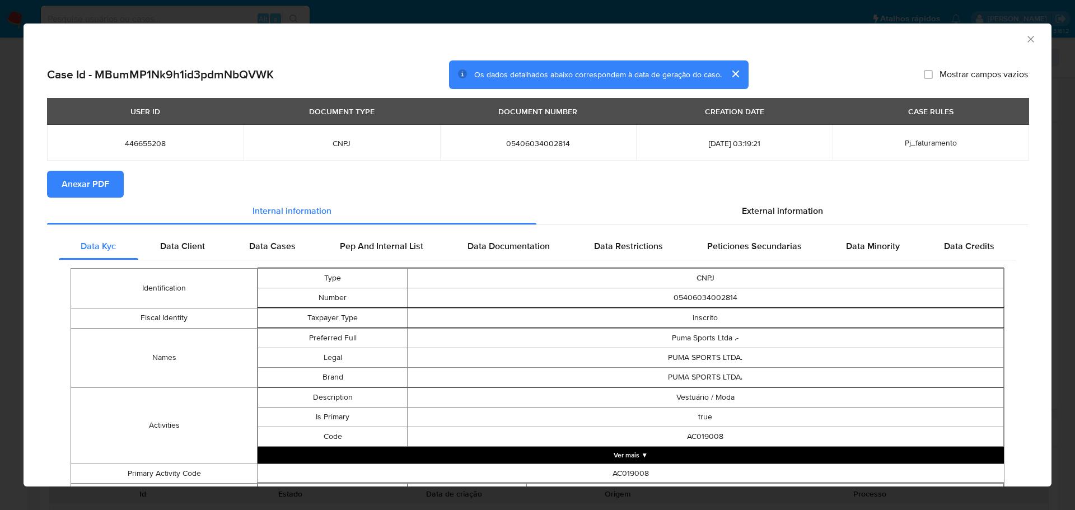
click at [88, 182] on span "Anexar PDF" at bounding box center [86, 184] width 48 height 25
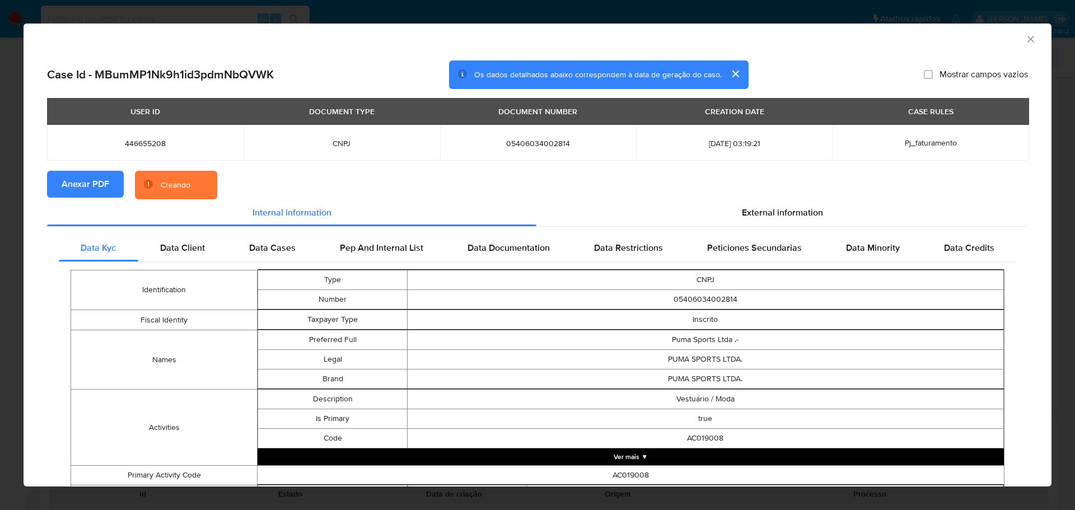
click at [1026, 36] on icon "Fechar a janela" at bounding box center [1030, 39] width 11 height 11
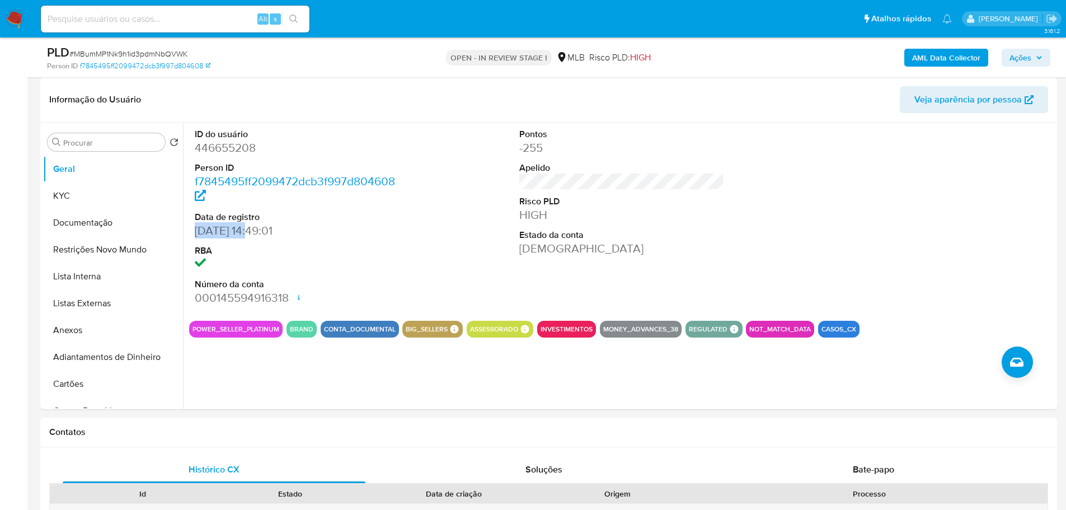
click at [1022, 62] on span "Ações" at bounding box center [1021, 58] width 22 height 18
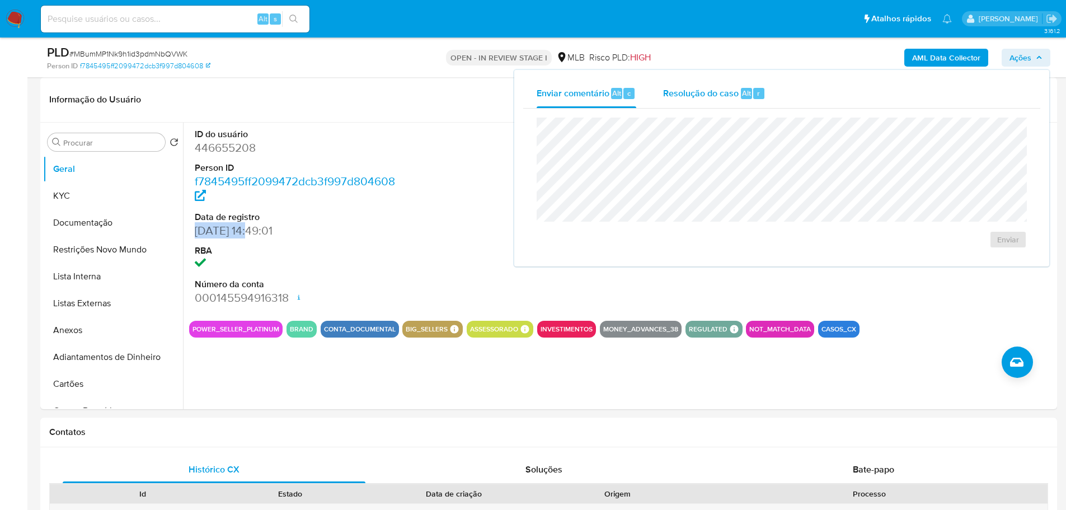
click at [724, 98] on span "Resolução do caso" at bounding box center [701, 92] width 76 height 13
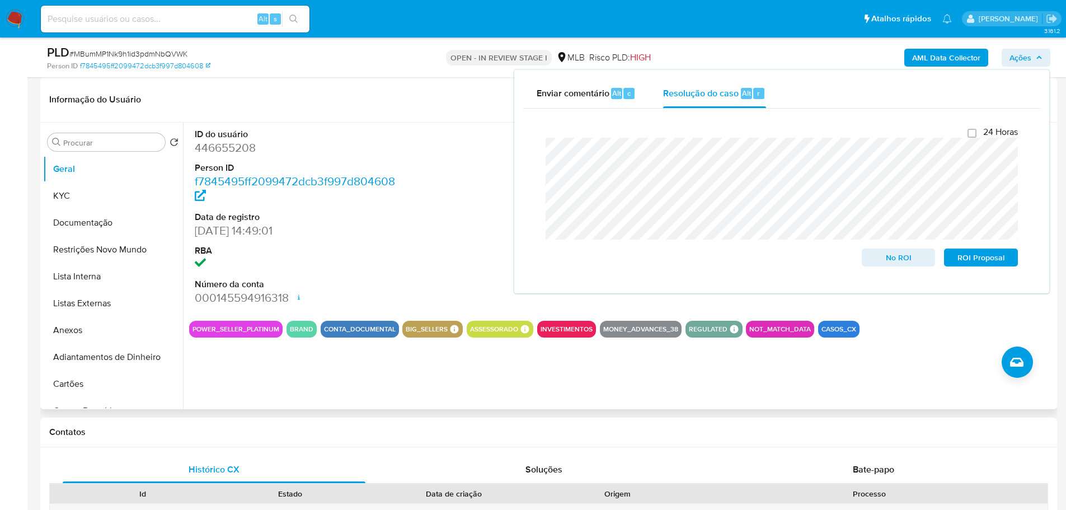
click at [484, 193] on div "ID do usuário 446655208 Person ID f7845495ff2099472dcb3f997d804608 Data de regi…" at bounding box center [622, 217] width 866 height 189
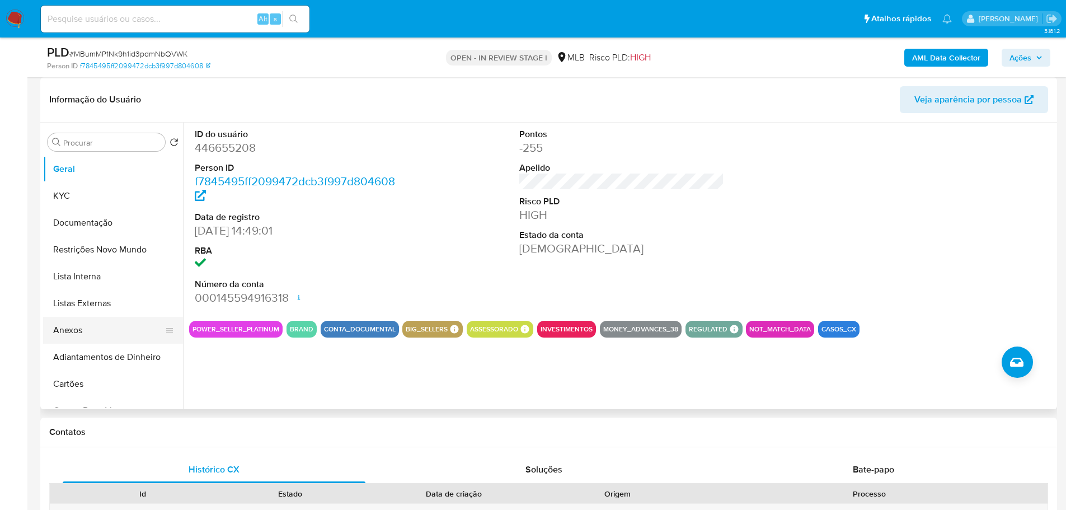
click at [95, 342] on button "Anexos" at bounding box center [108, 330] width 131 height 27
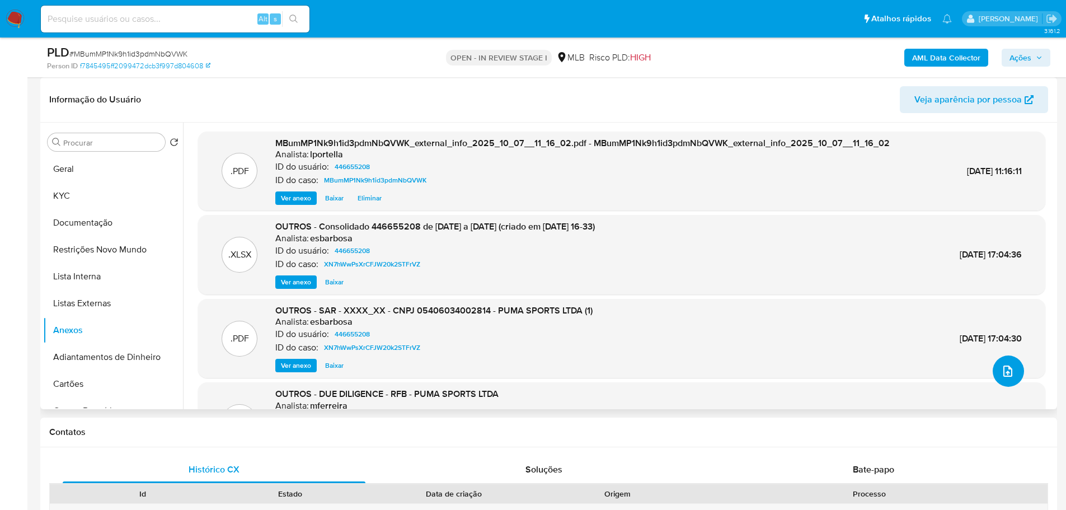
click at [1002, 374] on icon "upload-file" at bounding box center [1008, 370] width 13 height 13
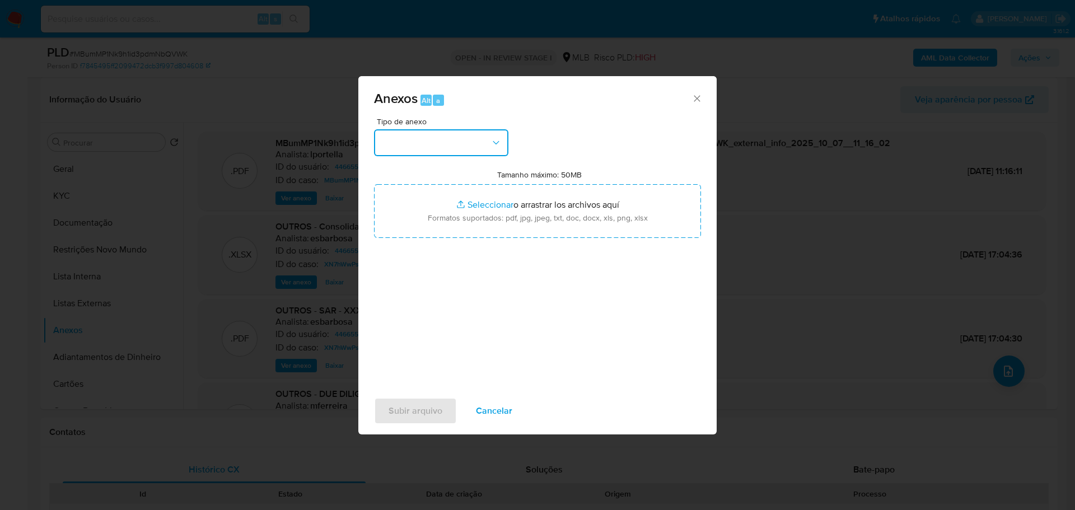
click at [385, 148] on button "button" at bounding box center [441, 142] width 134 height 27
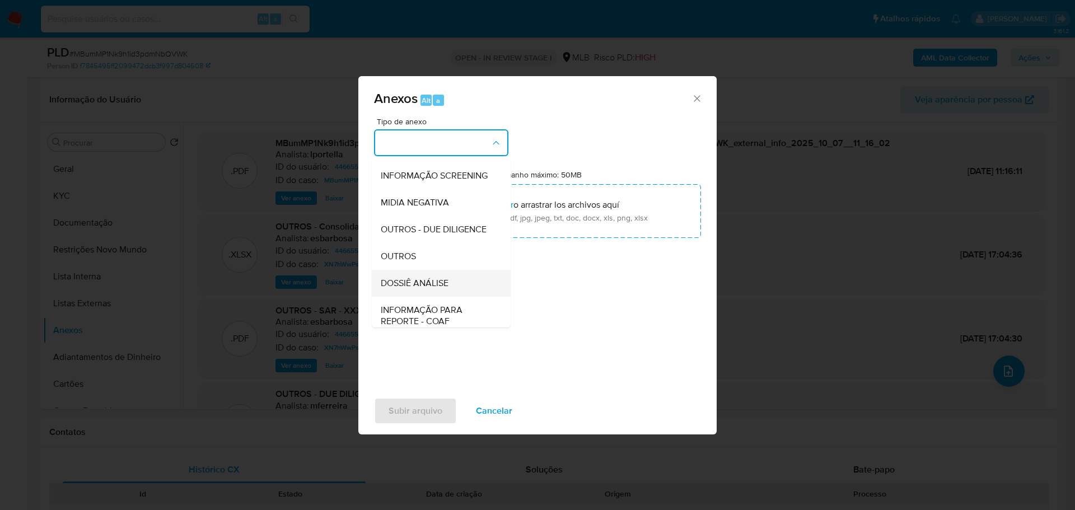
scroll to position [172, 0]
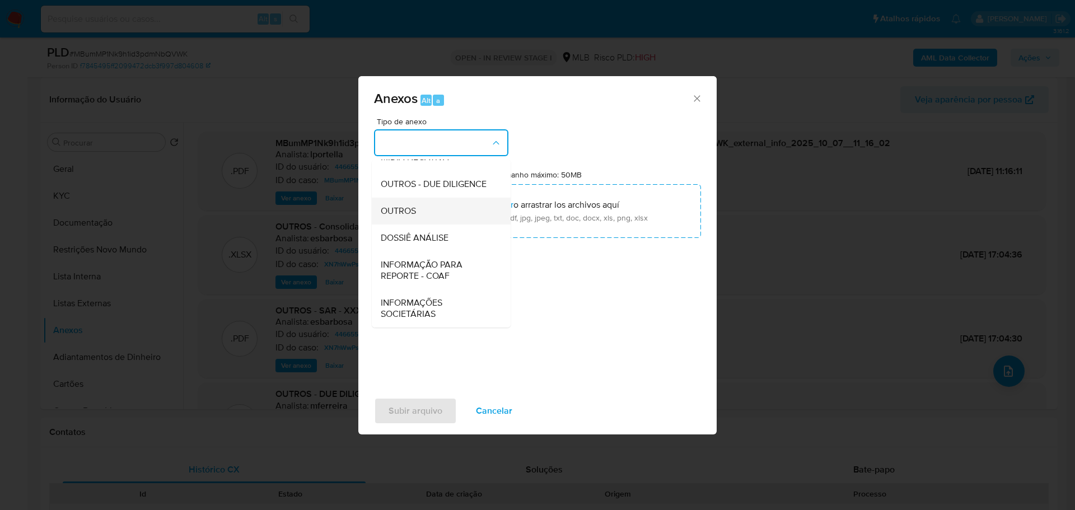
click at [427, 218] on div "OUTROS" at bounding box center [438, 211] width 114 height 27
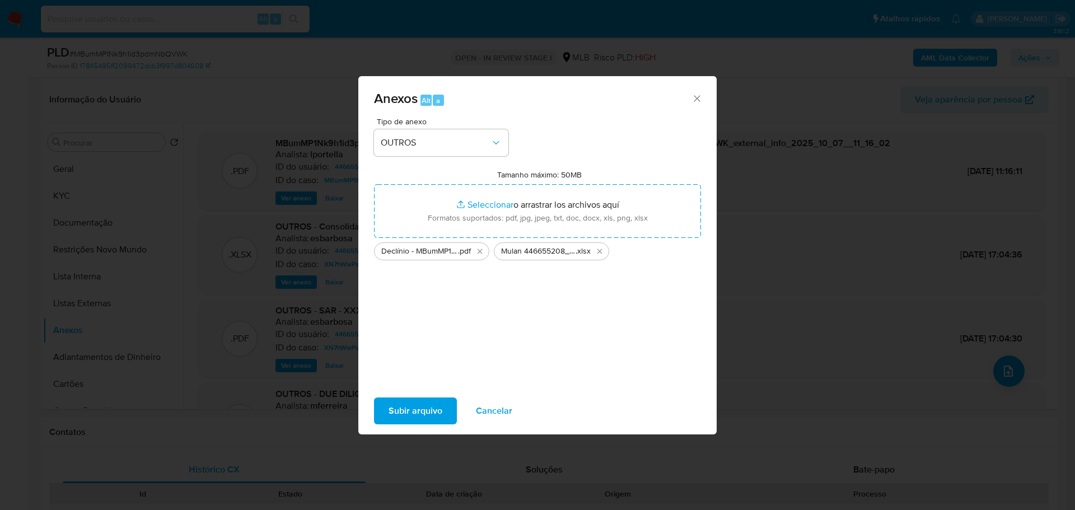
click at [418, 418] on span "Subir arquivo" at bounding box center [416, 411] width 54 height 25
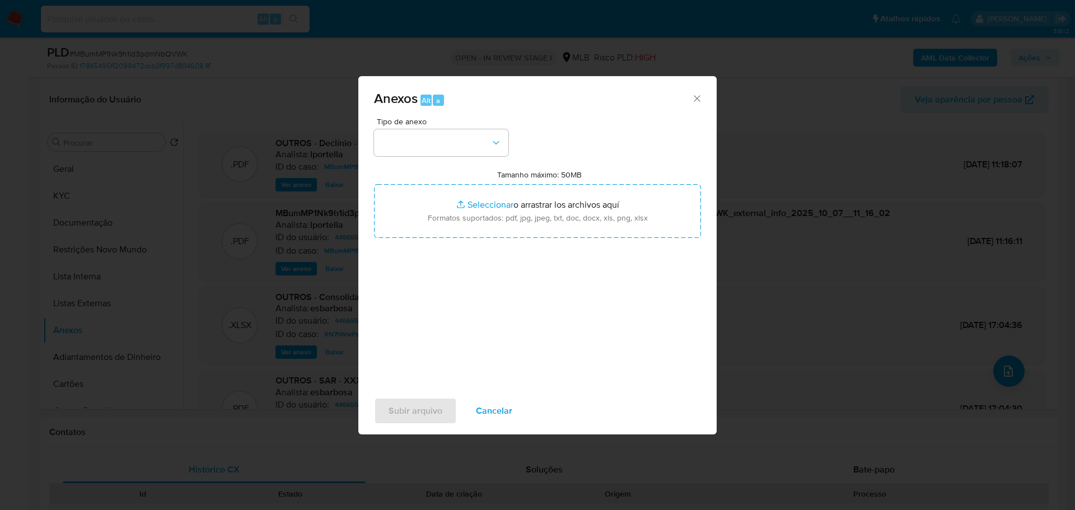
click at [496, 412] on span "Cancelar" at bounding box center [494, 411] width 36 height 25
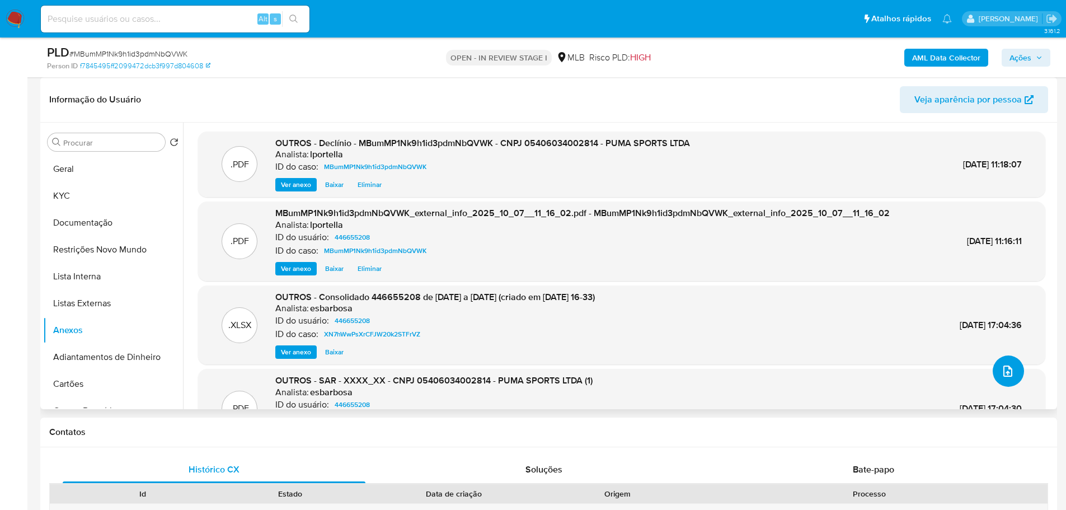
click at [1012, 369] on button "upload-file" at bounding box center [1008, 370] width 31 height 31
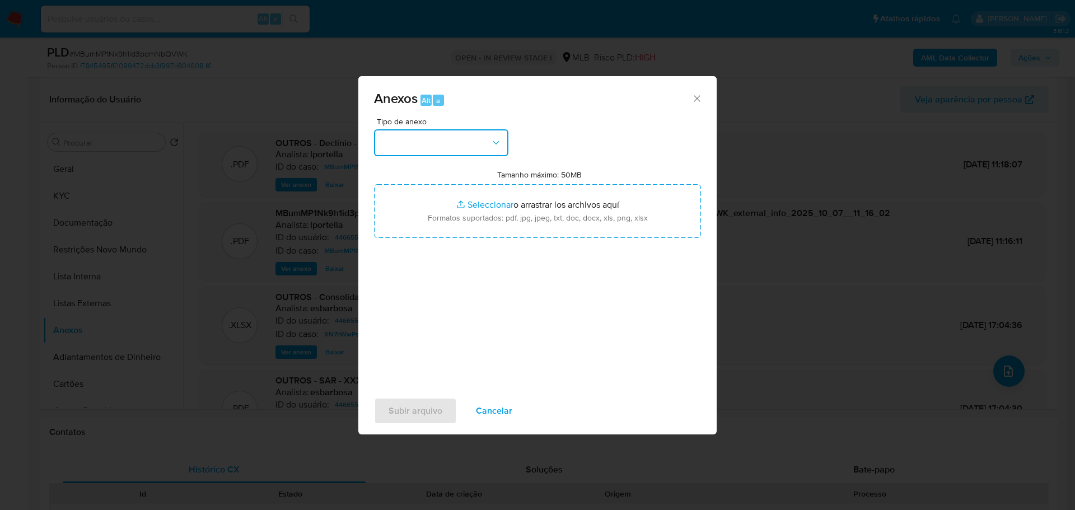
click at [480, 142] on button "button" at bounding box center [441, 142] width 134 height 27
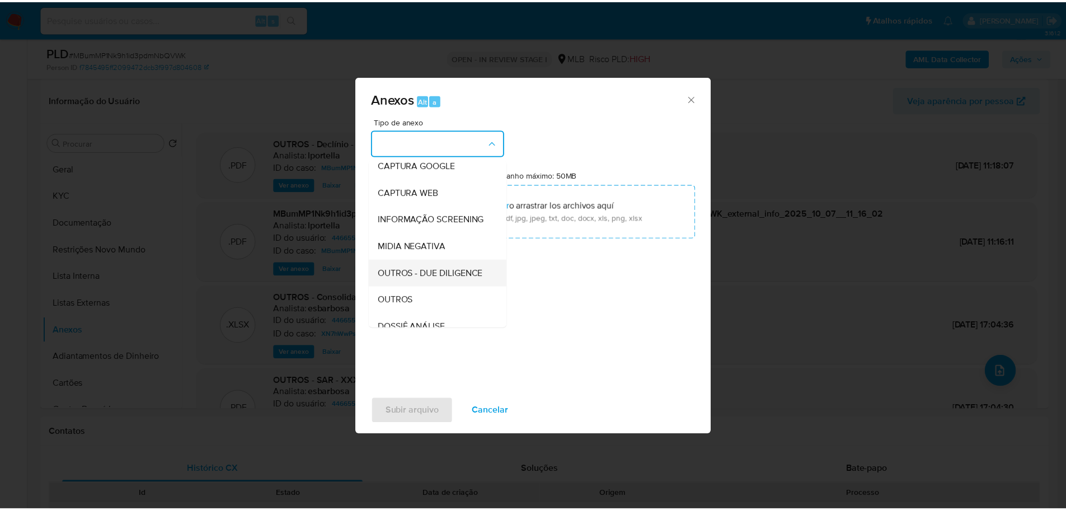
scroll to position [112, 0]
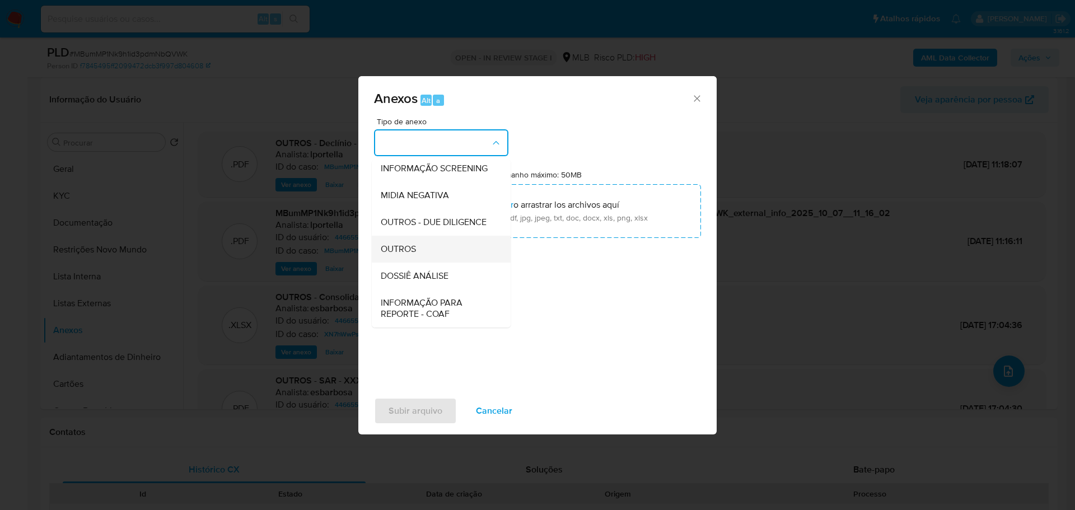
click at [404, 255] on span "OUTROS" at bounding box center [398, 249] width 35 height 11
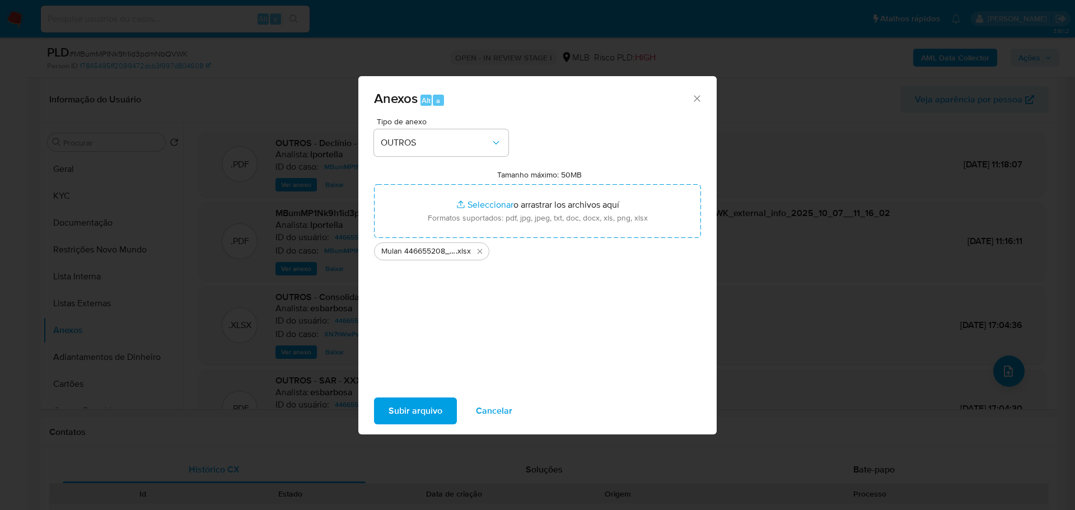
click at [446, 413] on button "Subir arquivo" at bounding box center [415, 410] width 83 height 27
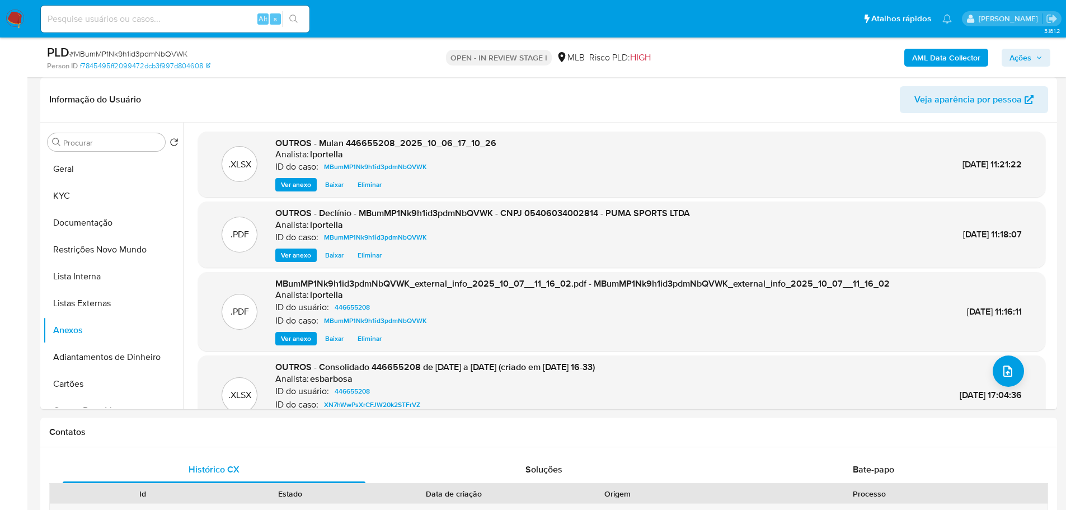
click at [1025, 54] on span "Ações" at bounding box center [1021, 58] width 22 height 18
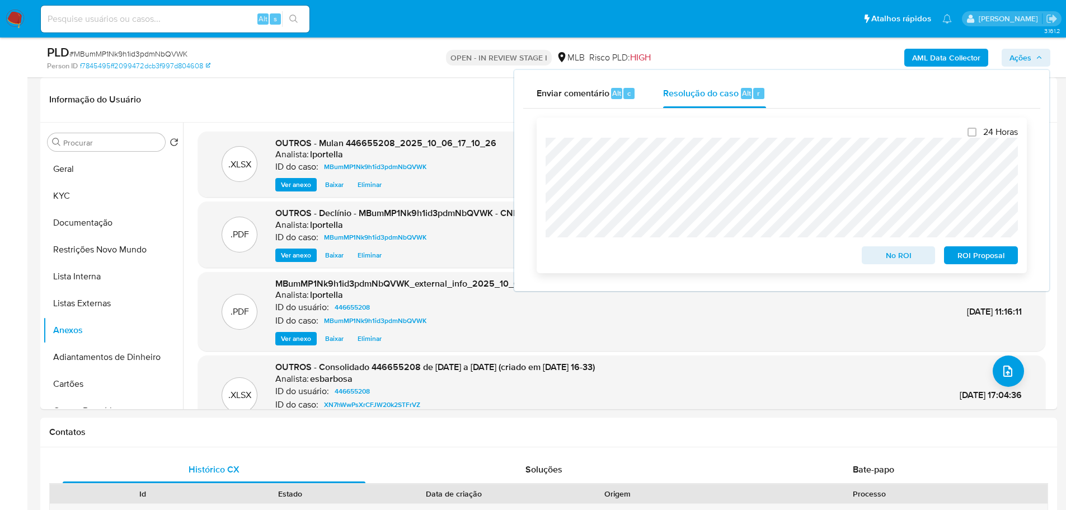
click at [910, 262] on span "No ROI" at bounding box center [899, 255] width 58 height 16
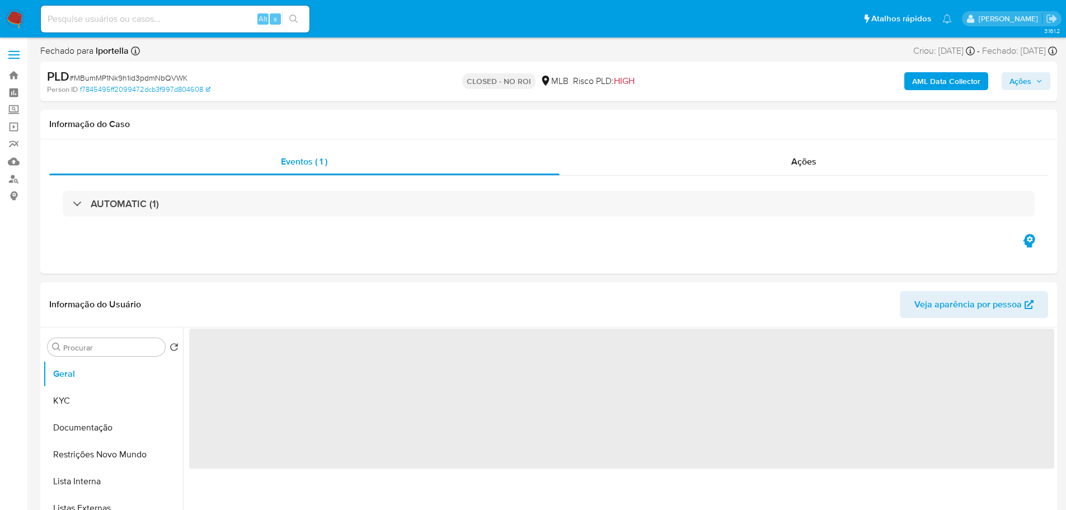
select select "10"
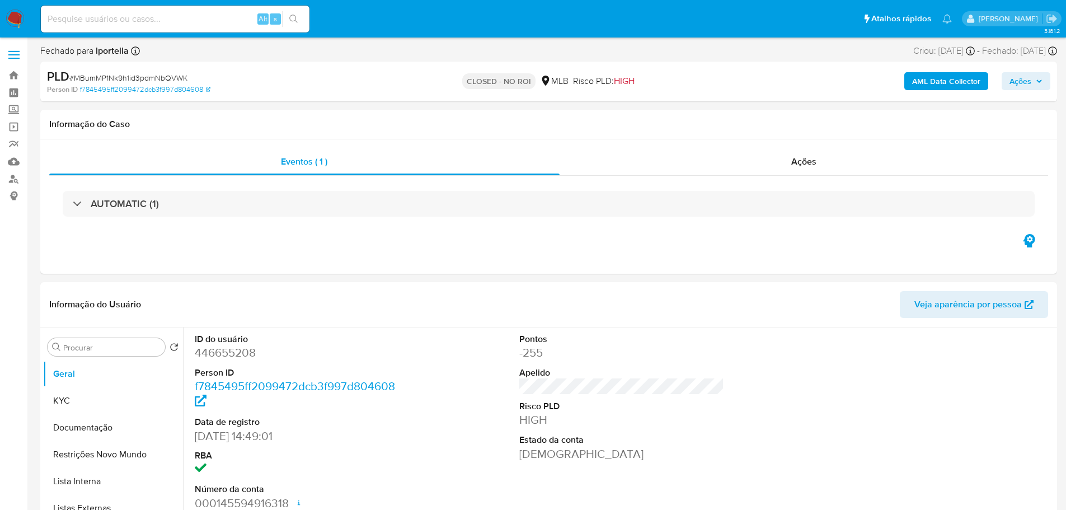
click at [19, 18] on img at bounding box center [15, 19] width 19 height 19
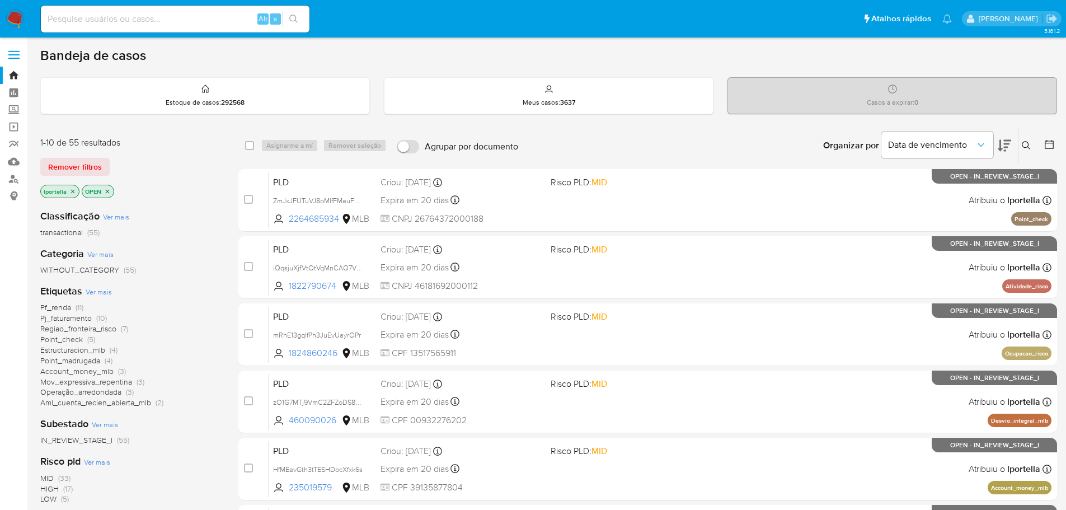
click at [94, 24] on input at bounding box center [175, 19] width 269 height 15
paste input "MBumMP1Nk9h1id3pdmNbQVWK"
type input "MBumMP1Nk9h1id3pdmNbQVWK"
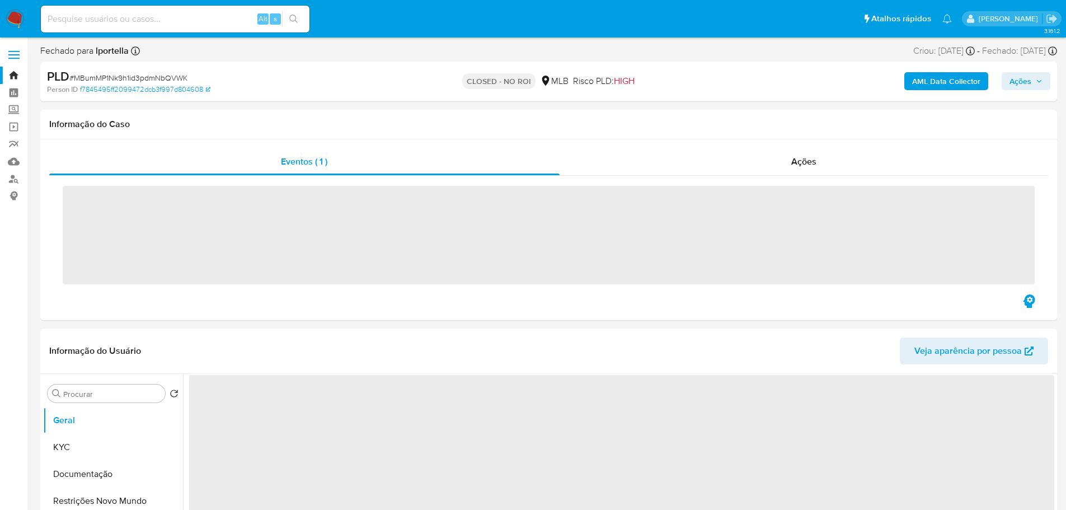
click at [16, 15] on img at bounding box center [15, 19] width 19 height 19
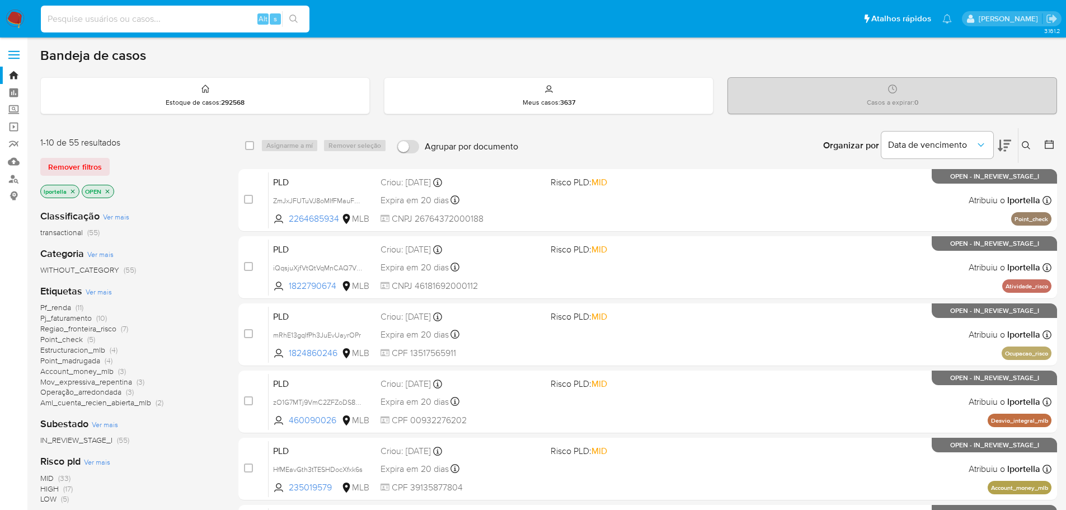
click at [108, 16] on input at bounding box center [175, 19] width 269 height 15
paste input "fLOg2WQVAqWrfwaLDkIgYCZE"
type input "fLOg2WQVAqWrfwaLDkIgYCZE"
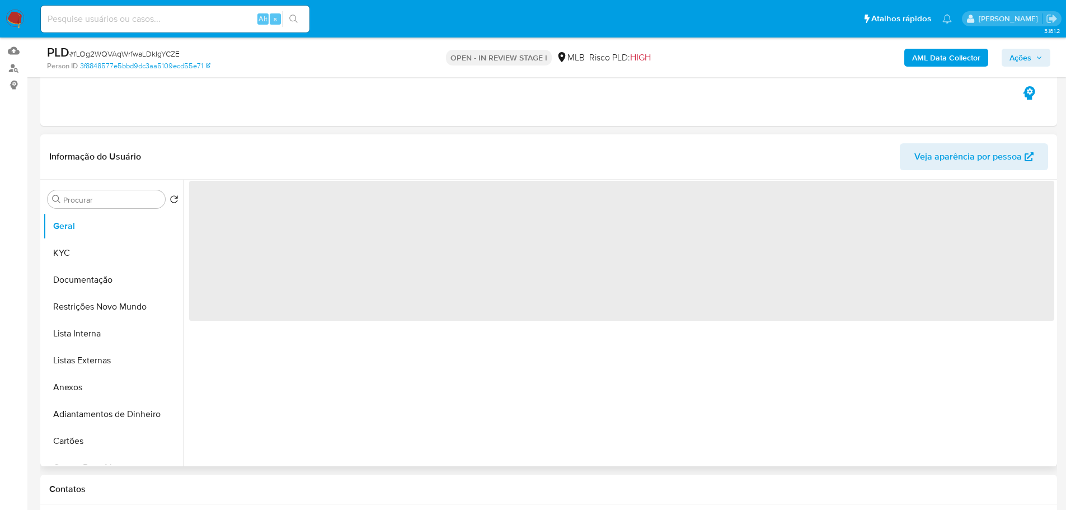
scroll to position [112, 0]
select select "10"
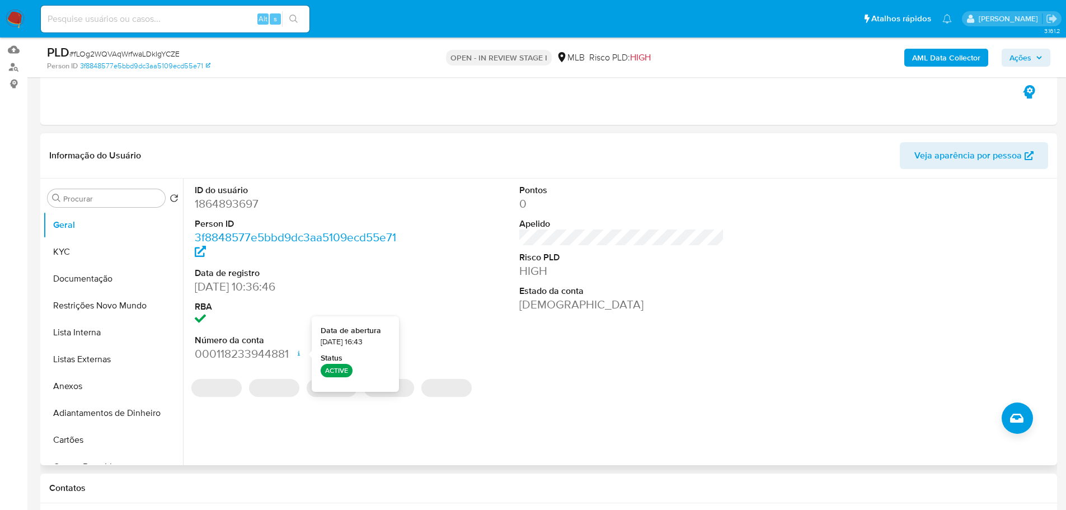
click at [41, 246] on div "Procurar Retornar ao pedido padrão Geral KYC Documentação Restrições Novo Mundo…" at bounding box center [548, 322] width 1017 height 287
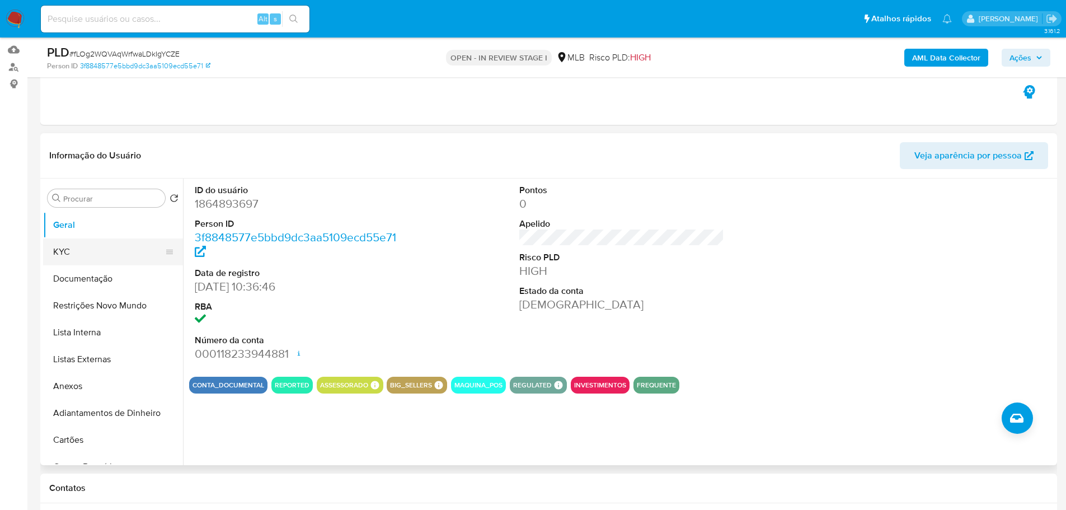
click at [50, 249] on button "KYC" at bounding box center [108, 251] width 131 height 27
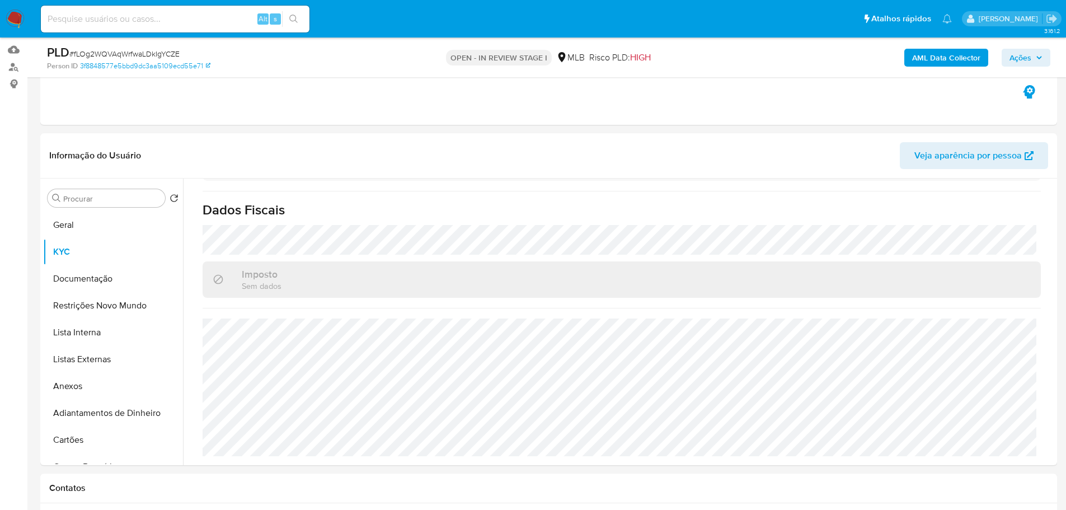
scroll to position [631, 0]
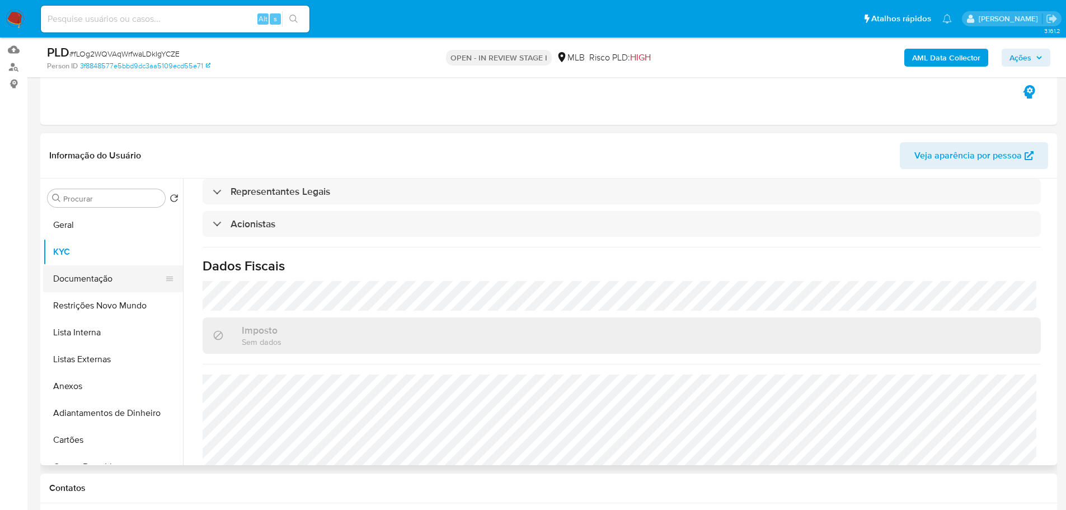
click at [100, 283] on button "Documentação" at bounding box center [108, 278] width 131 height 27
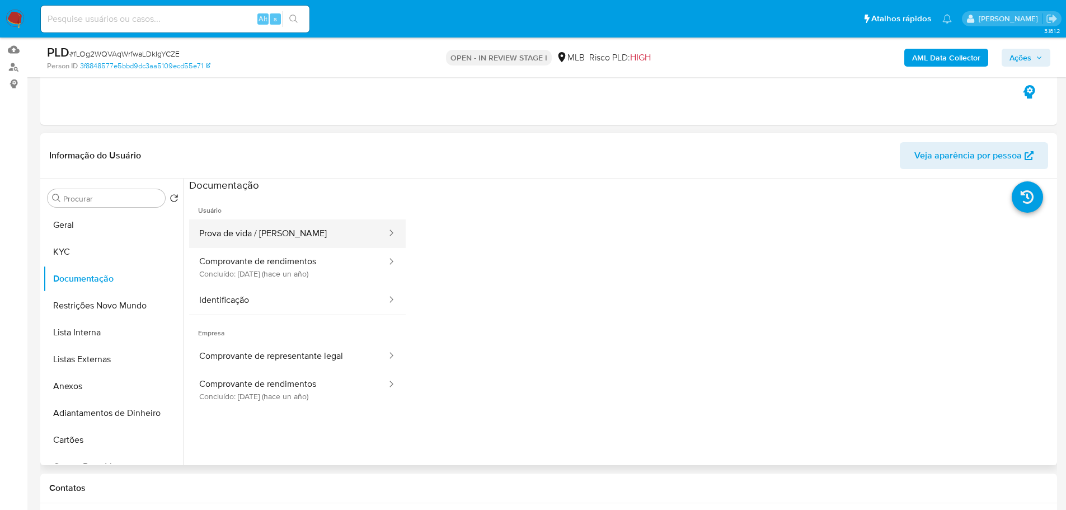
click at [243, 235] on button "Prova de vida / Selfie" at bounding box center [288, 233] width 199 height 29
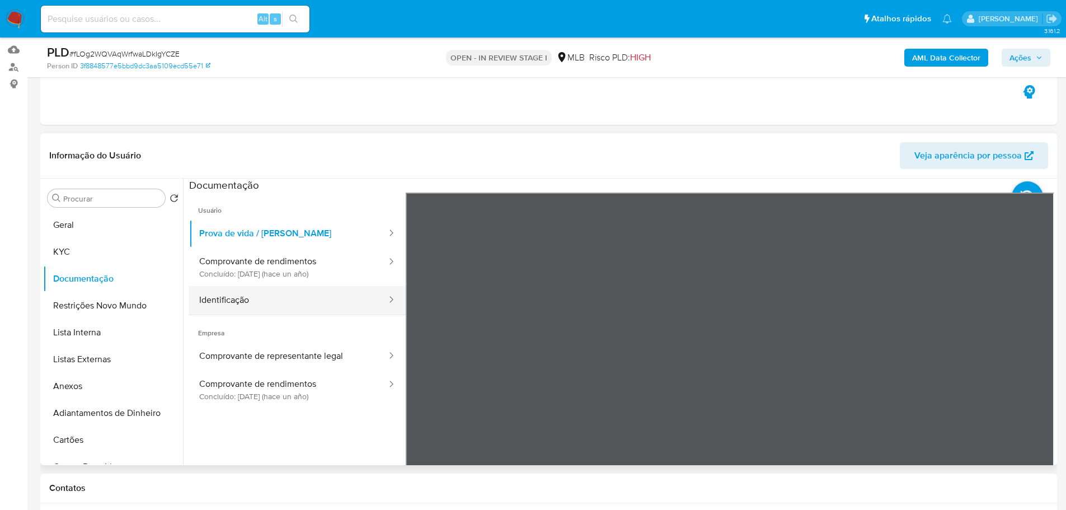
click at [348, 311] on button "Identificação" at bounding box center [288, 300] width 199 height 29
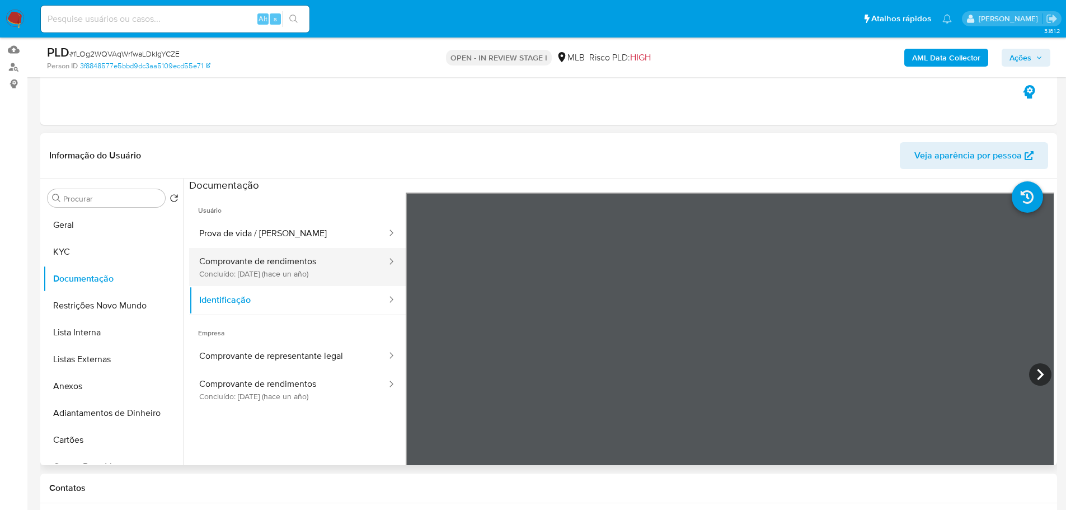
click at [367, 268] on button "Comprovante de rendimentos Concluído: 23/10/2024 (hace un año)" at bounding box center [288, 267] width 199 height 38
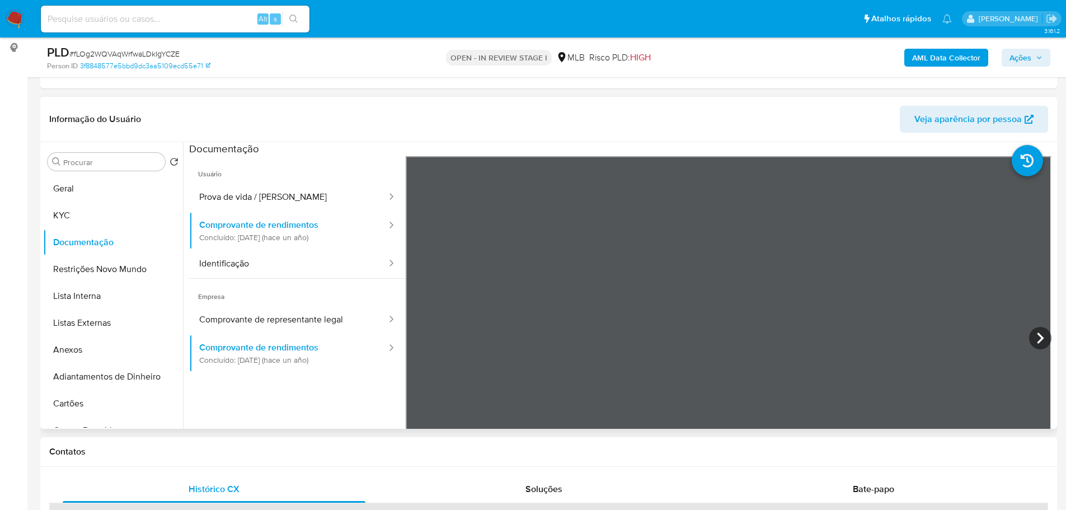
scroll to position [168, 0]
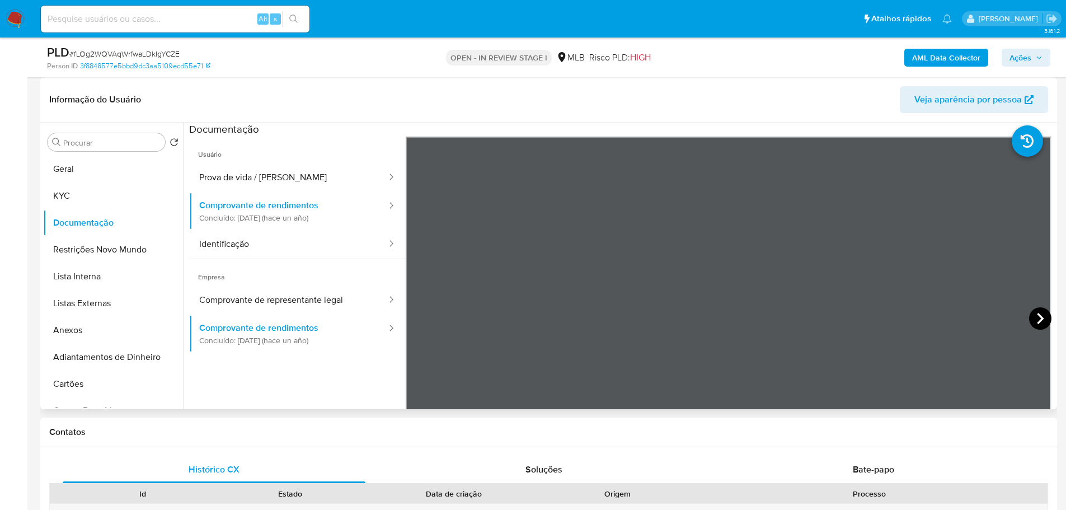
click at [1031, 315] on icon at bounding box center [1041, 318] width 22 height 22
click at [1042, 319] on icon at bounding box center [1041, 318] width 22 height 22
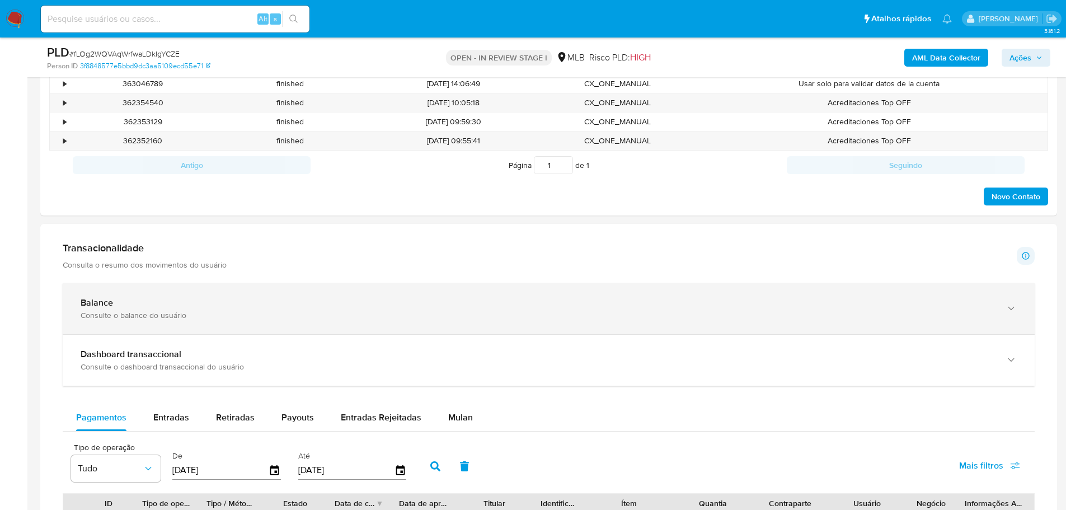
click at [294, 308] on div "Balance Consulte o balance do usuário" at bounding box center [538, 308] width 914 height 23
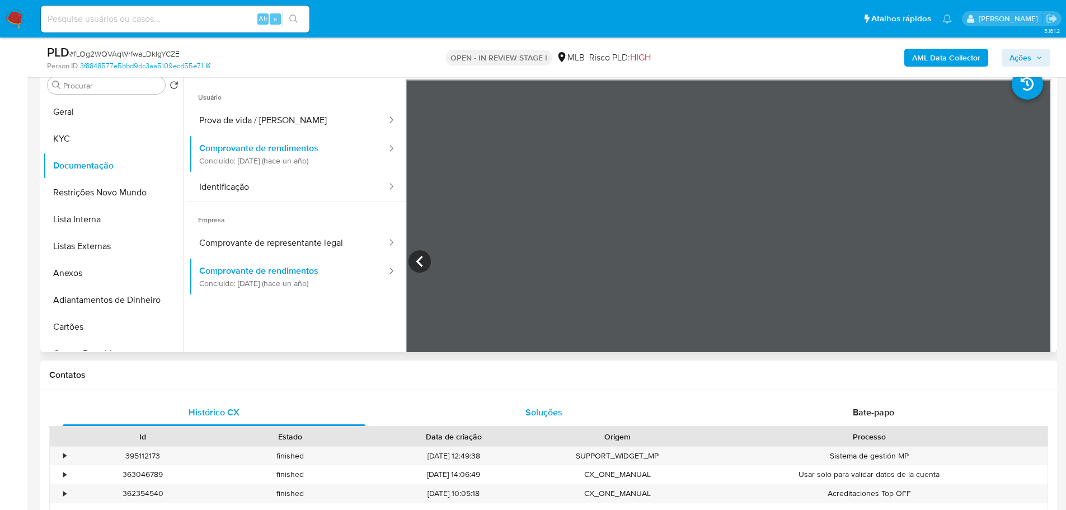
scroll to position [224, 0]
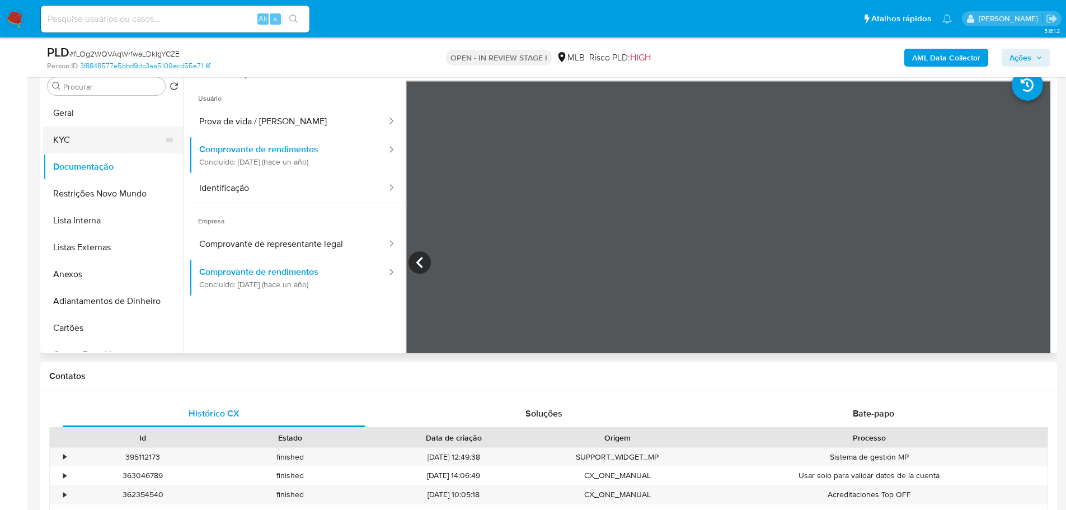
click at [73, 133] on button "KYC" at bounding box center [108, 140] width 131 height 27
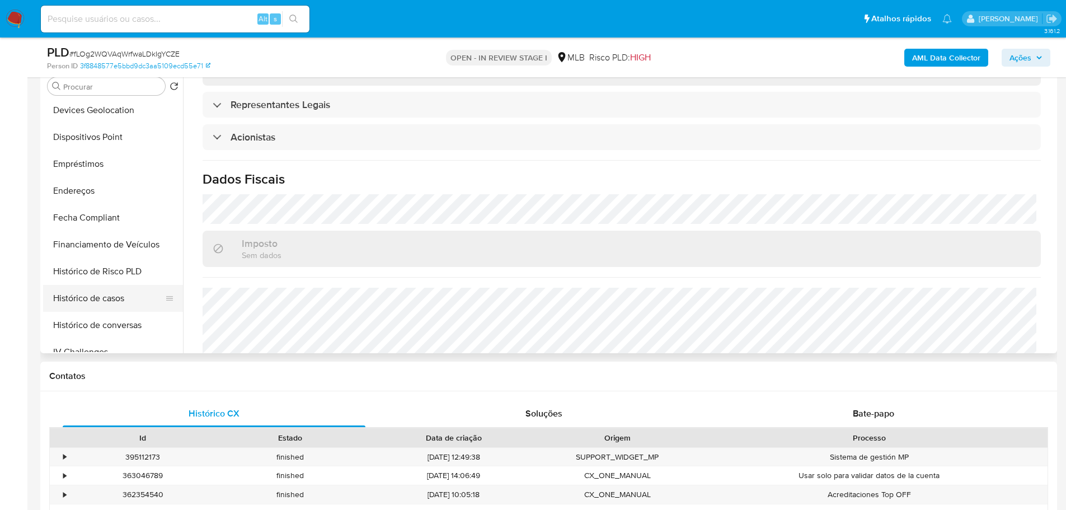
scroll to position [392, 0]
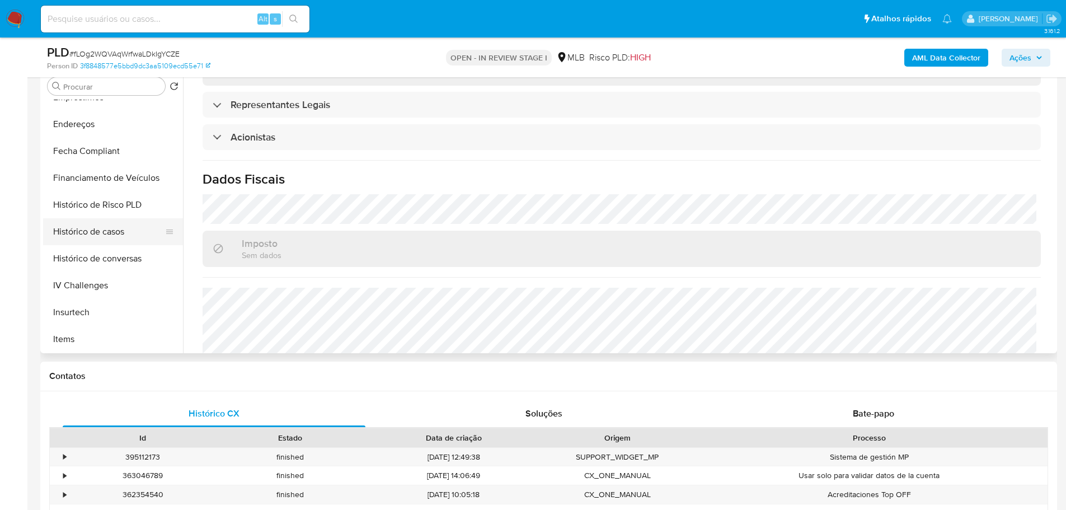
click at [112, 229] on button "Histórico de casos" at bounding box center [108, 231] width 131 height 27
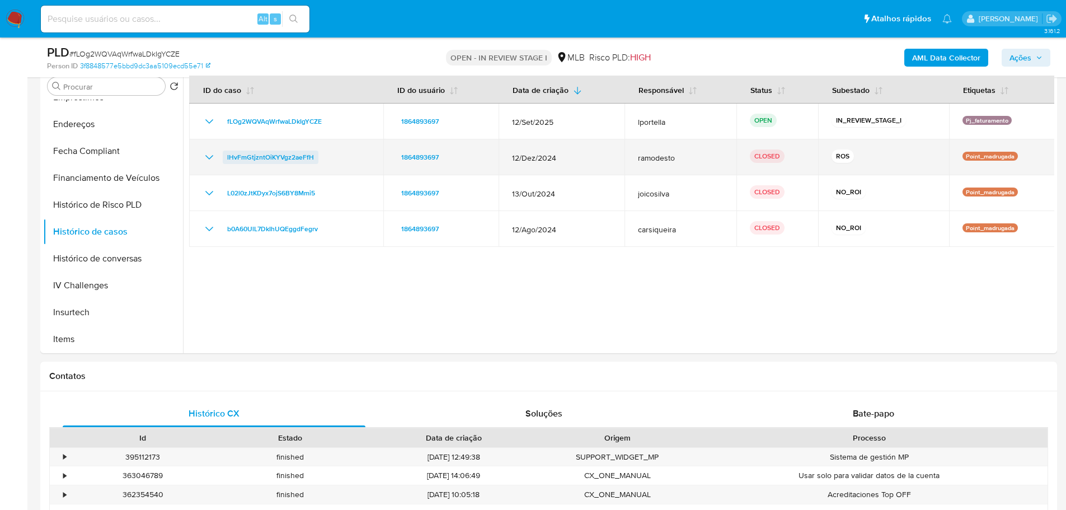
click at [291, 159] on span "lHvFmGtjzntOiKYVgz2aeFfH" at bounding box center [270, 157] width 87 height 13
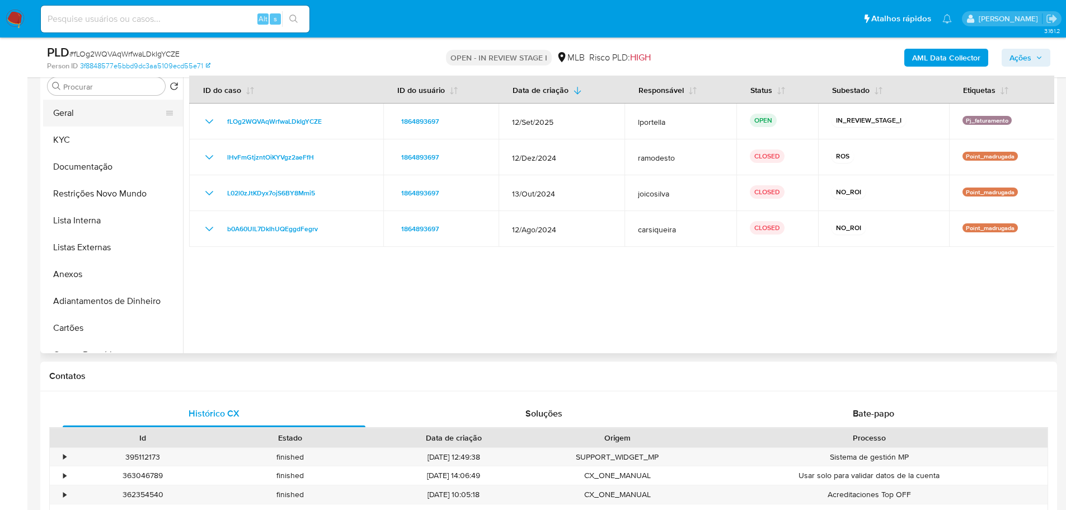
click at [79, 118] on button "Geral" at bounding box center [108, 113] width 131 height 27
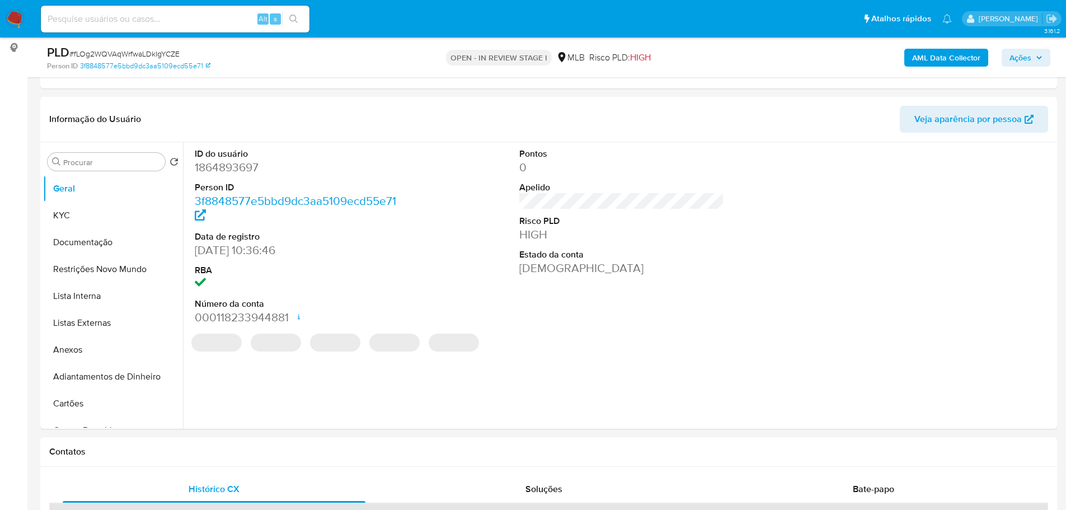
scroll to position [143, 0]
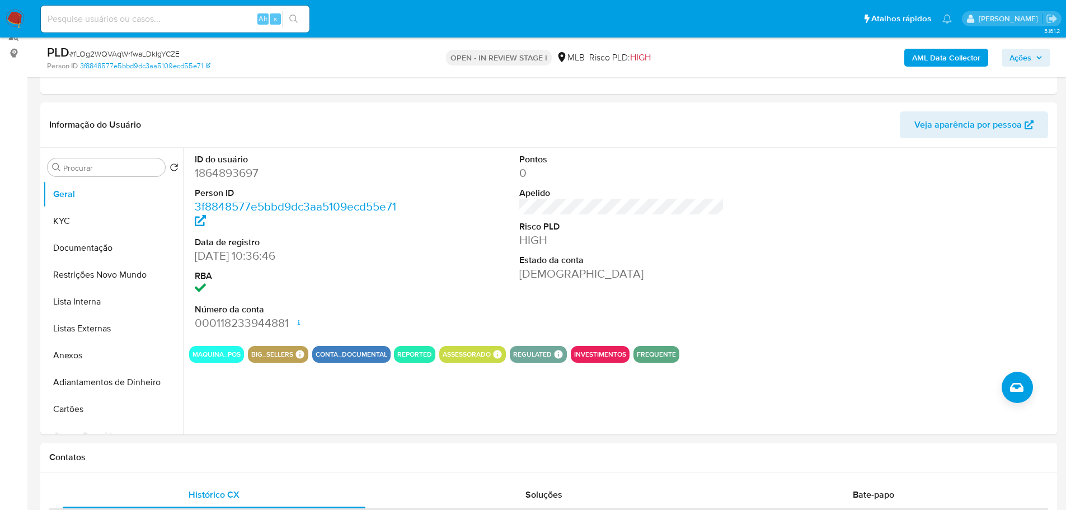
drag, startPoint x: 310, startPoint y: 474, endPoint x: 238, endPoint y: 438, distance: 79.6
click at [66, 213] on button "KYC" at bounding box center [113, 221] width 140 height 27
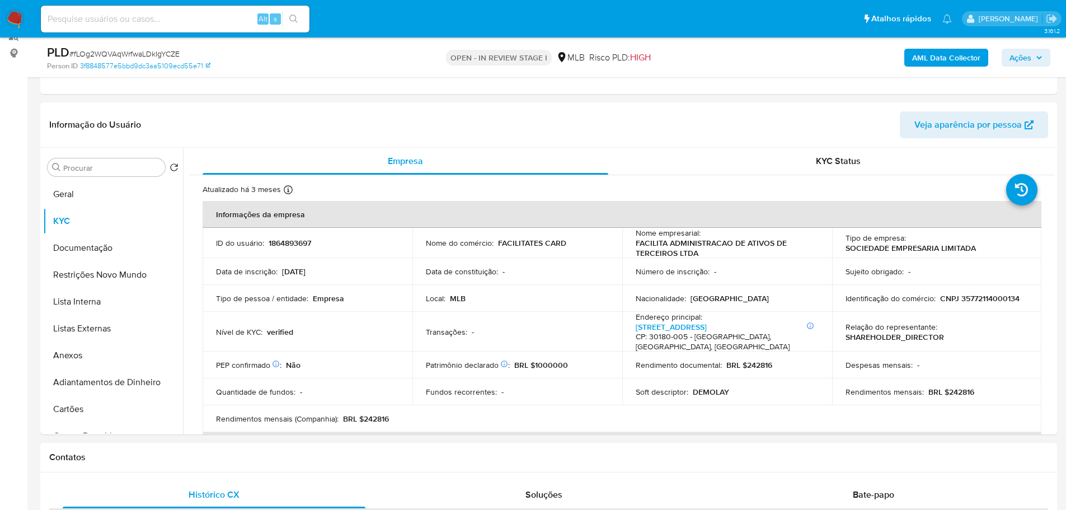
drag, startPoint x: 235, startPoint y: 468, endPoint x: 156, endPoint y: 418, distance: 93.8
click at [235, 468] on div "Contatos" at bounding box center [548, 458] width 1017 height 30
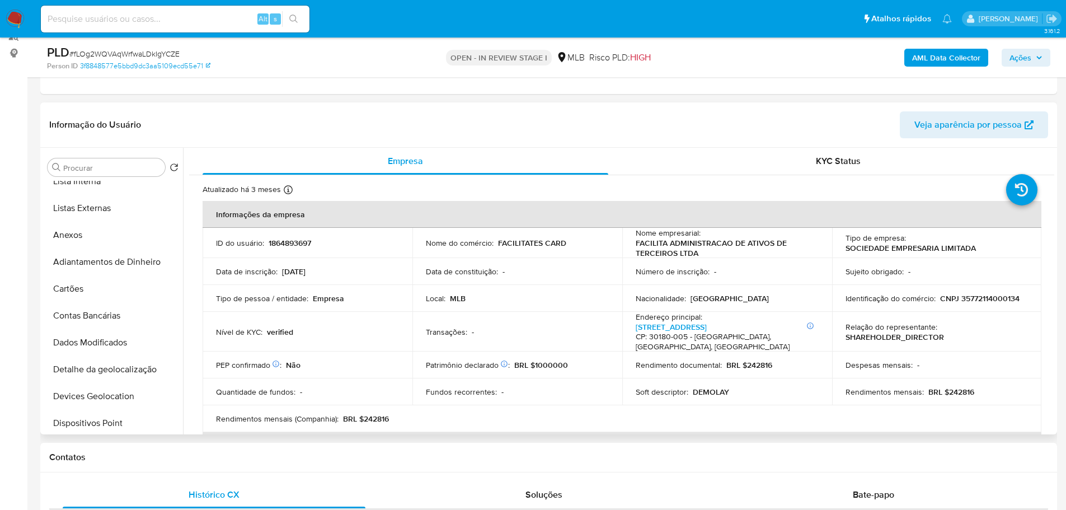
scroll to position [224, 0]
drag, startPoint x: 103, startPoint y: 374, endPoint x: 27, endPoint y: 375, distance: 75.6
click at [99, 374] on button "Endereços" at bounding box center [113, 373] width 140 height 27
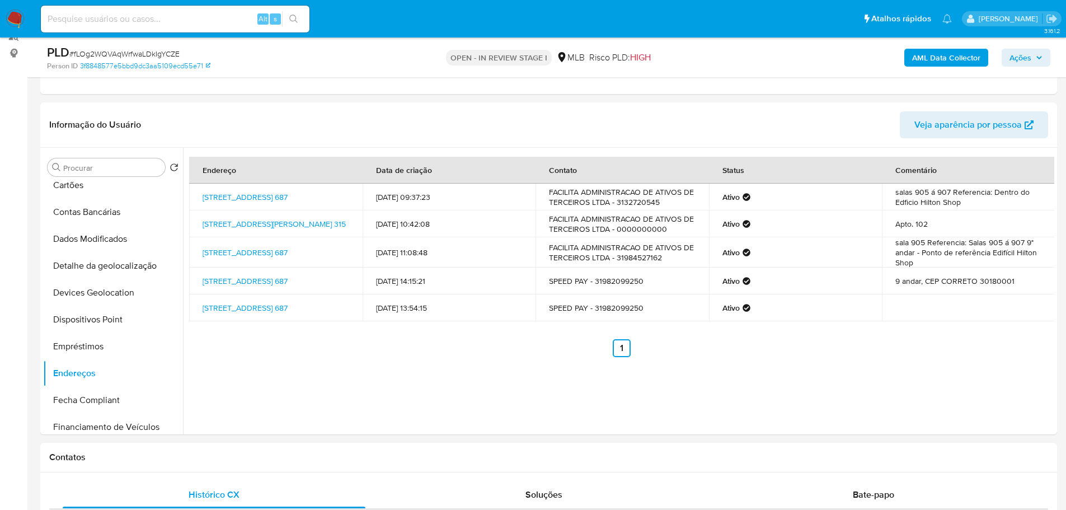
click at [228, 454] on h1 "Contatos" at bounding box center [548, 457] width 999 height 11
click at [101, 264] on button "Detalhe da geolocalização" at bounding box center [108, 265] width 131 height 27
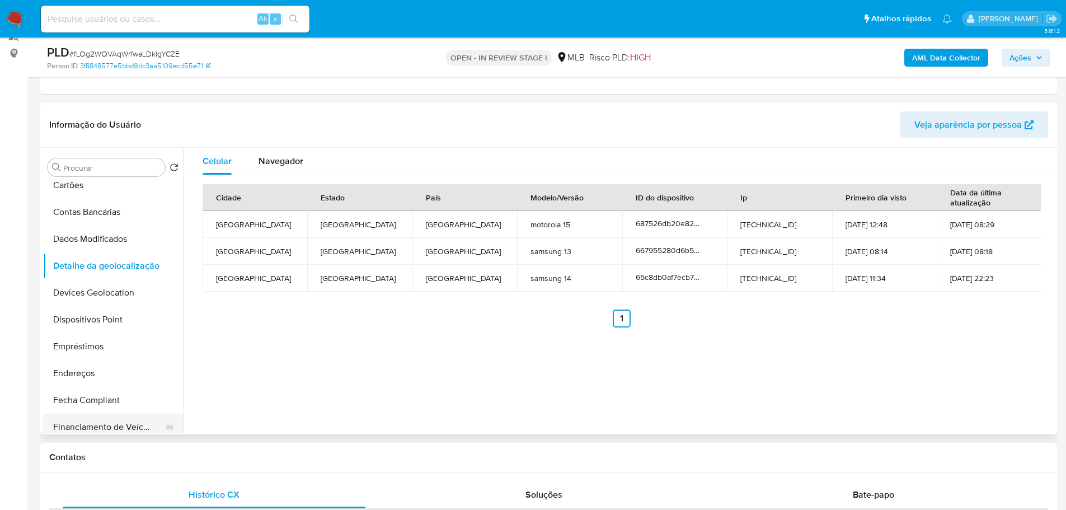
click at [171, 445] on div "Contatos" at bounding box center [548, 458] width 1017 height 30
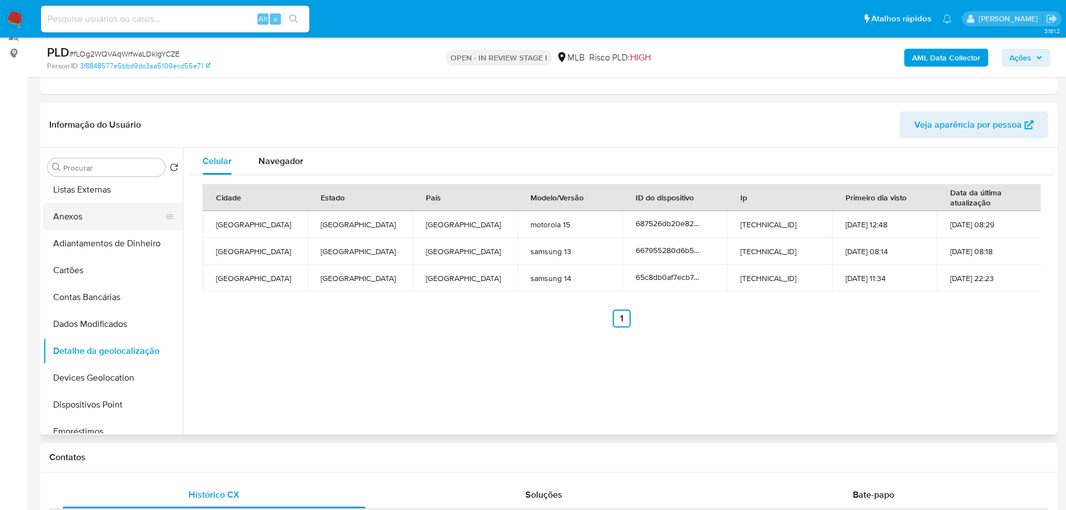
scroll to position [56, 0]
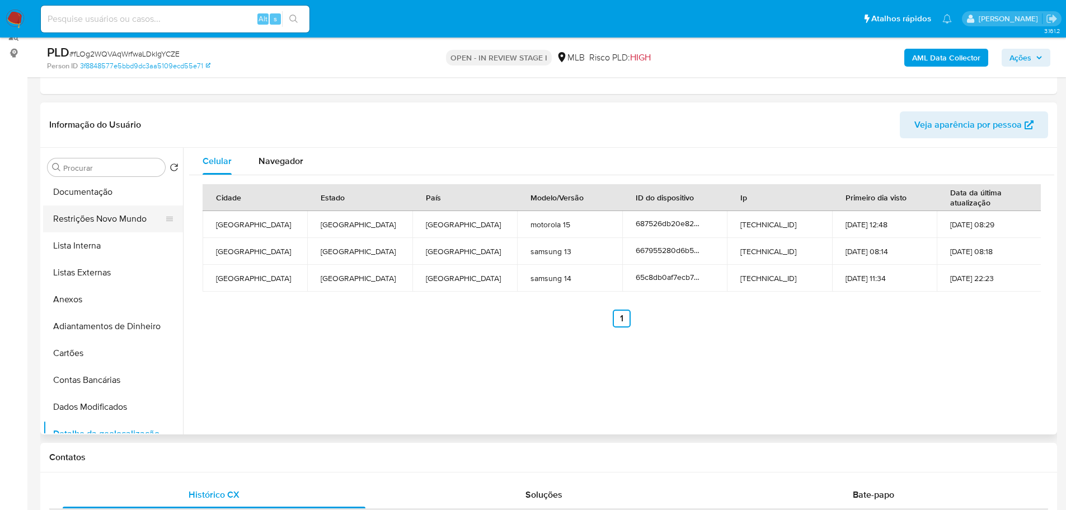
click at [102, 224] on button "Restrições Novo Mundo" at bounding box center [108, 218] width 131 height 27
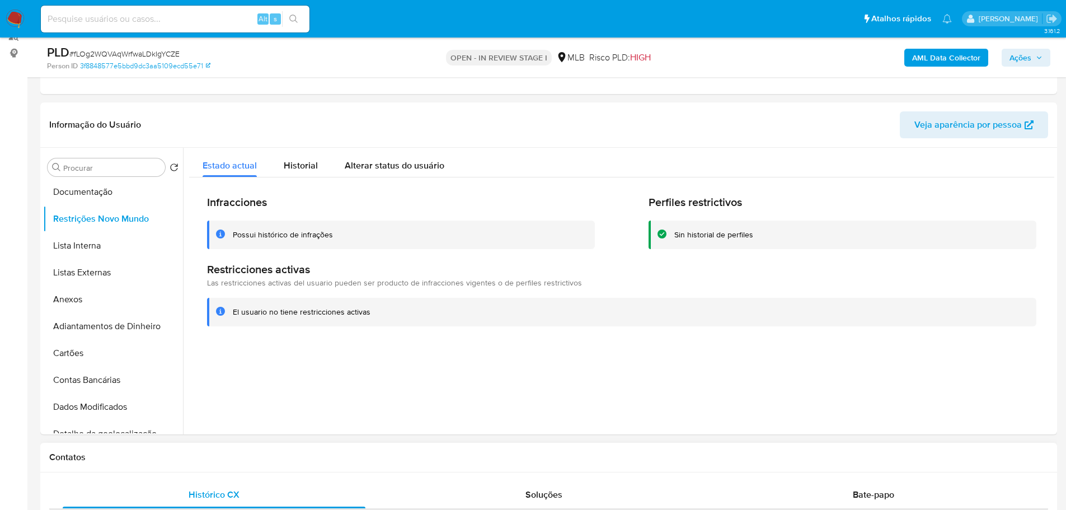
click at [204, 451] on div "Contatos" at bounding box center [548, 458] width 1017 height 30
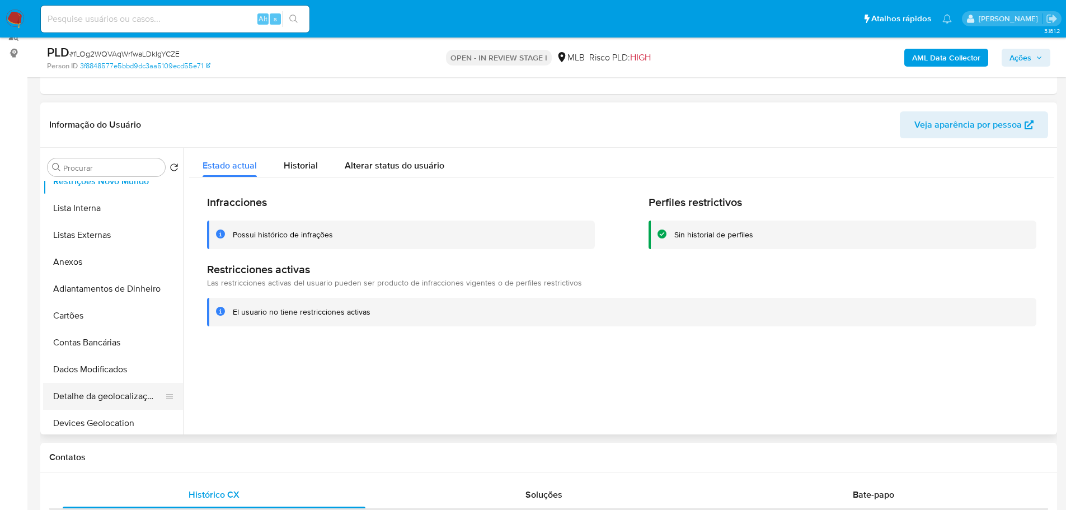
scroll to position [280, 0]
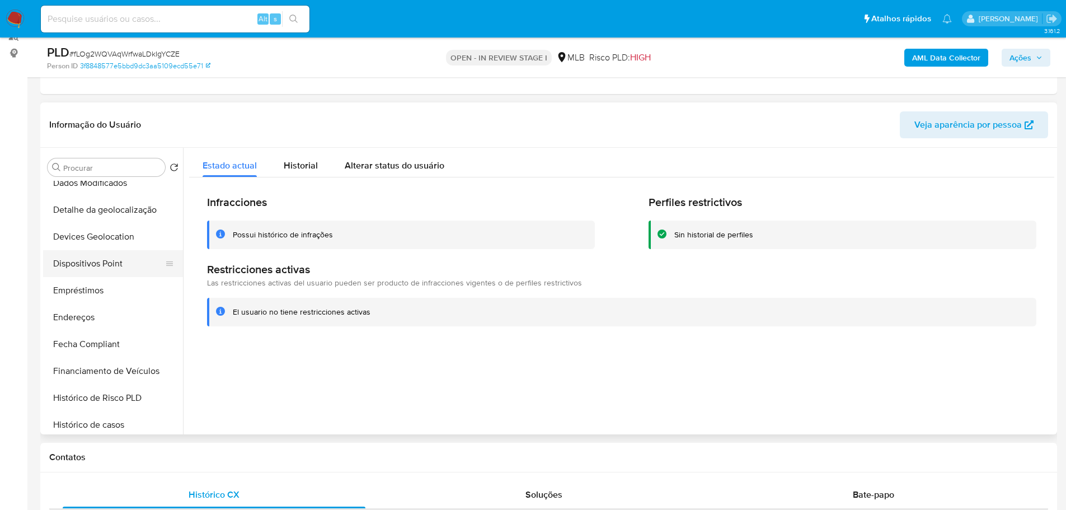
click at [113, 271] on button "Dispositivos Point" at bounding box center [108, 263] width 131 height 27
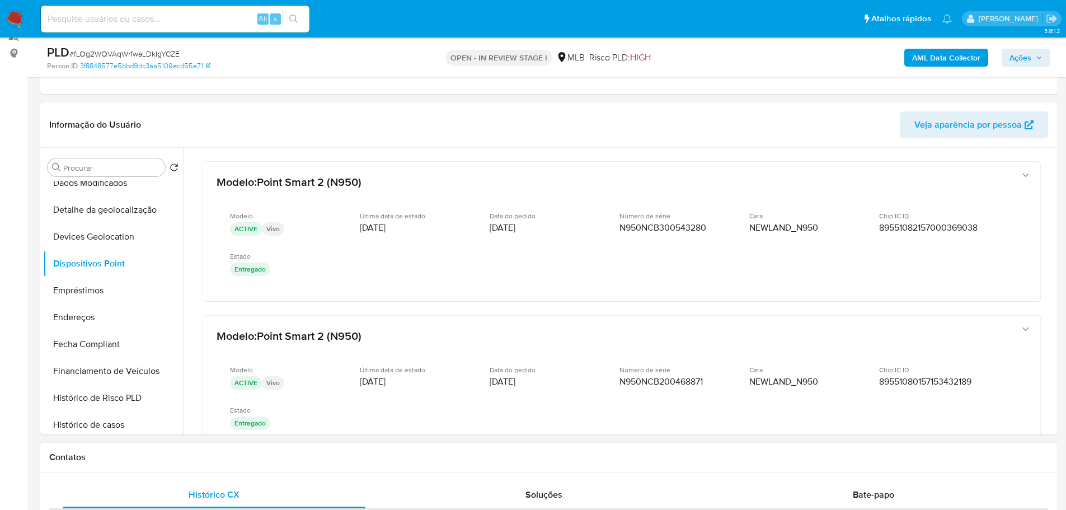
click at [503, 466] on div "Contatos" at bounding box center [548, 458] width 1017 height 30
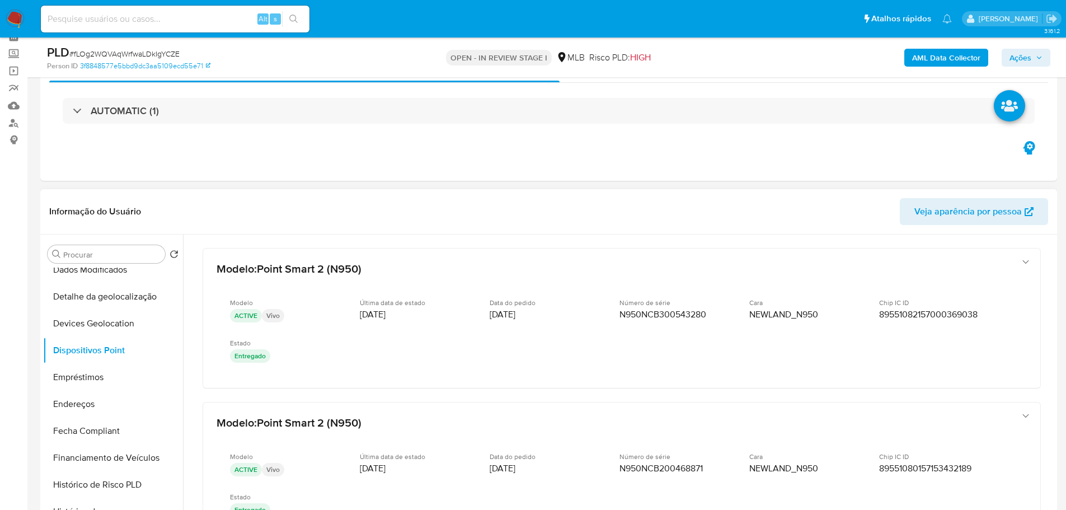
scroll to position [0, 0]
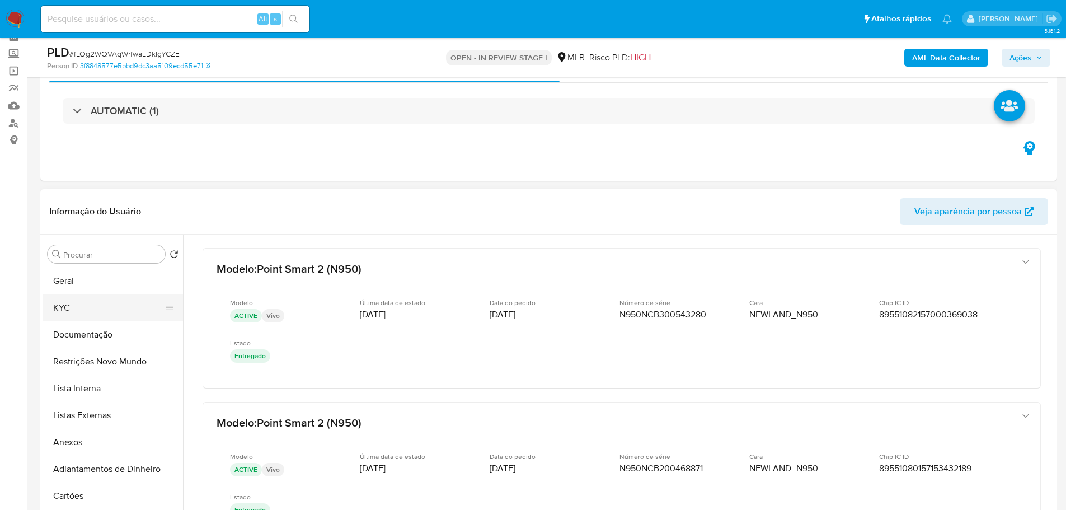
click at [96, 303] on button "KYC" at bounding box center [108, 307] width 131 height 27
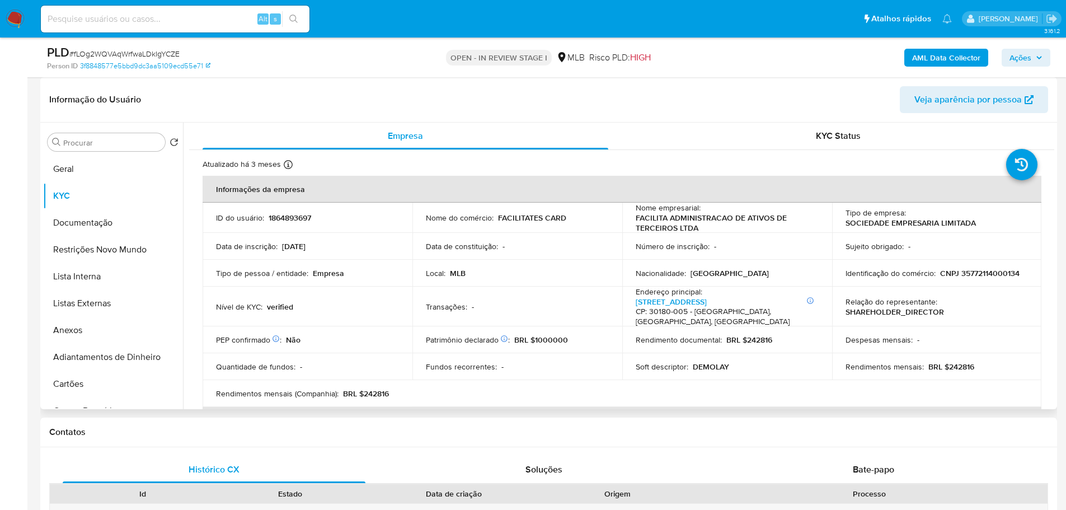
click at [971, 272] on p "CNPJ 35772114000134" at bounding box center [980, 273] width 79 height 10
copy p "35772114000134"
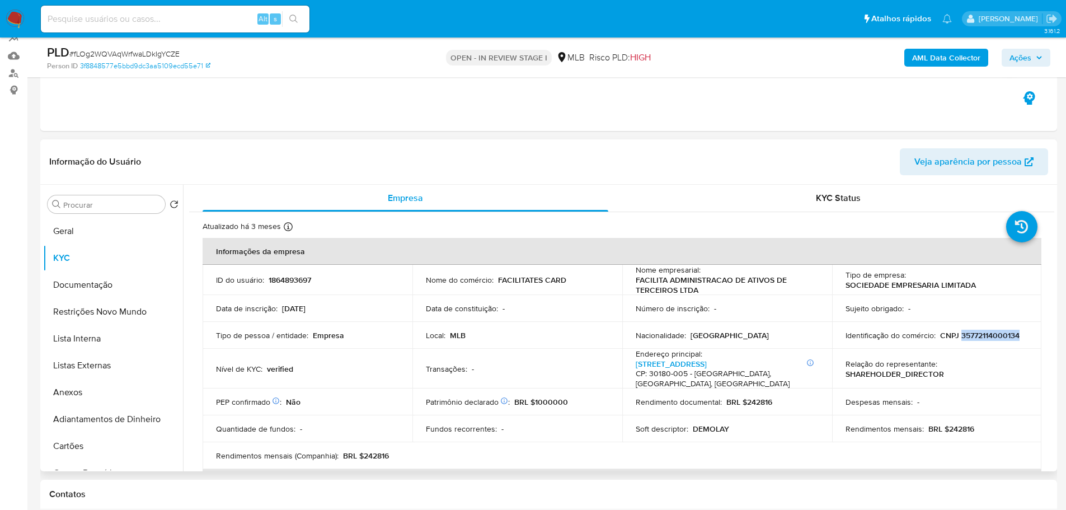
scroll to position [168, 0]
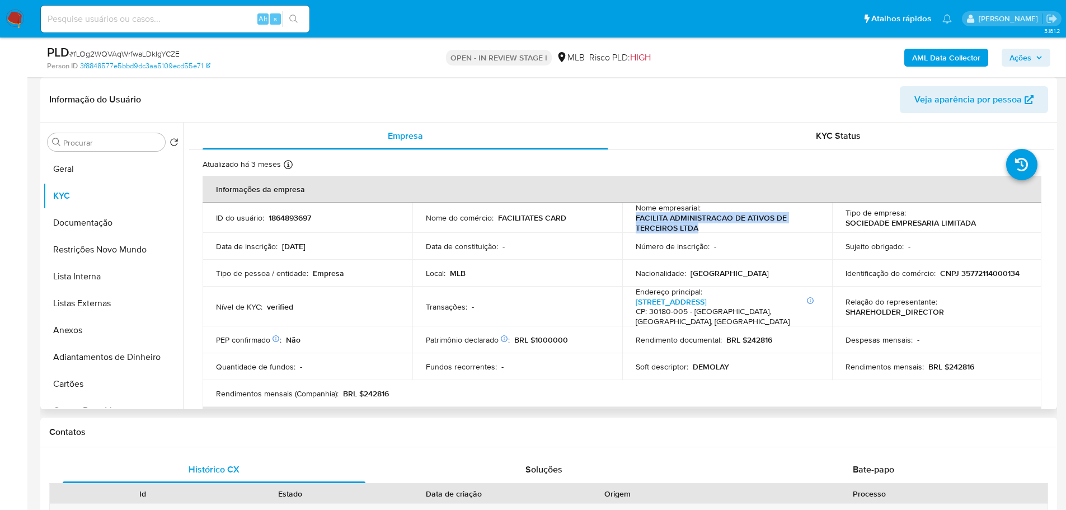
drag, startPoint x: 710, startPoint y: 226, endPoint x: 633, endPoint y: 223, distance: 77.3
click at [636, 223] on p "FACILITA ADMINISTRACAO DE ATIVOS DE TERCEIROS LTDA" at bounding box center [725, 223] width 179 height 20
copy p "FACILITA ADMINISTRACAO DE ATIVOS DE TERCEIROS LTDA"
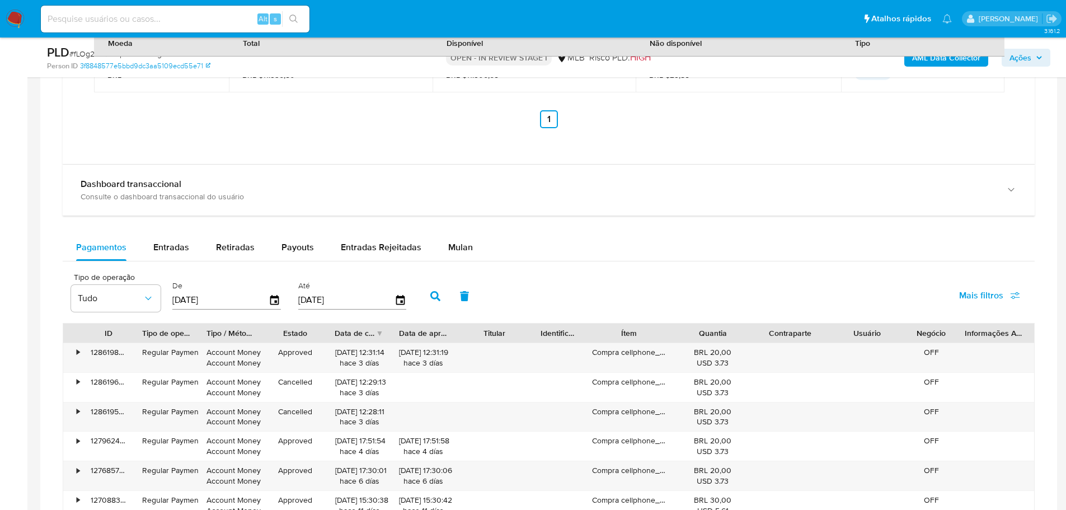
scroll to position [1176, 0]
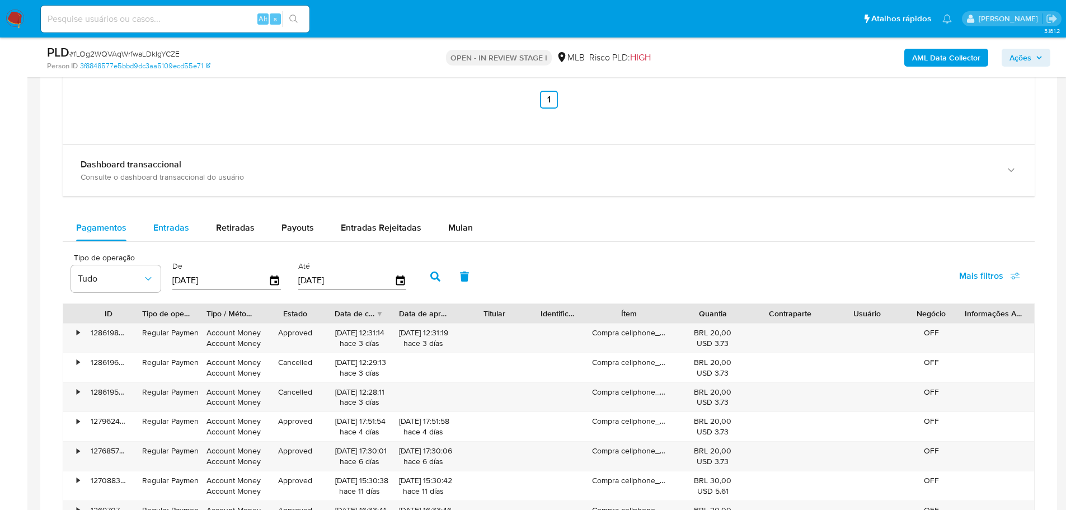
click at [166, 226] on span "Entradas" at bounding box center [171, 227] width 36 height 13
select select "10"
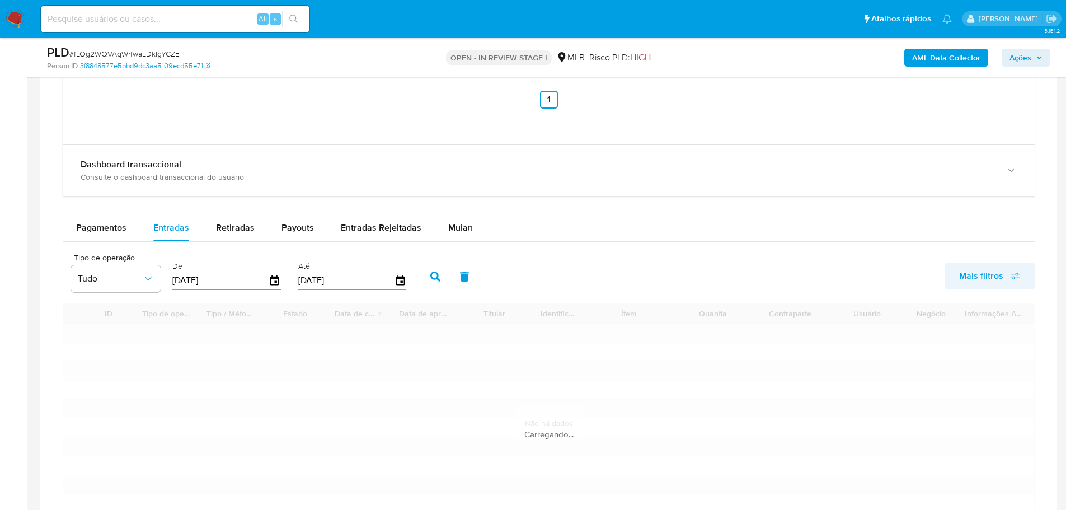
click at [1032, 278] on button "Mais filtros" at bounding box center [990, 276] width 90 height 27
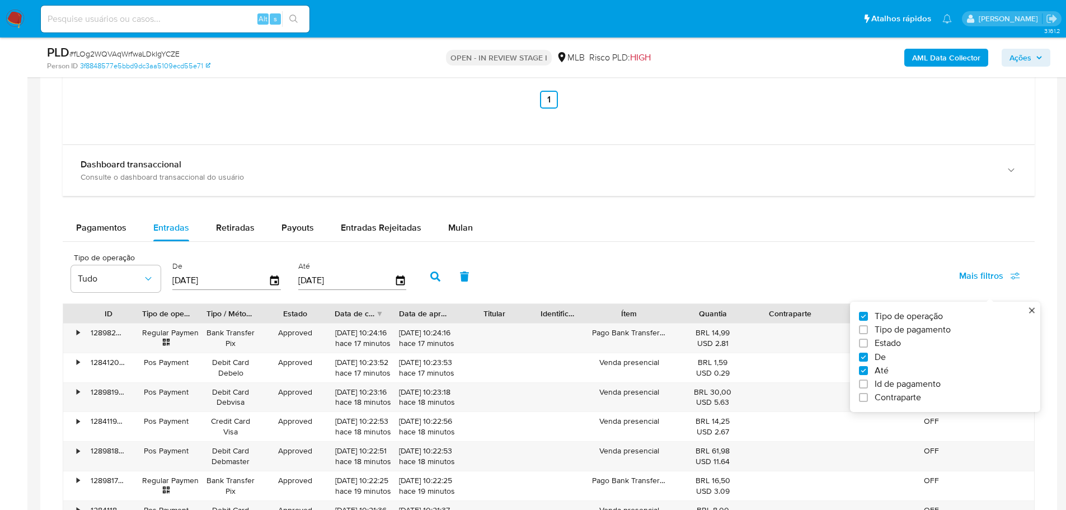
click at [906, 387] on span "Id de pagamento" at bounding box center [908, 383] width 66 height 11
click at [868, 387] on input "Id de pagamento" at bounding box center [863, 384] width 9 height 9
checkbox input "true"
click at [481, 277] on input "number" at bounding box center [476, 279] width 110 height 15
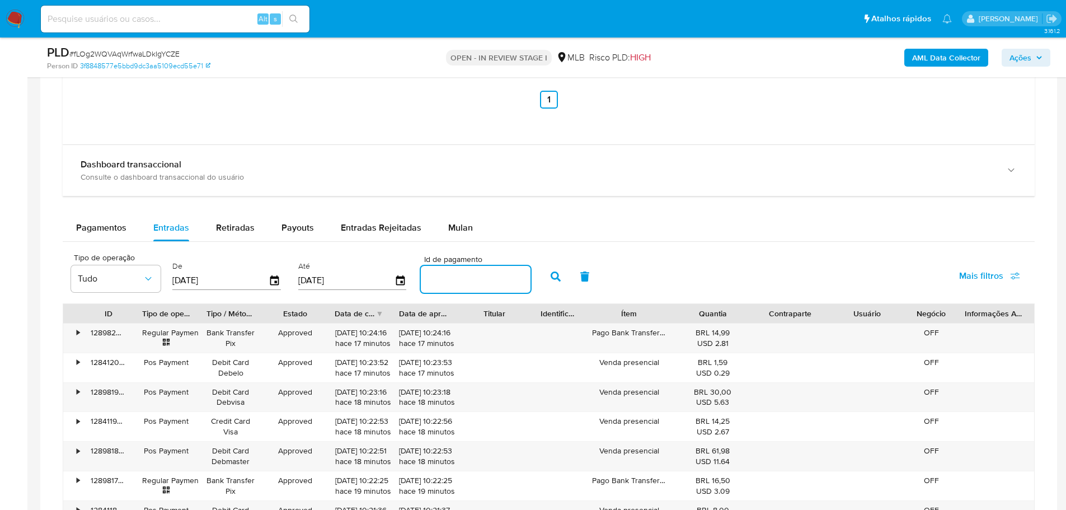
click at [490, 278] on input "number" at bounding box center [476, 279] width 110 height 15
paste input "128678498118"
type input "128678498118"
click at [557, 283] on button "button" at bounding box center [555, 276] width 29 height 27
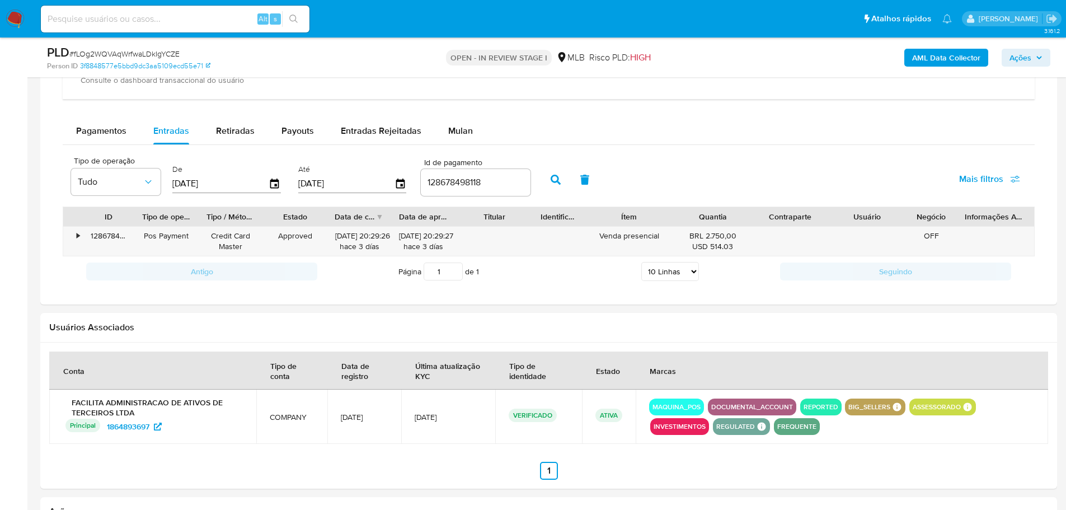
scroll to position [1288, 0]
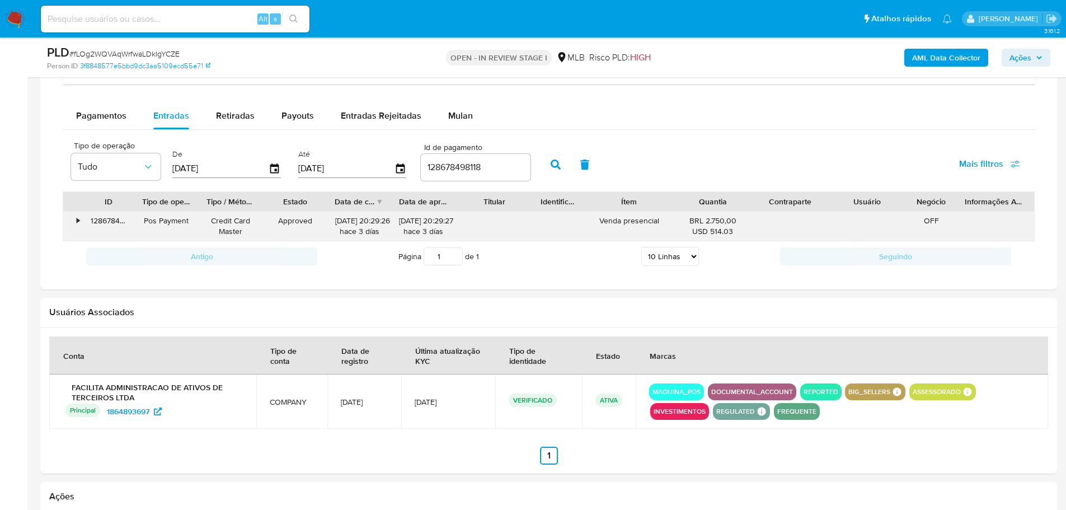
click at [77, 217] on div "•" at bounding box center [78, 221] width 3 height 11
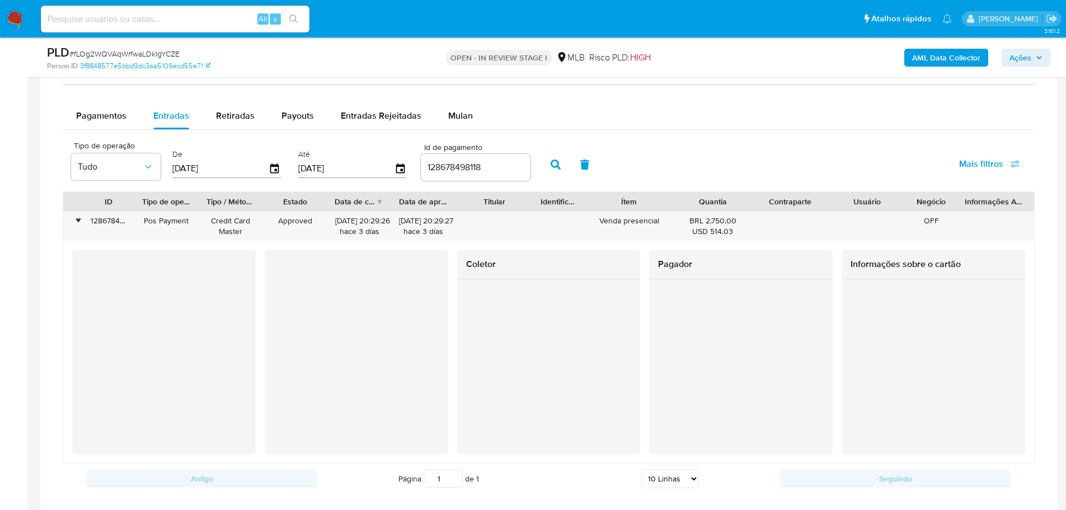
click at [946, 55] on b "AML Data Collector" at bounding box center [947, 58] width 68 height 18
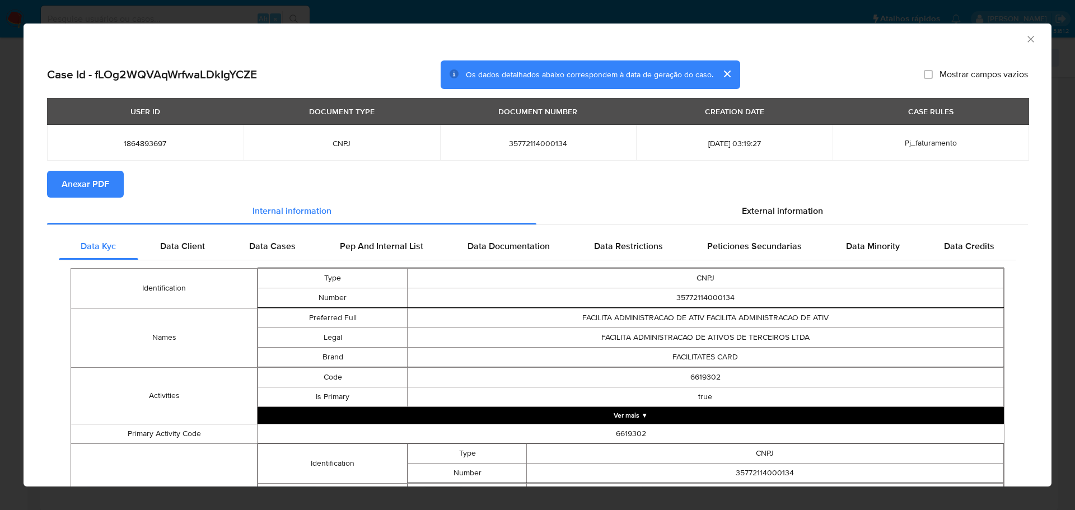
click at [79, 184] on span "Anexar PDF" at bounding box center [86, 184] width 48 height 25
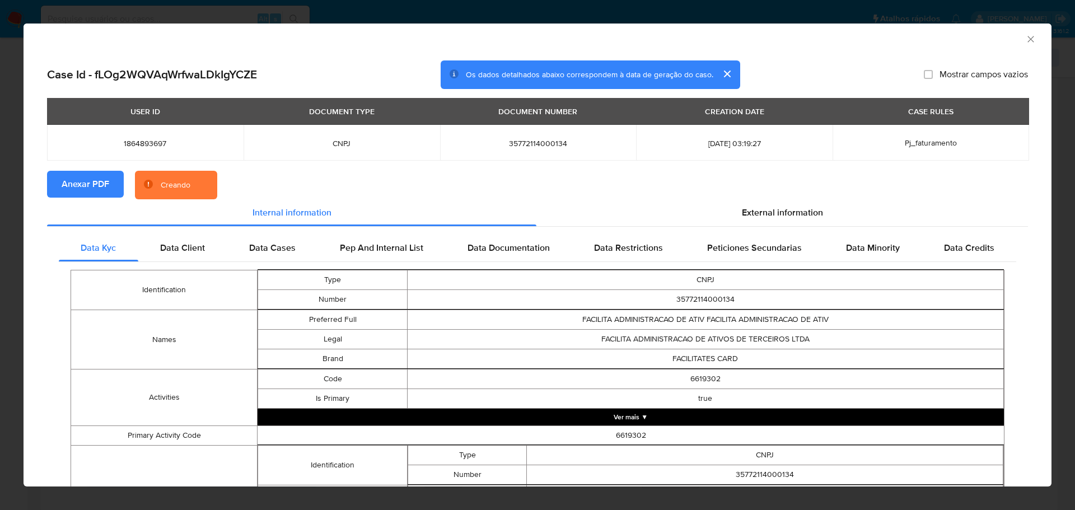
click at [1027, 39] on icon "Fechar a janela" at bounding box center [1030, 39] width 6 height 6
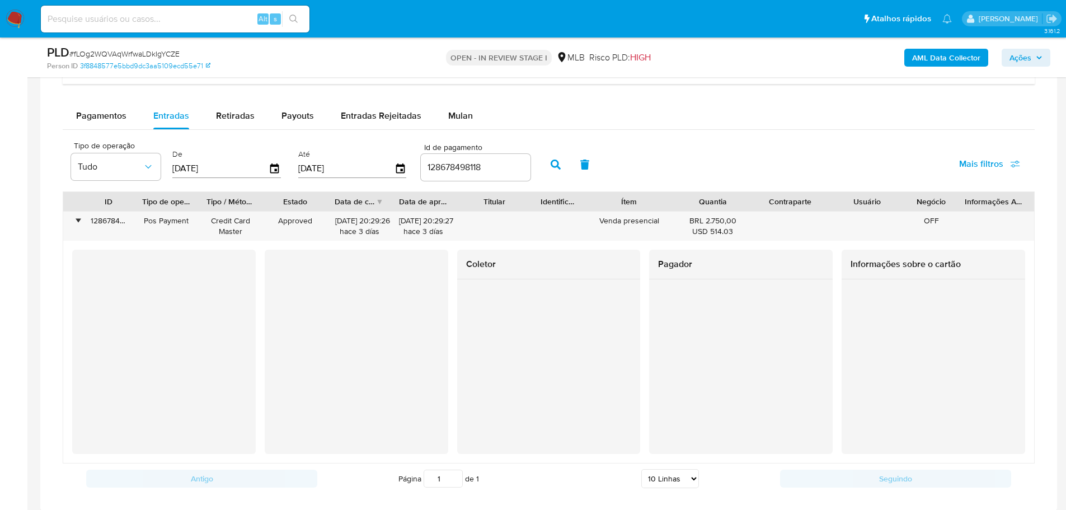
click at [1020, 54] on span "Ações" at bounding box center [1021, 58] width 22 height 18
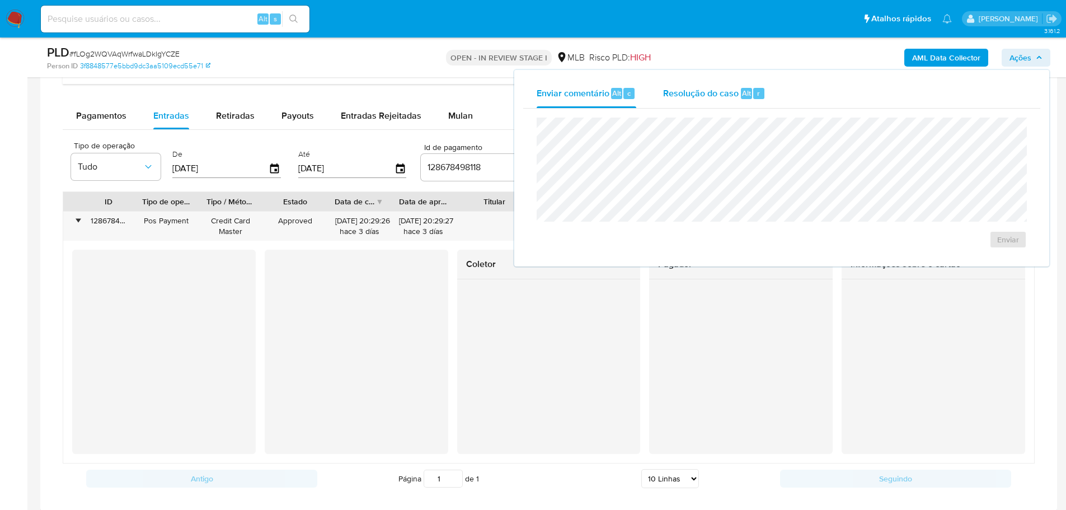
click at [736, 87] on span "Resolução do caso" at bounding box center [701, 92] width 76 height 13
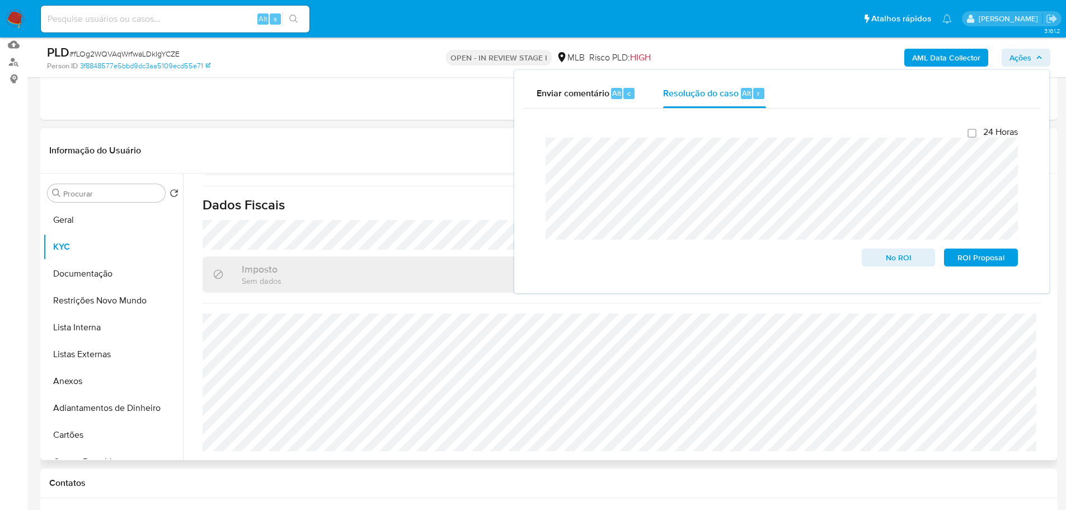
scroll to position [0, 0]
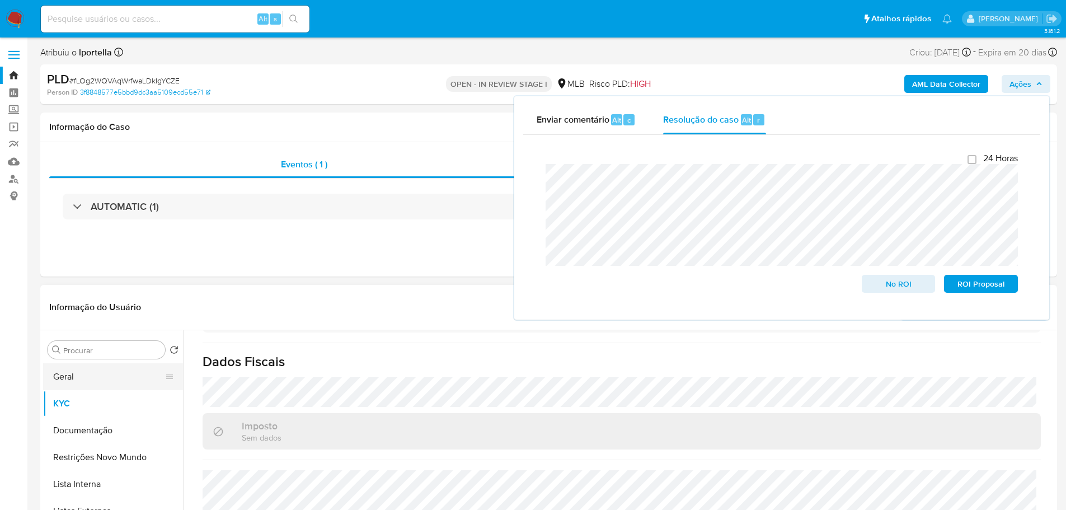
click at [85, 383] on button "Geral" at bounding box center [108, 376] width 131 height 27
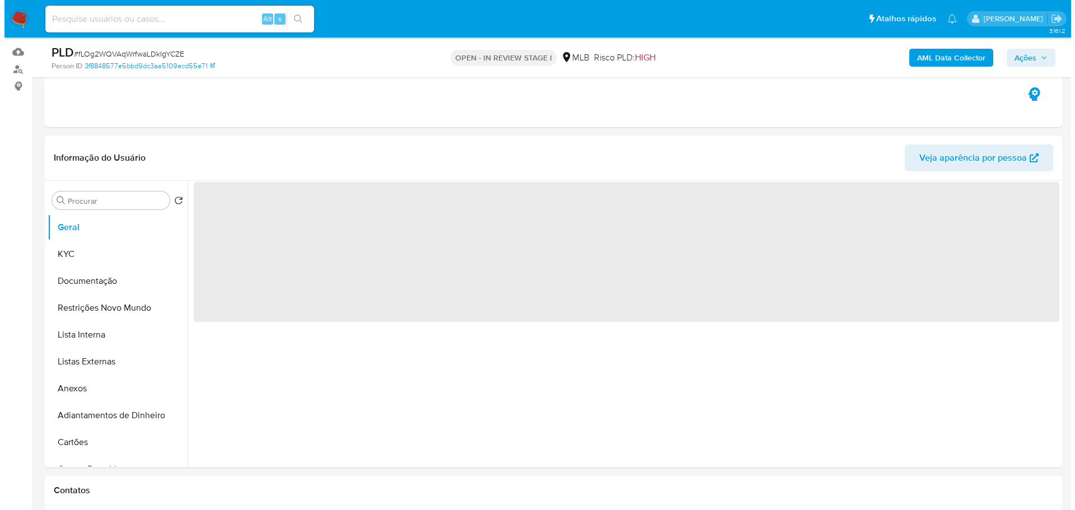
scroll to position [112, 0]
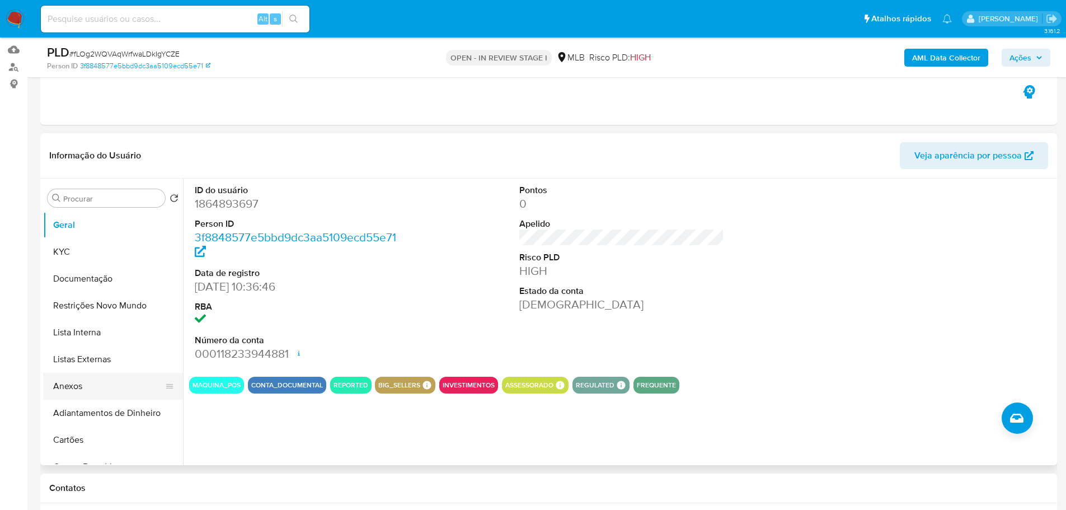
click at [110, 388] on button "Anexos" at bounding box center [108, 386] width 131 height 27
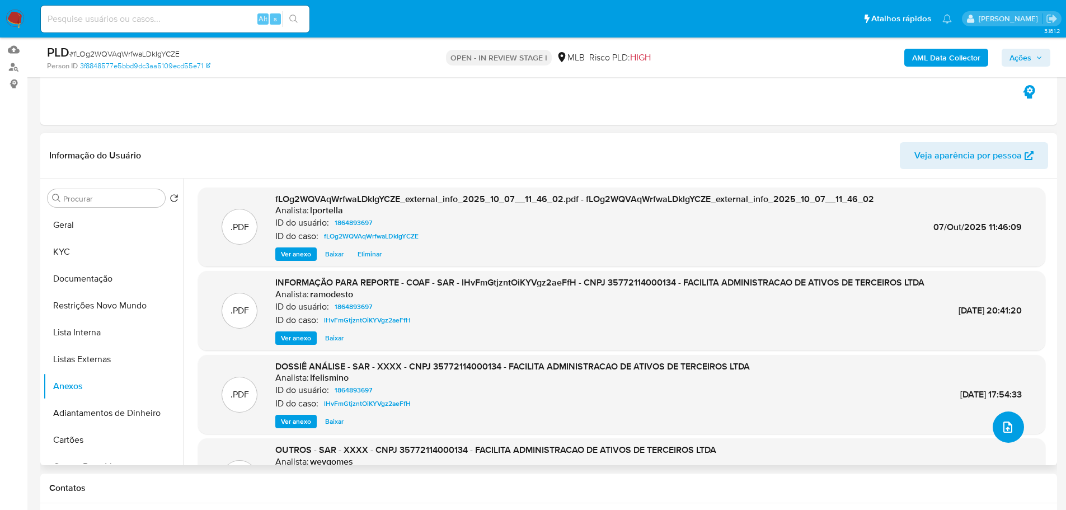
click at [1012, 433] on button "upload-file" at bounding box center [1008, 426] width 31 height 31
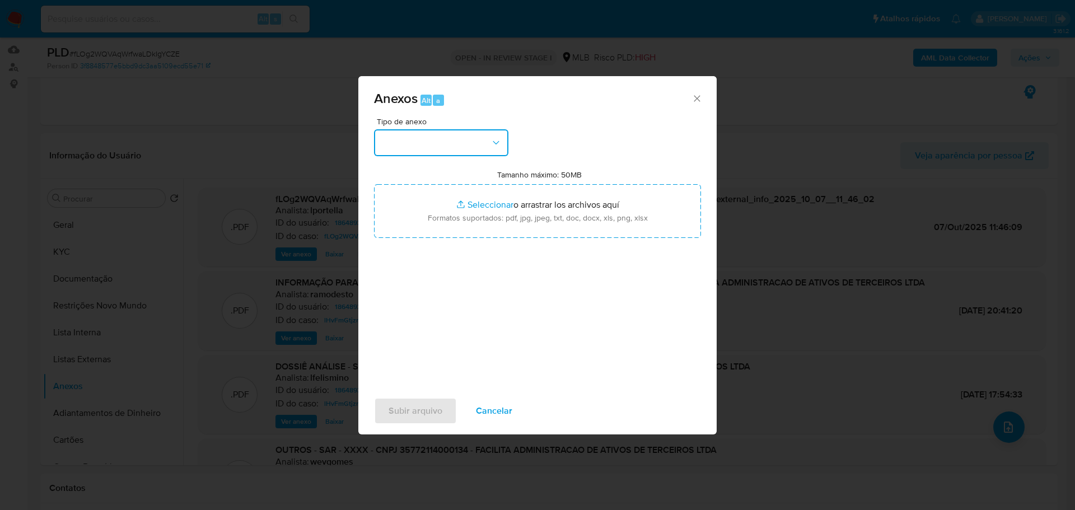
click at [481, 133] on button "button" at bounding box center [441, 142] width 134 height 27
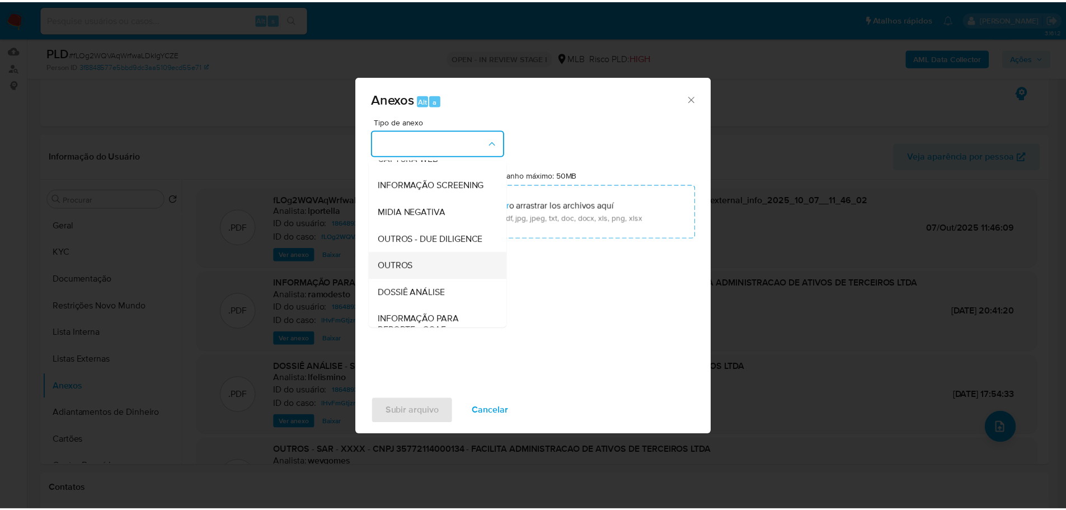
scroll to position [172, 0]
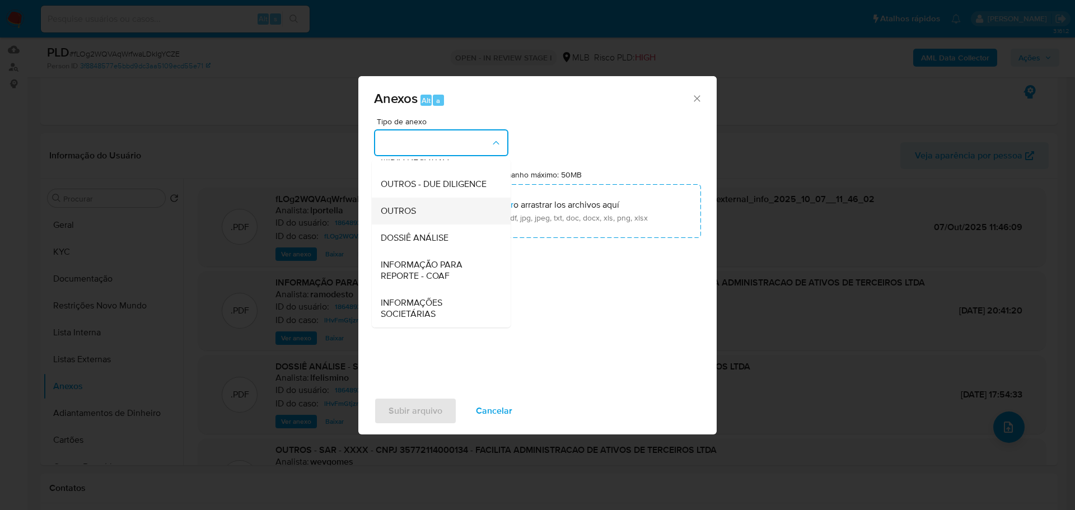
click at [423, 216] on div "OUTROS" at bounding box center [438, 211] width 114 height 27
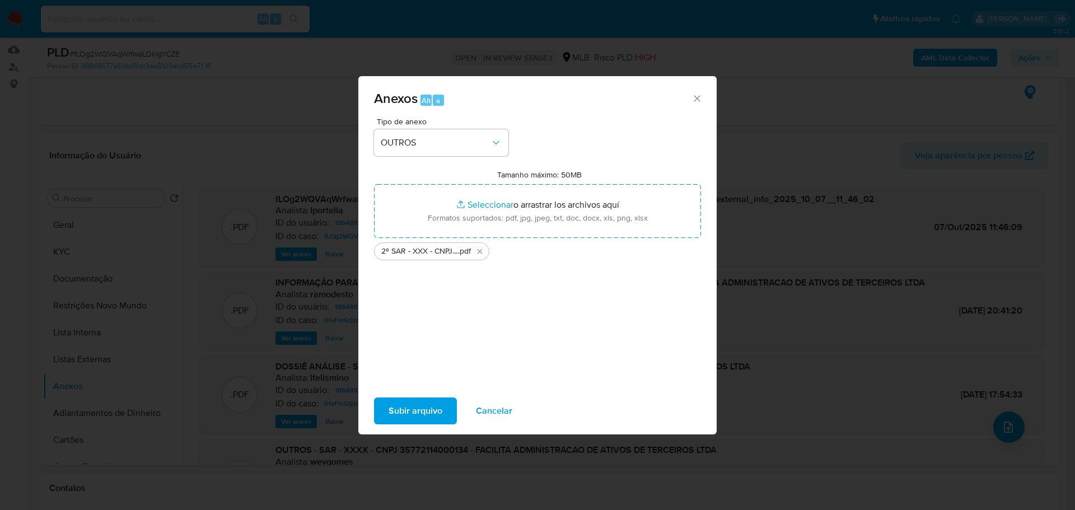
click at [417, 415] on span "Subir arquivo" at bounding box center [416, 411] width 54 height 25
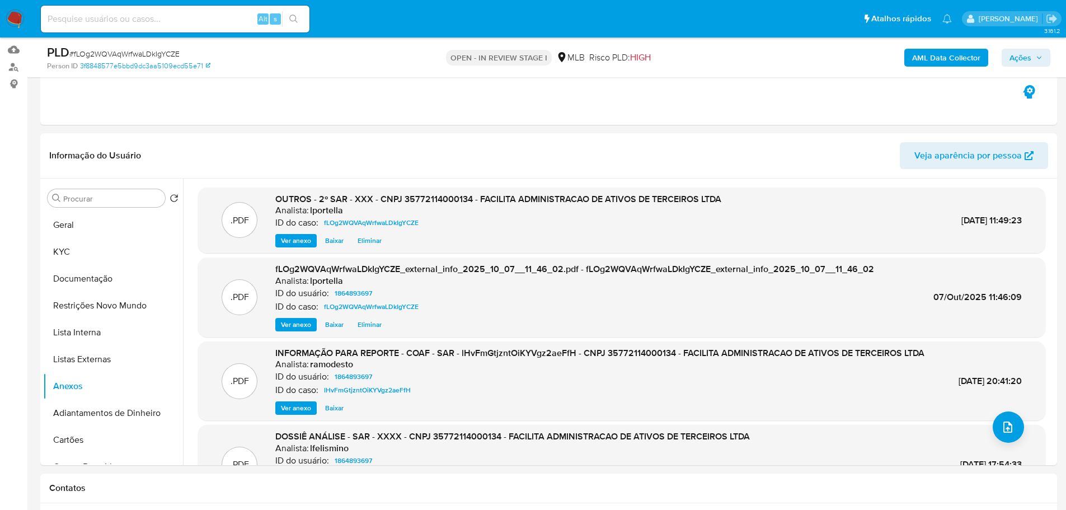
click at [1023, 59] on span "Ações" at bounding box center [1021, 58] width 22 height 18
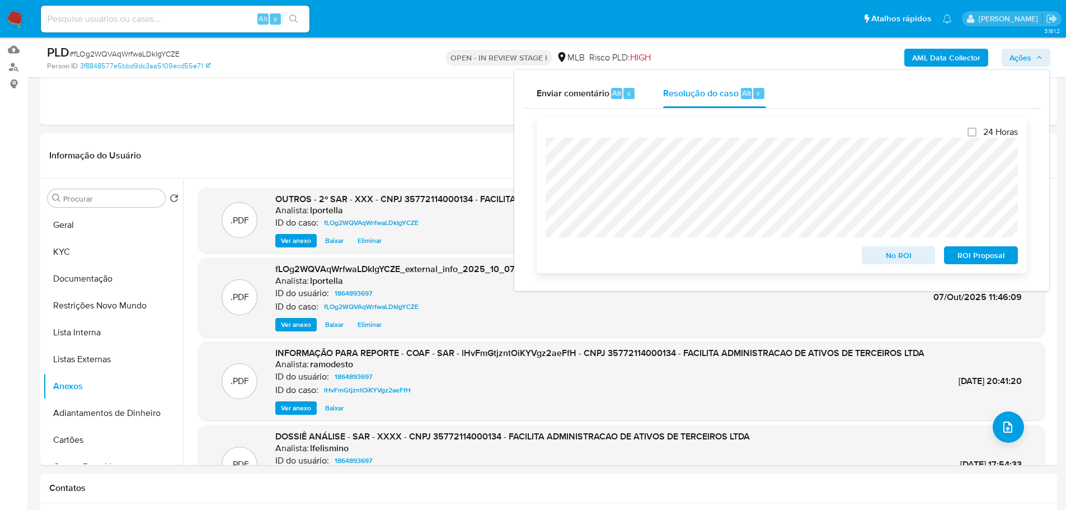
click at [974, 258] on span "ROI Proposal" at bounding box center [981, 255] width 58 height 16
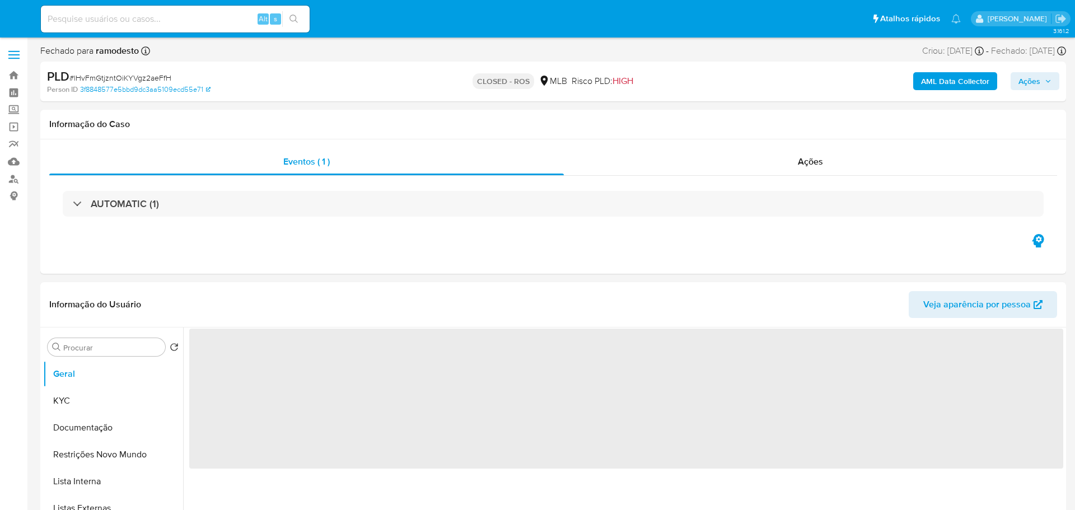
select select "10"
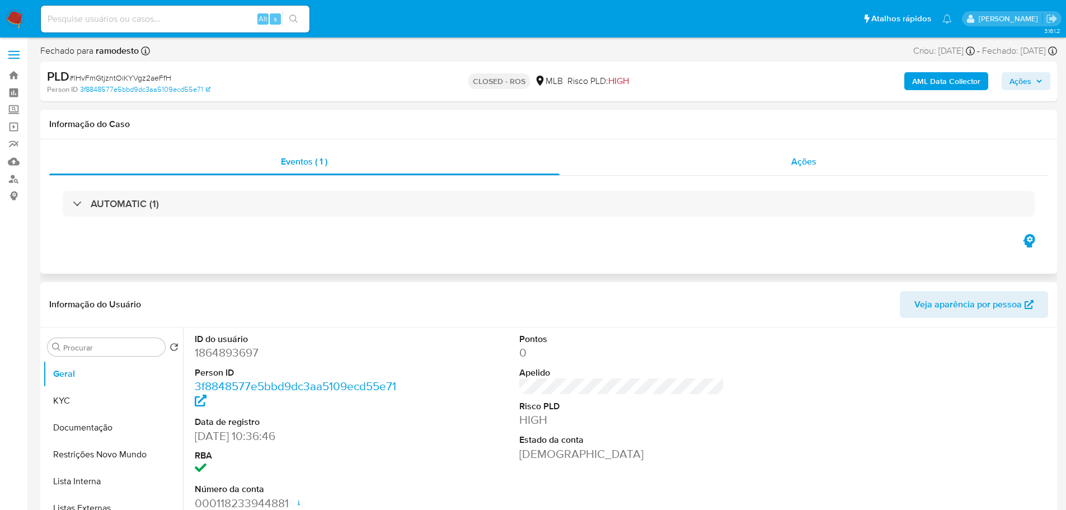
drag, startPoint x: 866, startPoint y: 170, endPoint x: 838, endPoint y: 172, distance: 28.6
click at [867, 170] on div "Ações" at bounding box center [804, 161] width 489 height 27
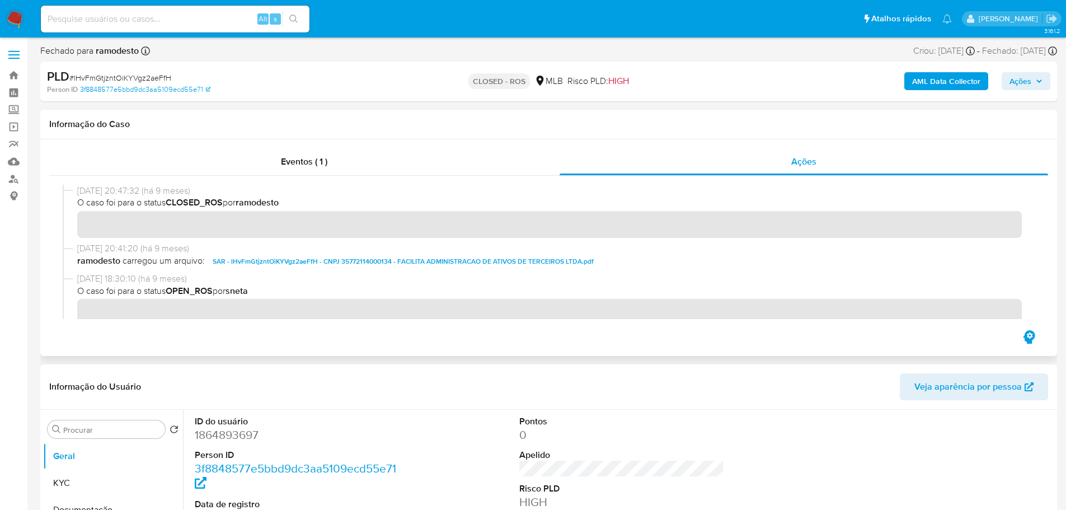
drag, startPoint x: 119, startPoint y: 192, endPoint x: 77, endPoint y: 192, distance: 41.4
click at [77, 192] on span "[DATE] 20:47:32 (há 9 meses)" at bounding box center [553, 191] width 953 height 12
click at [223, 167] on div "Eventos ( 1 )" at bounding box center [304, 161] width 511 height 27
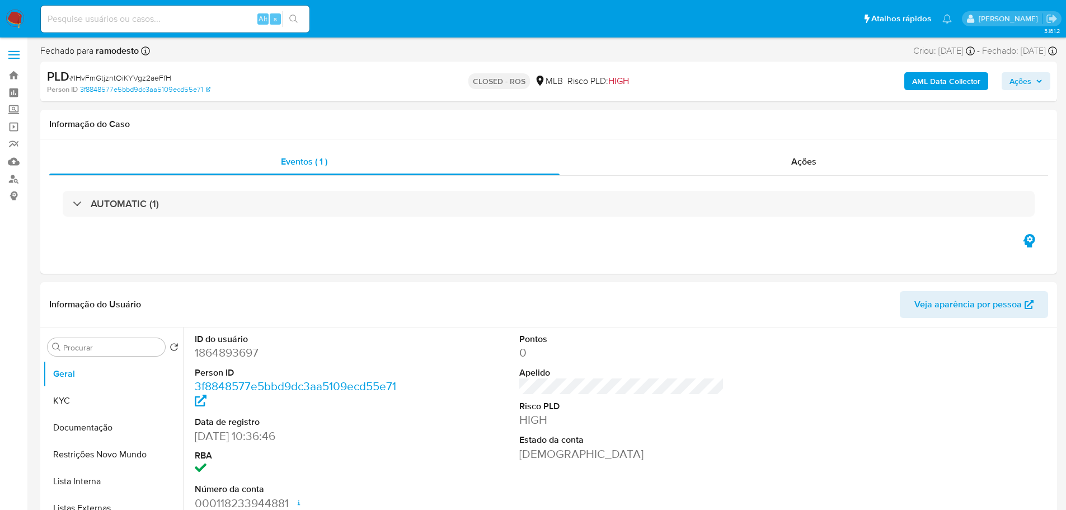
click at [155, 210] on h3 "AUTOMATIC (1)" at bounding box center [125, 204] width 68 height 12
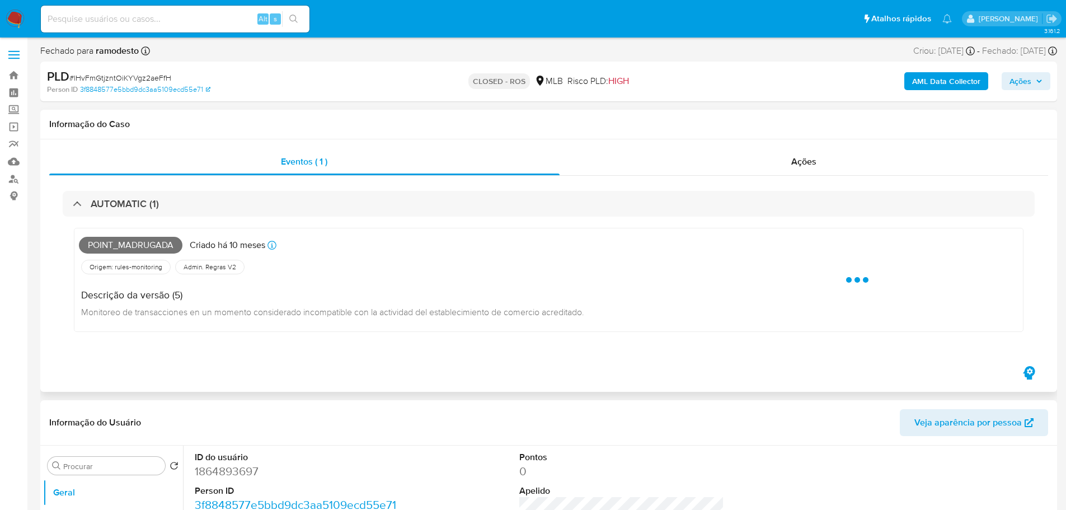
click at [141, 246] on span "Point_madrugada" at bounding box center [131, 245] width 104 height 17
click at [140, 246] on span "Point_madrugada" at bounding box center [131, 245] width 104 height 17
copy span "Point_madrugada"
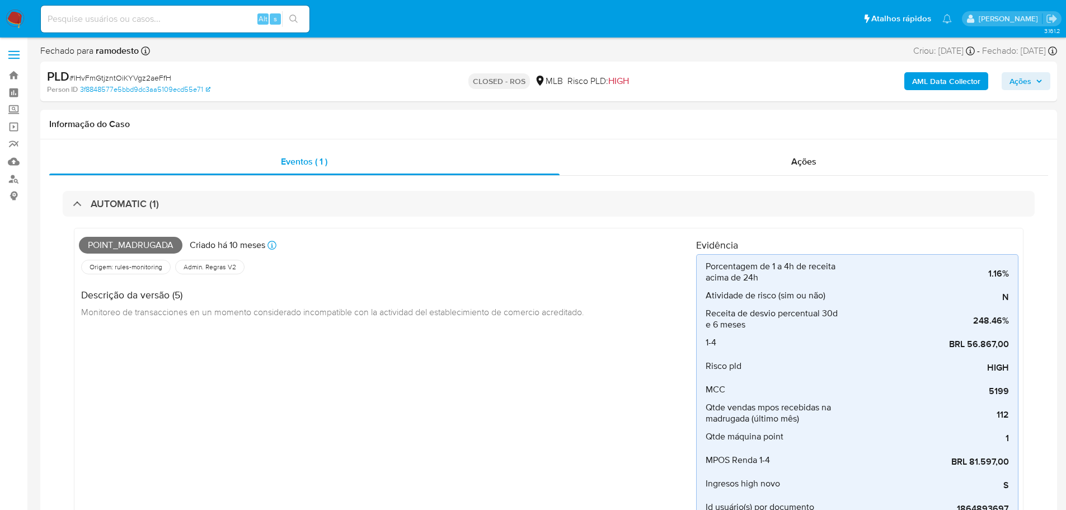
click at [132, 73] on span "# lHvFmGtjzntOiKYVgz2aeFfH" at bounding box center [120, 77] width 102 height 11
copy span "lHvFmGtjzntOiKYVgz2aeFfH"
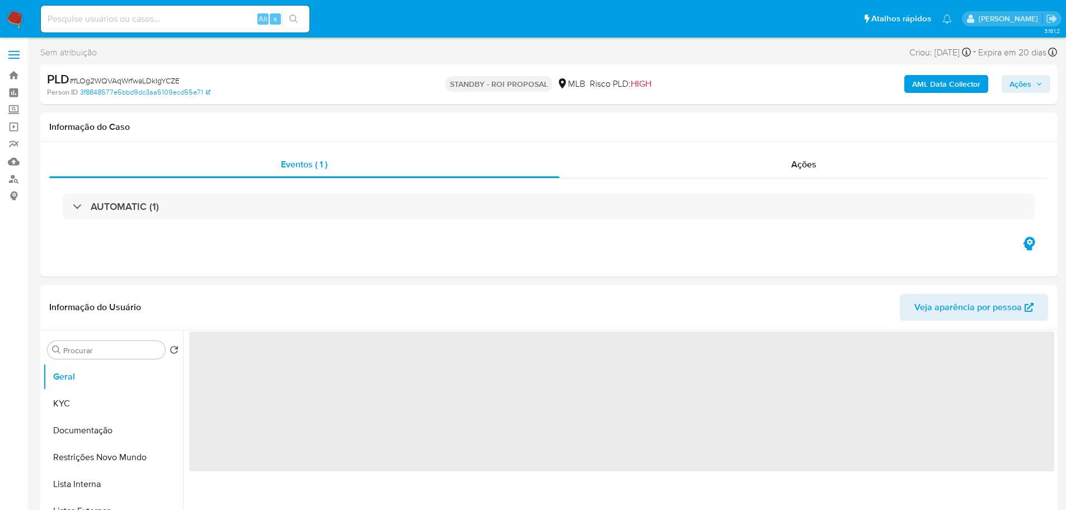
select select "10"
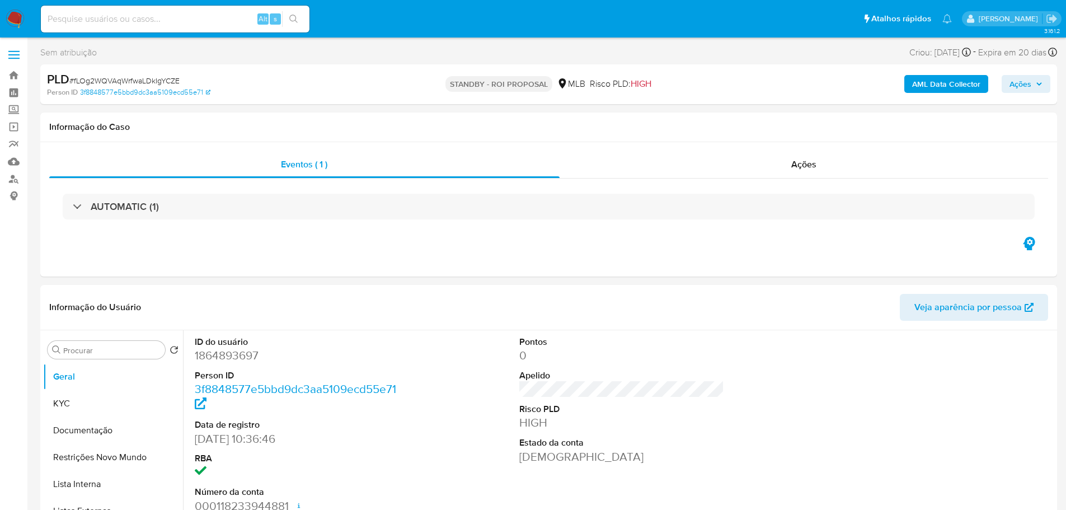
click at [111, 79] on span "# fLOg2WQVAqWrfwaLDkIgYCZE" at bounding box center [124, 80] width 110 height 11
copy span "fLOg2WQVAqWrfwaLDkIgYCZE"
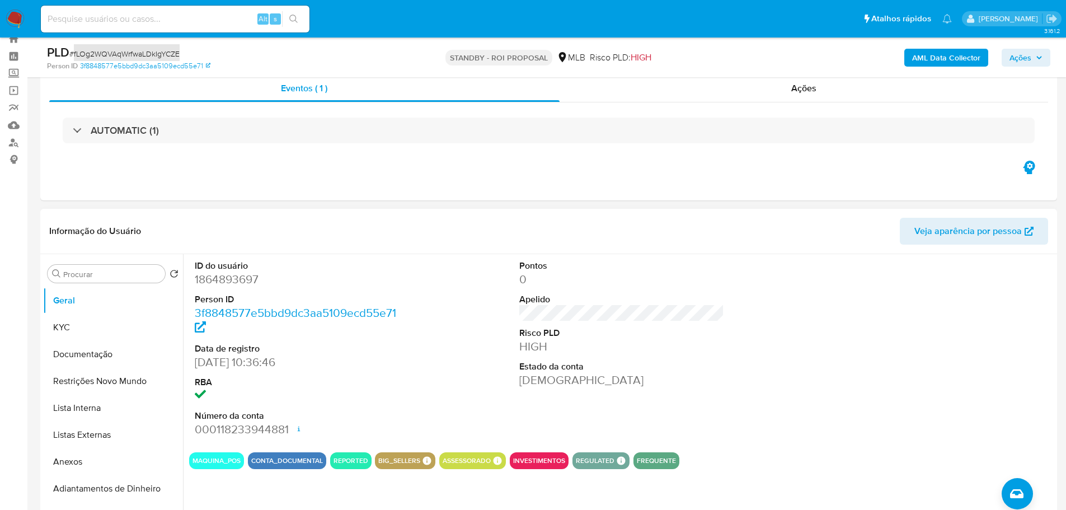
scroll to position [56, 0]
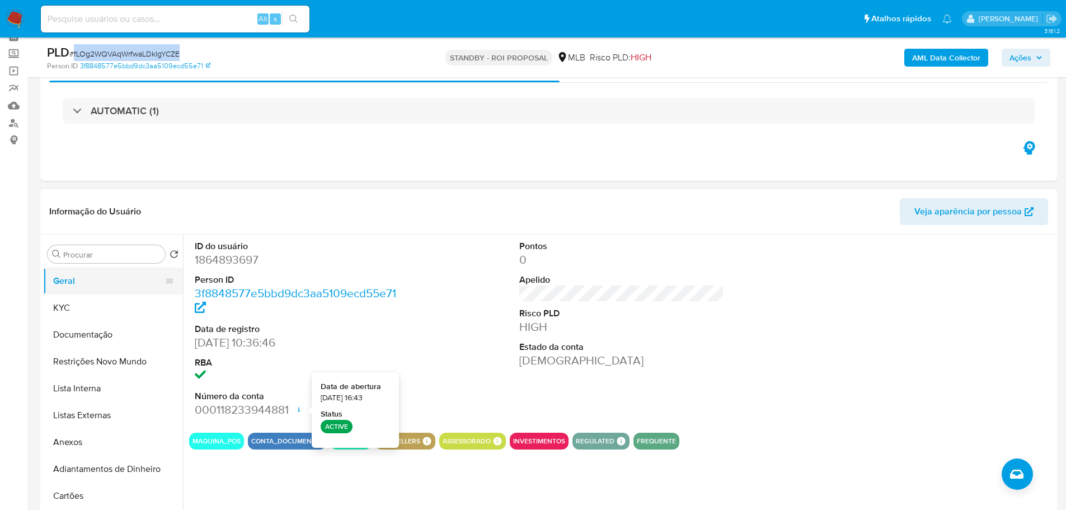
click at [92, 292] on button "Geral" at bounding box center [108, 281] width 131 height 27
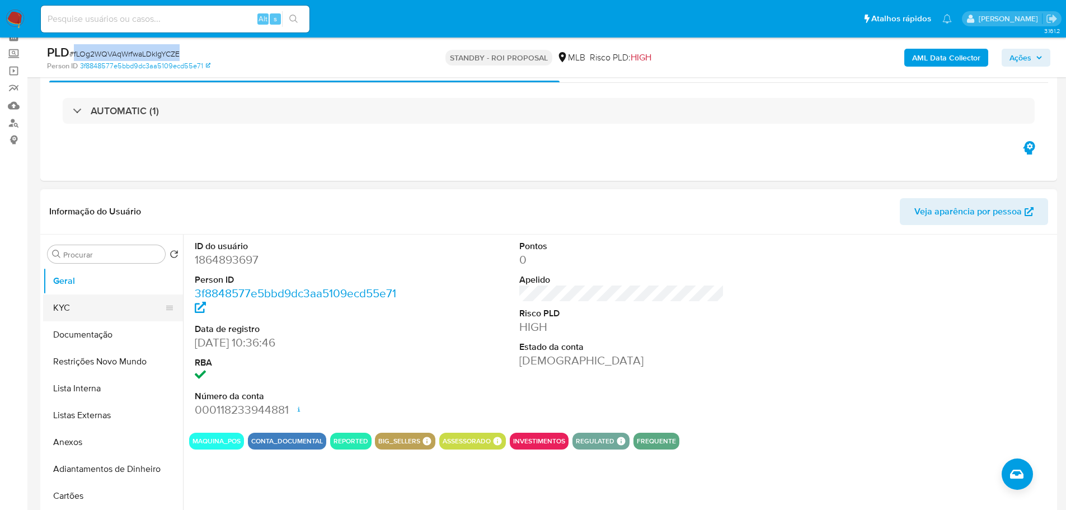
click at [125, 296] on button "KYC" at bounding box center [108, 307] width 131 height 27
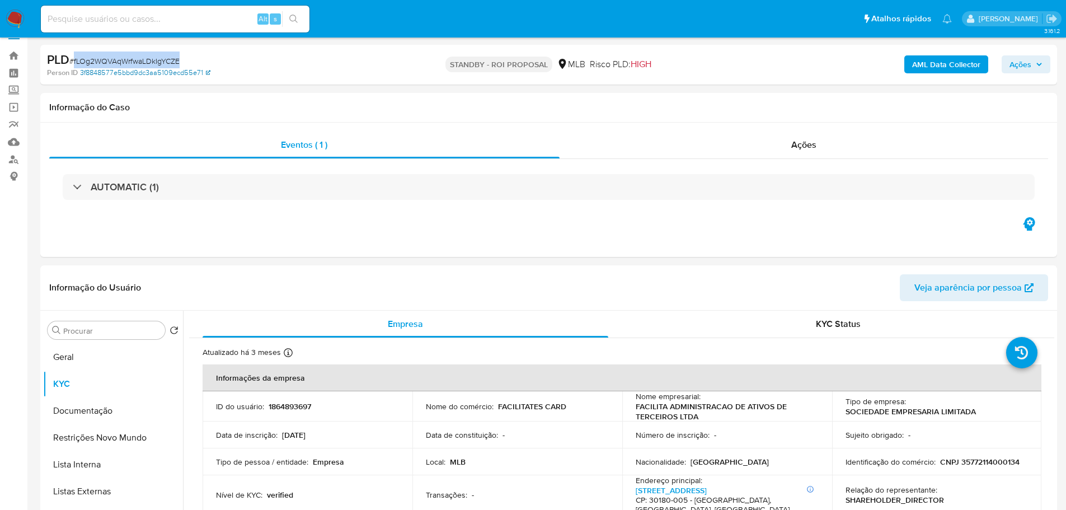
scroll to position [0, 0]
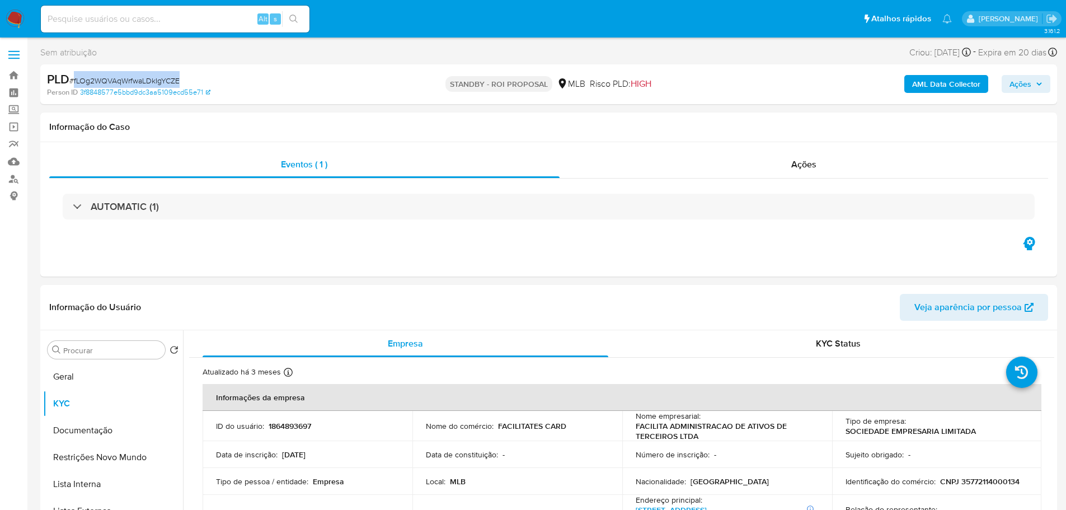
click at [22, 16] on img at bounding box center [15, 19] width 19 height 19
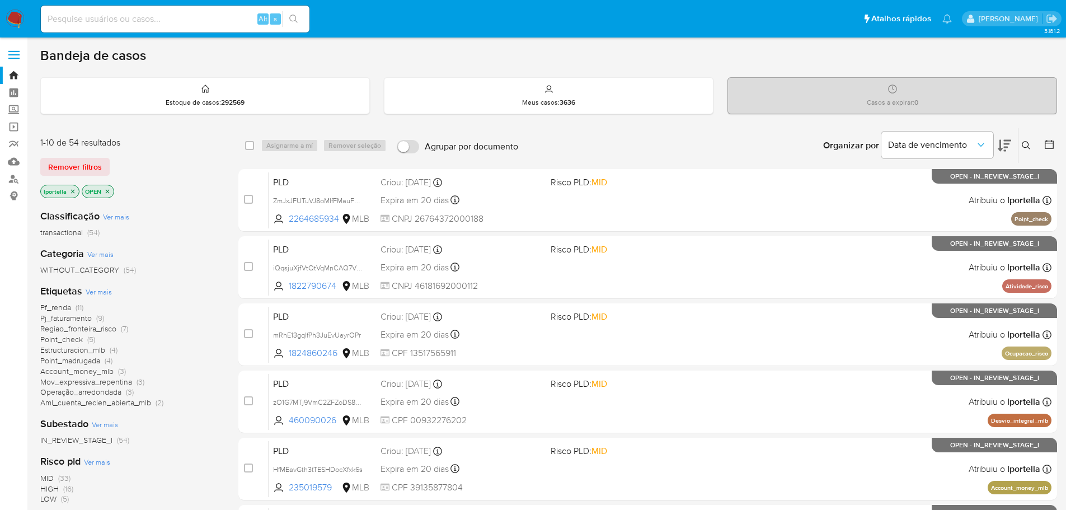
click at [141, 31] on div "Alt s" at bounding box center [175, 19] width 269 height 27
click at [141, 25] on input at bounding box center [175, 19] width 269 height 15
paste input "jSsuQ9xePaSDAfBs50LD2qXU"
type input "jSsuQ9xePaSDAfBs50LD2qXU"
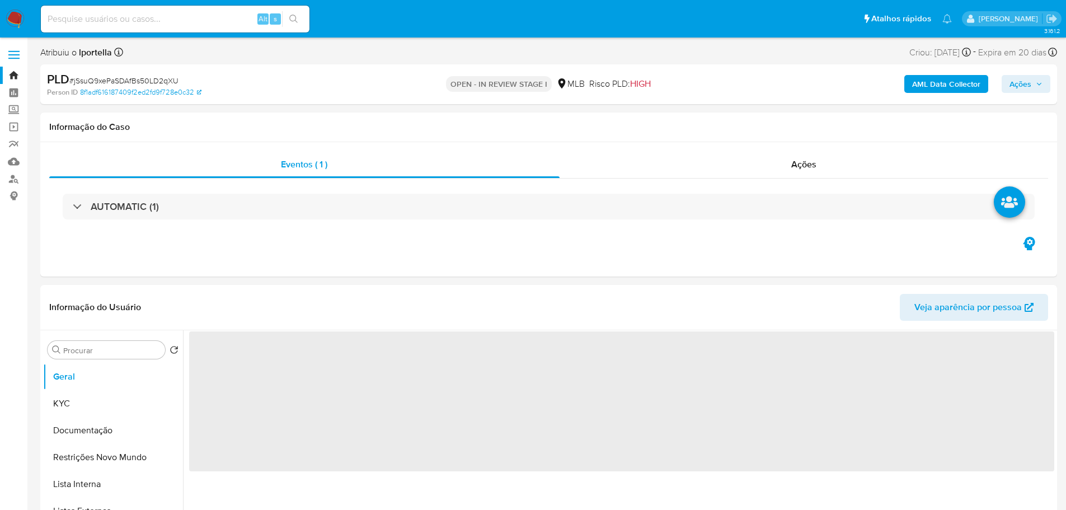
select select "10"
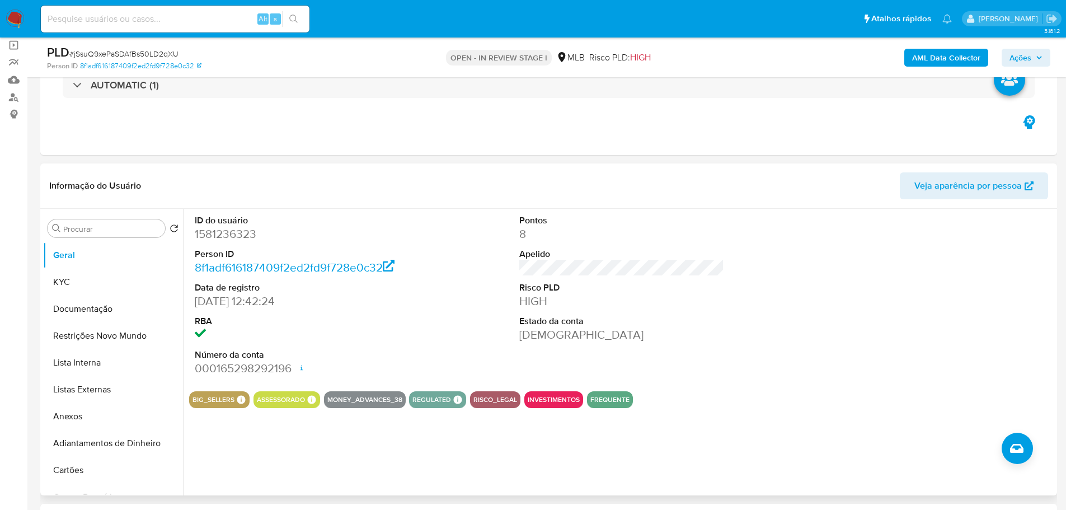
scroll to position [168, 0]
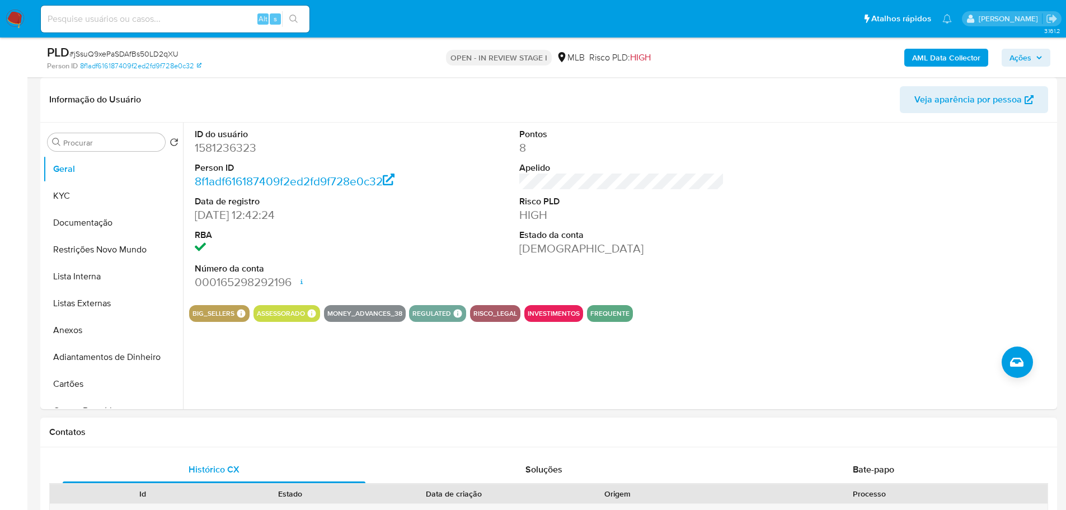
click at [503, 420] on div "Contatos" at bounding box center [548, 433] width 1017 height 30
drag, startPoint x: 119, startPoint y: 202, endPoint x: 169, endPoint y: 189, distance: 50.8
click at [120, 201] on button "KYC" at bounding box center [108, 196] width 131 height 27
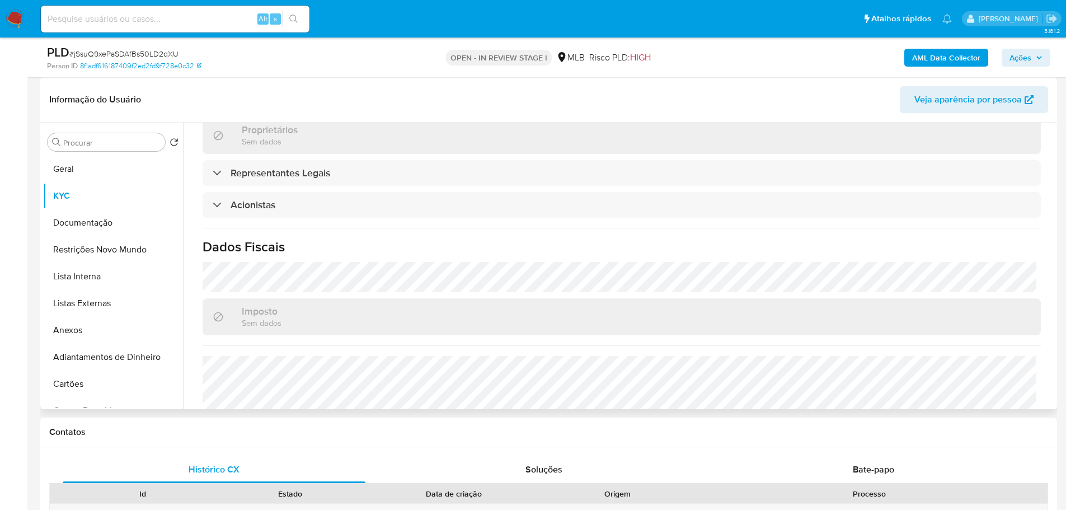
scroll to position [657, 0]
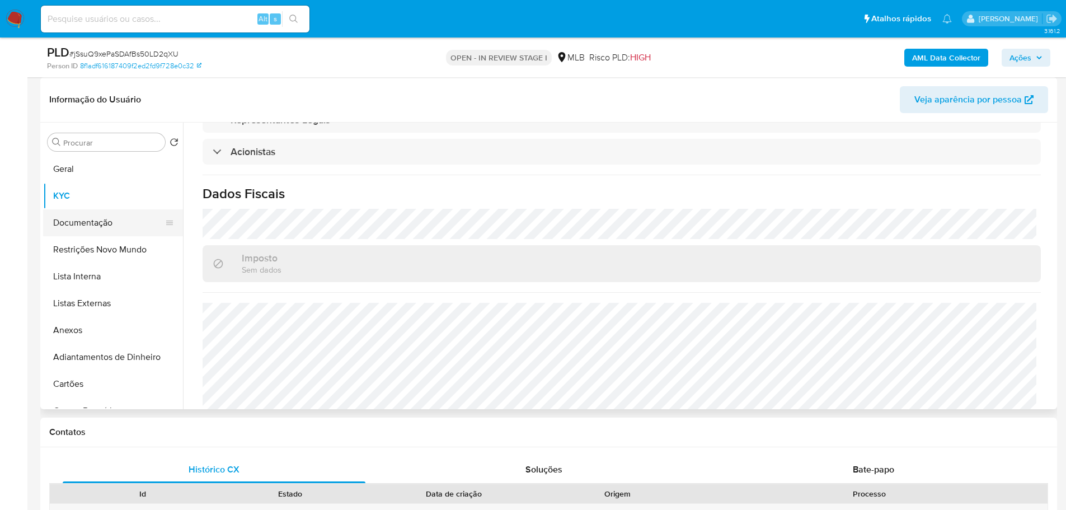
click at [90, 226] on button "Documentação" at bounding box center [108, 222] width 131 height 27
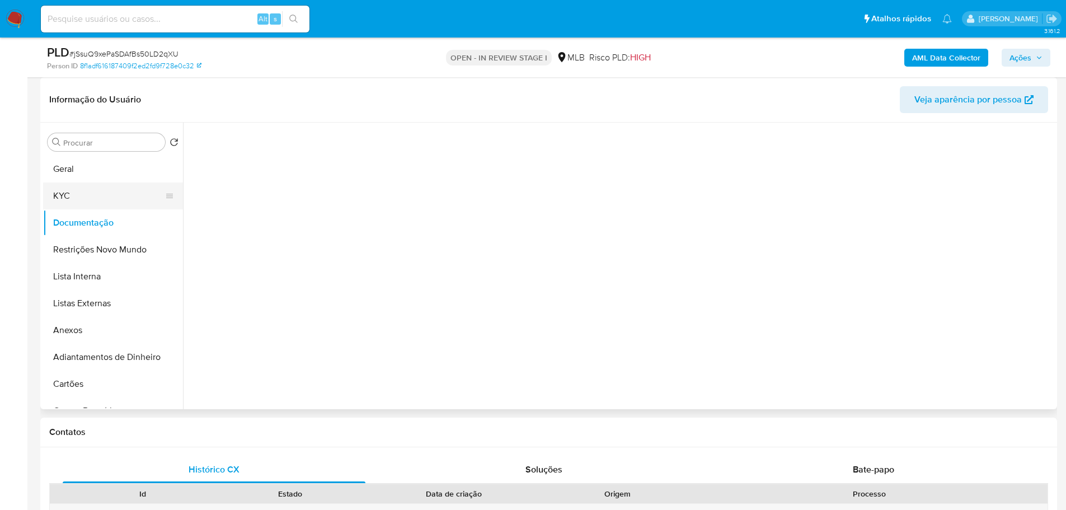
scroll to position [0, 0]
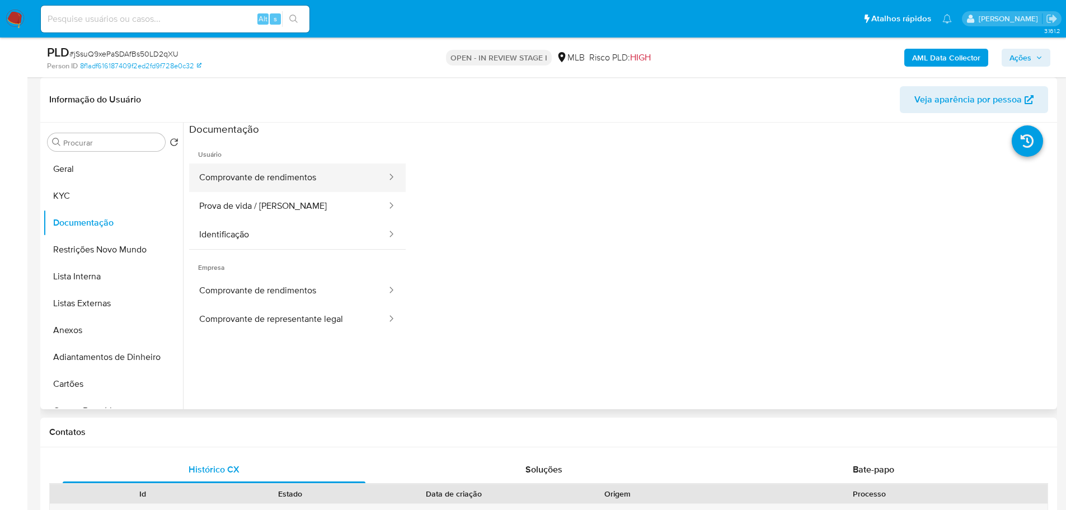
click at [227, 176] on button "Comprovante de rendimentos" at bounding box center [288, 177] width 199 height 29
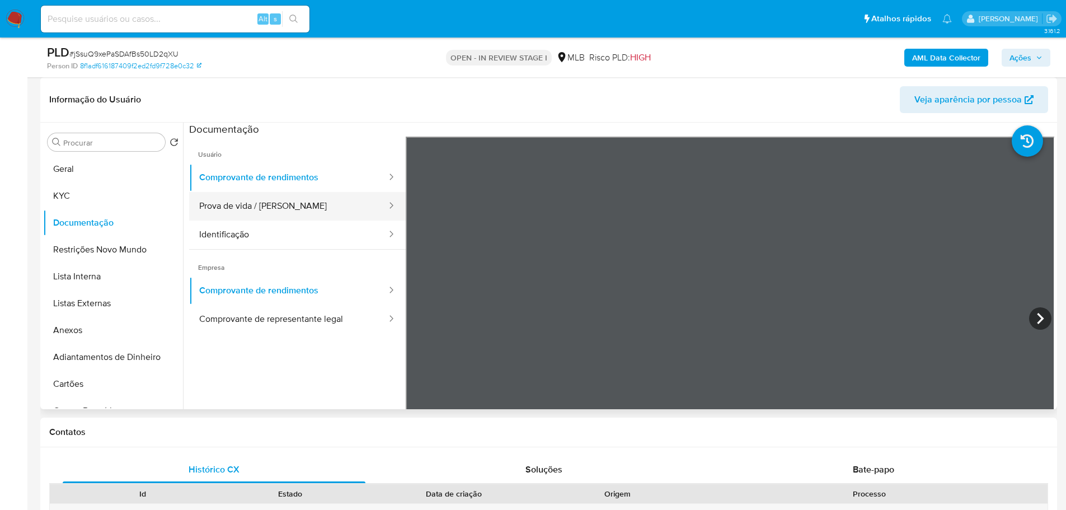
click at [233, 216] on button "Prova de vida / Selfie" at bounding box center [288, 206] width 199 height 29
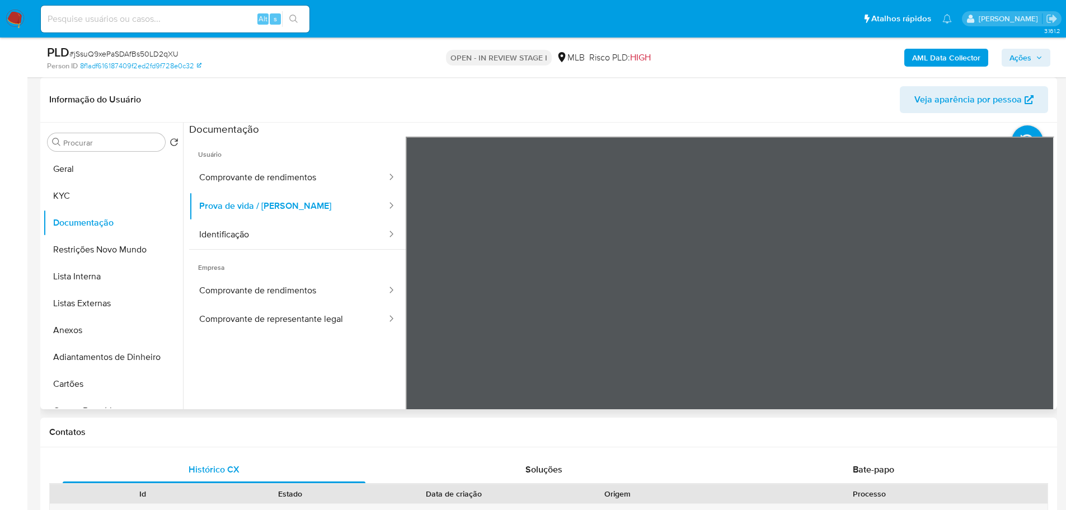
drag, startPoint x: 382, startPoint y: 230, endPoint x: 401, endPoint y: 230, distance: 19.0
click at [388, 230] on li "Identificação" at bounding box center [297, 235] width 217 height 29
click at [292, 238] on button "Identificação" at bounding box center [288, 235] width 199 height 29
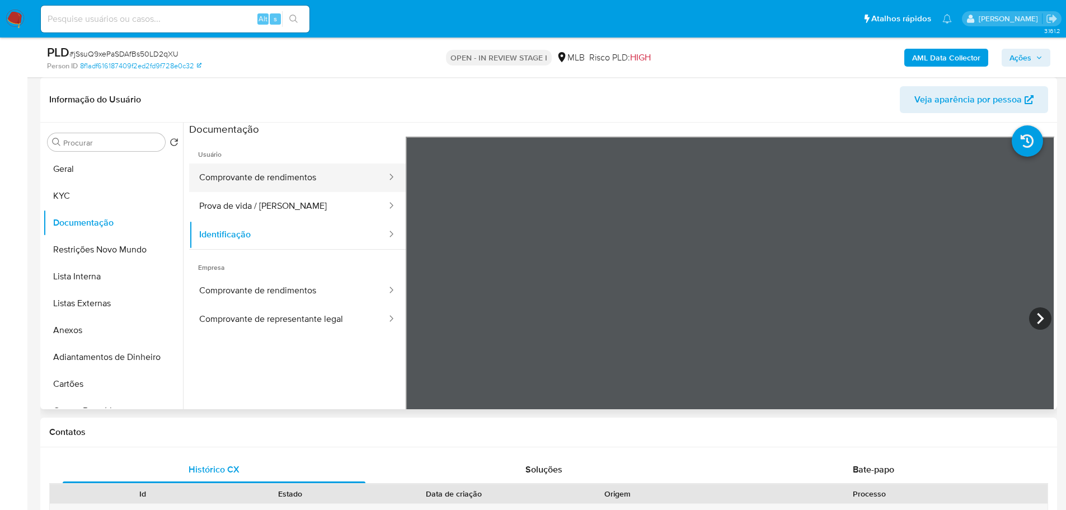
click at [283, 176] on button "Comprovante de rendimentos" at bounding box center [288, 177] width 199 height 29
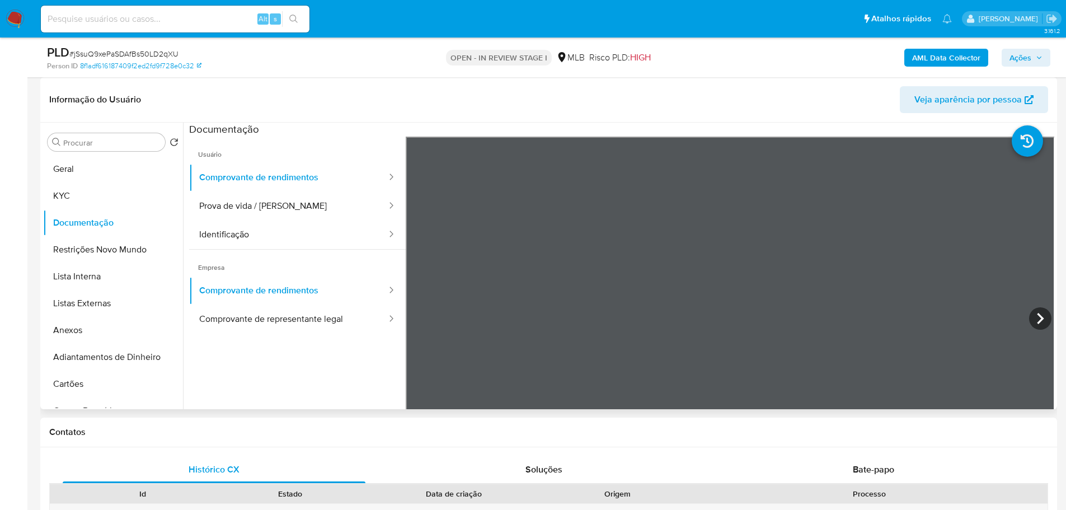
click at [647, 132] on section at bounding box center [622, 309] width 866 height 372
click at [1030, 316] on icon at bounding box center [1041, 318] width 22 height 22
click at [832, 95] on div "Informação do Usuário Veja aparência por pessoa Procurar Retornar ao pedido pad…" at bounding box center [548, 243] width 1017 height 332
click at [783, 118] on div "Informação do Usuário Veja aparência por pessoa Procurar Retornar ao pedido pad…" at bounding box center [548, 243] width 1017 height 332
click at [1040, 320] on icon at bounding box center [1041, 318] width 22 height 22
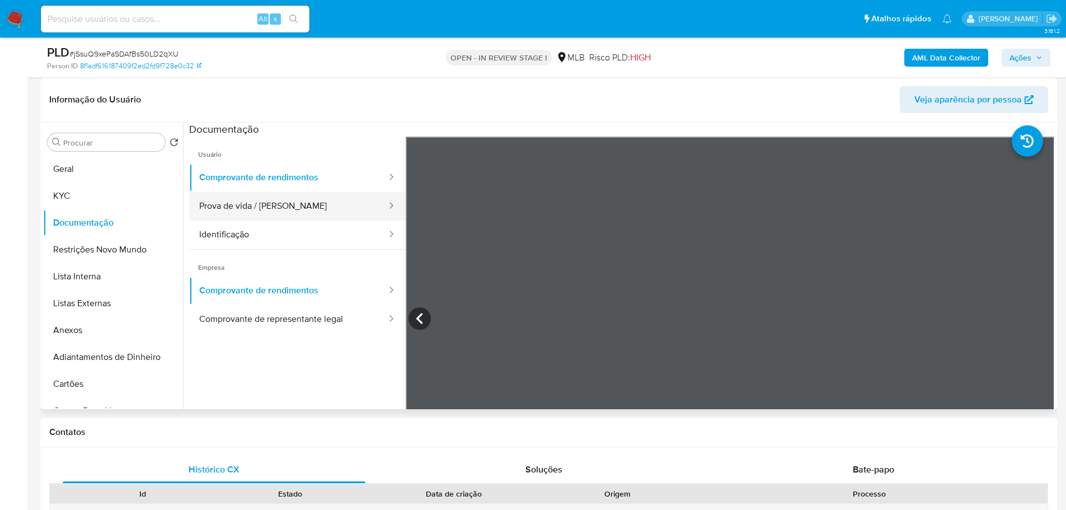
click at [267, 214] on button "Prova de vida / Selfie" at bounding box center [288, 206] width 199 height 29
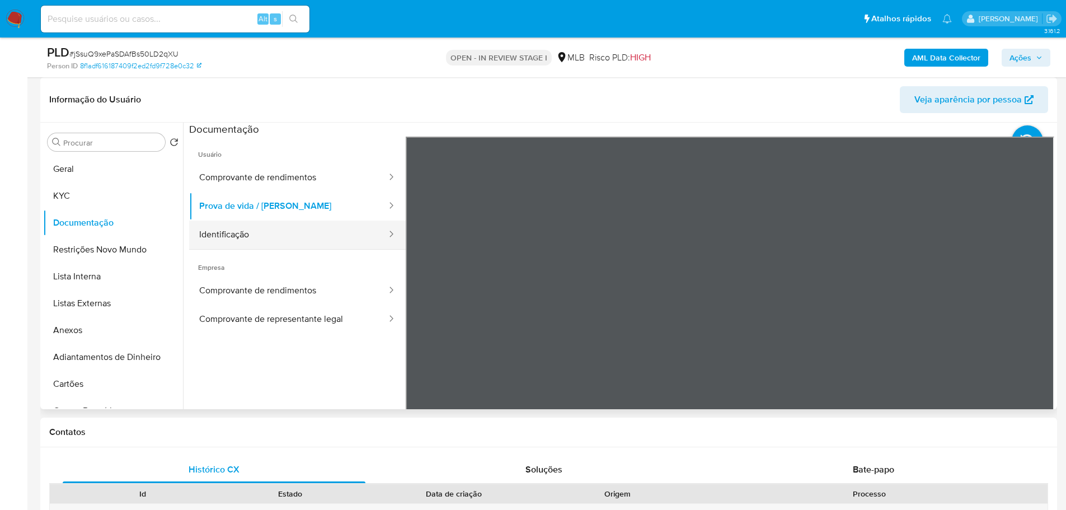
click at [348, 227] on button "Identificação" at bounding box center [288, 235] width 199 height 29
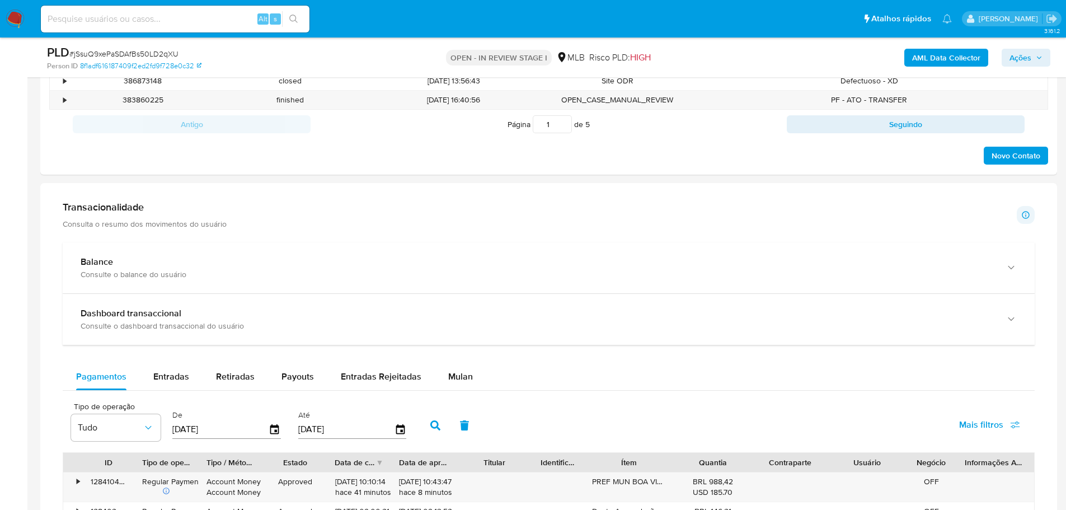
scroll to position [672, 0]
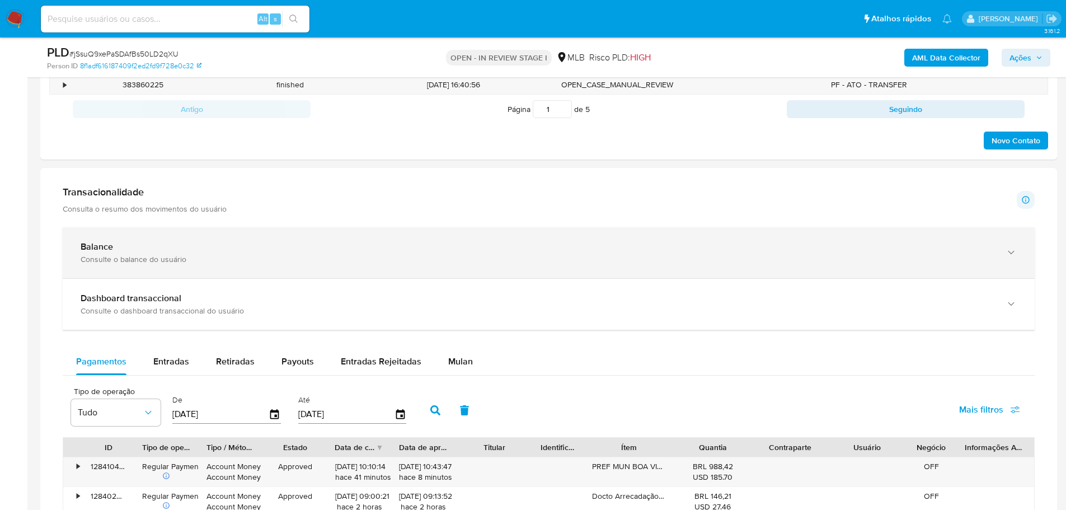
click at [251, 264] on div "Balance Consulte o balance do usuário" at bounding box center [549, 252] width 972 height 51
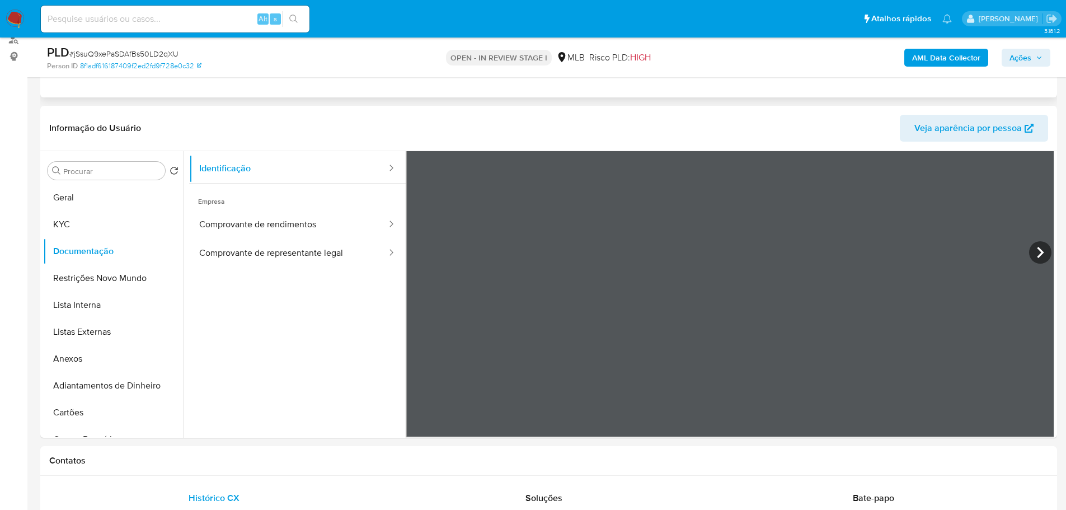
scroll to position [0, 0]
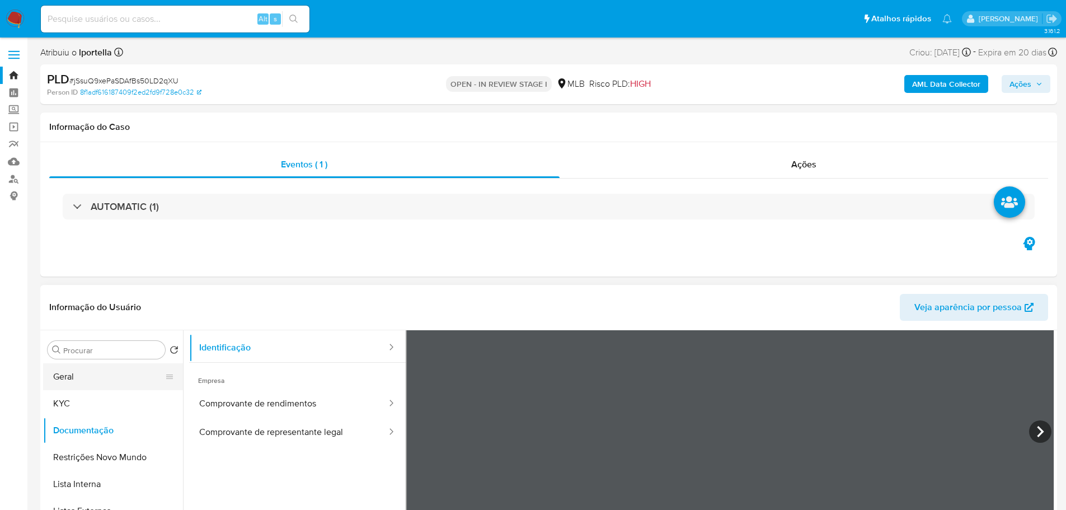
click at [82, 377] on button "Geral" at bounding box center [108, 376] width 131 height 27
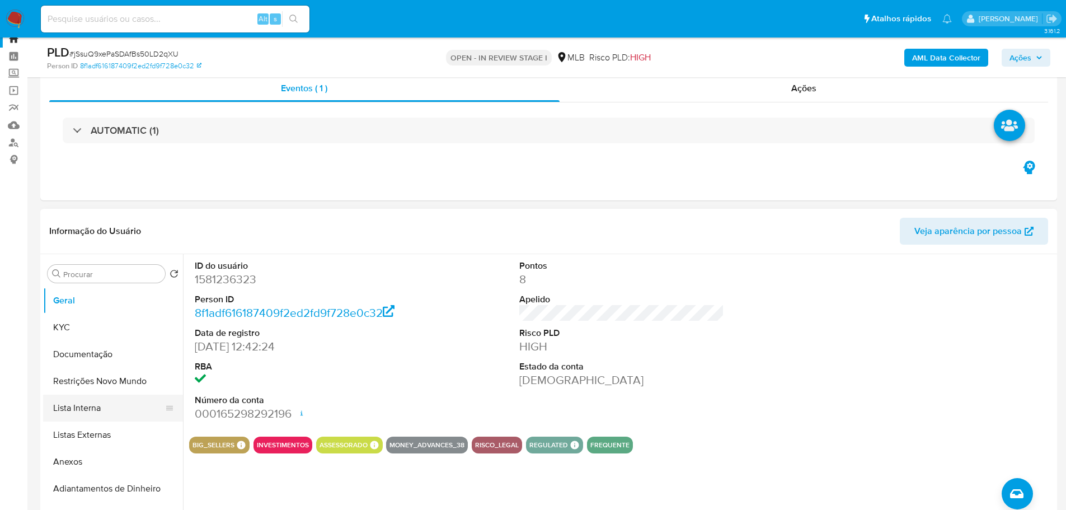
scroll to position [56, 0]
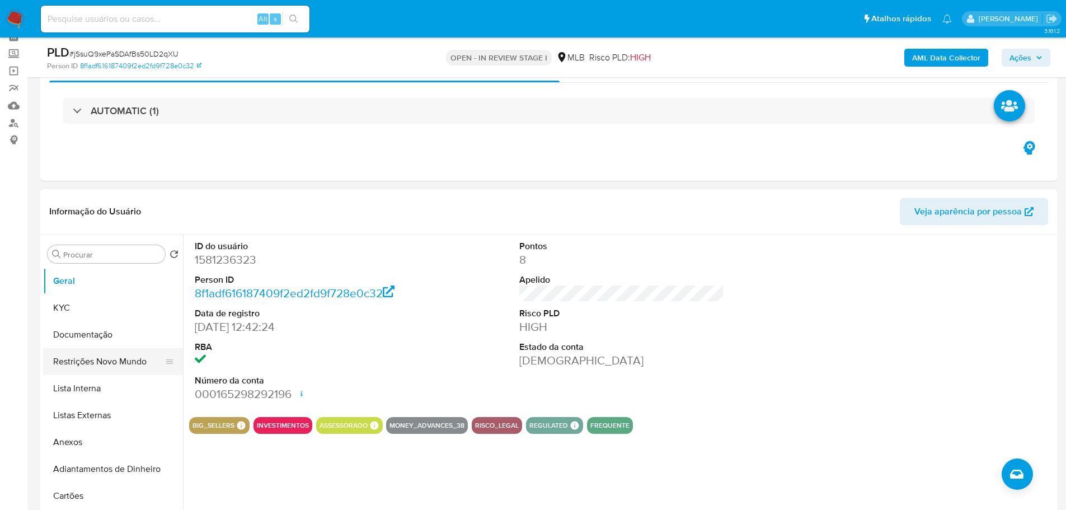
drag, startPoint x: 124, startPoint y: 362, endPoint x: 129, endPoint y: 357, distance: 7.2
click at [124, 362] on button "Restrições Novo Mundo" at bounding box center [108, 361] width 131 height 27
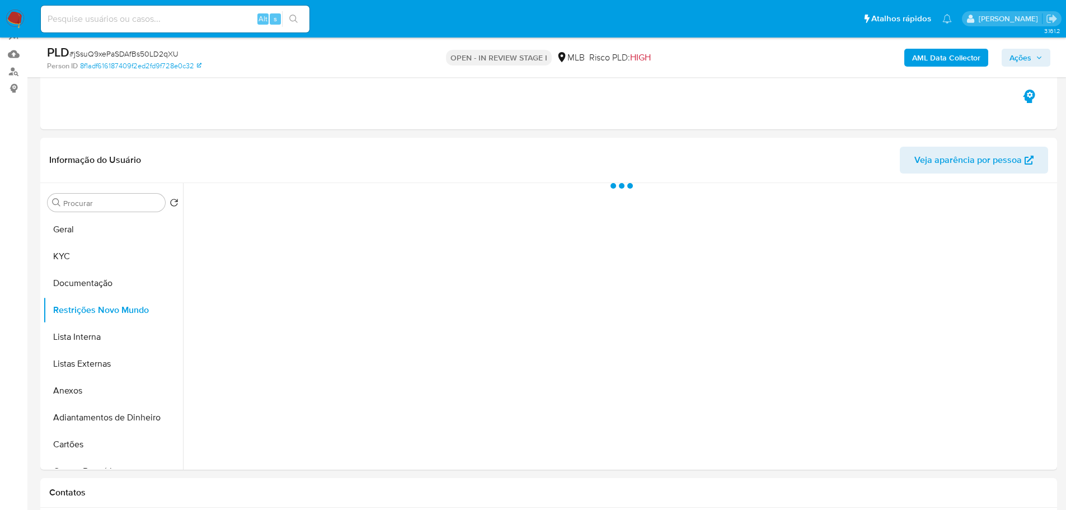
scroll to position [168, 0]
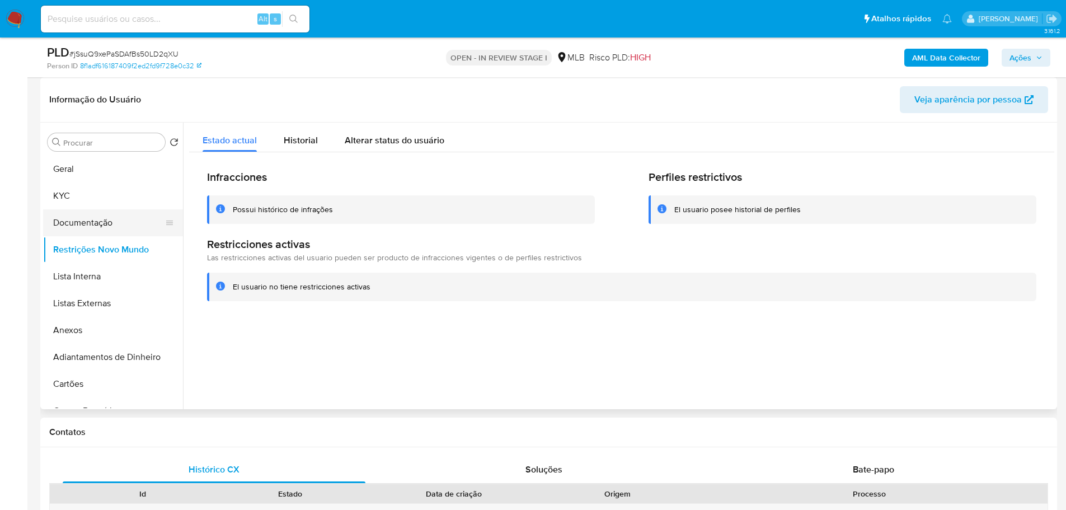
click at [138, 211] on button "Documentação" at bounding box center [108, 222] width 131 height 27
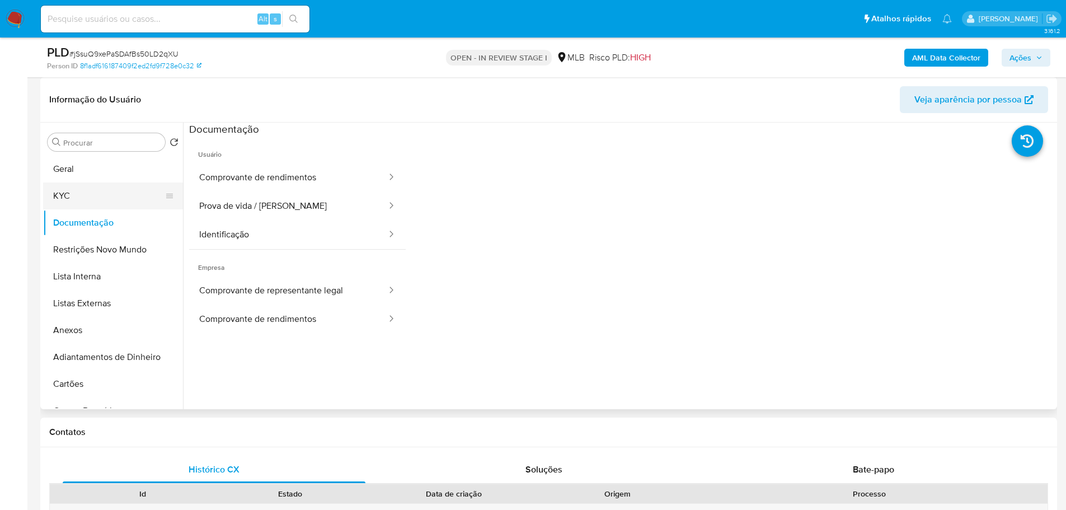
click at [67, 188] on button "KYC" at bounding box center [108, 196] width 131 height 27
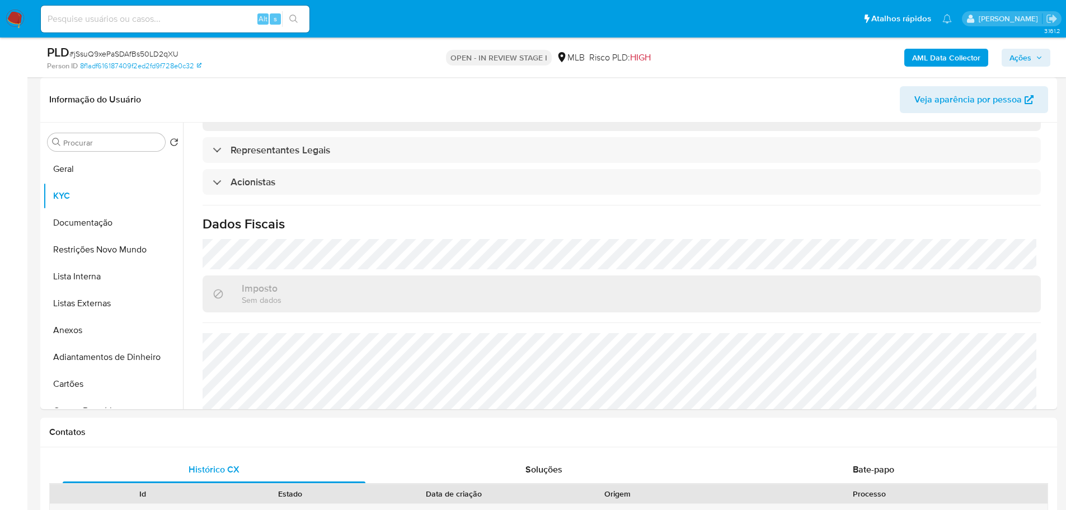
scroll to position [587, 0]
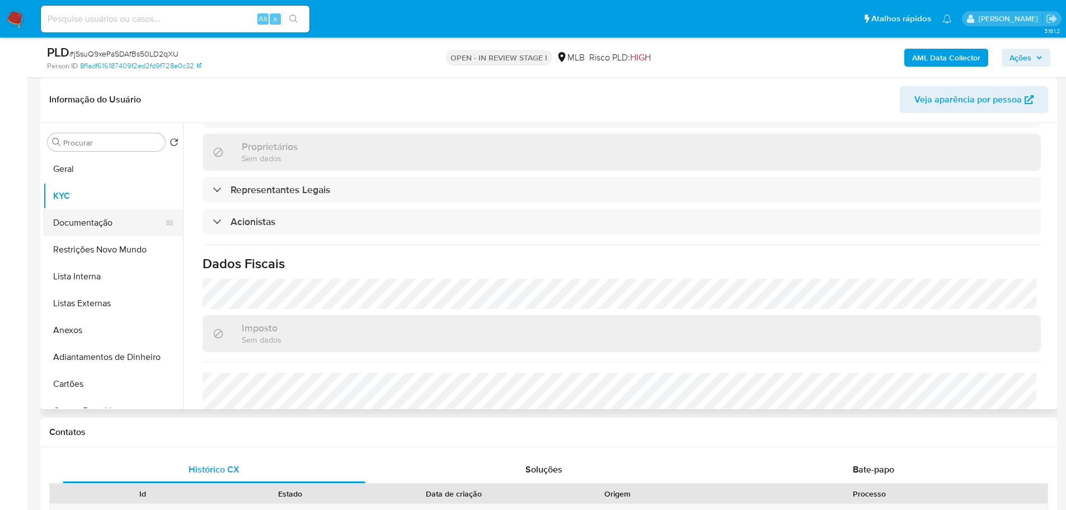
click at [111, 223] on button "Documentação" at bounding box center [108, 222] width 131 height 27
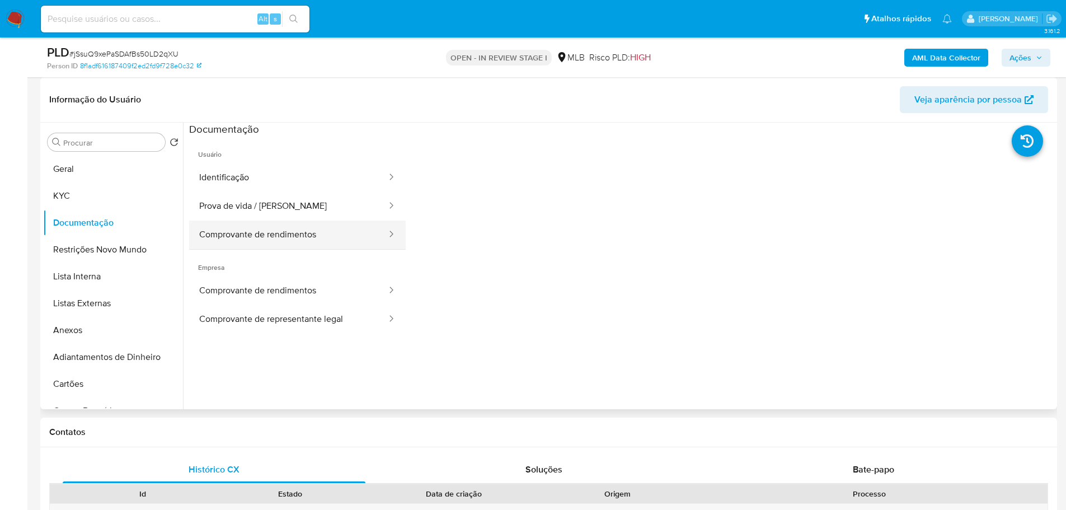
click at [292, 236] on button "Comprovante de rendimentos" at bounding box center [288, 235] width 199 height 29
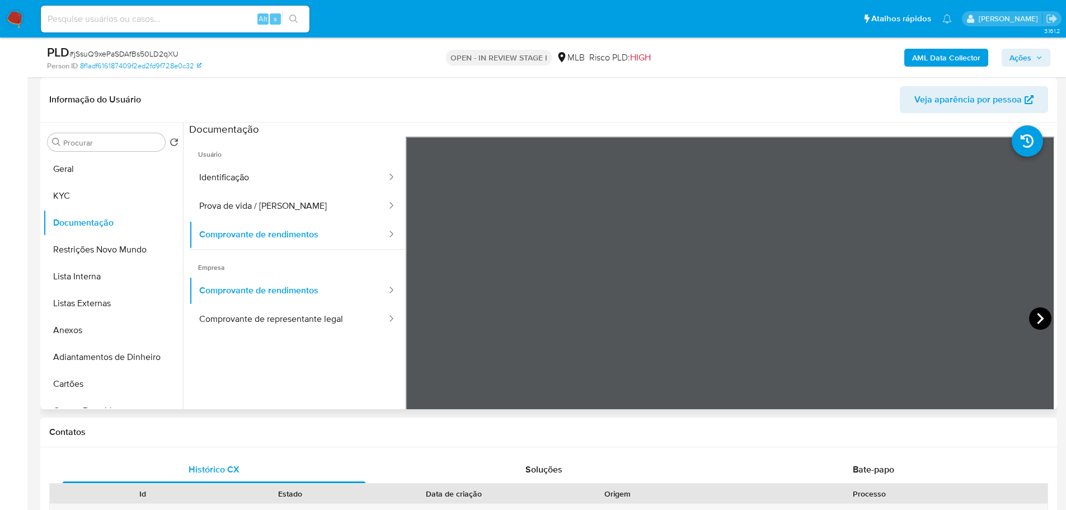
click at [1037, 317] on icon at bounding box center [1040, 318] width 7 height 11
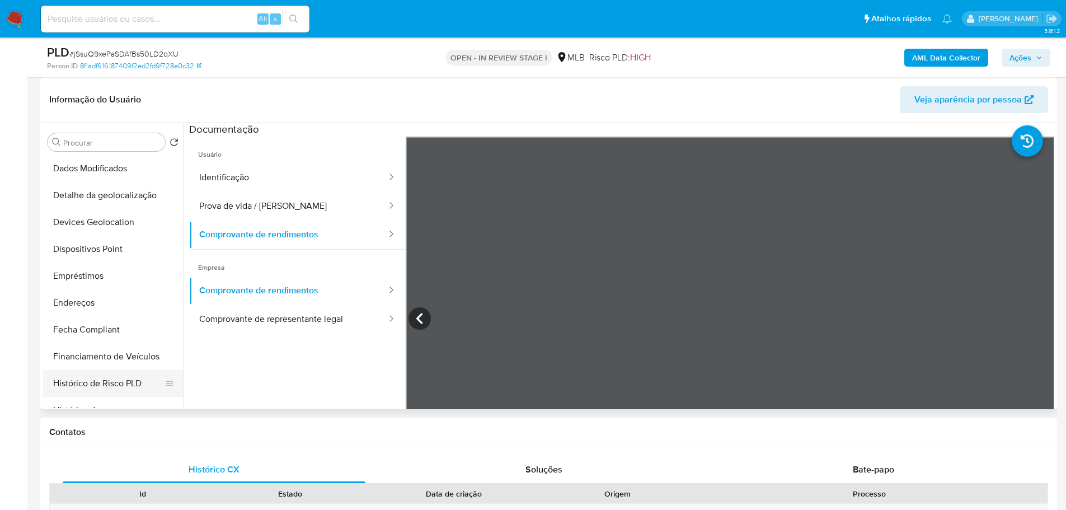
scroll to position [336, 0]
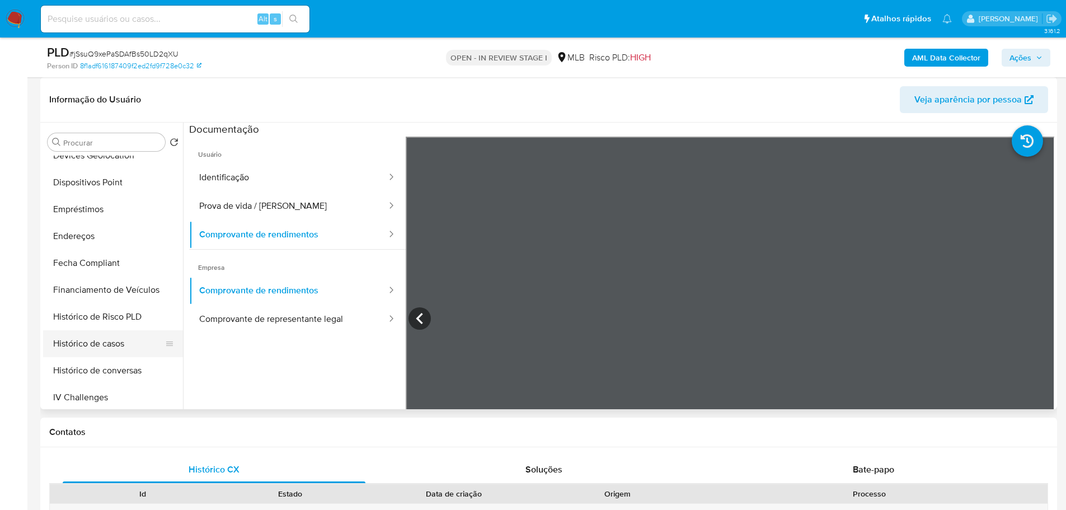
click at [111, 345] on button "Histórico de casos" at bounding box center [108, 343] width 131 height 27
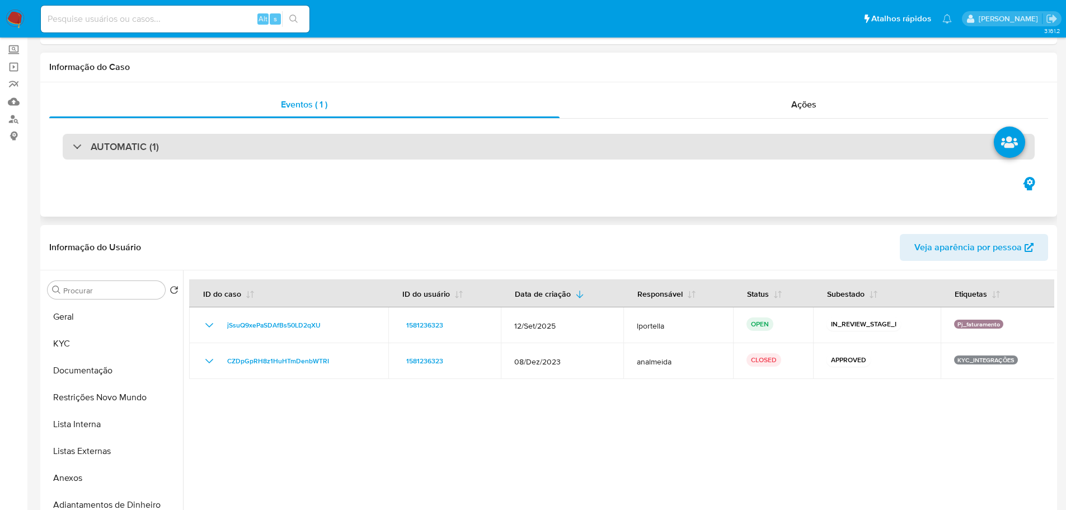
scroll to position [0, 0]
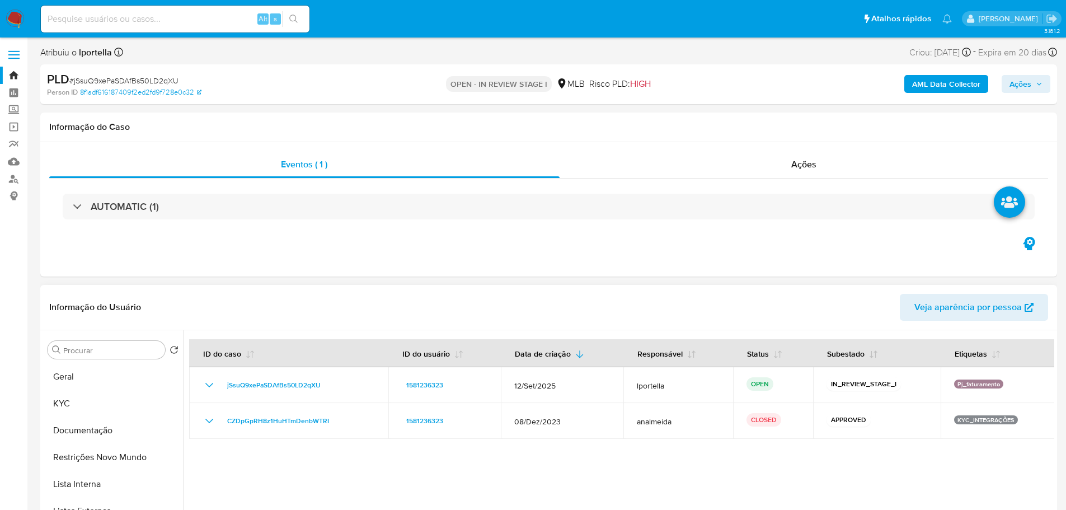
drag, startPoint x: 82, startPoint y: 377, endPoint x: 551, endPoint y: 289, distance: 477.4
click at [106, 378] on button "Geral" at bounding box center [113, 376] width 140 height 27
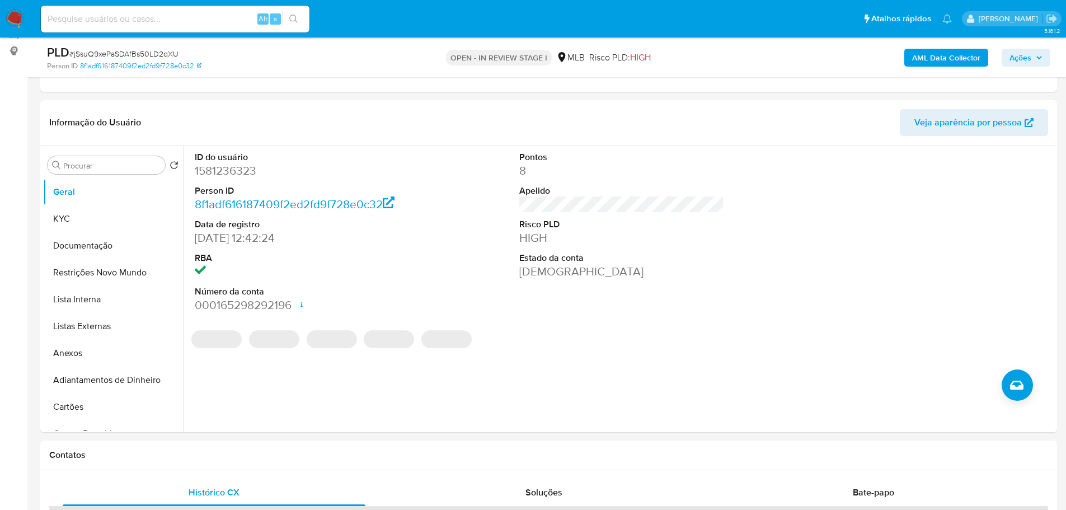
scroll to position [142, 0]
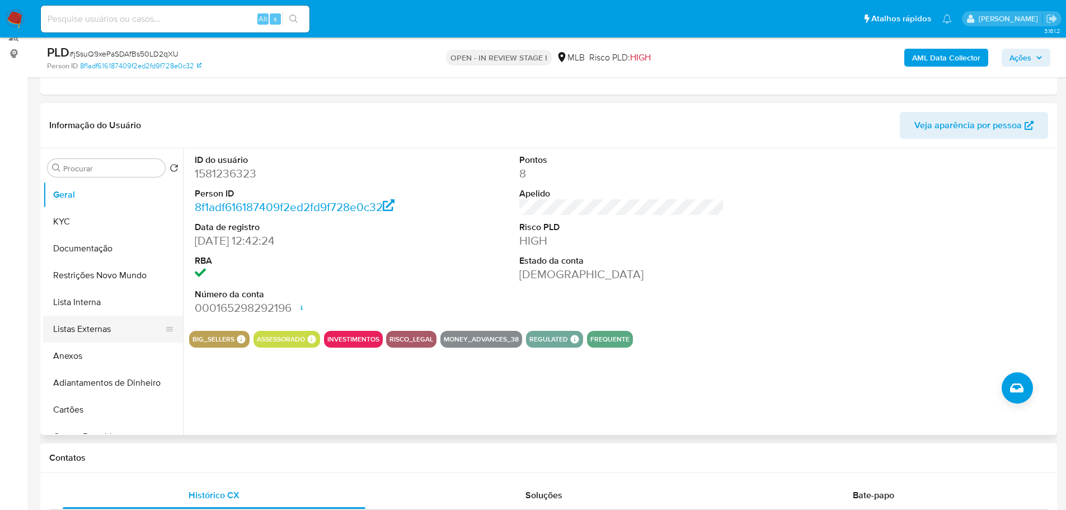
drag, startPoint x: 183, startPoint y: 459, endPoint x: 114, endPoint y: 339, distance: 137.9
click at [182, 459] on h1 "Contatos" at bounding box center [548, 457] width 999 height 11
click at [88, 231] on button "KYC" at bounding box center [108, 221] width 131 height 27
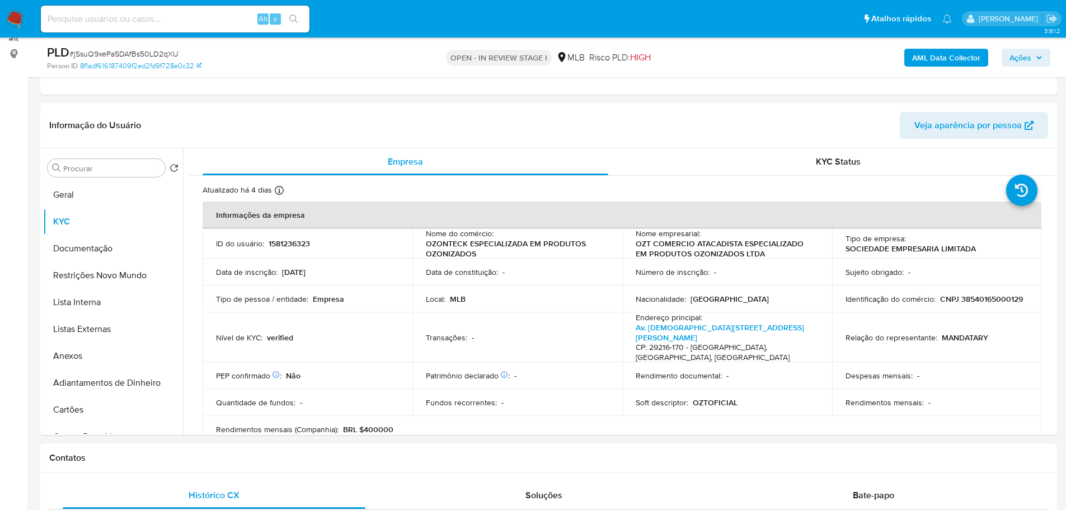
click at [212, 453] on h1 "Contatos" at bounding box center [548, 457] width 999 height 11
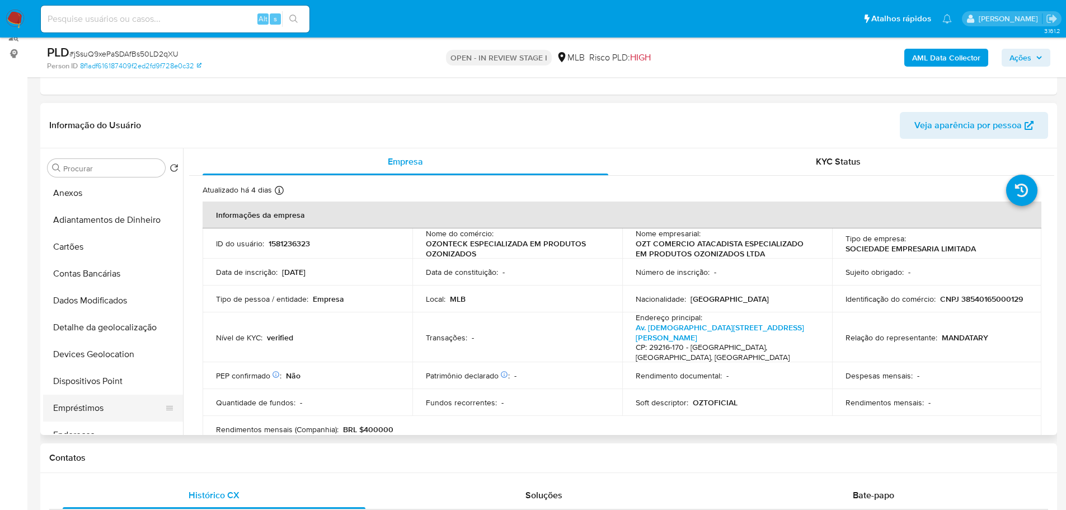
scroll to position [224, 0]
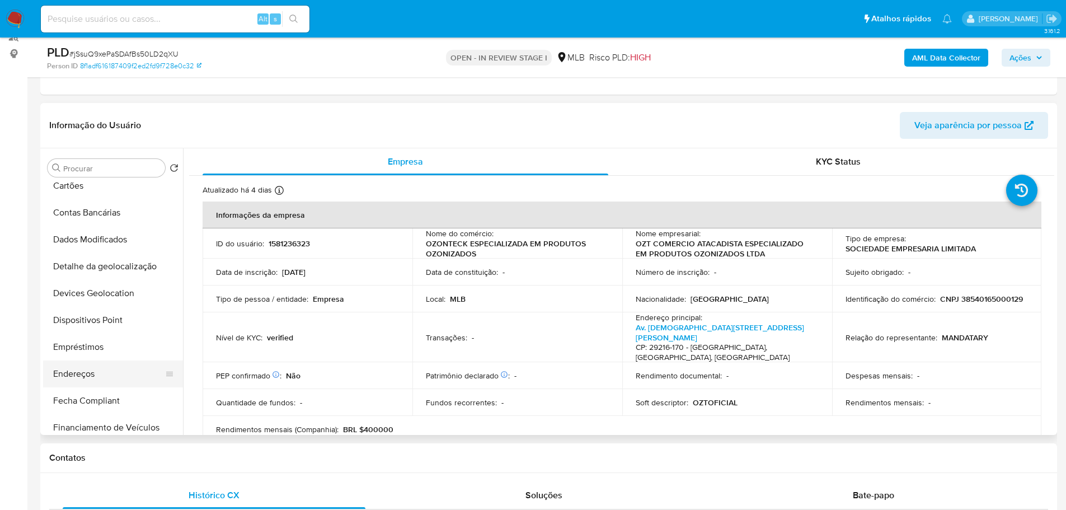
click at [96, 375] on button "Endereços" at bounding box center [108, 374] width 131 height 27
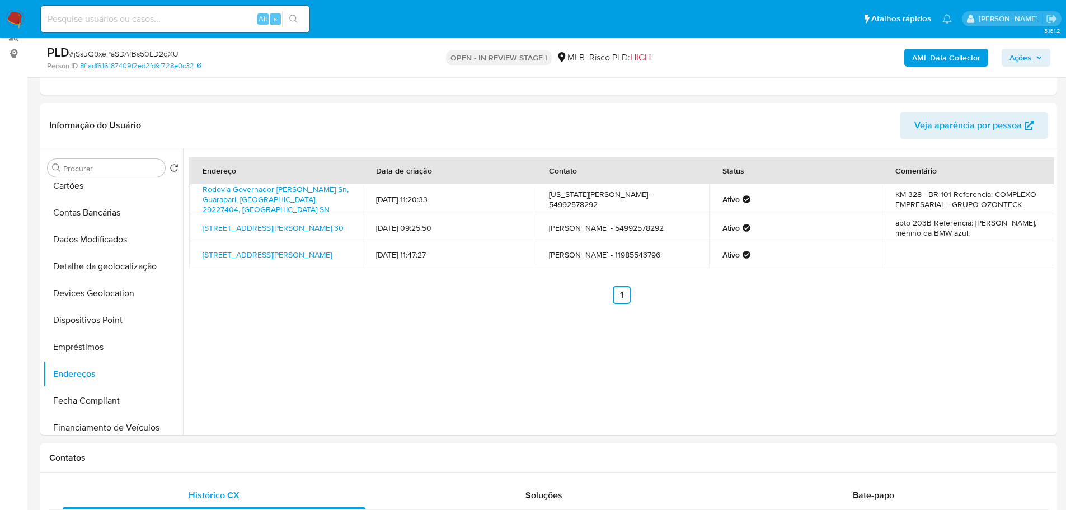
click at [201, 460] on h1 "Contatos" at bounding box center [548, 457] width 999 height 11
click at [105, 264] on button "Detalhe da geolocalização" at bounding box center [108, 266] width 131 height 27
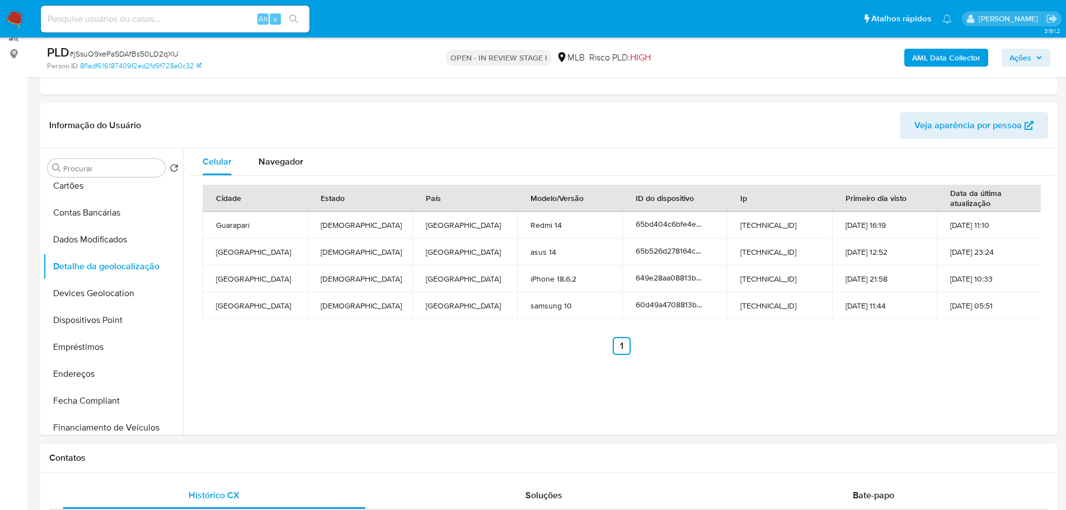
click at [148, 451] on div "Contatos" at bounding box center [548, 458] width 1017 height 30
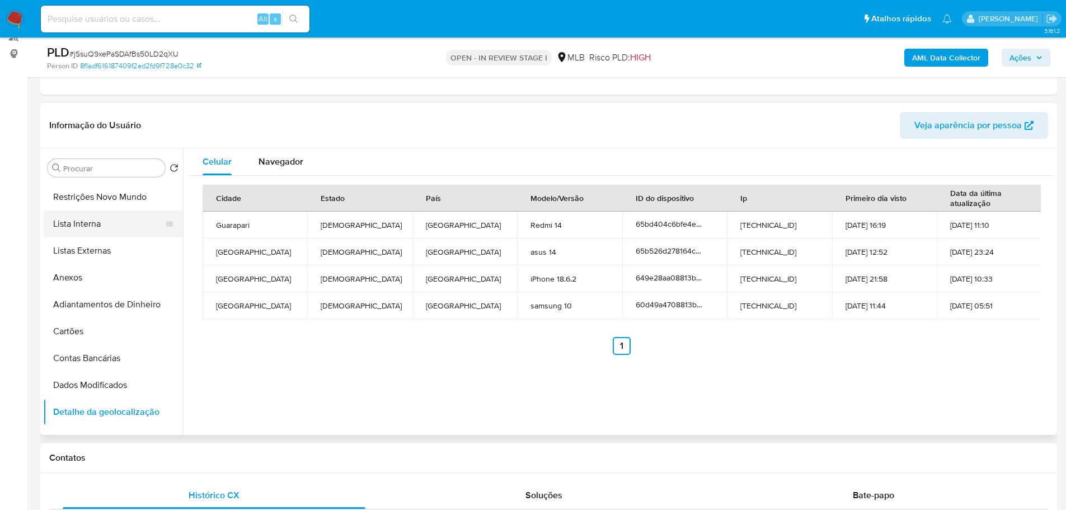
scroll to position [0, 0]
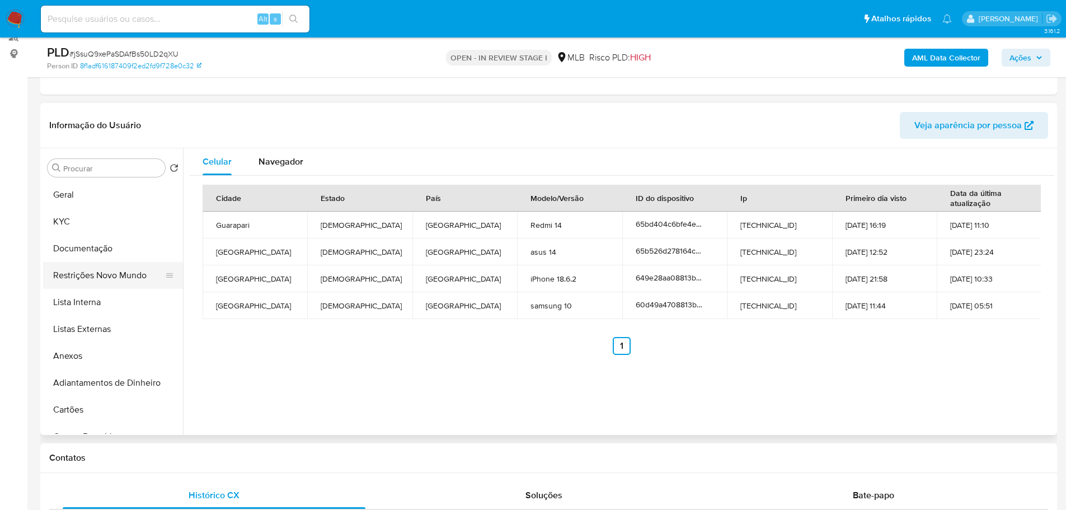
click at [92, 280] on button "Restrições Novo Mundo" at bounding box center [108, 275] width 131 height 27
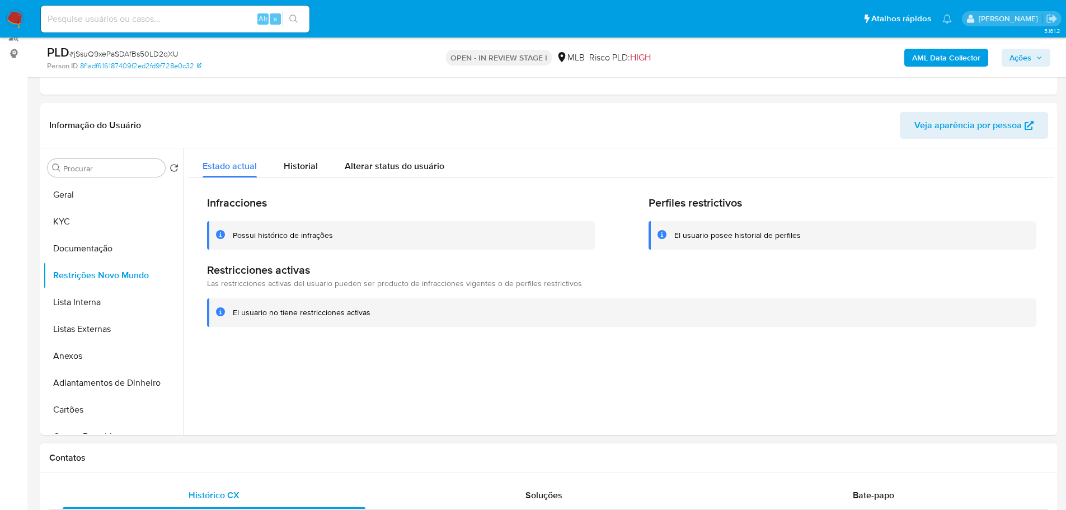
click at [252, 458] on h1 "Contatos" at bounding box center [548, 457] width 999 height 11
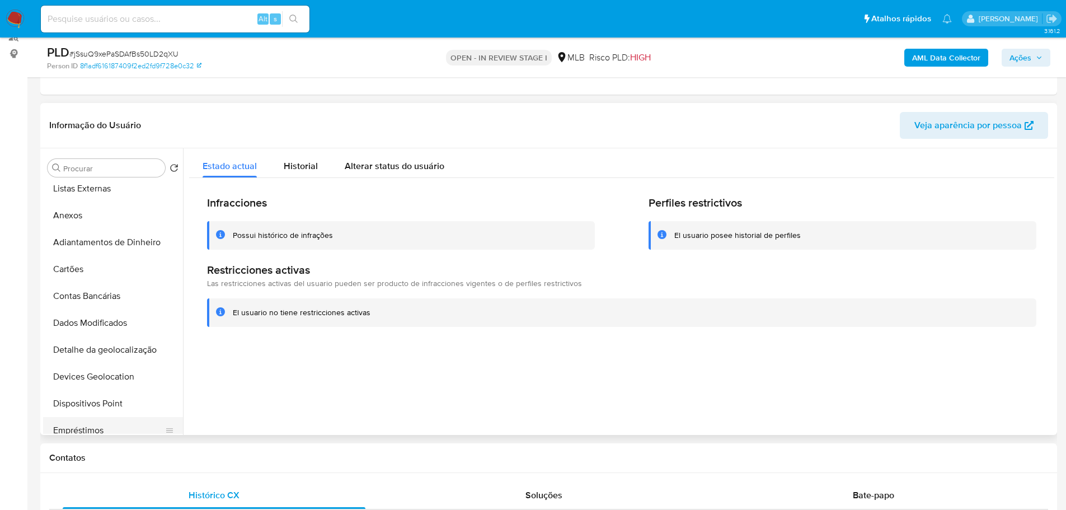
scroll to position [224, 0]
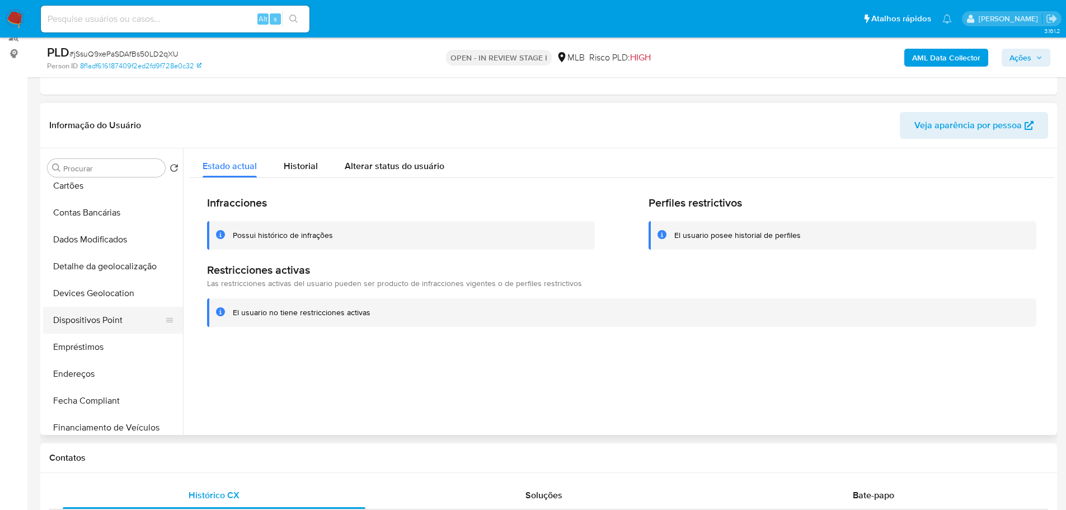
drag, startPoint x: 109, startPoint y: 316, endPoint x: 8, endPoint y: 316, distance: 100.2
click at [107, 316] on button "Dispositivos Point" at bounding box center [108, 320] width 131 height 27
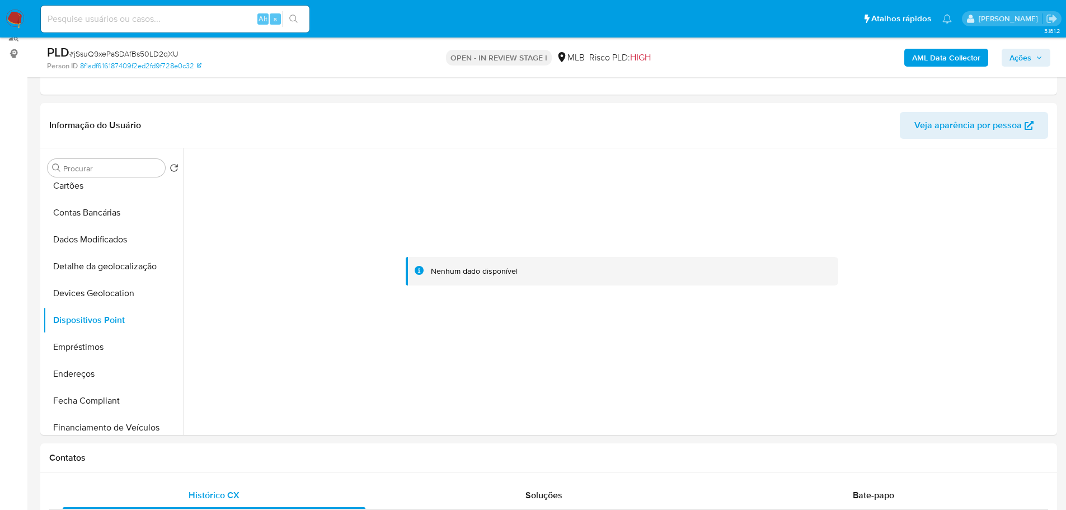
drag, startPoint x: 309, startPoint y: 460, endPoint x: 34, endPoint y: 407, distance: 280.0
click at [309, 460] on h1 "Contatos" at bounding box center [548, 457] width 999 height 11
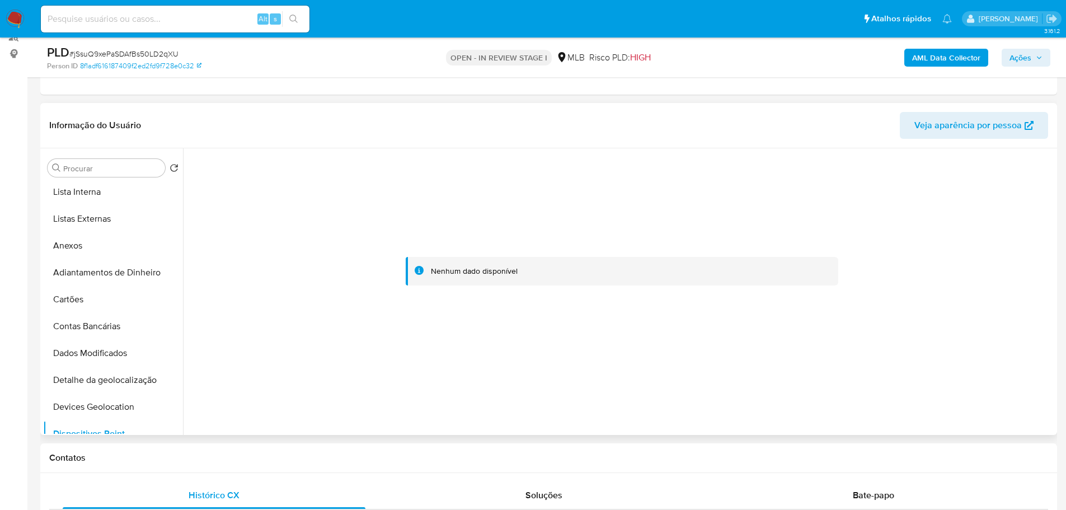
scroll to position [0, 0]
click at [73, 224] on button "KYC" at bounding box center [108, 221] width 131 height 27
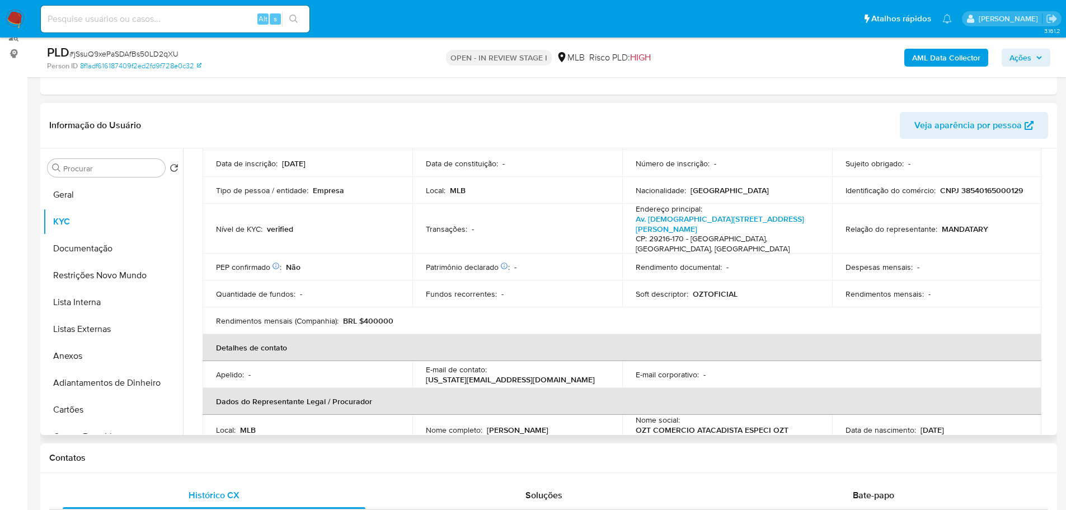
scroll to position [41, 0]
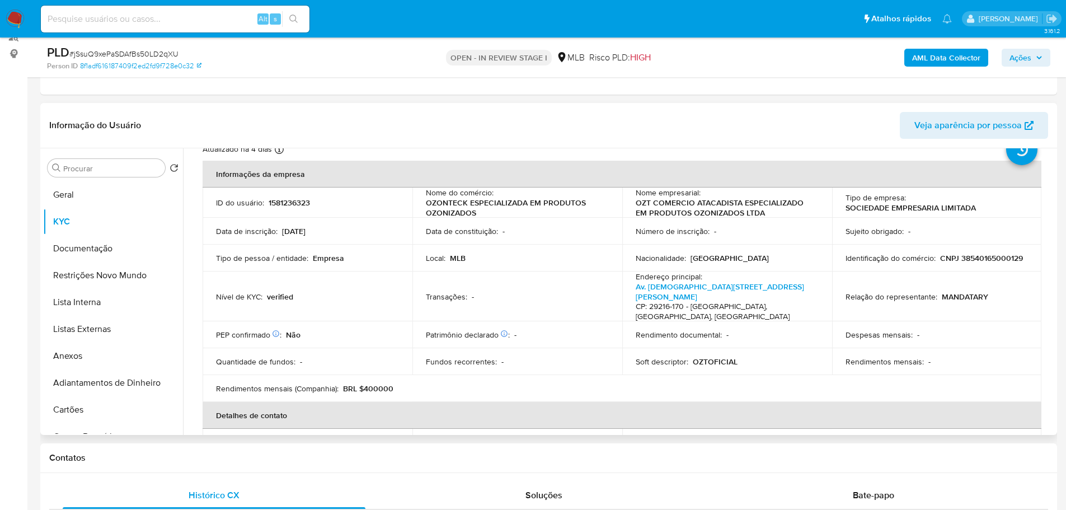
click at [941, 263] on p "CNPJ 38540165000129" at bounding box center [982, 258] width 83 height 10
copy p "38540165000129"
drag, startPoint x: 771, startPoint y: 211, endPoint x: 635, endPoint y: 207, distance: 135.5
click at [636, 207] on p "OZT COMERCIO ATACADISTA ESPECIALIZADO EM PRODUTOS OZONIZADOS LTDA" at bounding box center [725, 208] width 179 height 20
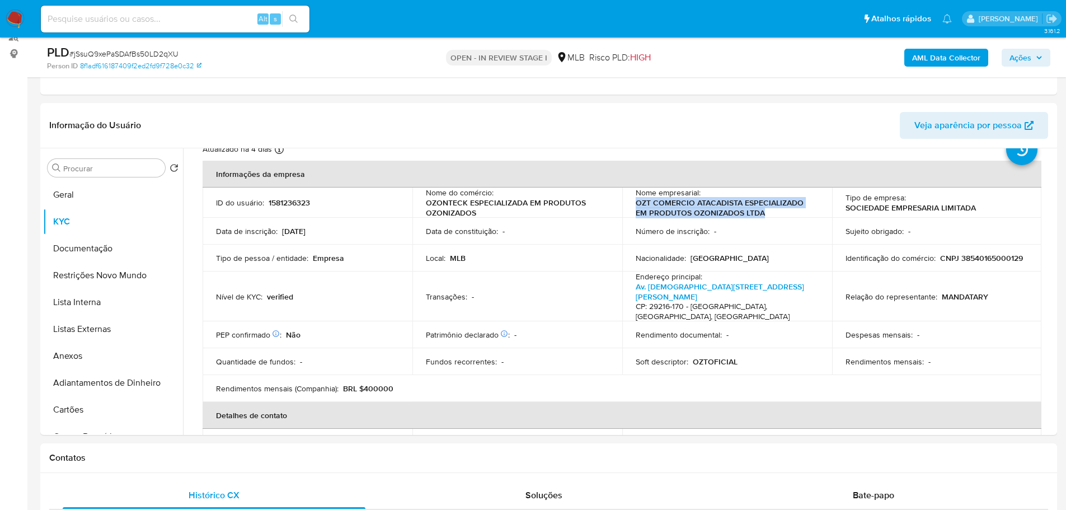
copy p "OZT COMERCIO ATACADISTA ESPECIALIZADO EM PRODUTOS OZONIZADOS LTDA"
drag, startPoint x: 1041, startPoint y: 58, endPoint x: 1012, endPoint y: 64, distance: 29.2
click at [1040, 58] on icon "button" at bounding box center [1039, 57] width 7 height 7
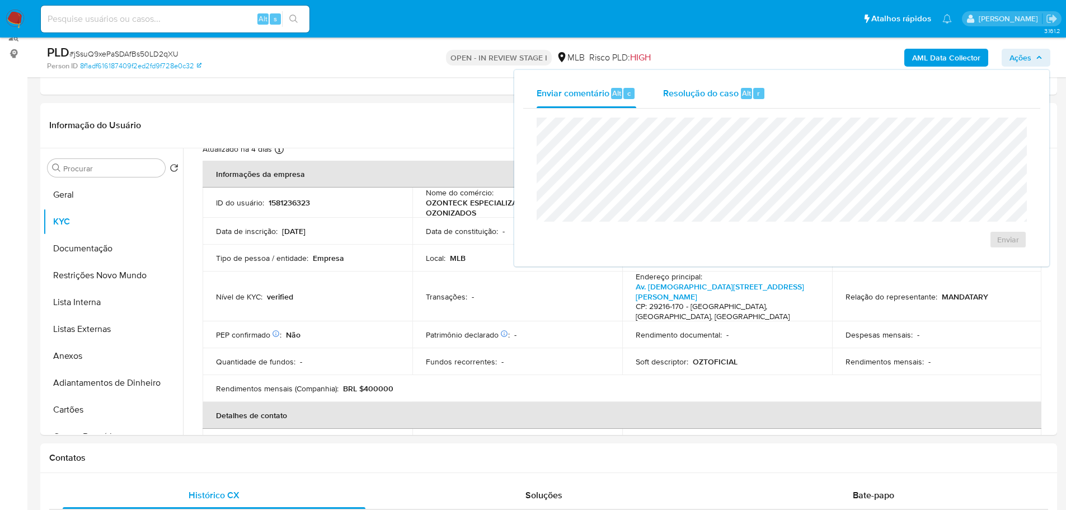
click at [691, 99] on span "Resolução do caso" at bounding box center [701, 92] width 76 height 13
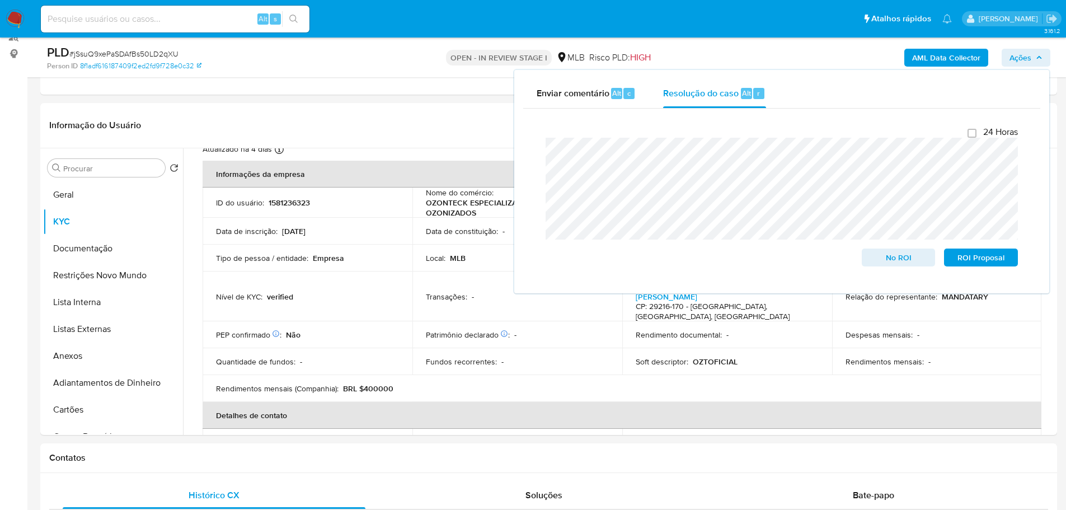
click at [927, 55] on b "AML Data Collector" at bounding box center [947, 58] width 68 height 18
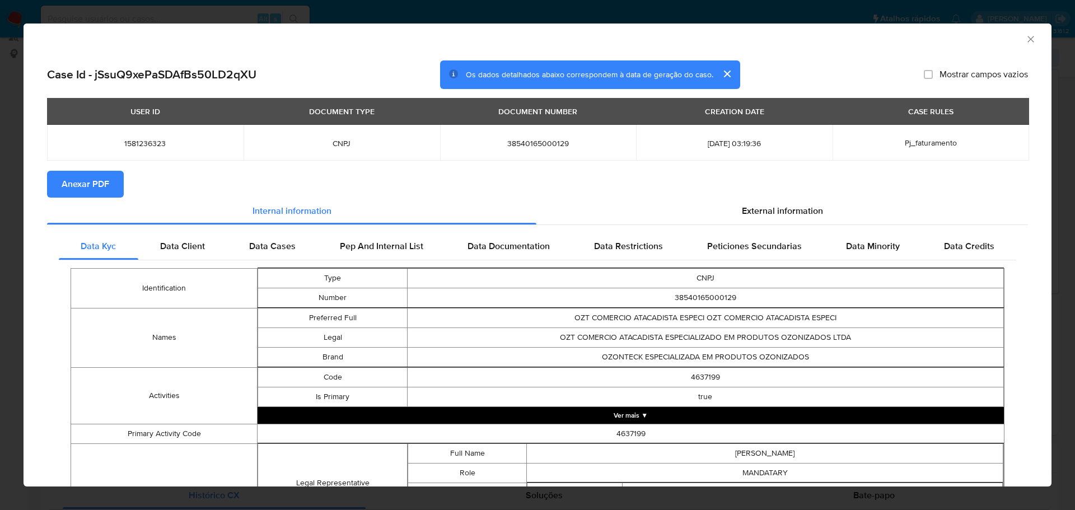
click at [95, 185] on span "Anexar PDF" at bounding box center [86, 184] width 48 height 25
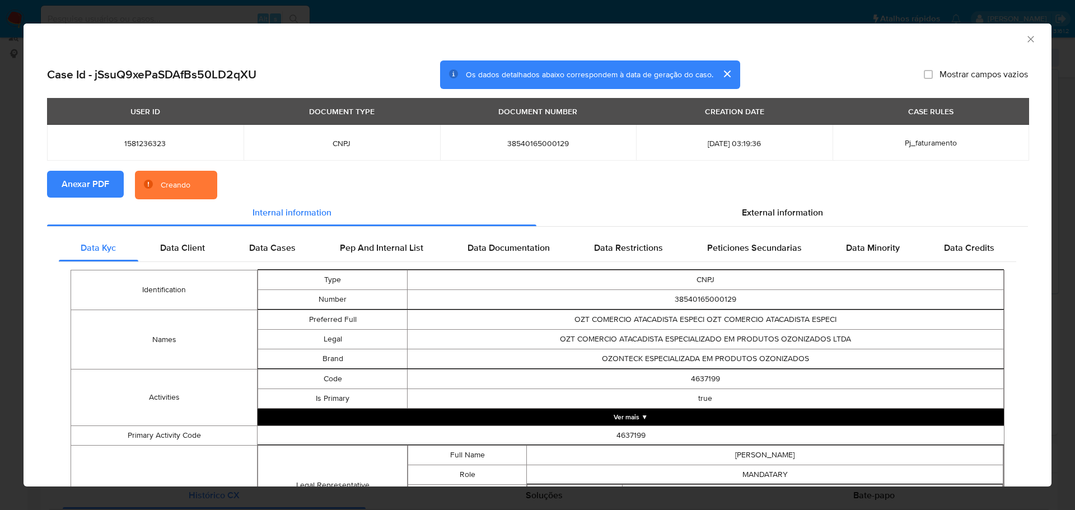
click at [1027, 43] on icon "Fechar a janela" at bounding box center [1030, 39] width 11 height 11
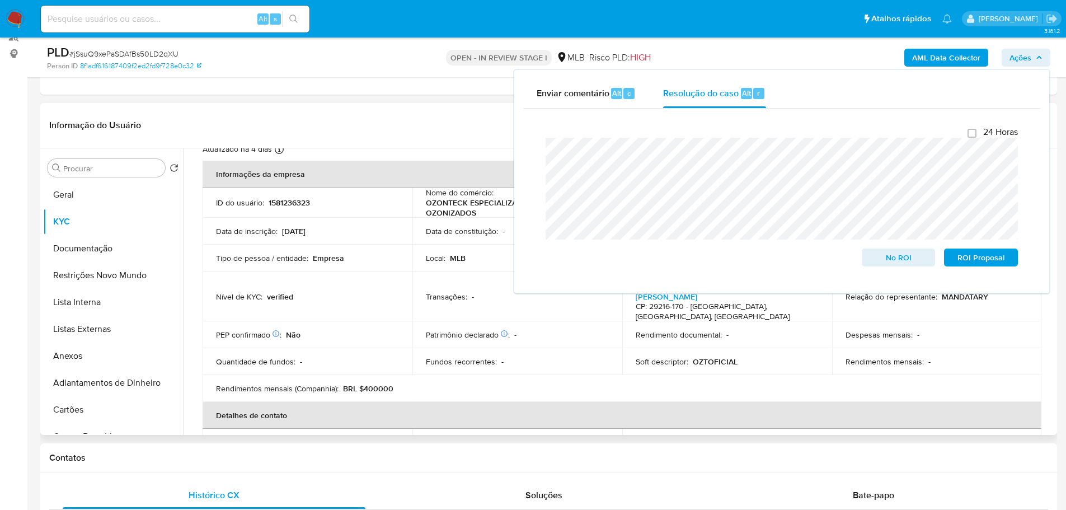
click at [350, 119] on header "Informação do Usuário Veja aparência por pessoa" at bounding box center [548, 125] width 999 height 27
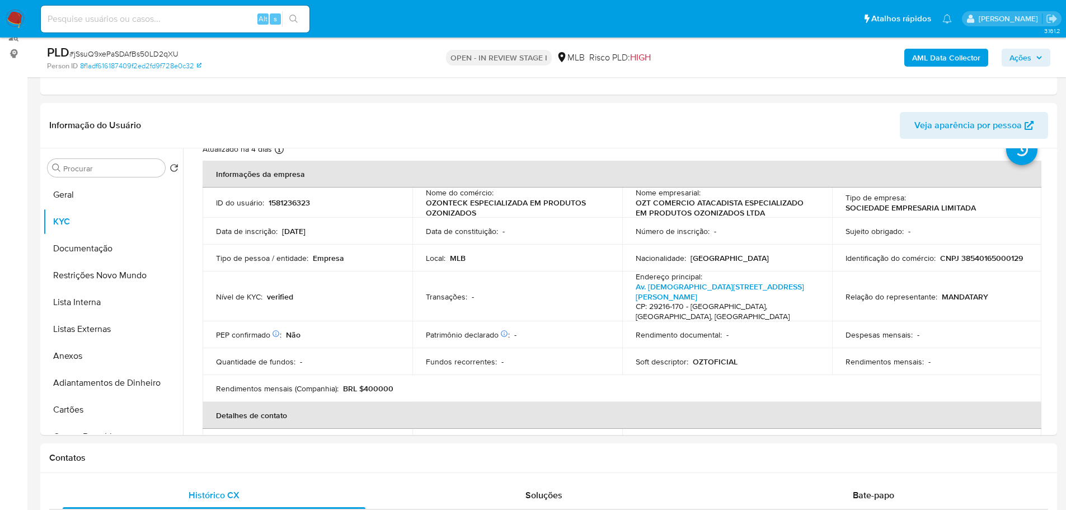
click at [929, 63] on b "AML Data Collector" at bounding box center [947, 58] width 68 height 18
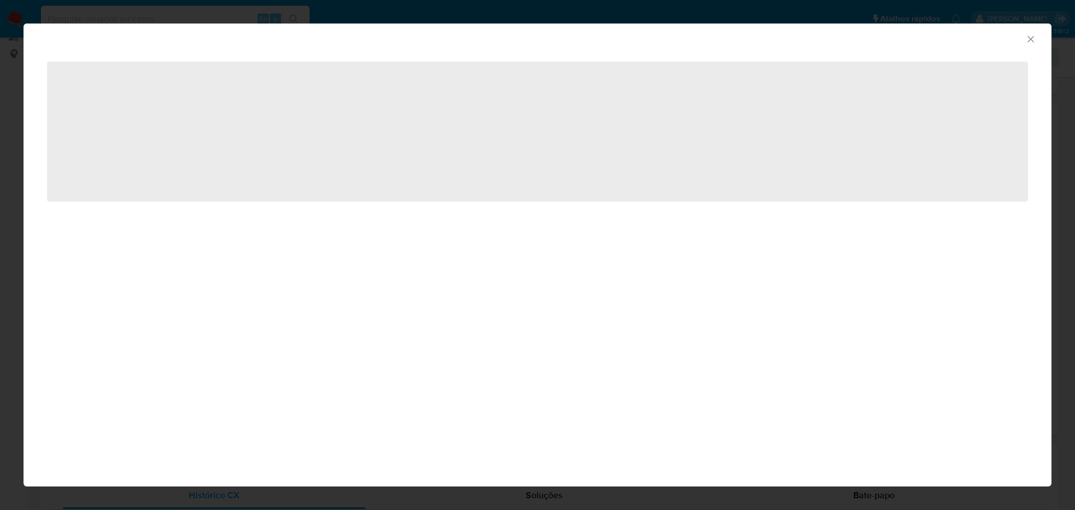
drag, startPoint x: 1031, startPoint y: 40, endPoint x: 910, endPoint y: 68, distance: 124.0
click at [1031, 40] on icon "Fechar a janela" at bounding box center [1030, 39] width 11 height 11
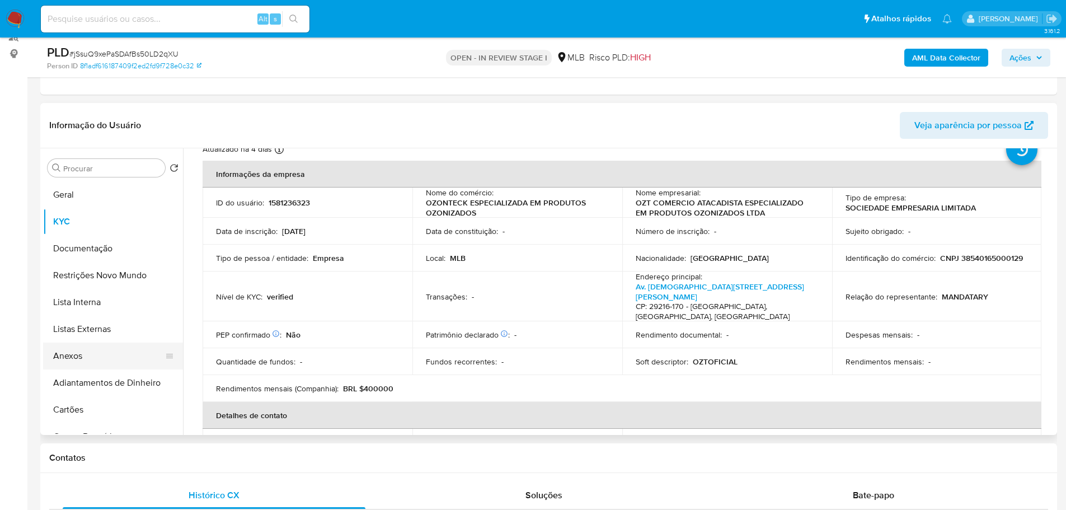
click at [77, 361] on button "Anexos" at bounding box center [108, 356] width 131 height 27
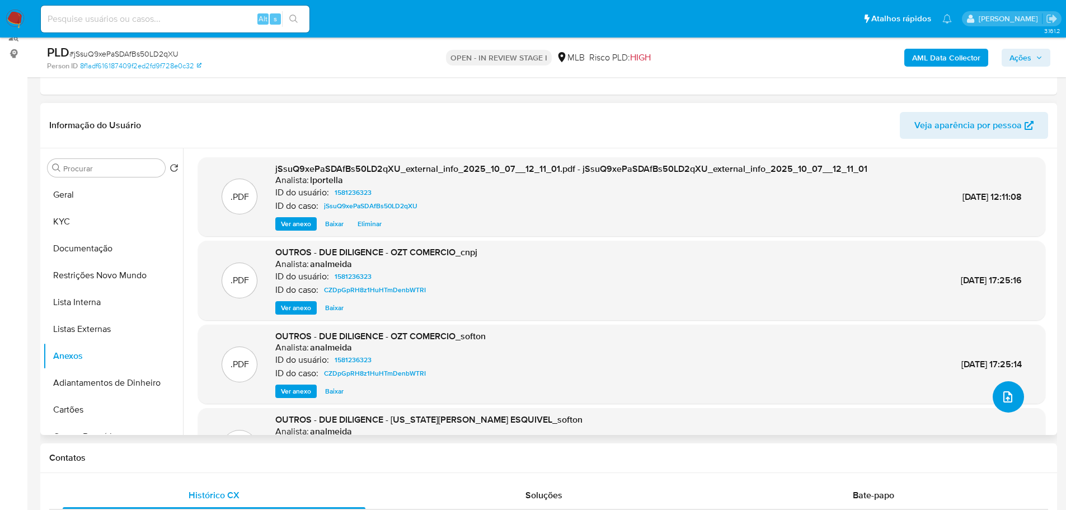
click at [1010, 393] on icon "upload-file" at bounding box center [1008, 396] width 13 height 13
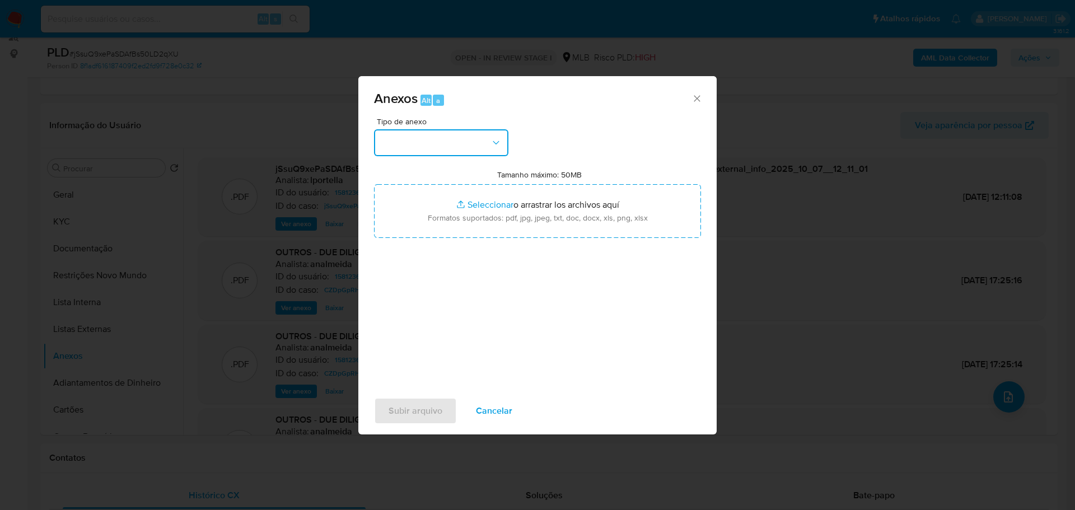
click at [448, 143] on button "button" at bounding box center [441, 142] width 134 height 27
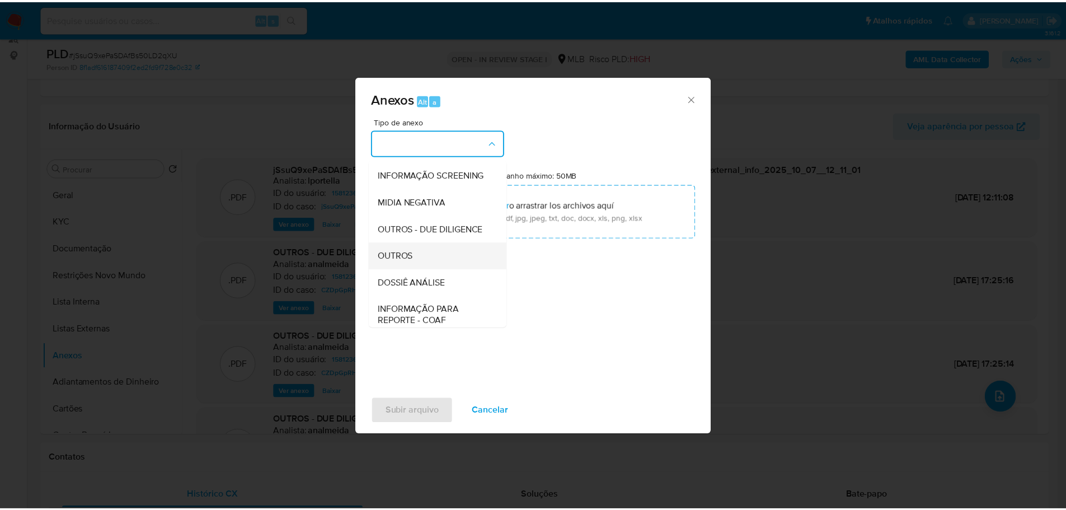
scroll to position [172, 0]
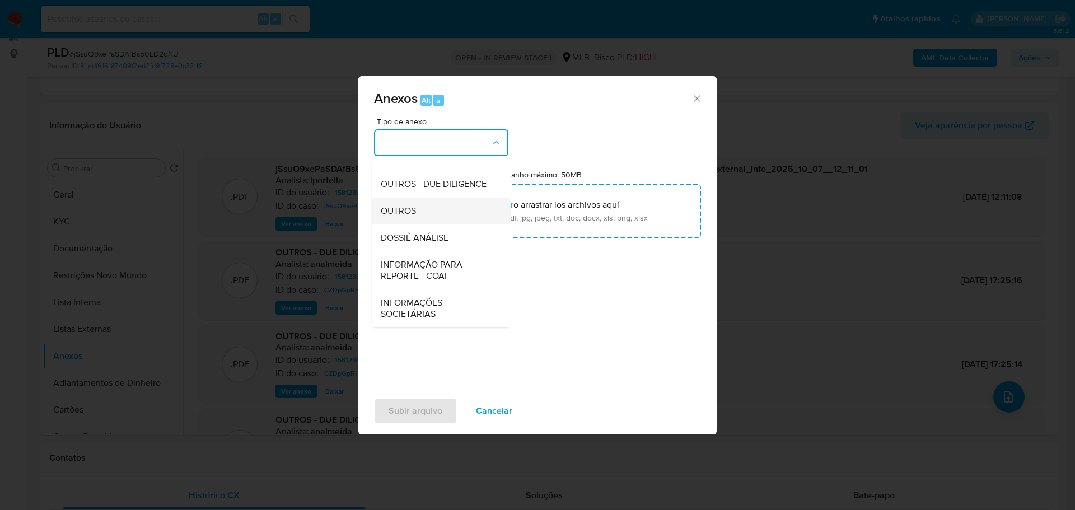
click at [427, 221] on div "OUTROS" at bounding box center [438, 211] width 114 height 27
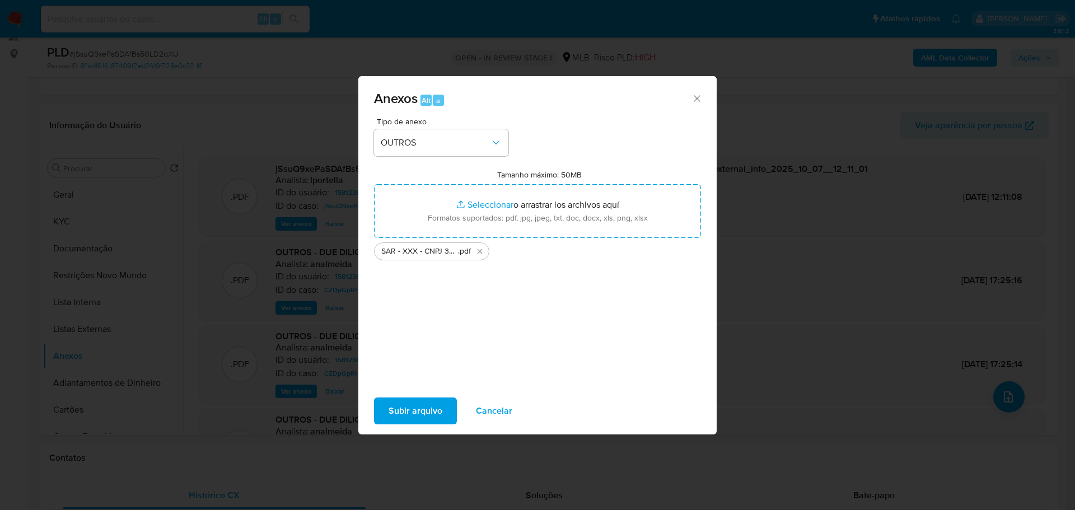
click at [401, 408] on span "Subir arquivo" at bounding box center [416, 411] width 54 height 25
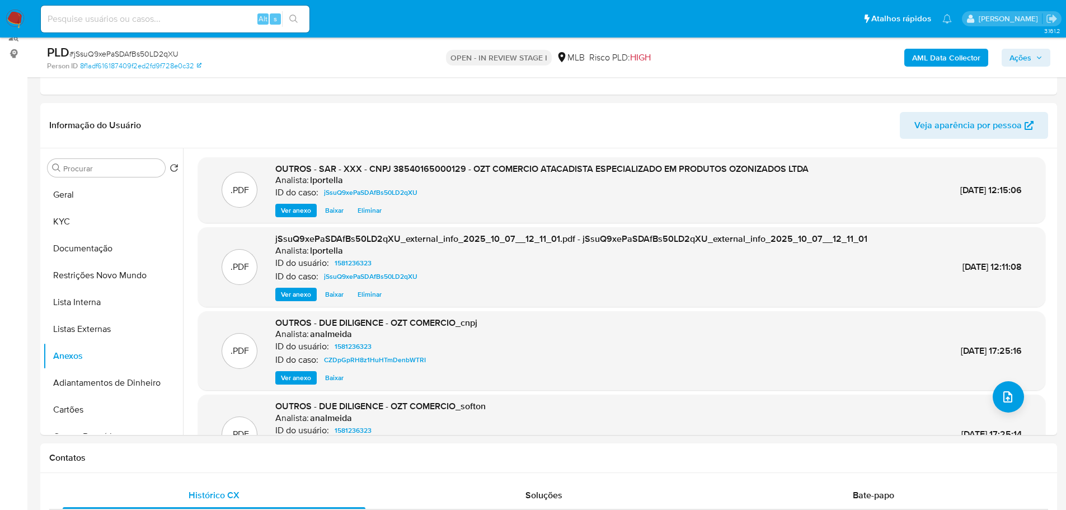
drag, startPoint x: 1027, startPoint y: 55, endPoint x: 1019, endPoint y: 56, distance: 7.9
click at [1027, 55] on span "Ações" at bounding box center [1021, 58] width 22 height 18
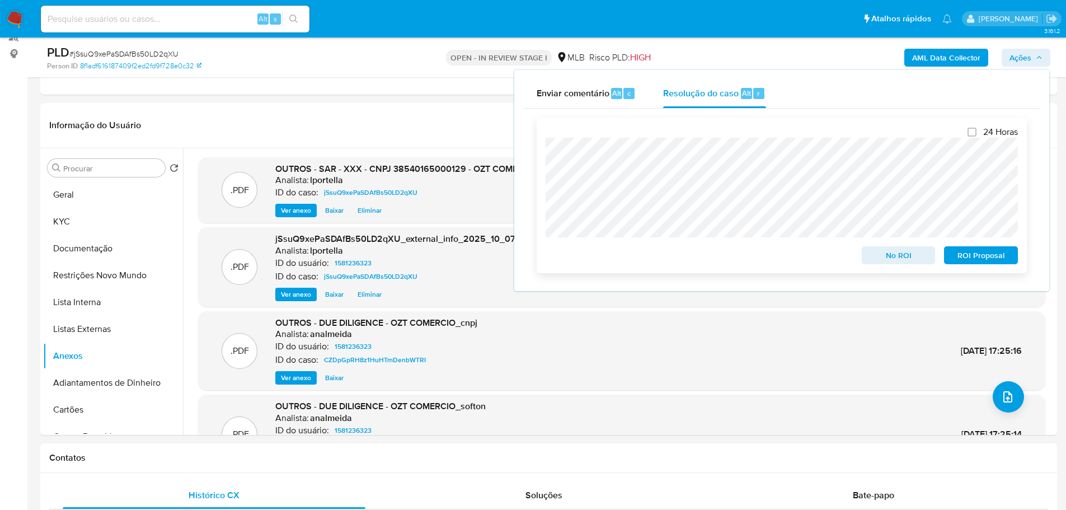
click at [966, 255] on span "ROI Proposal" at bounding box center [981, 255] width 58 height 16
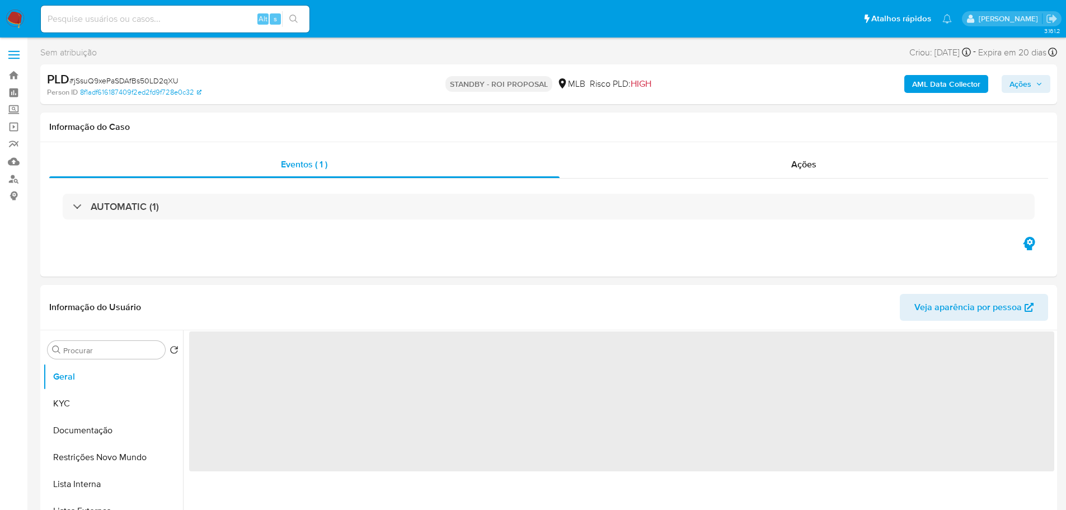
select select "10"
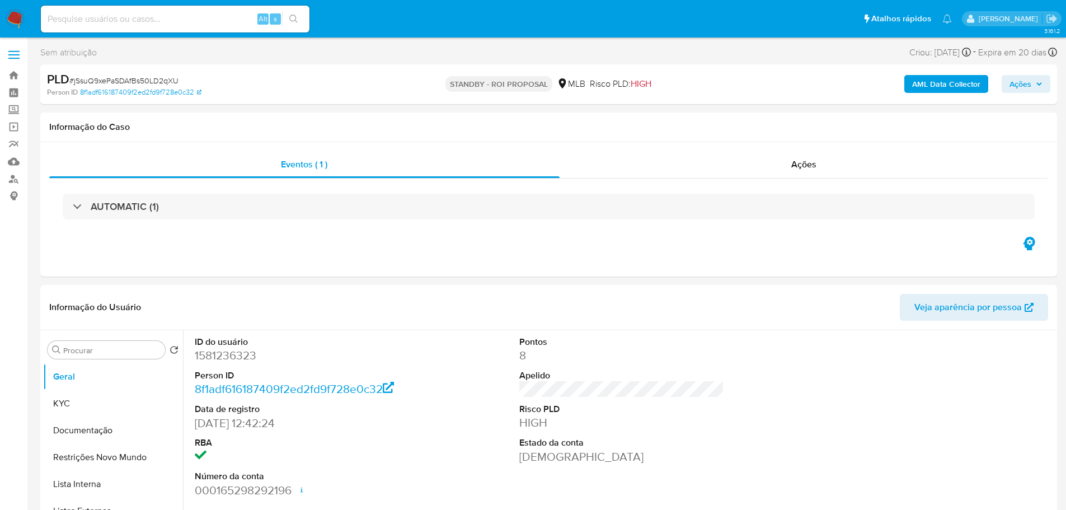
click at [148, 81] on span "# jSsuQ9xePaSDAfBs50LD2qXU" at bounding box center [123, 80] width 109 height 11
copy span "jSsuQ9xePaSDAfBs50LD2qXU"
click at [22, 24] on img at bounding box center [15, 19] width 19 height 19
